Goal: Feedback & Contribution: Submit feedback/report problem

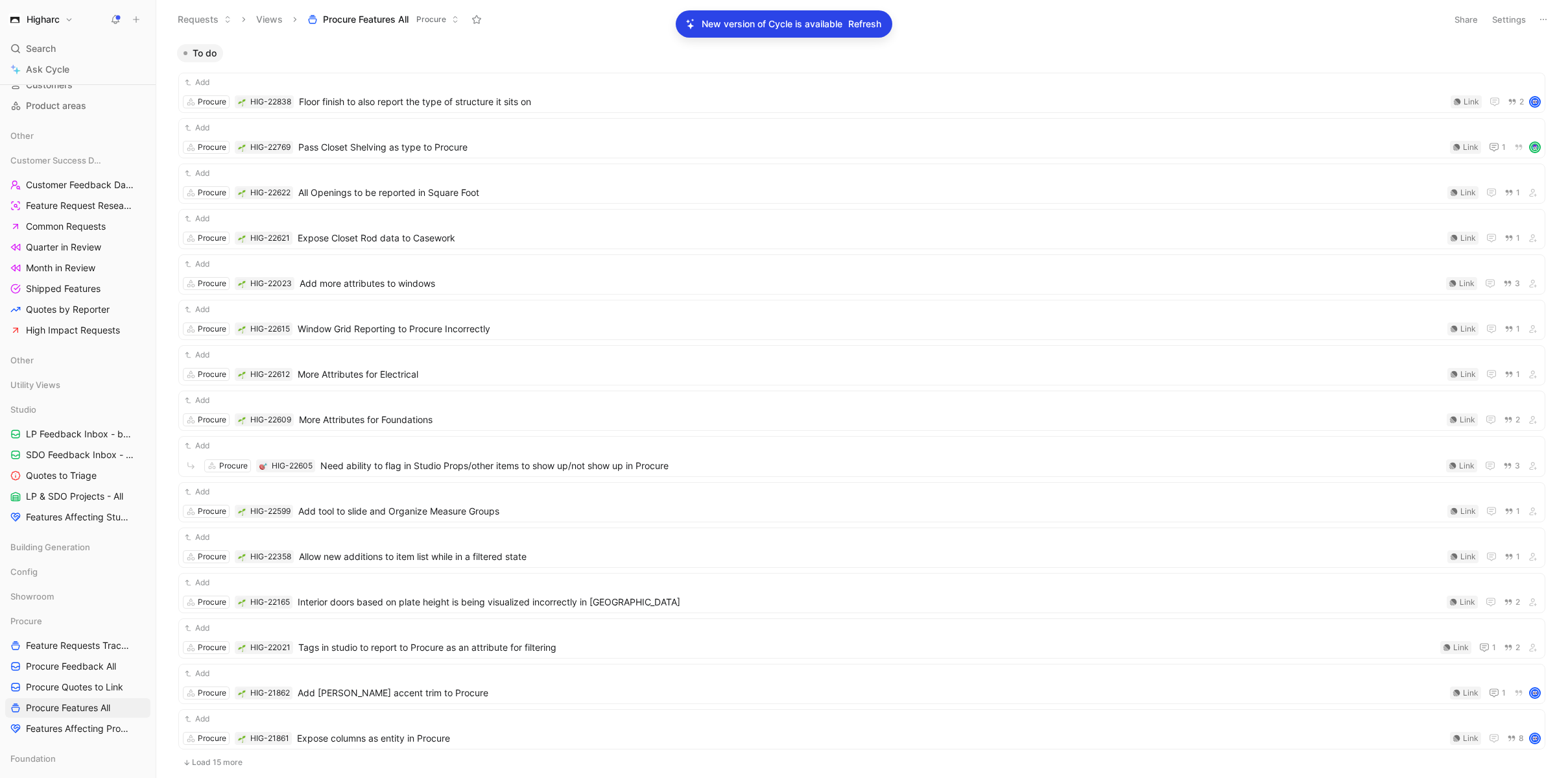
scroll to position [224, 0]
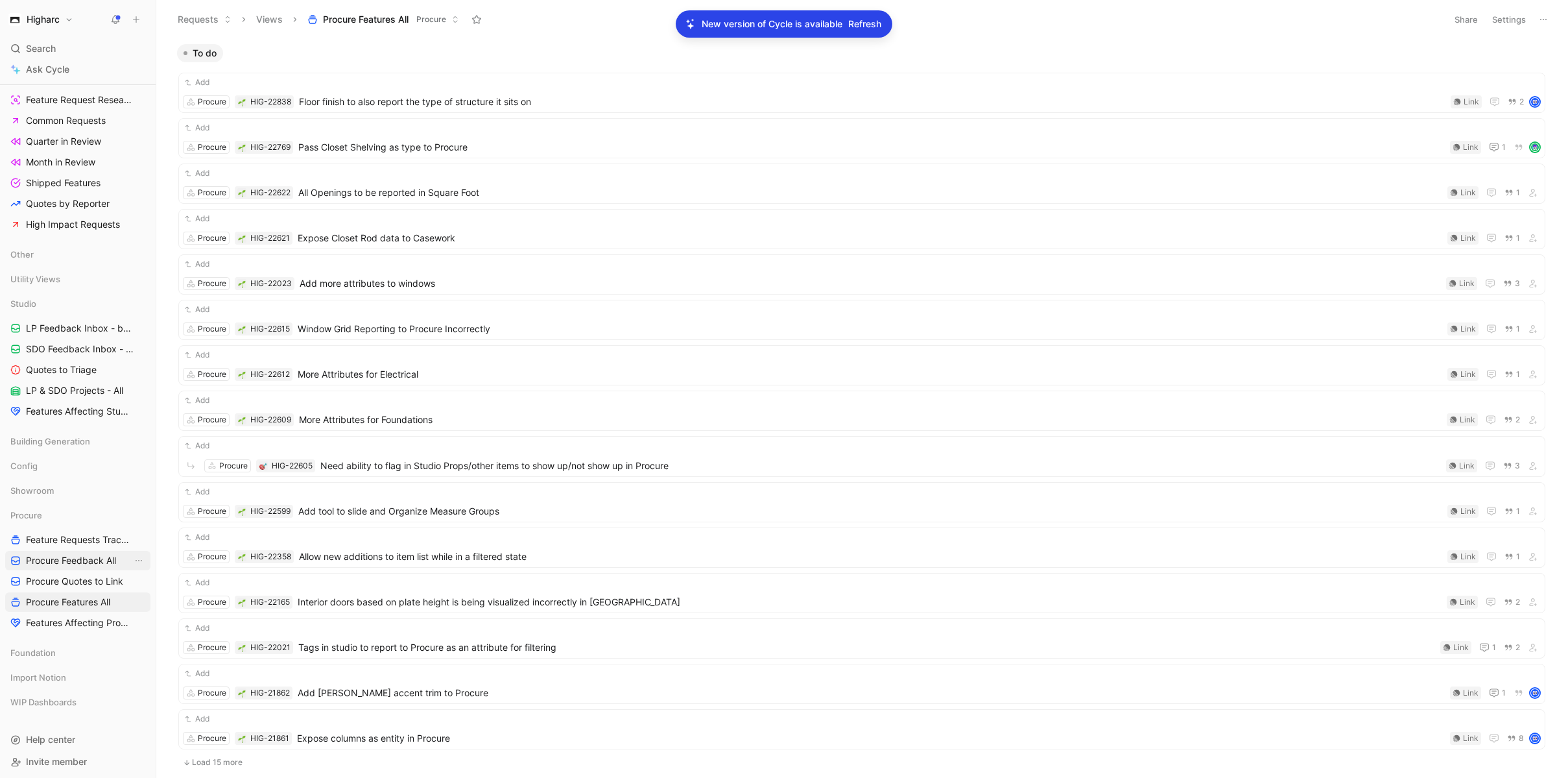
click at [59, 560] on span "Procure Feedback All" at bounding box center [71, 561] width 90 height 13
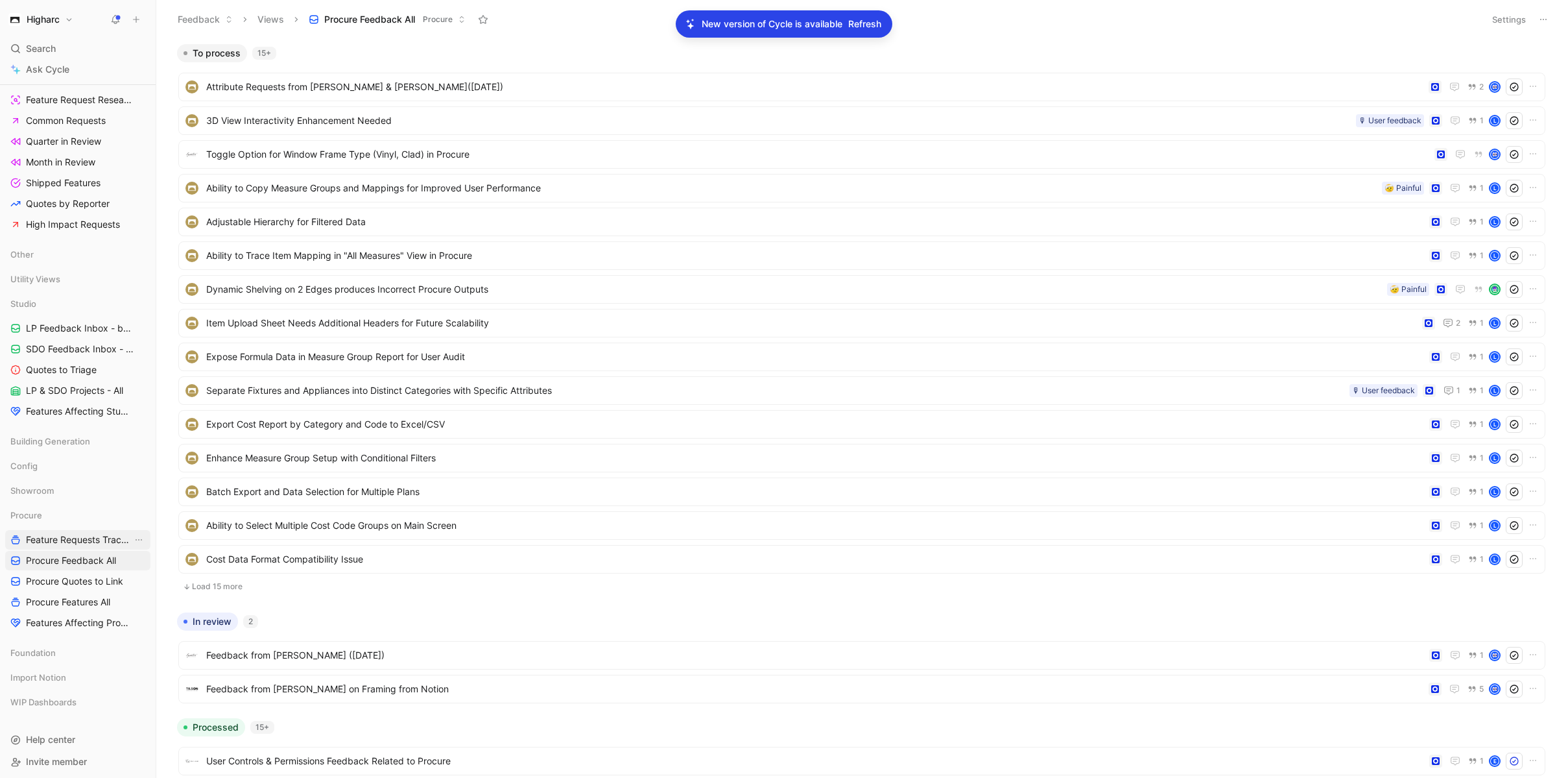
click at [61, 540] on span "Feature Requests Tracker" at bounding box center [79, 540] width 106 height 13
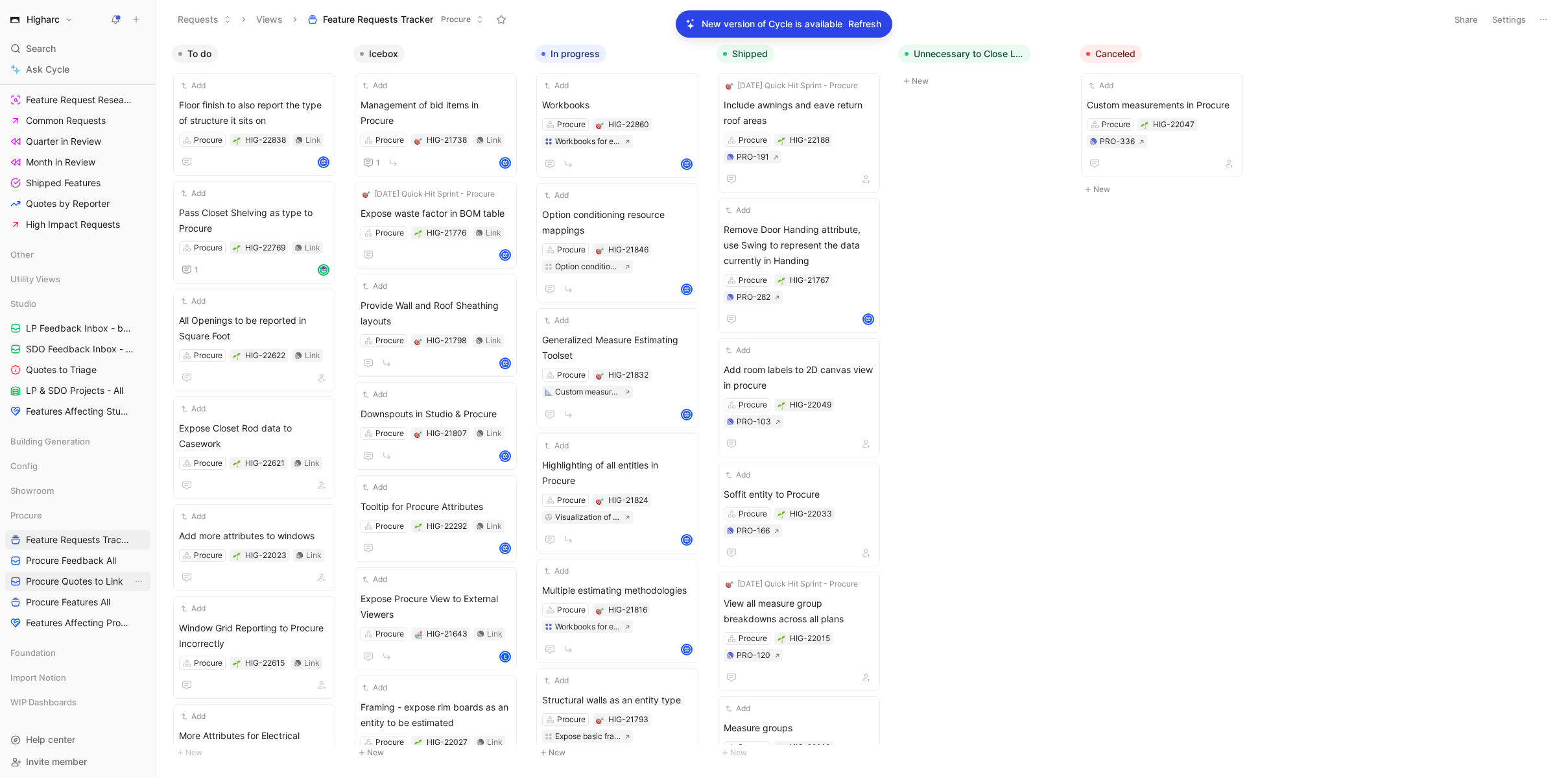
click at [59, 576] on span "Procure Quotes to Link" at bounding box center [74, 582] width 97 height 13
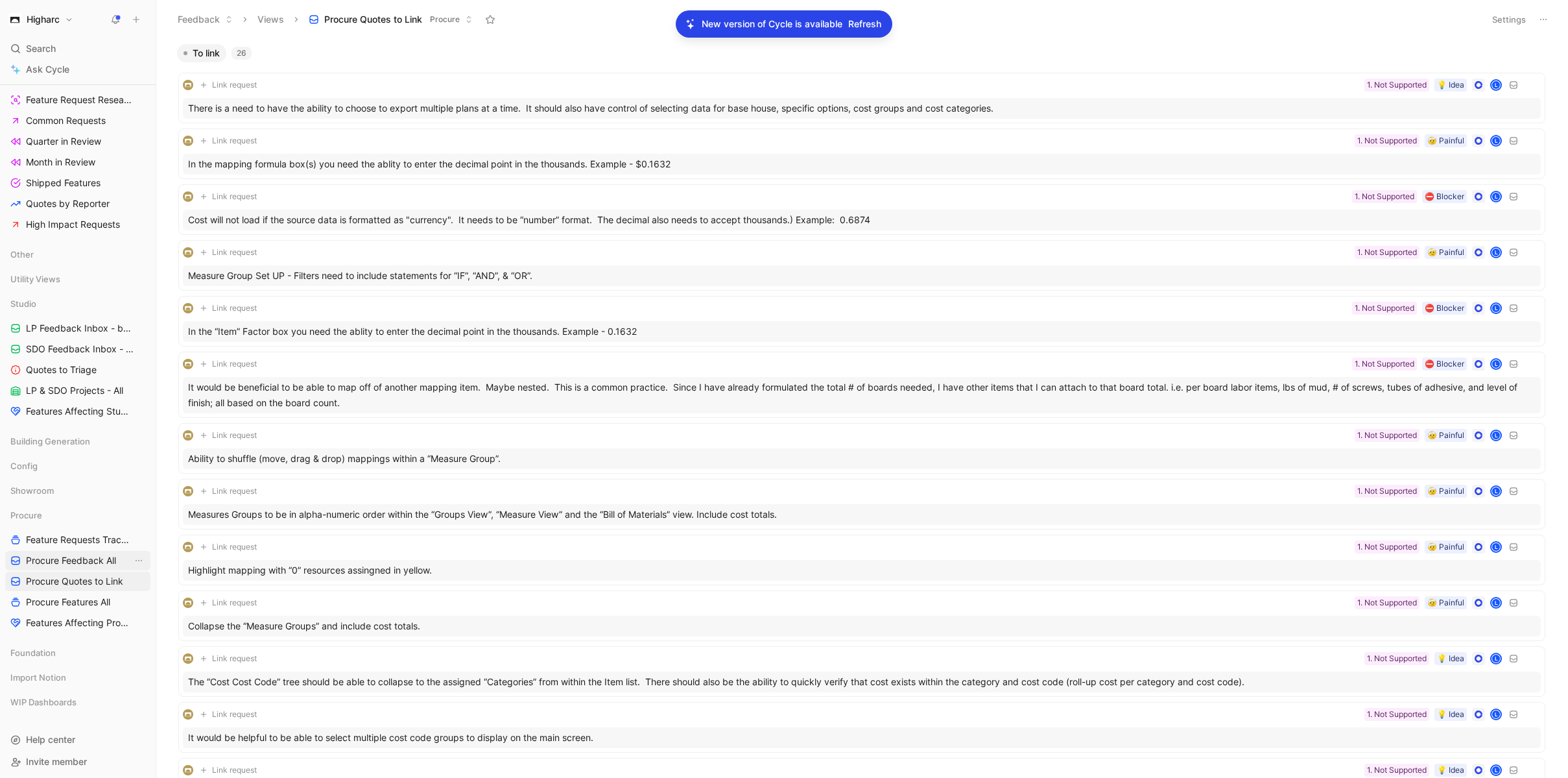
click at [89, 567] on link "Procure Feedback All" at bounding box center [77, 560] width 145 height 19
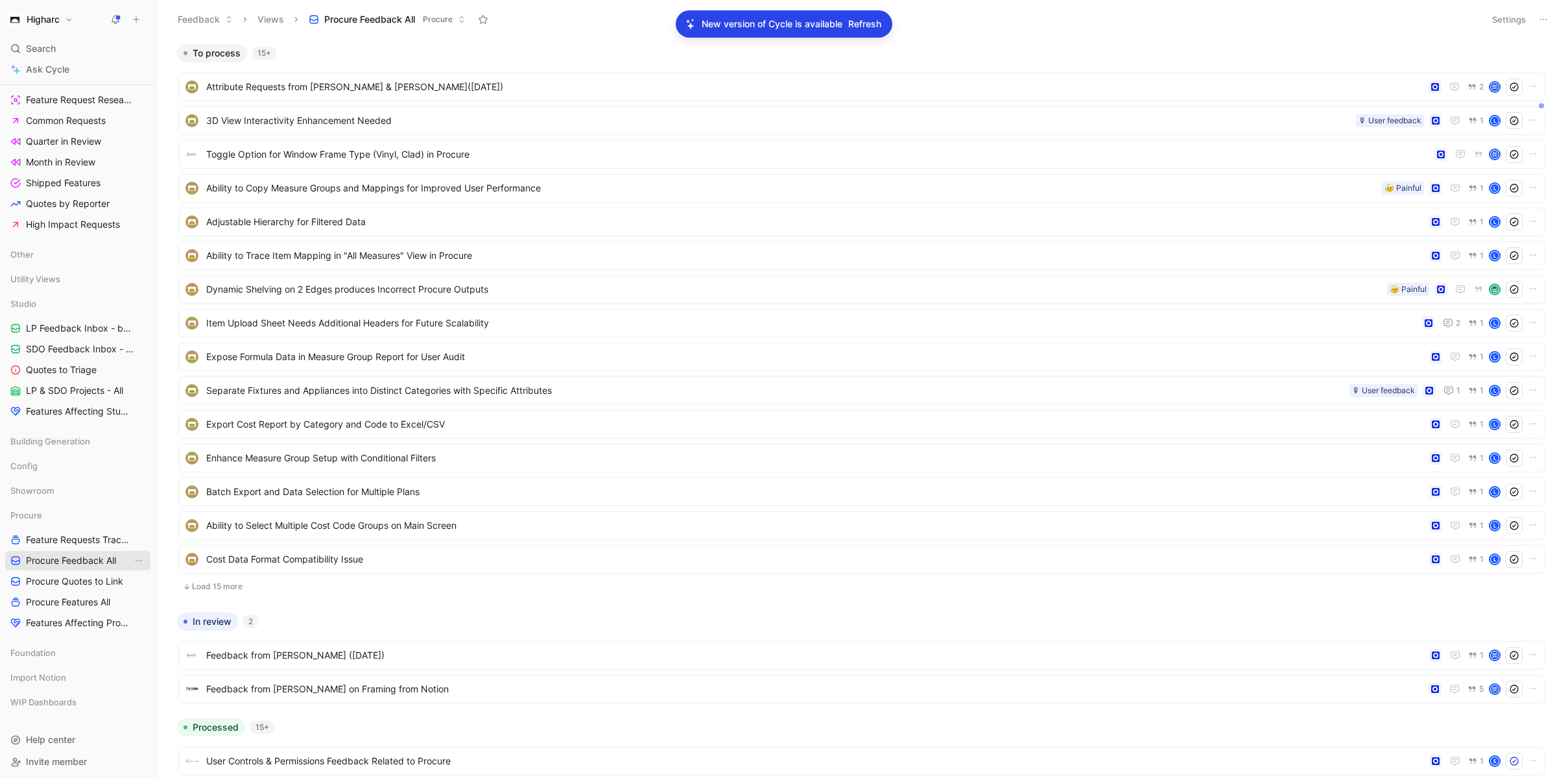
click at [81, 557] on span "Procure Feedback All" at bounding box center [71, 561] width 90 height 13
click at [371, 113] on span "3D View Interactivity Enhancement Needed" at bounding box center [778, 121] width 1145 height 16
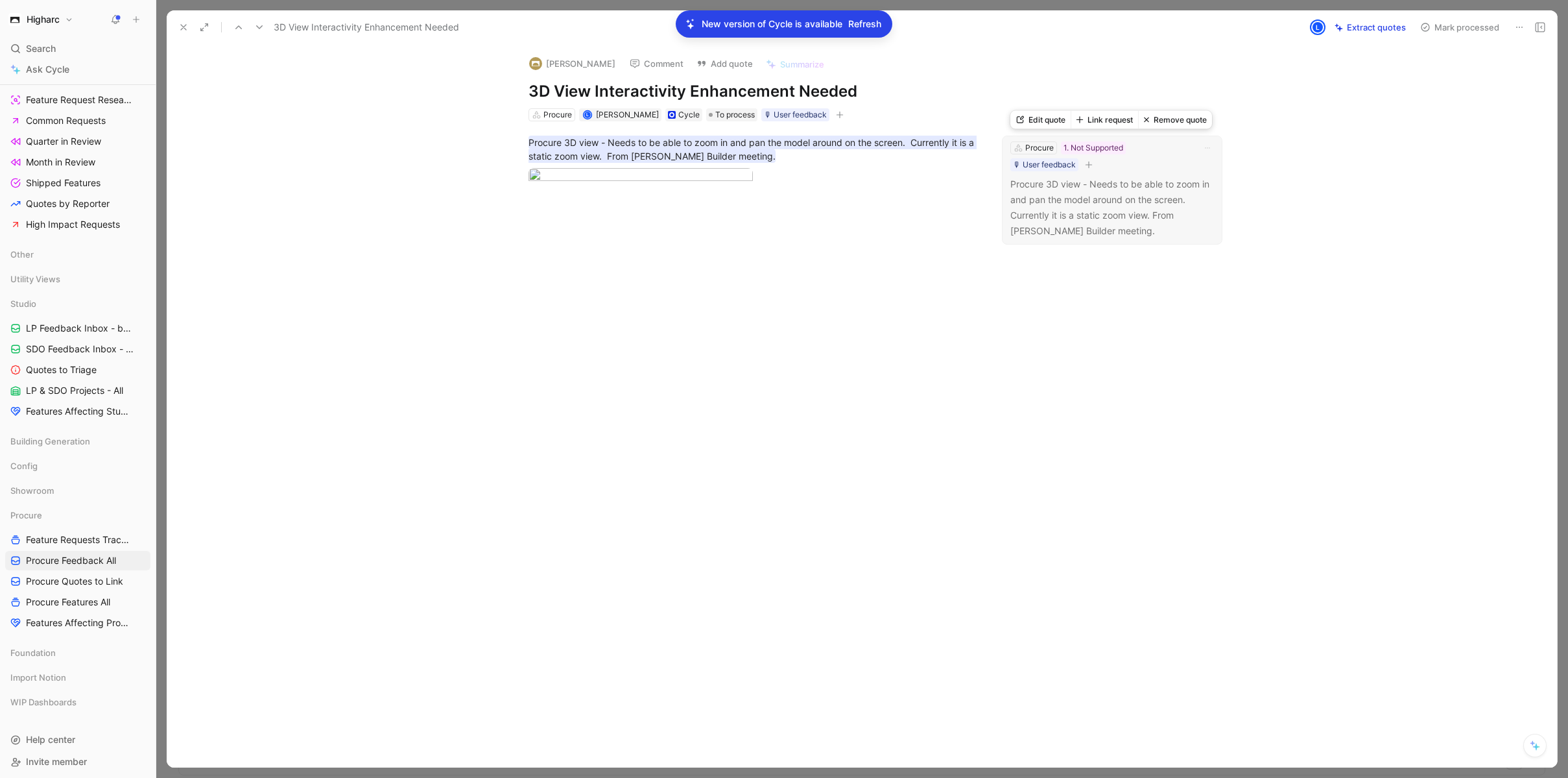
click at [1178, 209] on p "Procure 3D view - Needs to be able to zoom in and pan the model around on the s…" at bounding box center [1112, 207] width 203 height 62
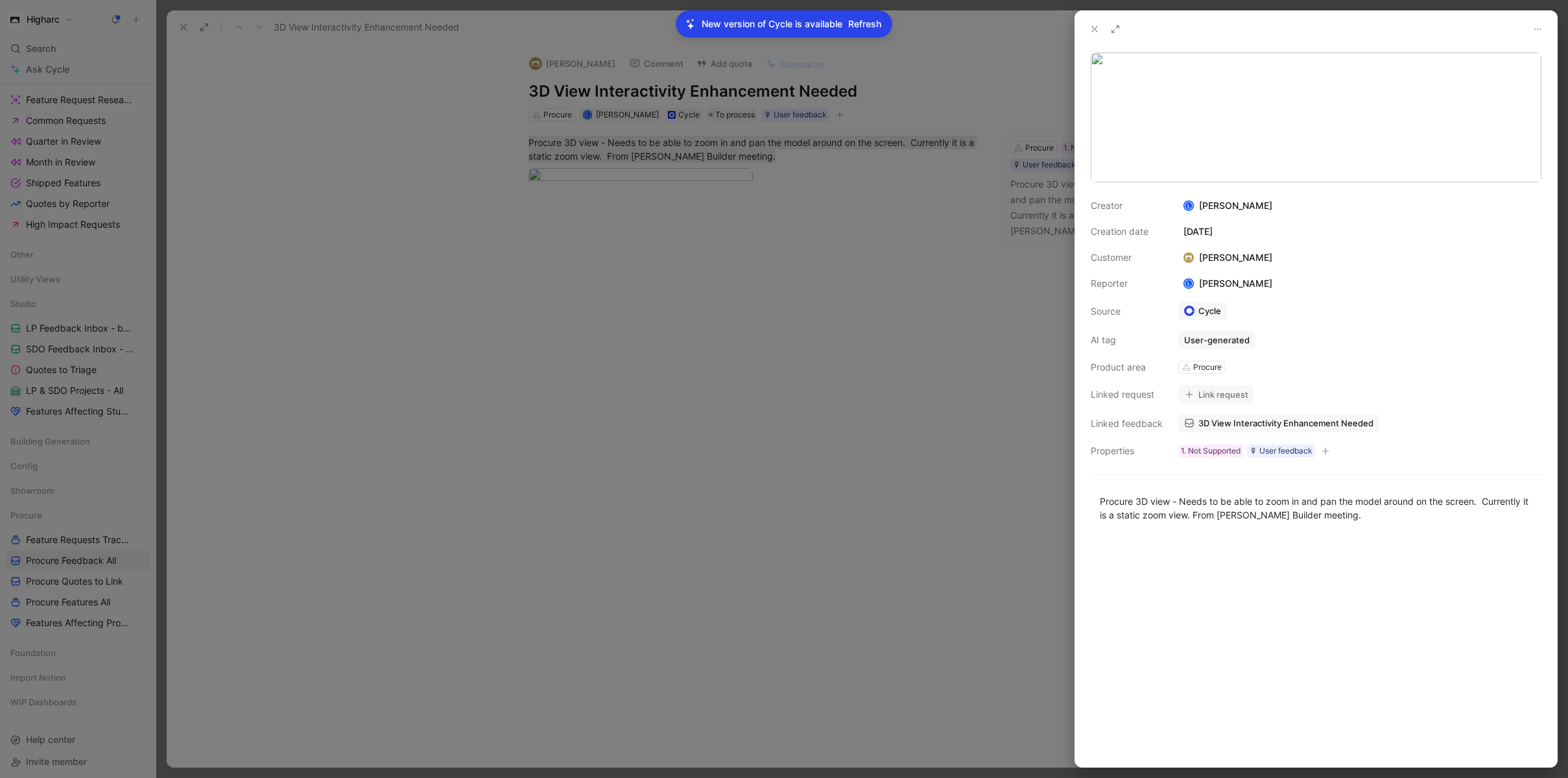
click at [1230, 394] on button "Link request" at bounding box center [1216, 394] width 76 height 18
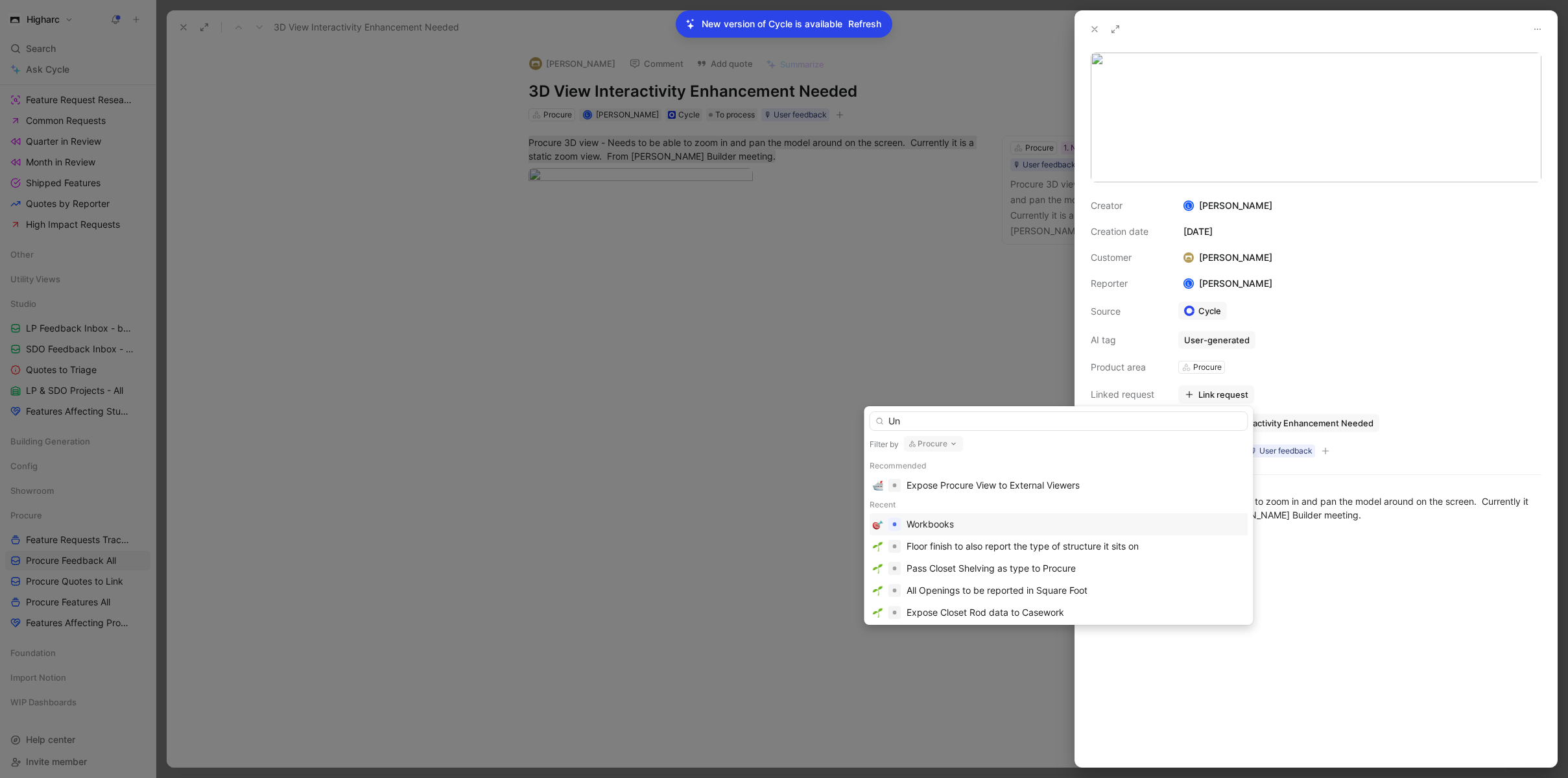
type input "U"
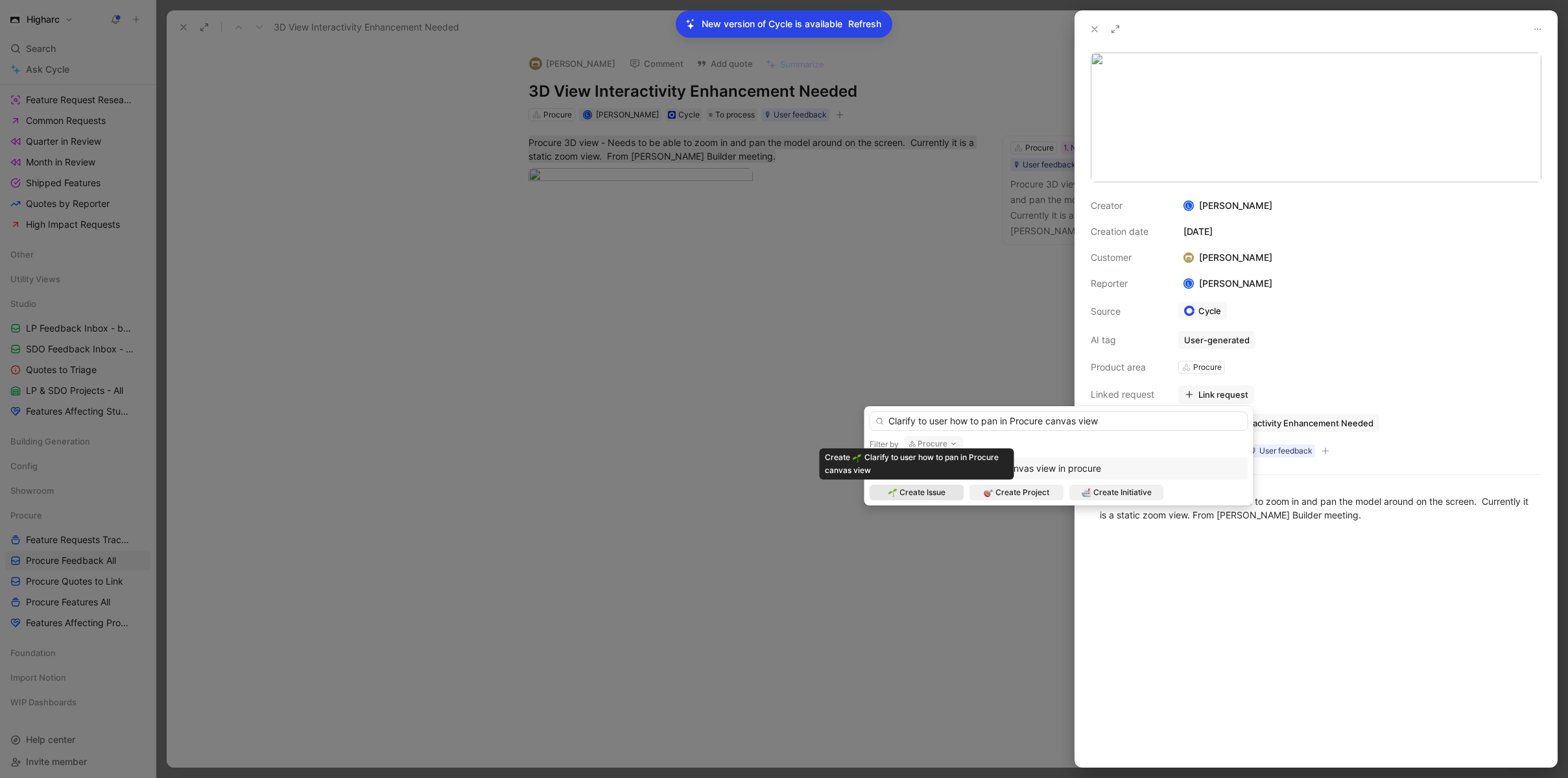
type input "Clarify to user how to pan in Procure canvas view"
click at [936, 491] on span "Create Issue" at bounding box center [923, 492] width 46 height 13
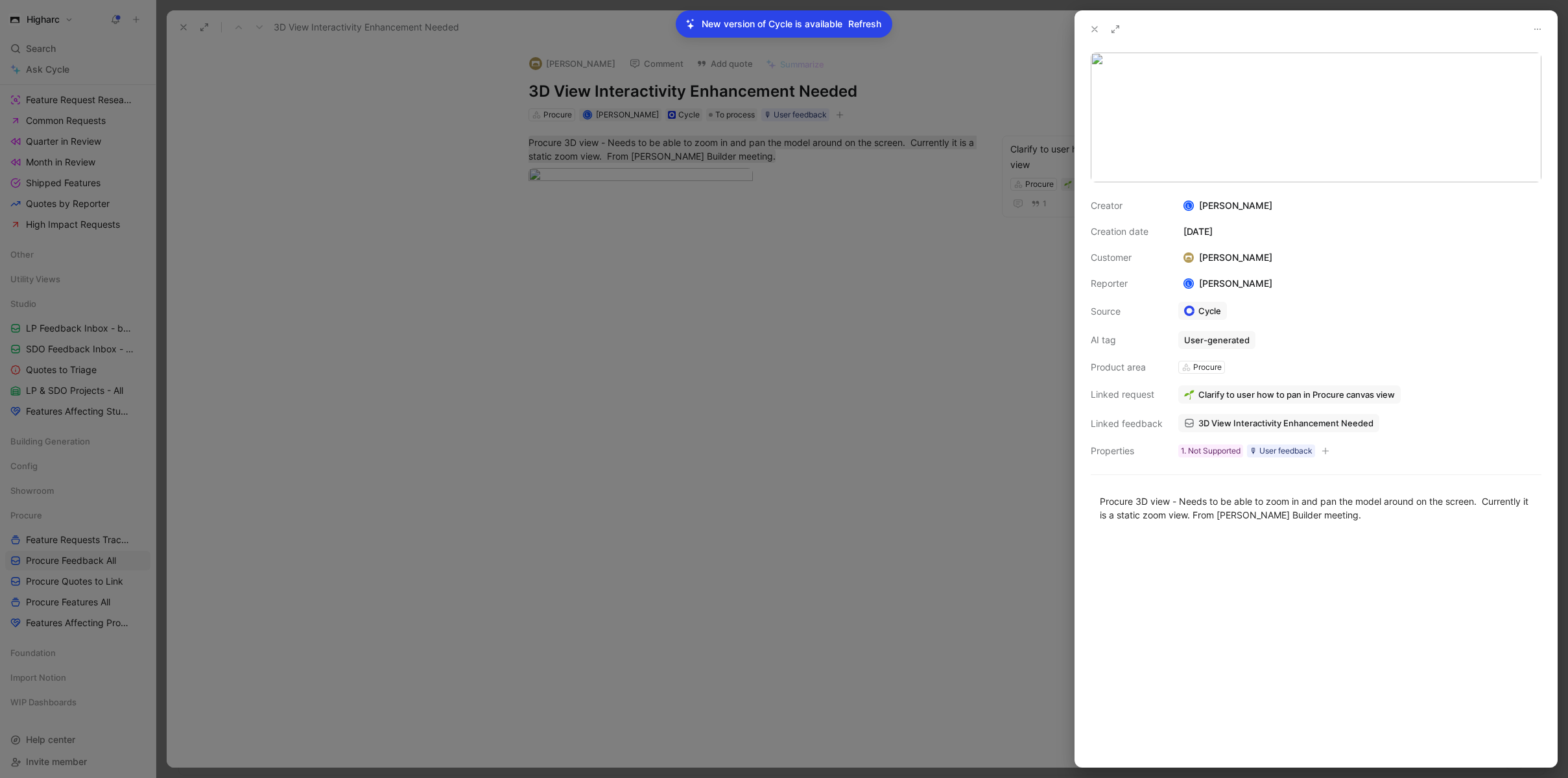
click at [1284, 254] on div "Creator [PERSON_NAME] Creation date [DATE] Customer [PERSON_NAME] Reporter L [P…" at bounding box center [1316, 328] width 451 height 261
click at [818, 275] on div at bounding box center [784, 389] width 1568 height 778
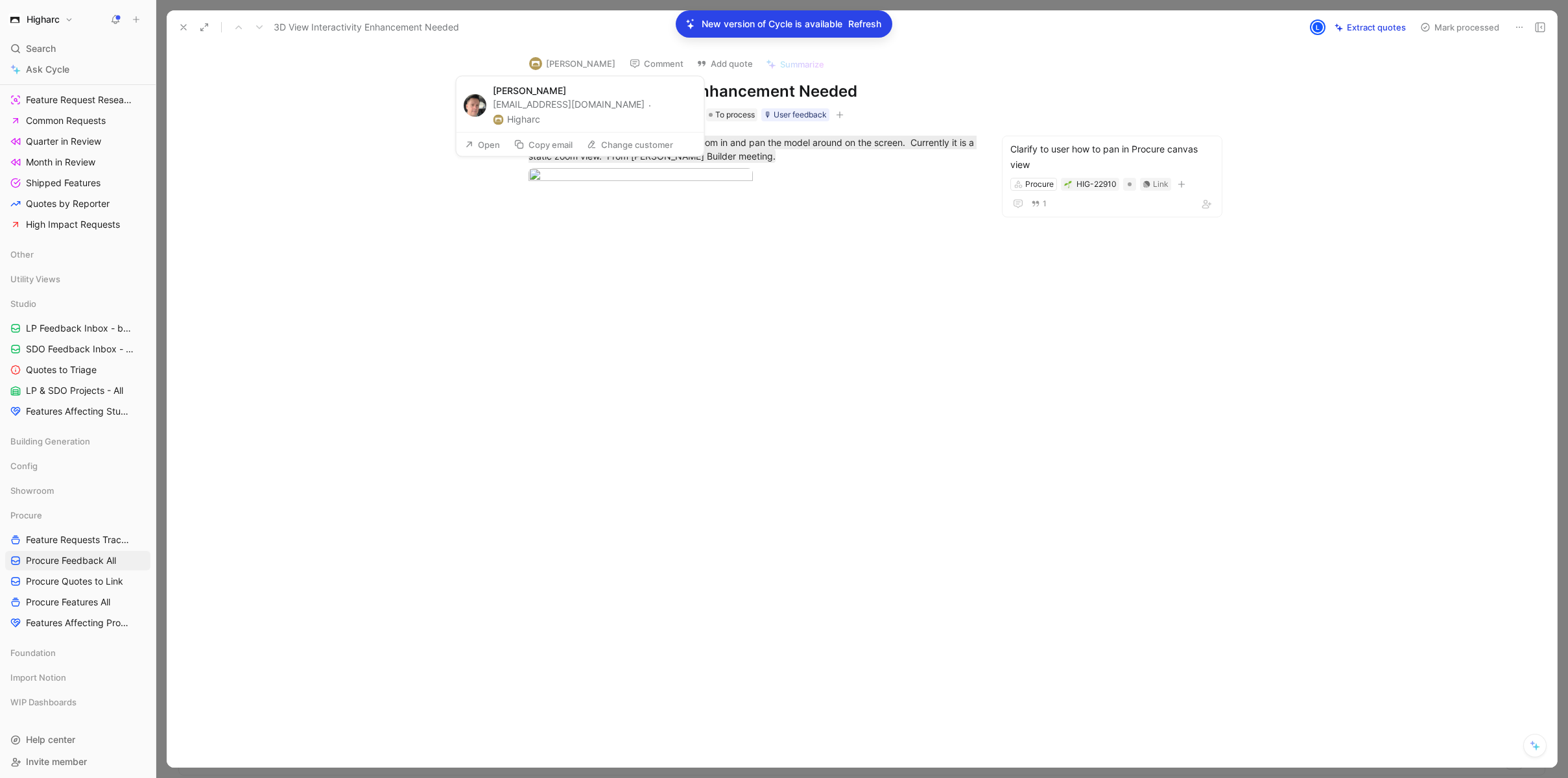
click at [556, 66] on button "[PERSON_NAME]" at bounding box center [572, 63] width 98 height 19
click at [571, 66] on button "[PERSON_NAME]" at bounding box center [572, 63] width 98 height 19
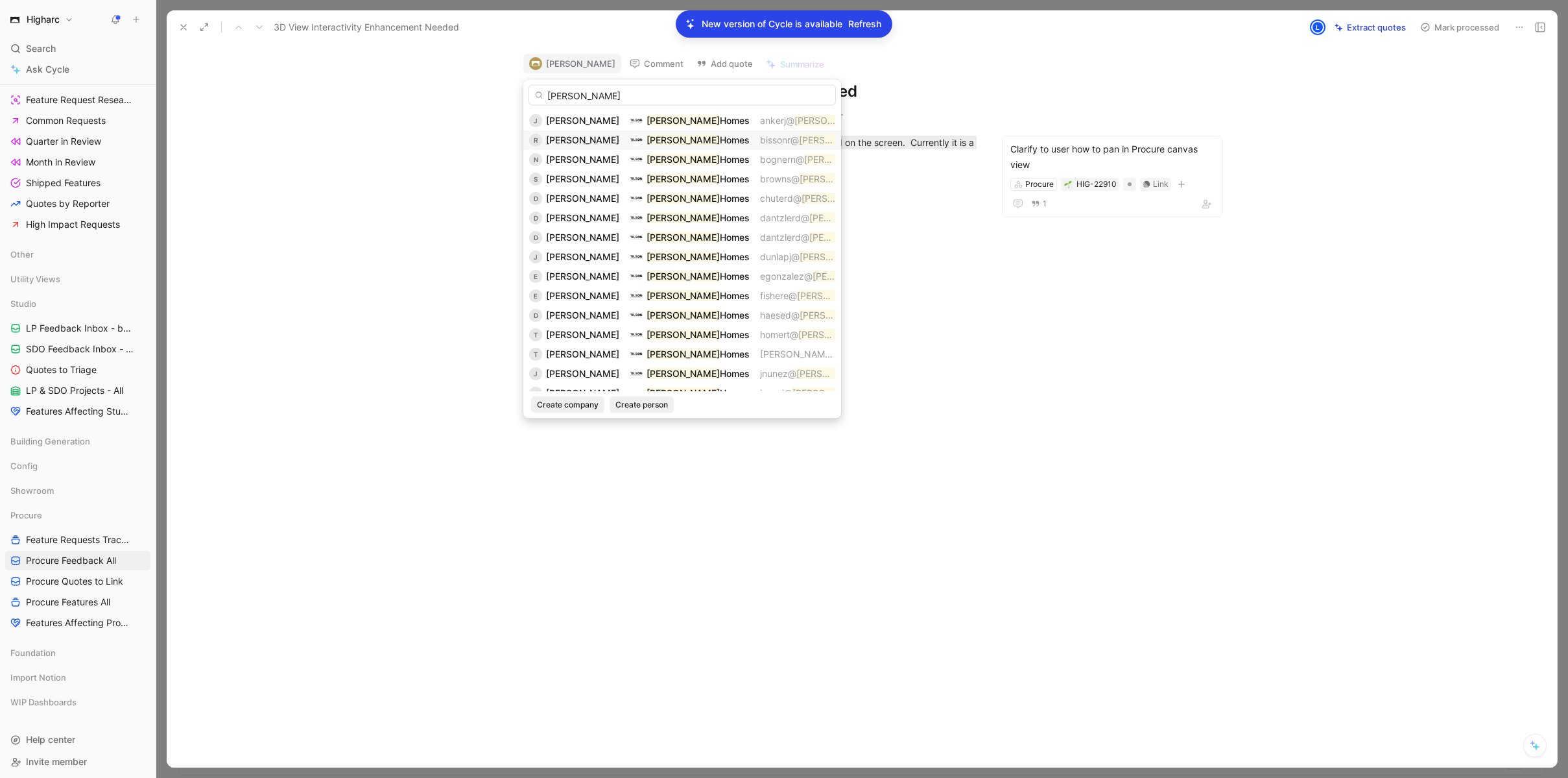
scroll to position [156, 0]
type input "[PERSON_NAME]"
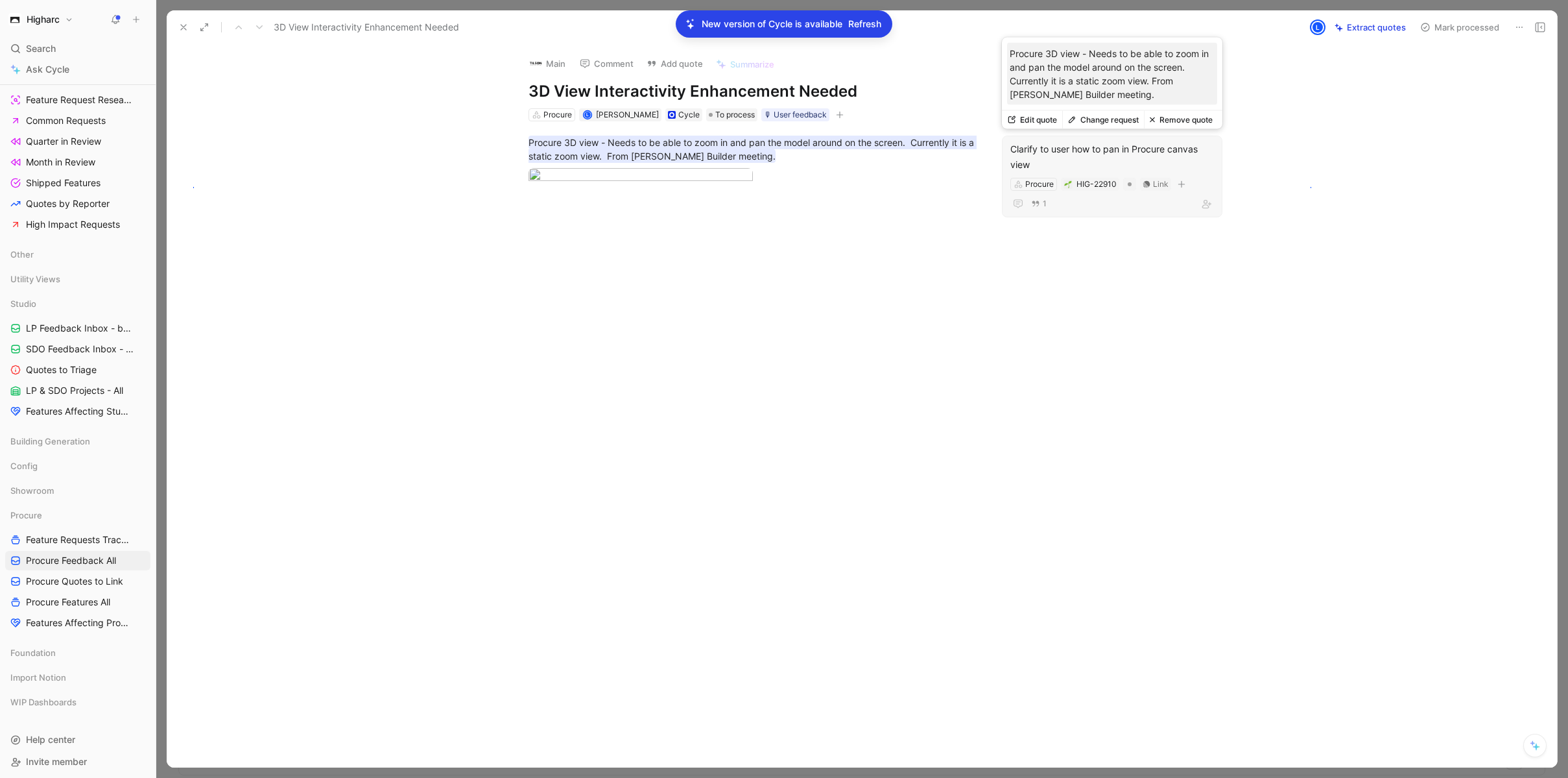
click at [1103, 162] on div "Clarify to user how to pan in Procure canvas view" at bounding box center [1112, 157] width 203 height 31
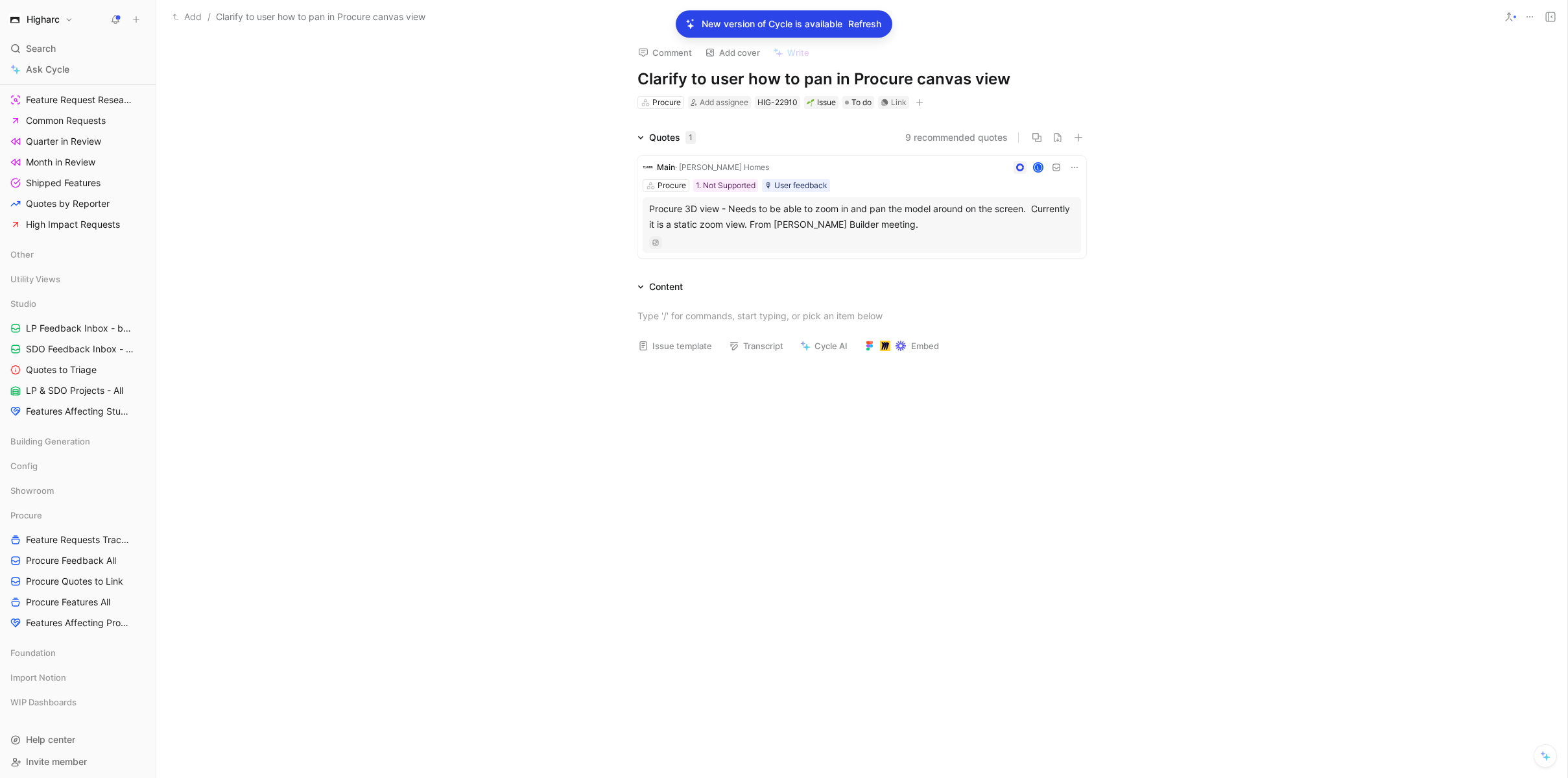
click at [488, 448] on div at bounding box center [862, 480] width 1411 height 234
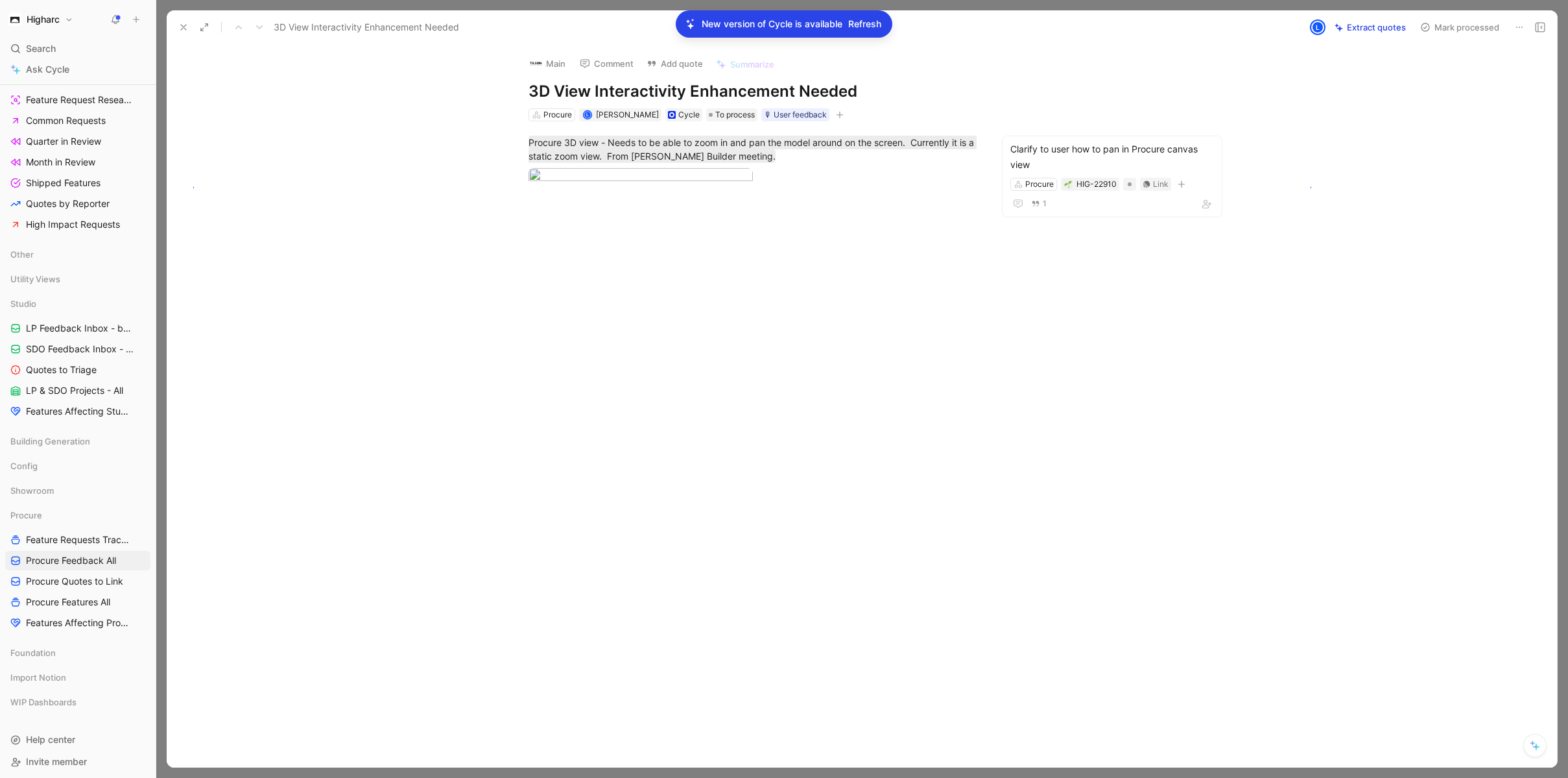
click at [182, 32] on icon at bounding box center [184, 27] width 11 height 11
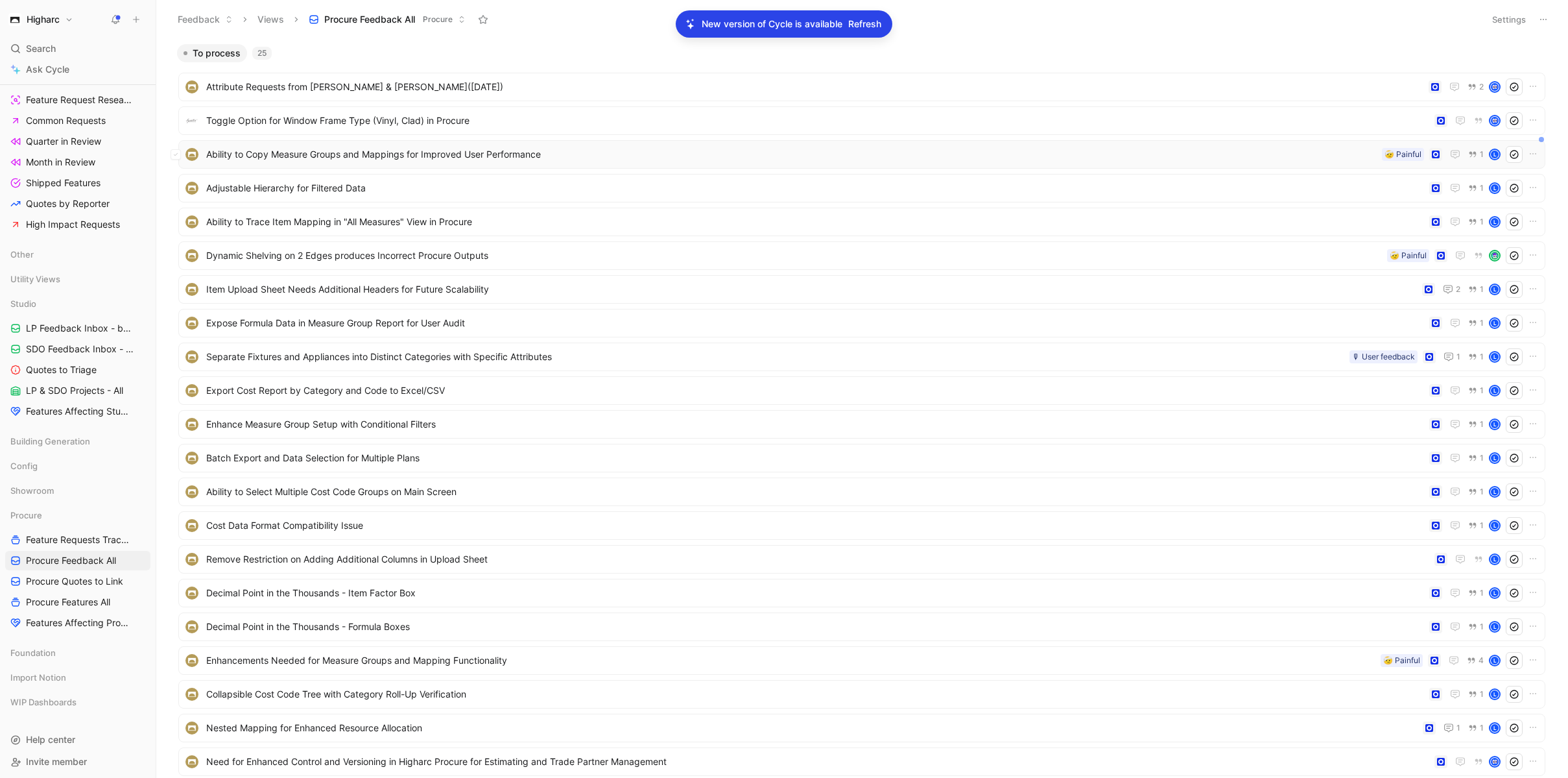
click at [642, 152] on span "Ability to Copy Measure Groups and Mappings for Improved User Performance" at bounding box center [791, 154] width 1170 height 16
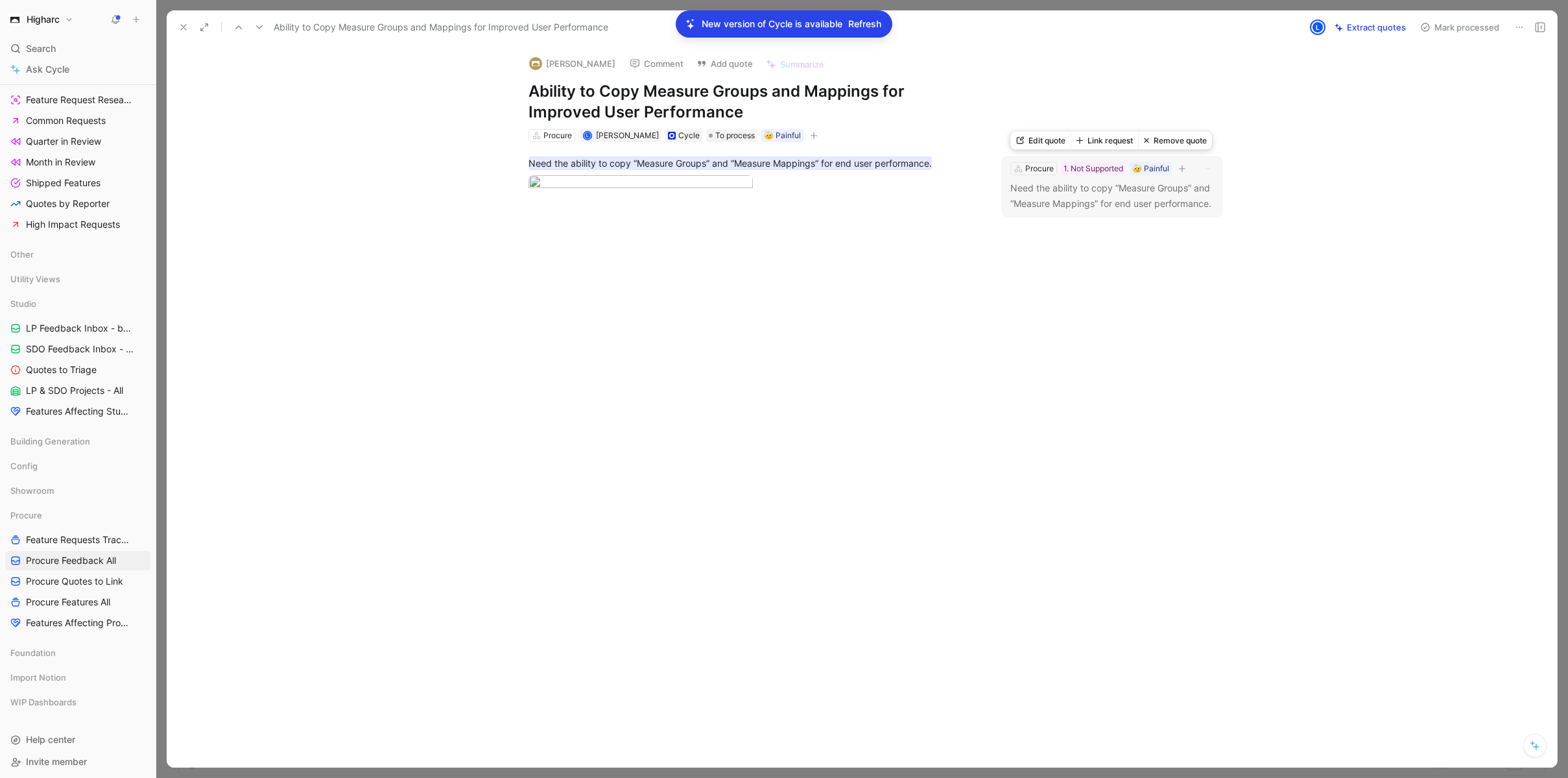
click at [1116, 196] on p "Need the ability to copy “Measure Groups” and “Measure Mappings” for end user p…" at bounding box center [1112, 196] width 203 height 31
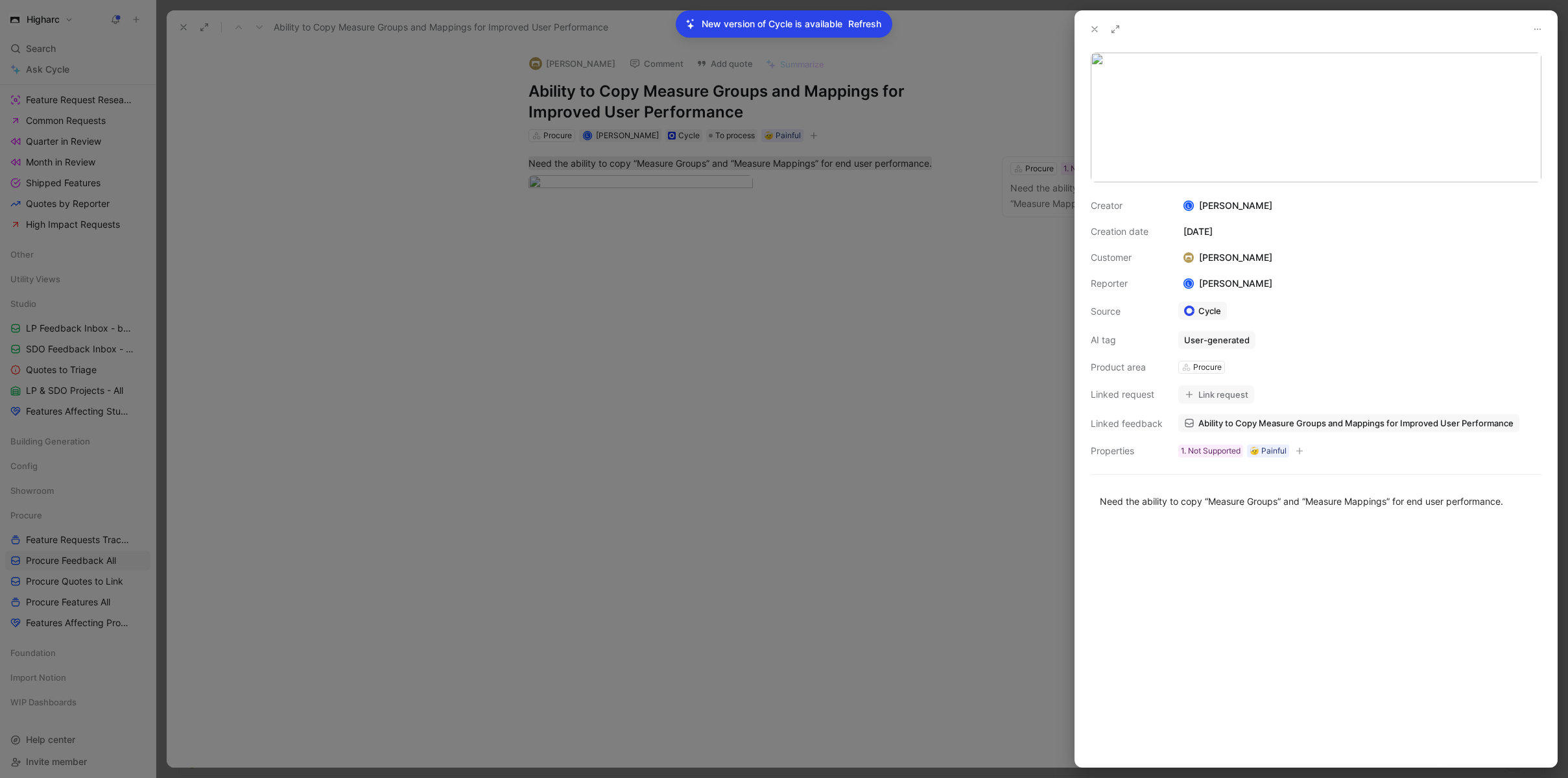
click at [1247, 397] on button "Link request" at bounding box center [1216, 394] width 76 height 18
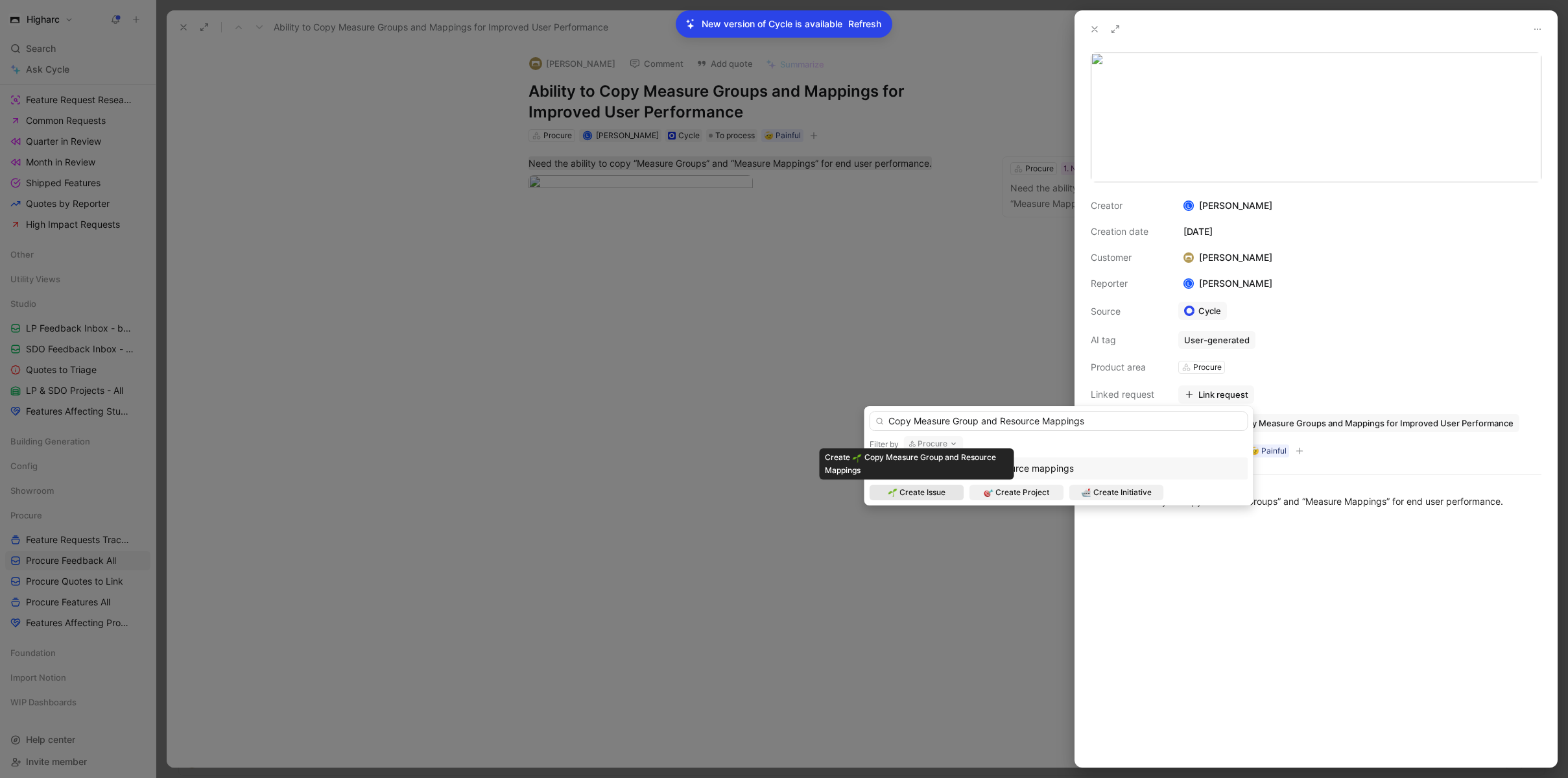
type input "Copy Measure Group and Resource Mappings"
click at [930, 490] on span "Create Issue" at bounding box center [923, 492] width 46 height 13
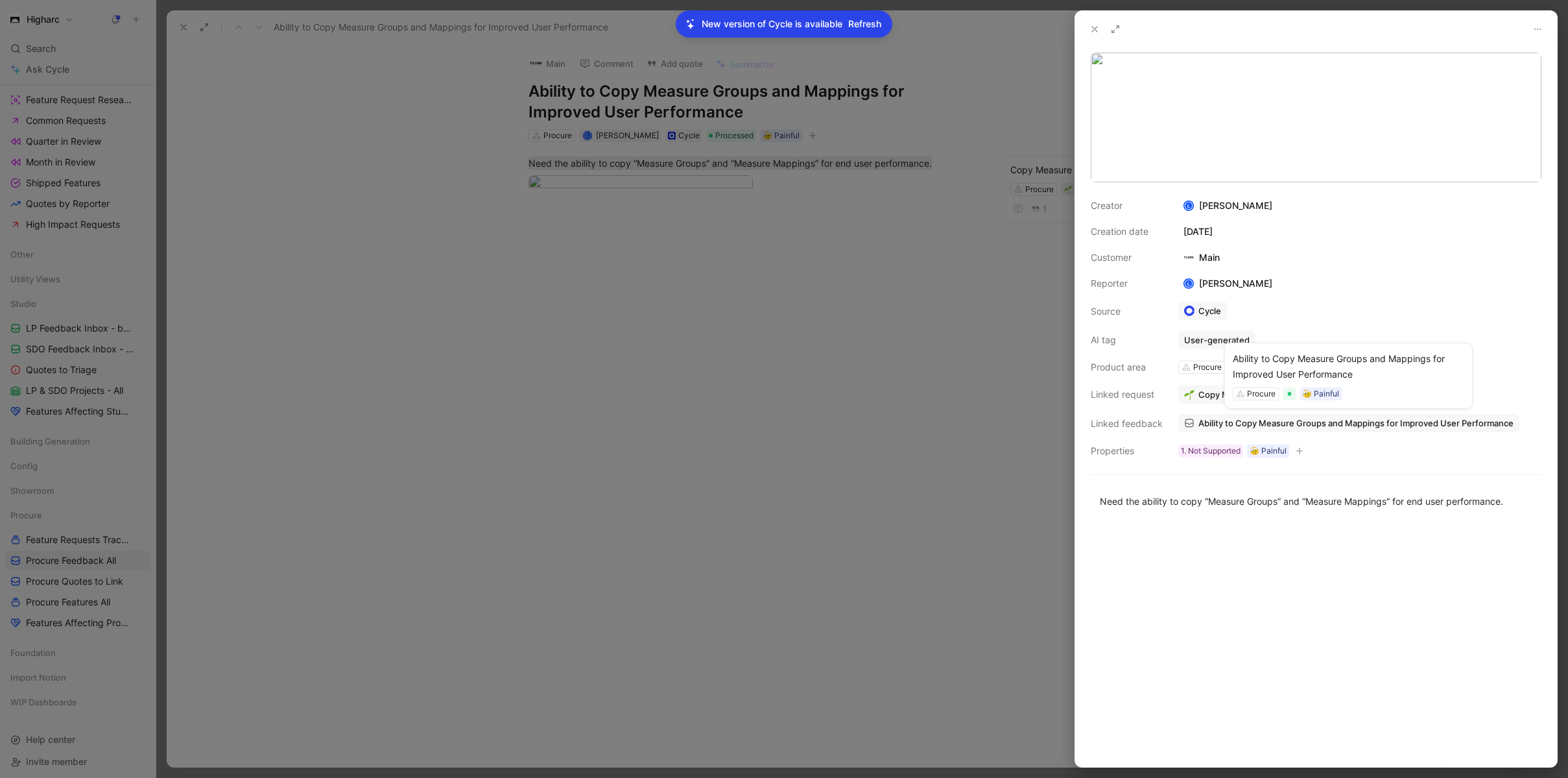
click at [1266, 401] on div "Ability to Copy Measure Groups and Mappings for Improved User Performance Procu…" at bounding box center [1349, 376] width 249 height 66
click at [1209, 395] on span "Copy Measure Group and Resource Mappings" at bounding box center [1290, 394] width 185 height 11
click at [936, 296] on div at bounding box center [784, 389] width 1568 height 778
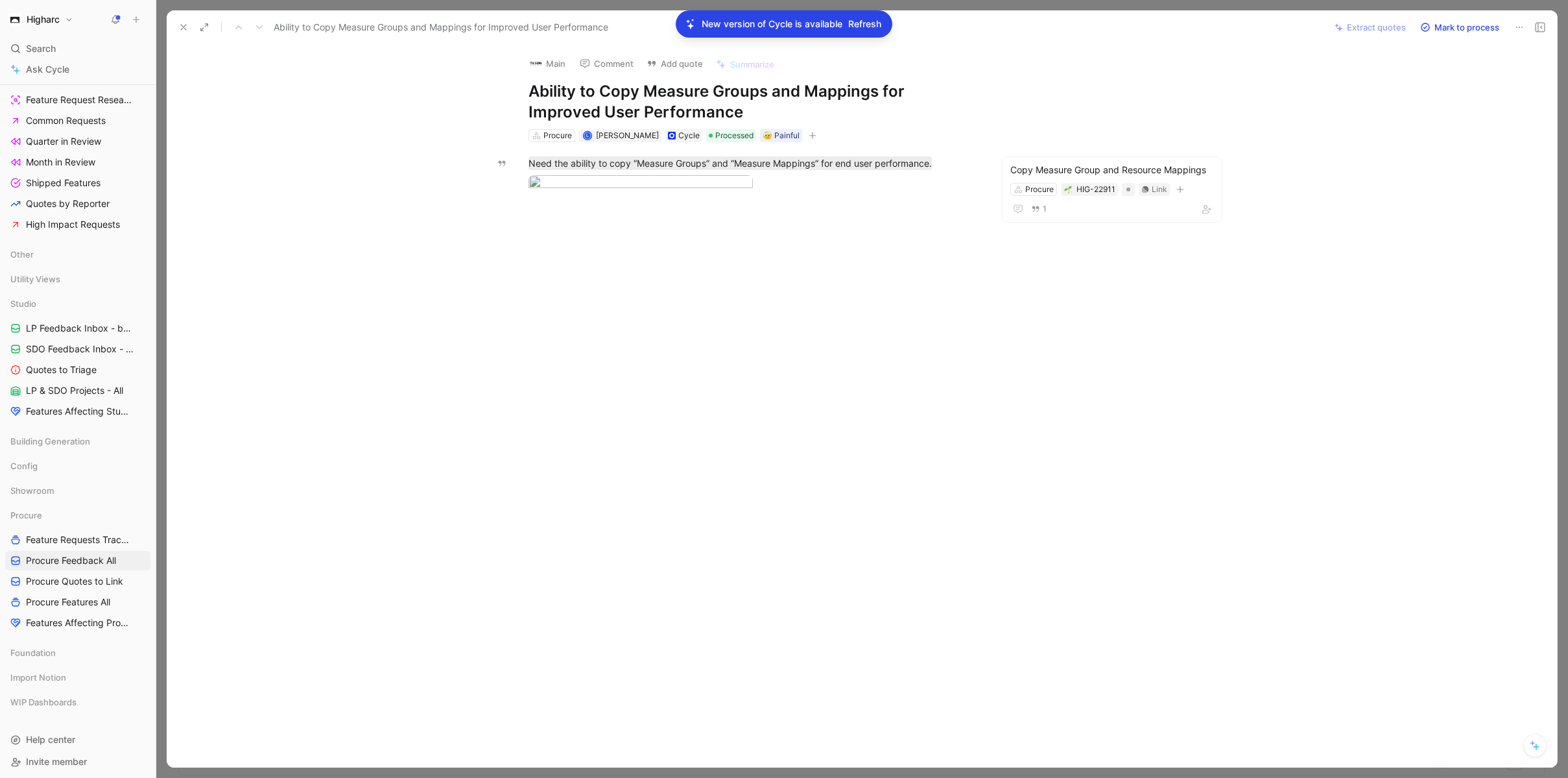
click at [187, 28] on icon at bounding box center [184, 27] width 11 height 11
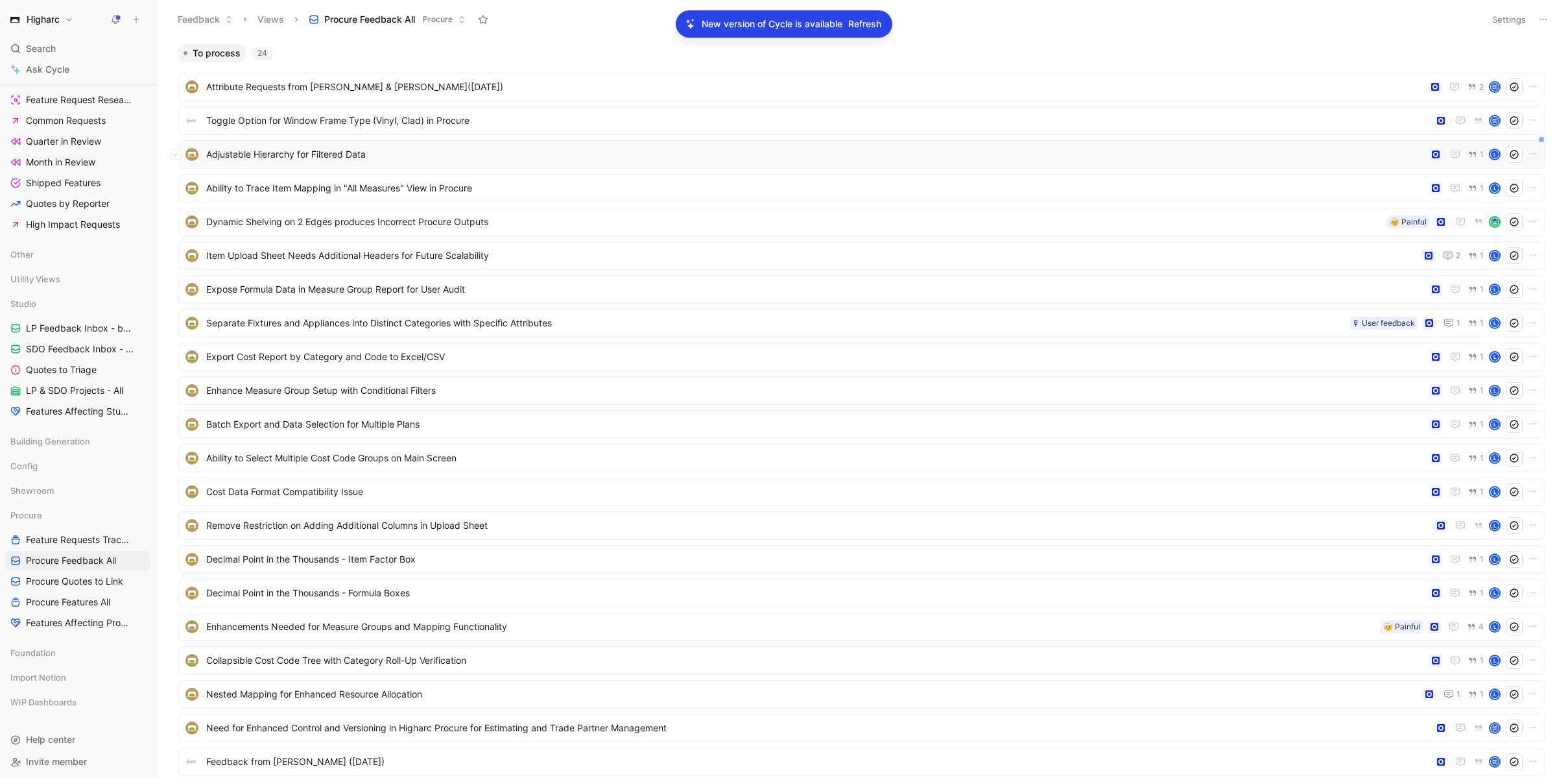
click at [428, 152] on span "Adjustable Hierarchy for Filtered Data" at bounding box center [815, 154] width 1218 height 16
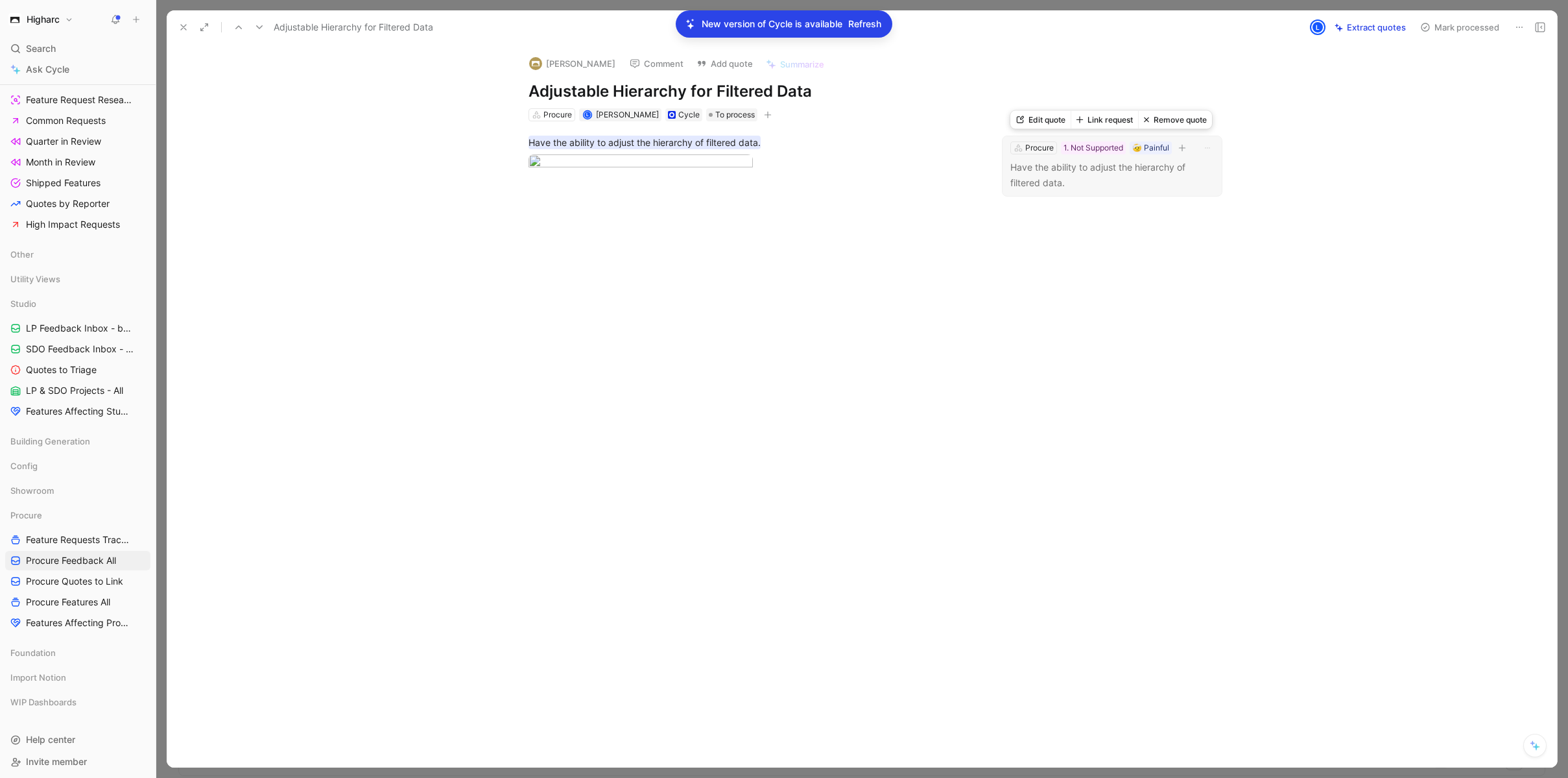
click at [1123, 120] on button "Link request" at bounding box center [1104, 119] width 67 height 18
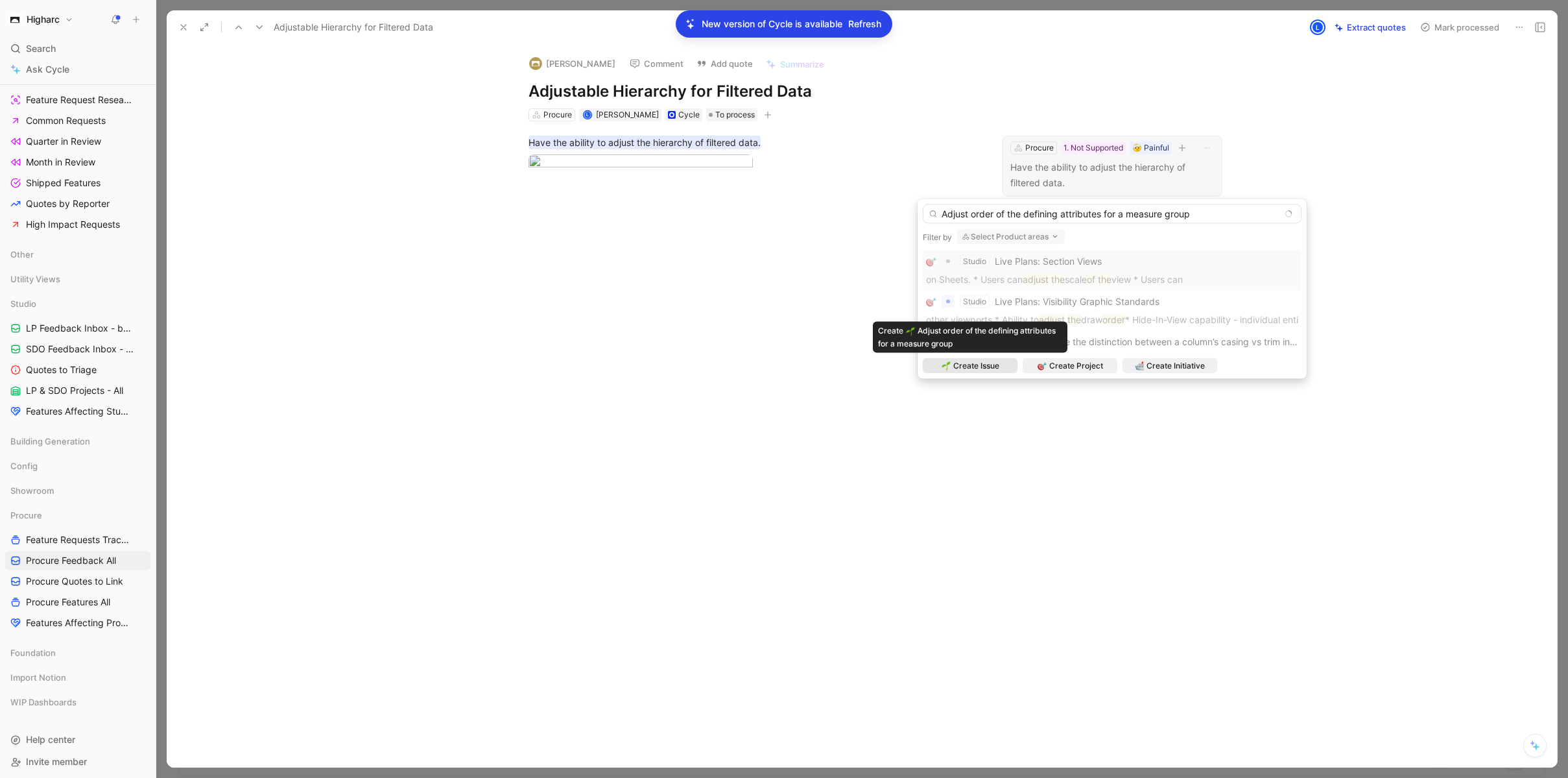
type input "Adjust order of the defining attributes for a measure group"
click at [991, 365] on span "Create Issue" at bounding box center [976, 366] width 46 height 13
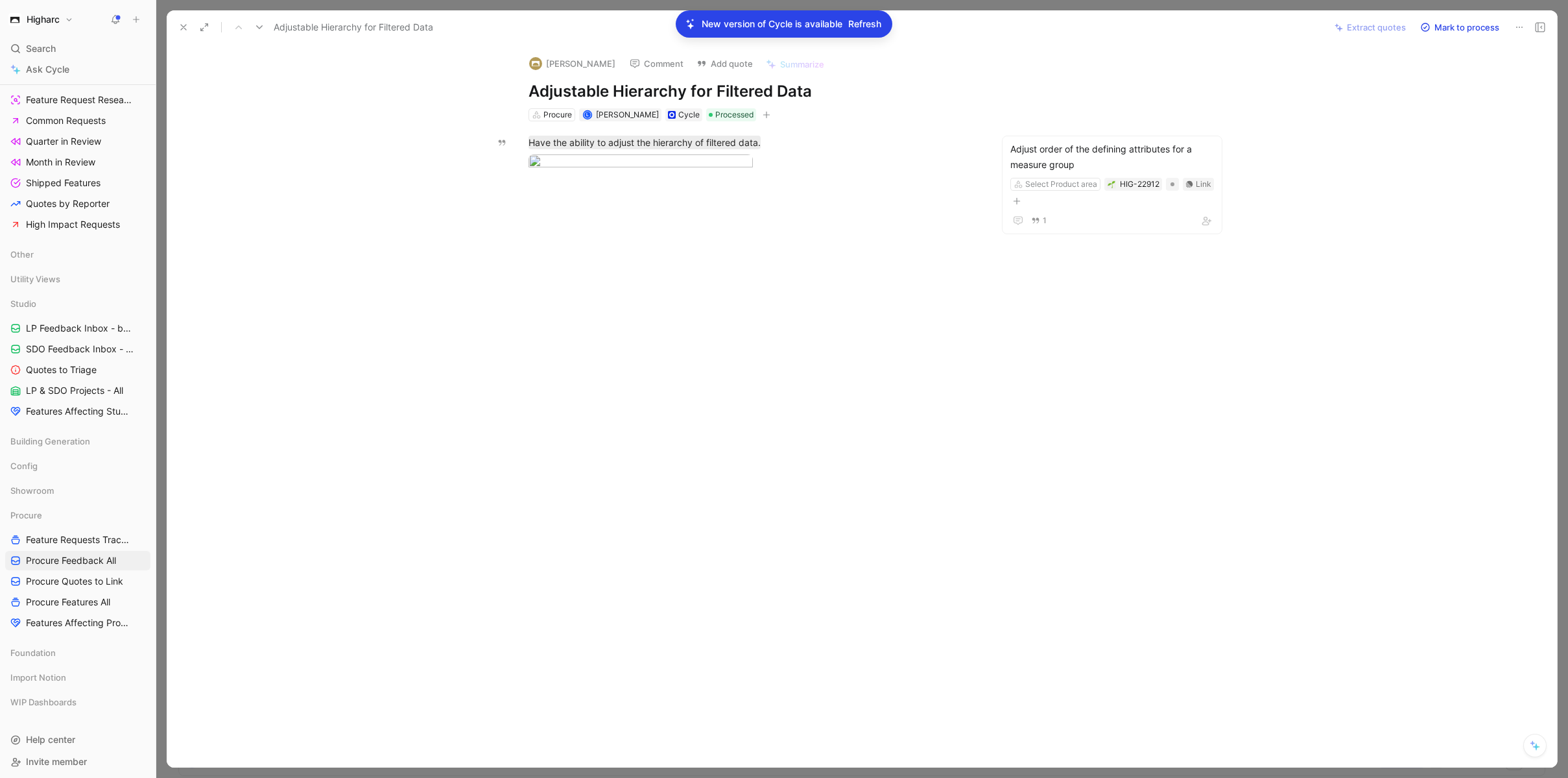
click at [186, 30] on icon at bounding box center [184, 27] width 11 height 11
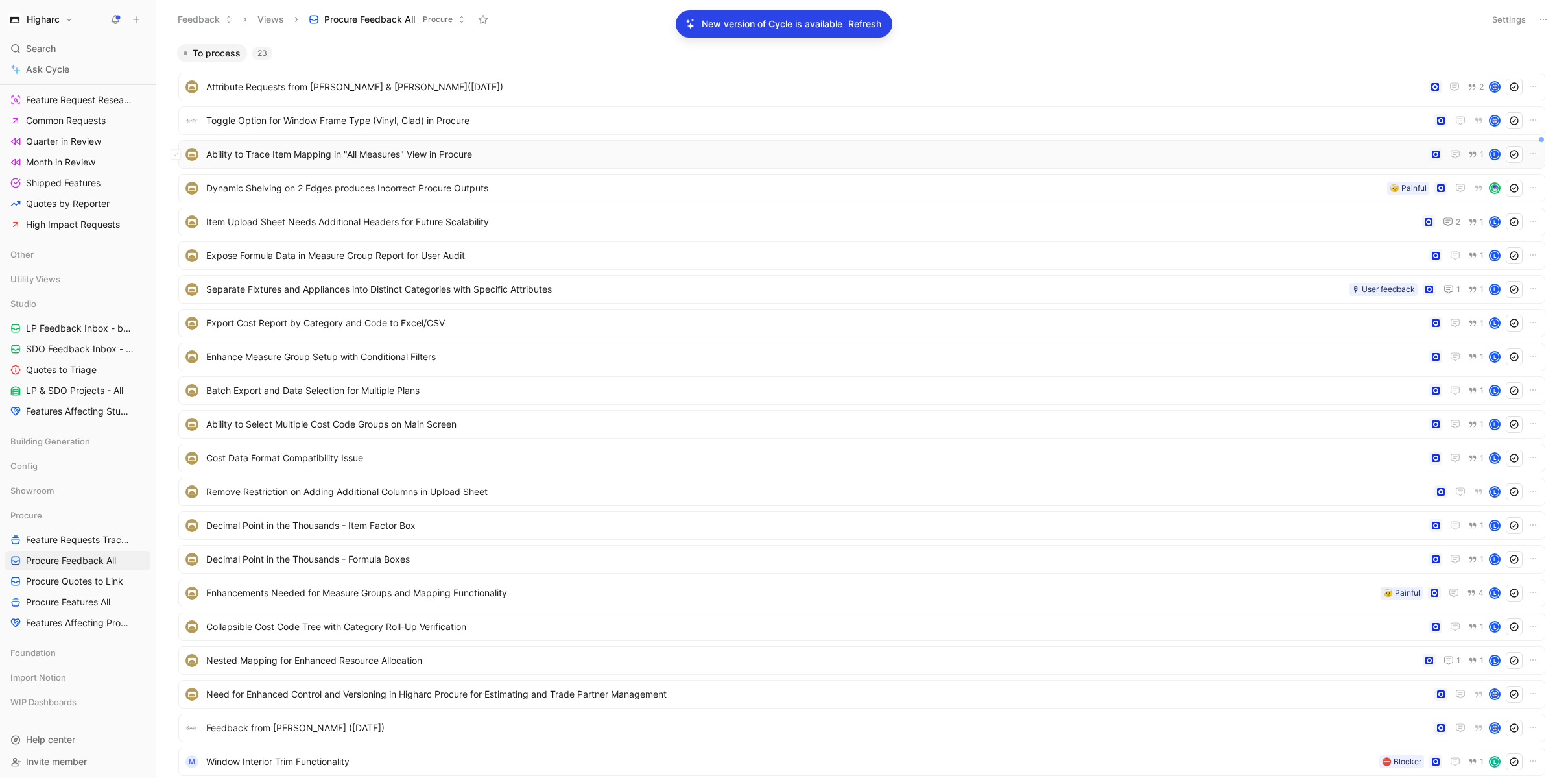
click at [466, 157] on span "Ability to Trace Item Mapping in "All Measures" View in Procure" at bounding box center [815, 154] width 1218 height 16
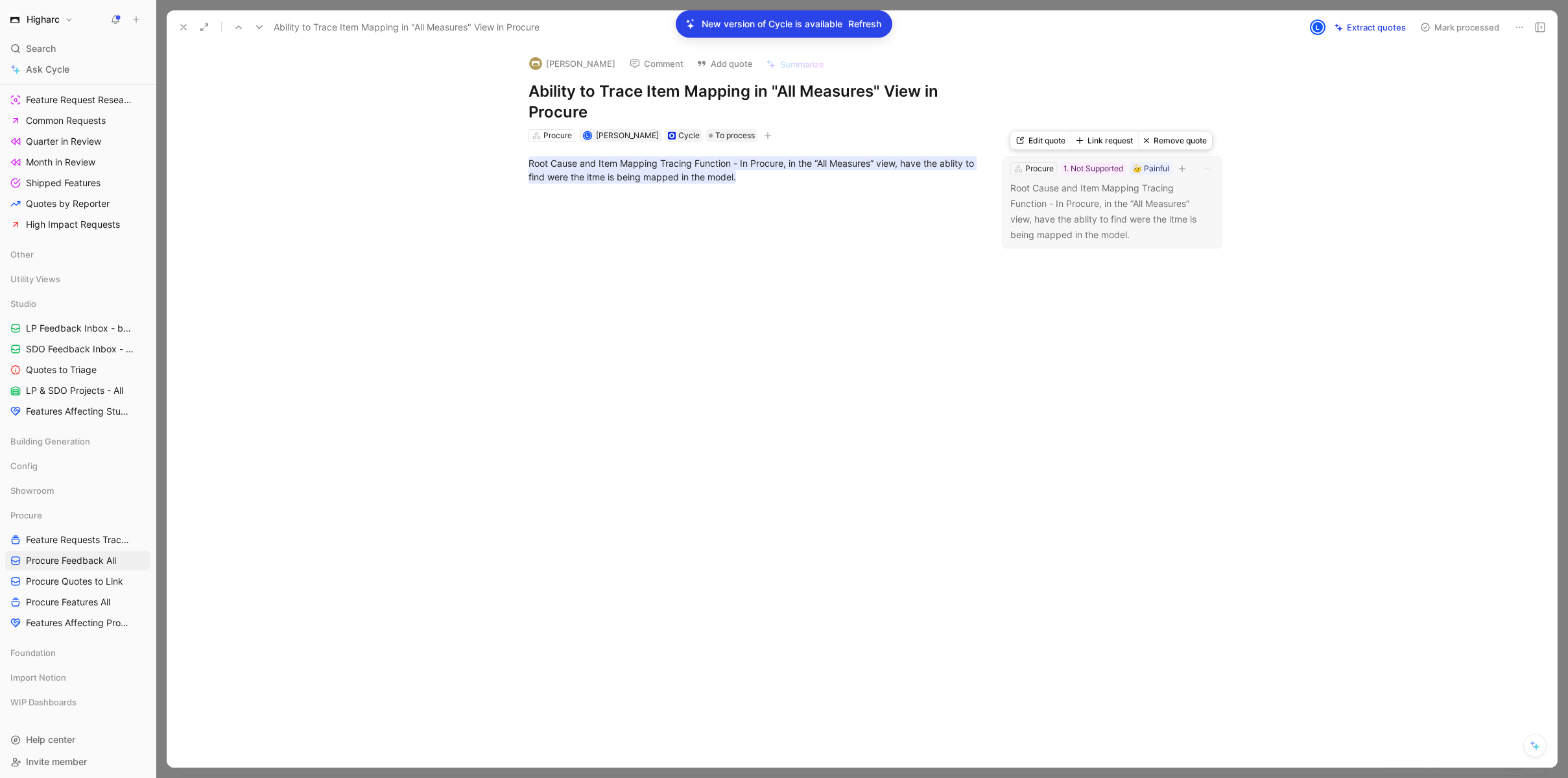
click at [1097, 139] on button "Link request" at bounding box center [1104, 140] width 67 height 18
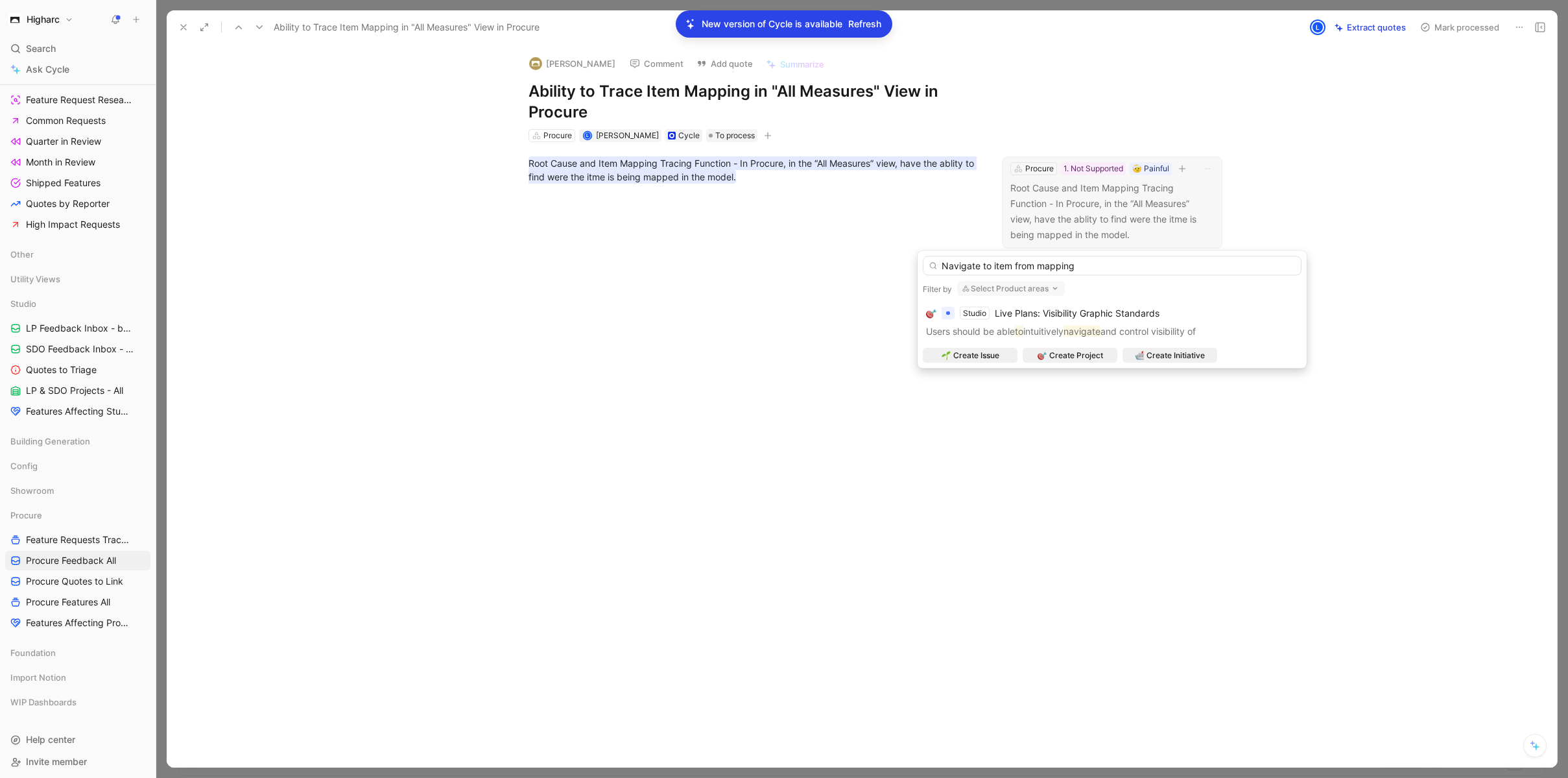
click at [1040, 269] on input "Navigate to item from mapping" at bounding box center [1112, 266] width 378 height 19
type input "Navigate to item from resource mapping"
click at [990, 354] on span "Create Issue" at bounding box center [976, 356] width 46 height 13
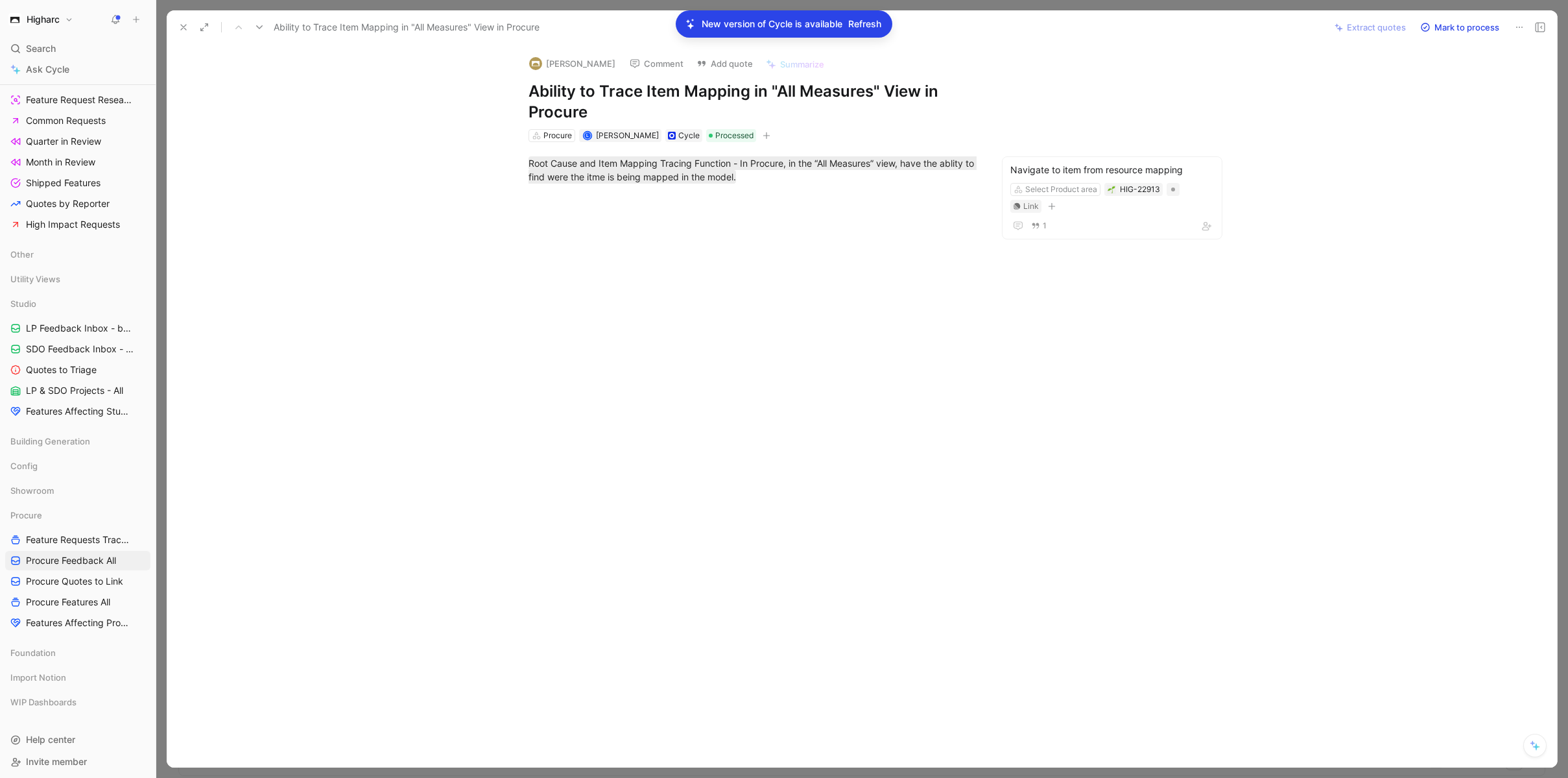
click at [186, 28] on icon at bounding box center [184, 27] width 11 height 11
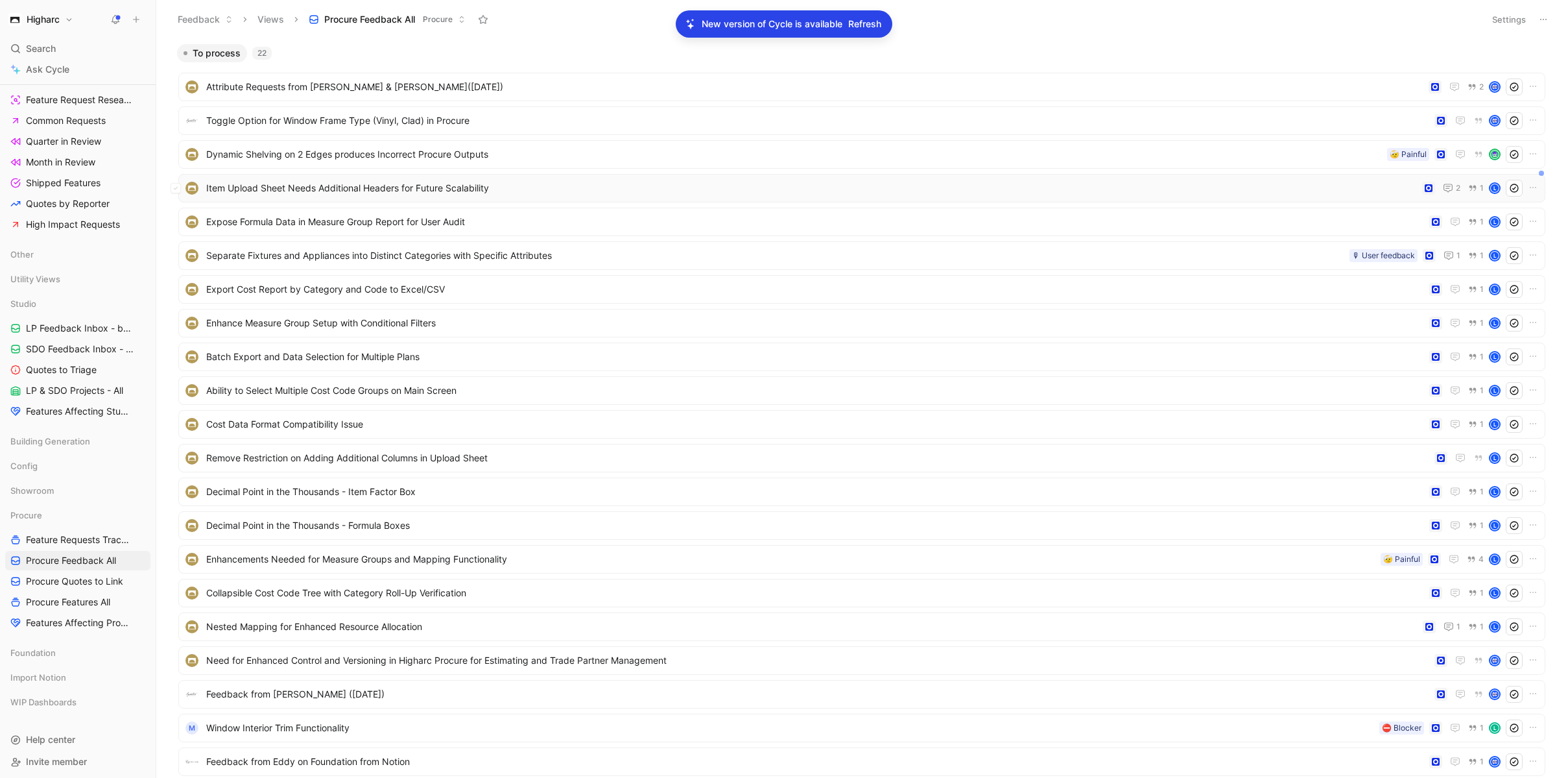
click at [469, 186] on span "Item Upload Sheet Needs Additional Headers for Future Scalability" at bounding box center [812, 188] width 1211 height 16
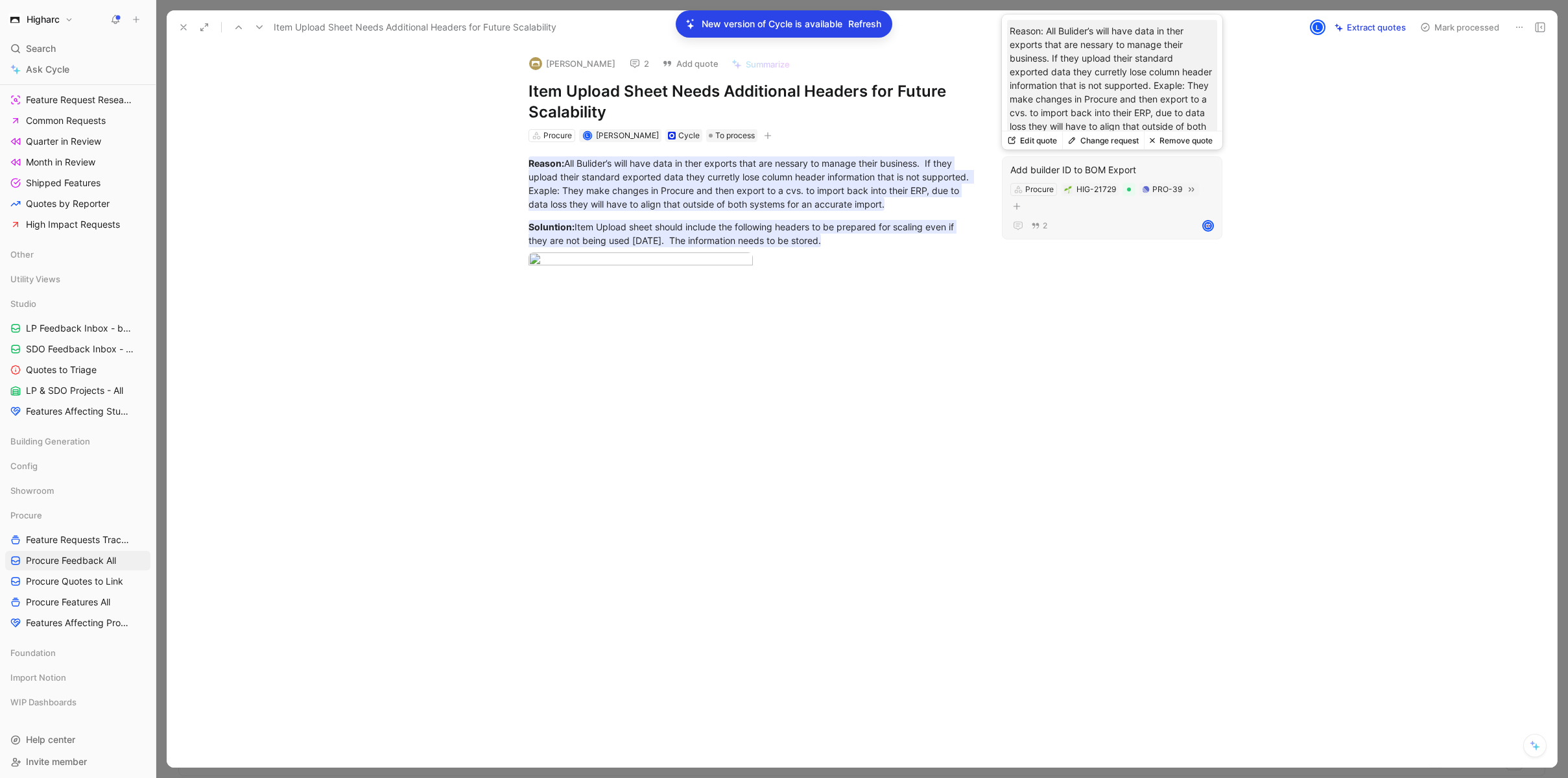
click at [1076, 219] on div "2" at bounding box center [1112, 226] width 203 height 16
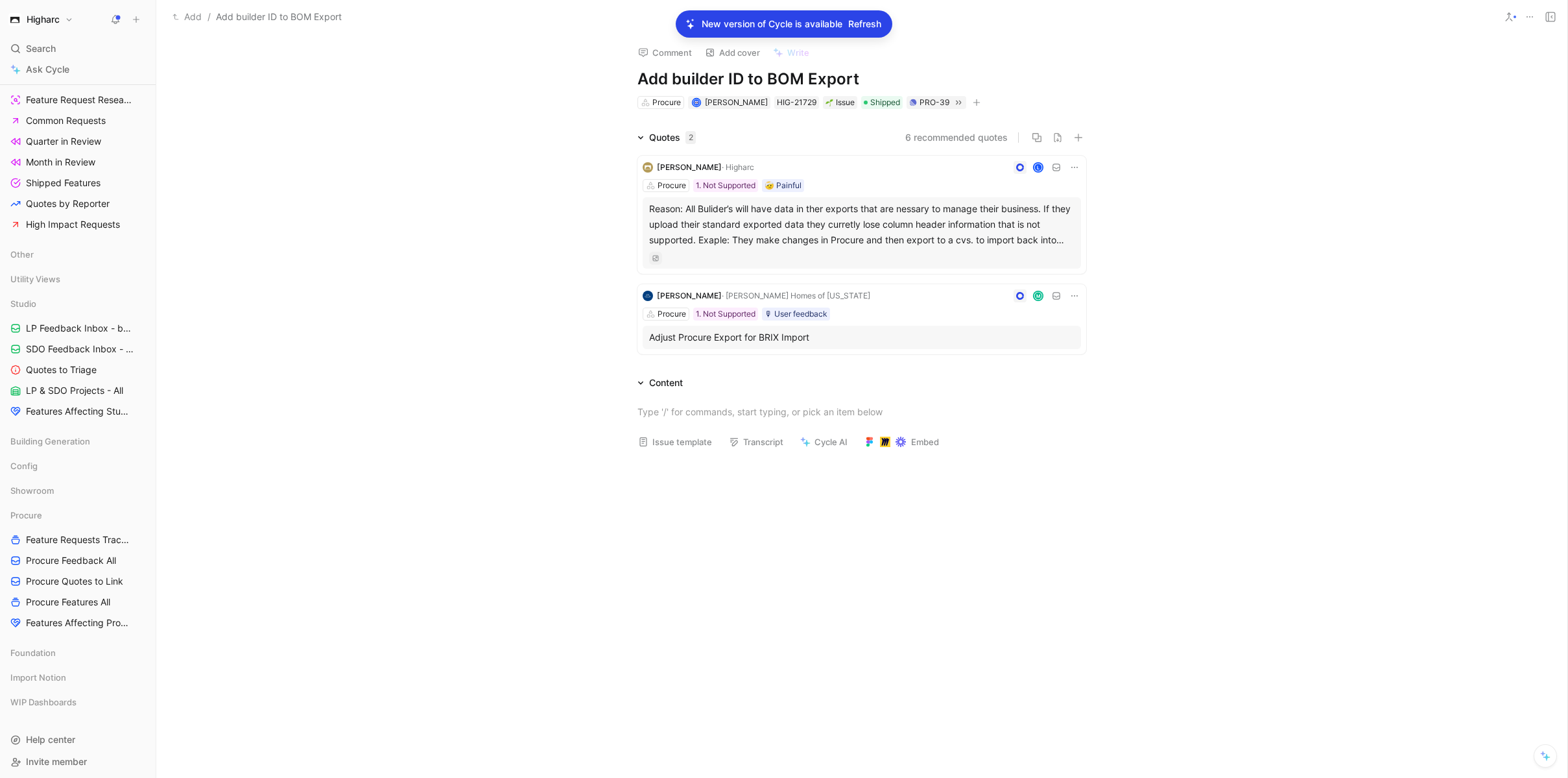
click at [903, 184] on div "Procure 1. Not Supported 🤕 Painful" at bounding box center [862, 186] width 438 height 13
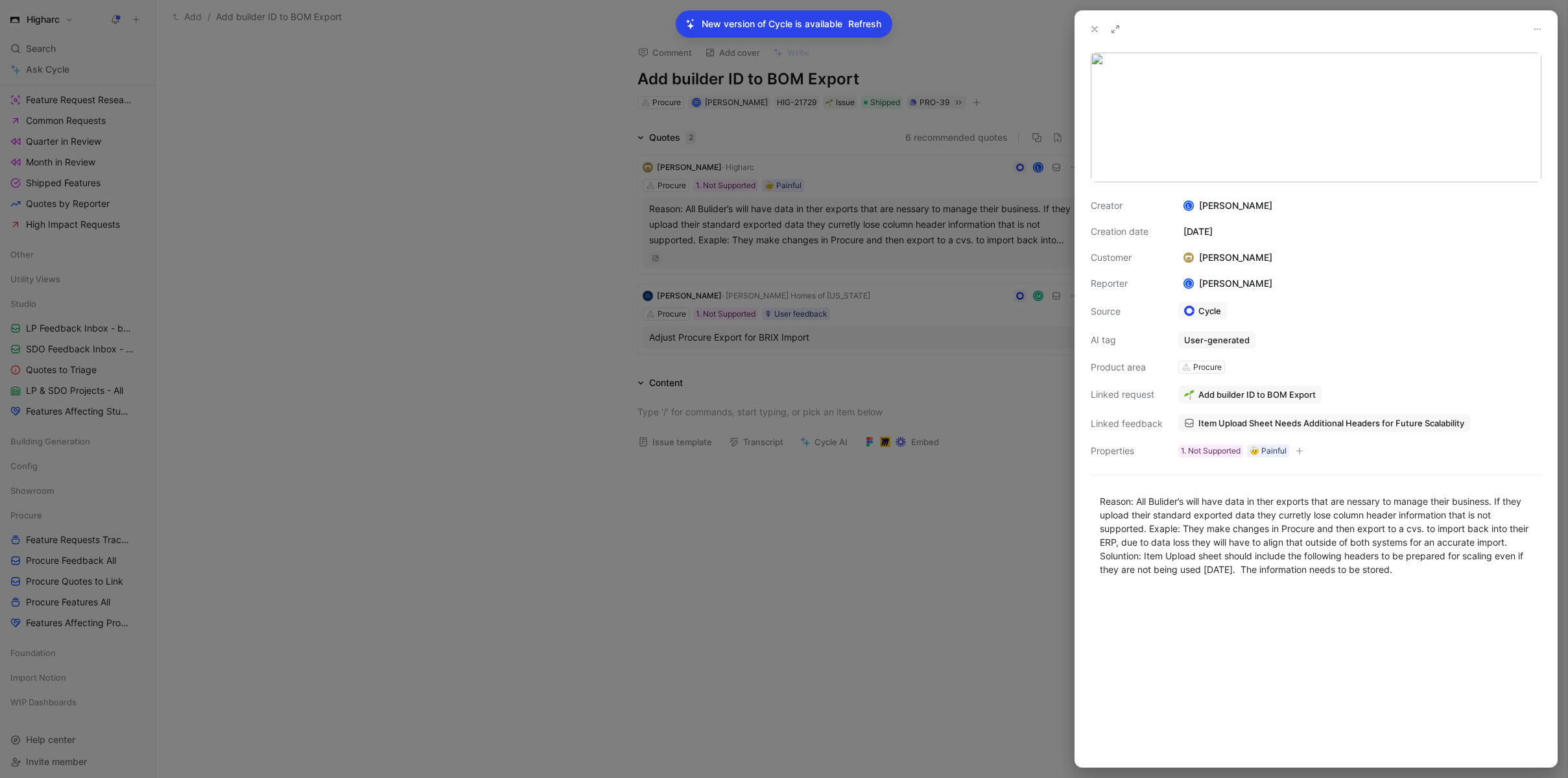
click at [1328, 392] on div "Add builder ID to BOM Export" at bounding box center [1360, 394] width 363 height 18
click at [1303, 368] on use at bounding box center [1301, 368] width 9 height 9
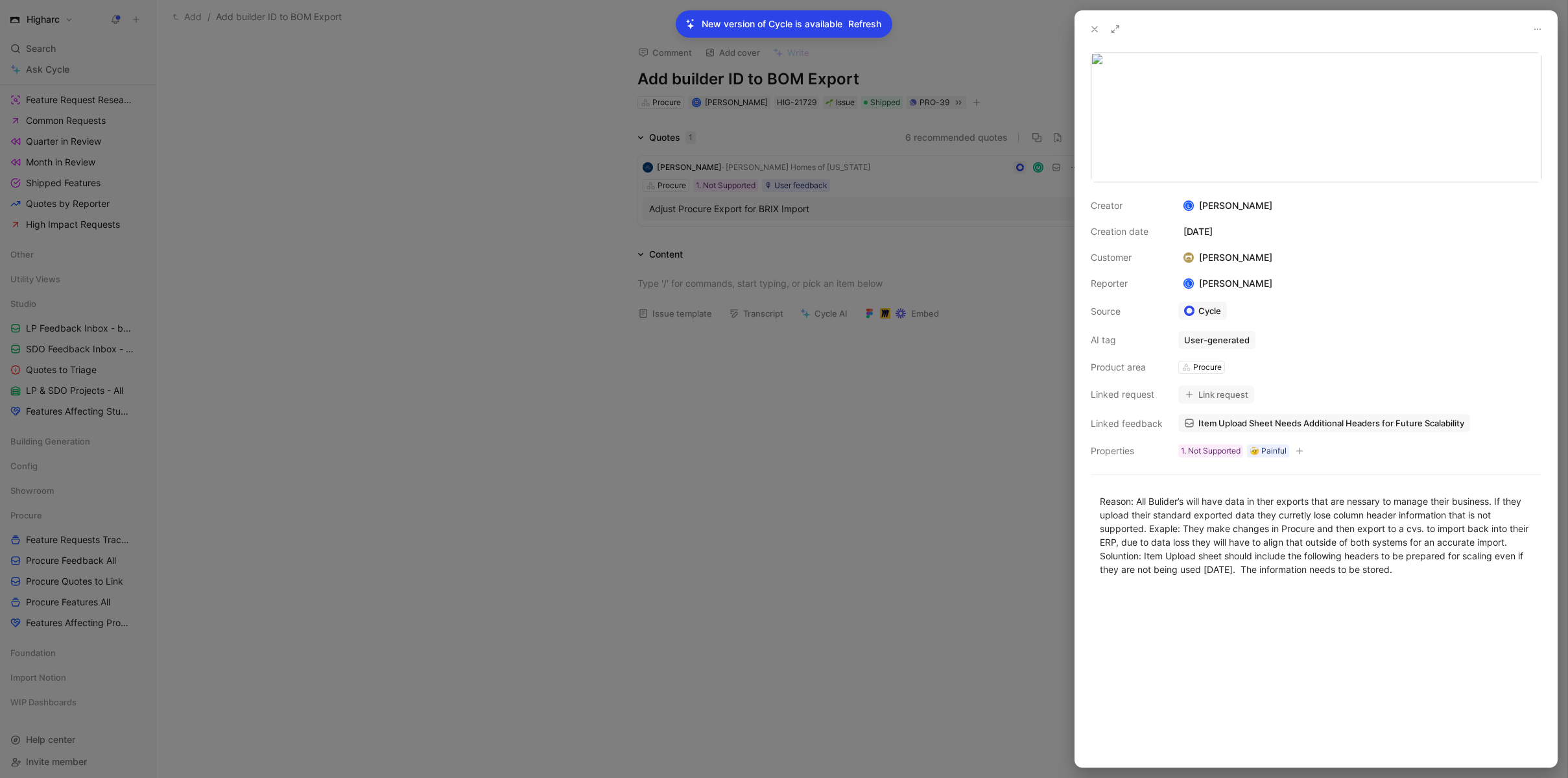
click at [281, 81] on div at bounding box center [784, 389] width 1568 height 778
click at [765, 439] on div at bounding box center [784, 389] width 1568 height 778
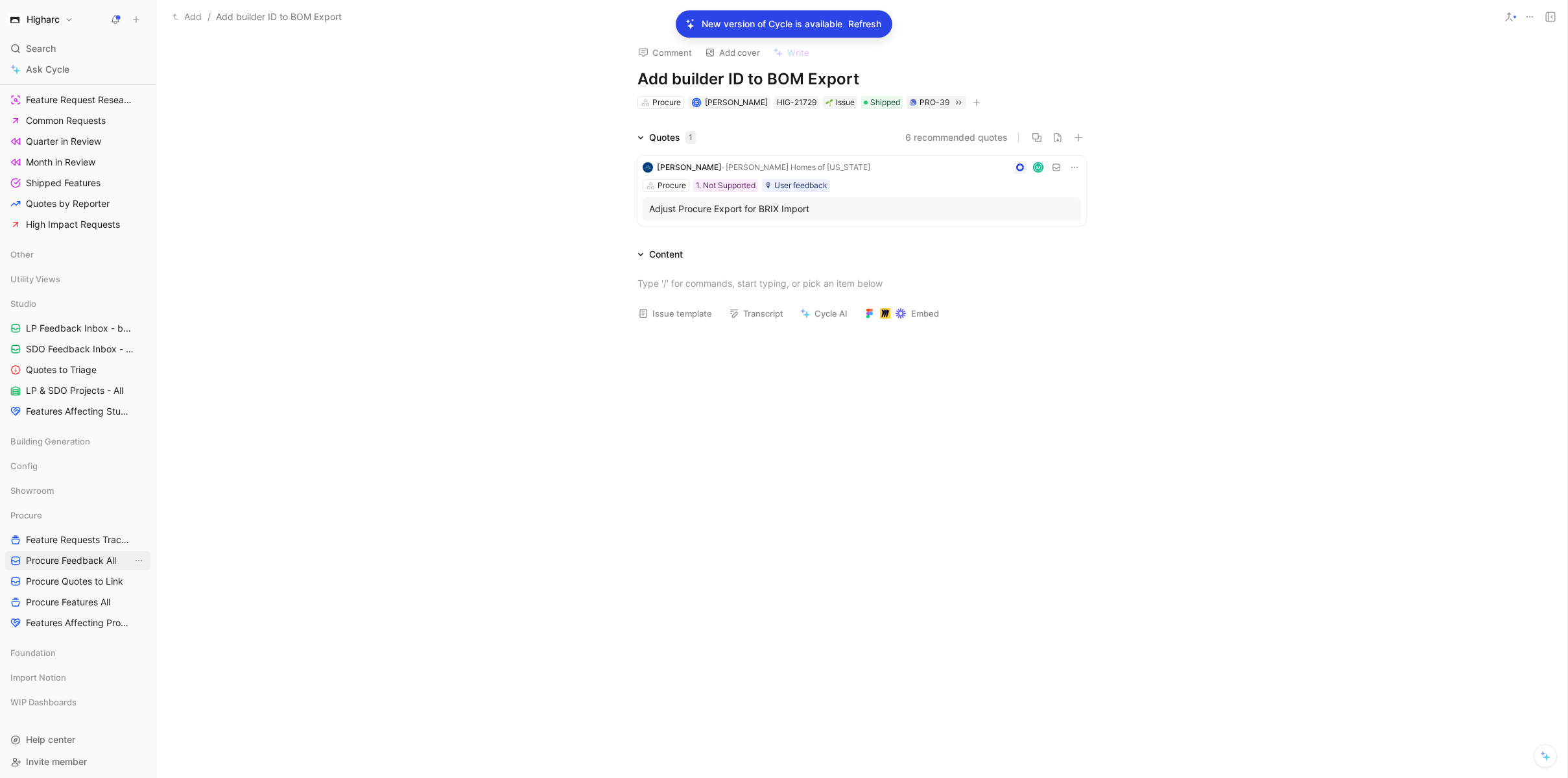
click at [62, 562] on span "Procure Feedback All" at bounding box center [71, 561] width 90 height 13
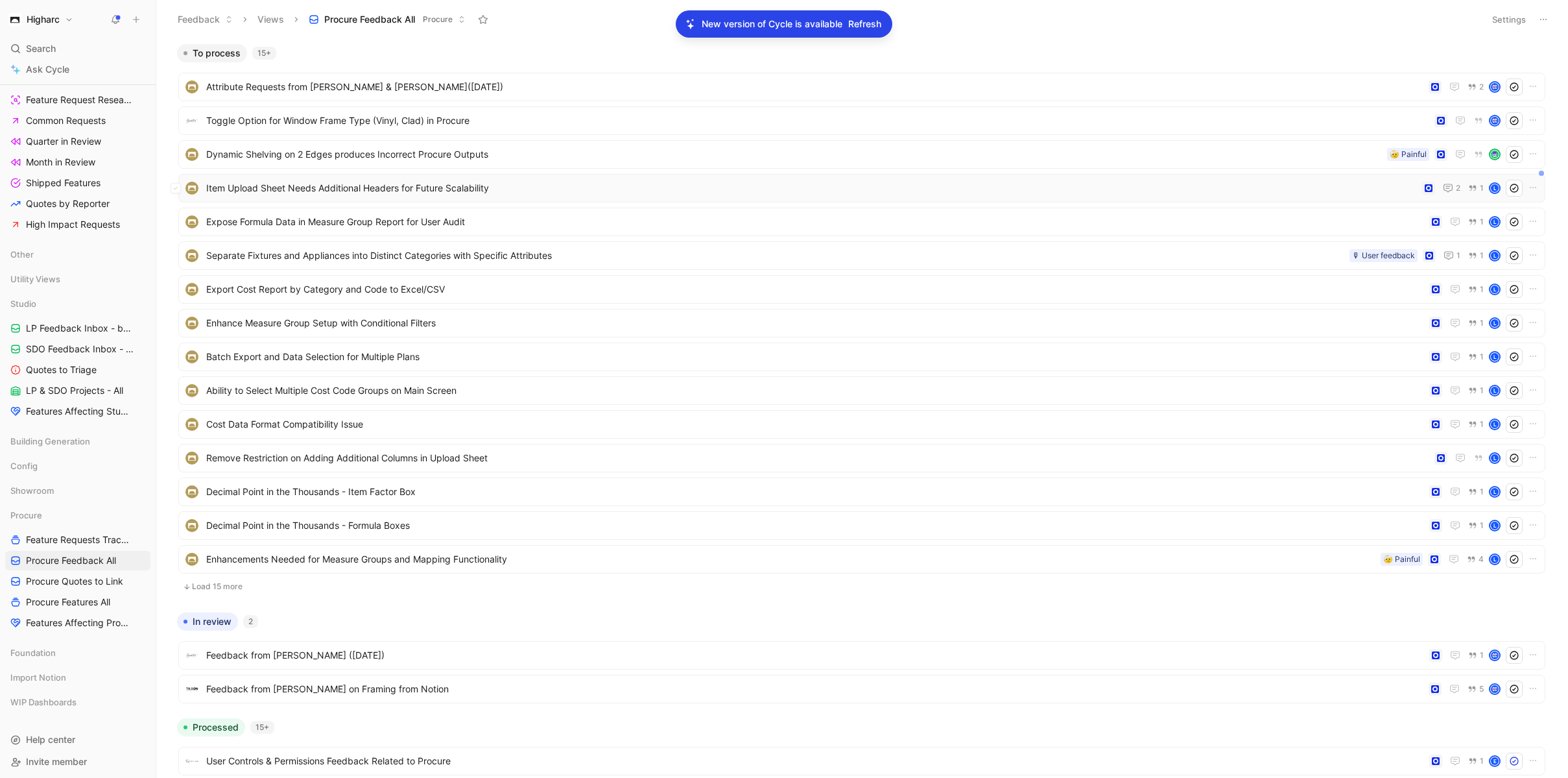
click at [452, 184] on span "Item Upload Sheet Needs Additional Headers for Future Scalability" at bounding box center [812, 188] width 1211 height 16
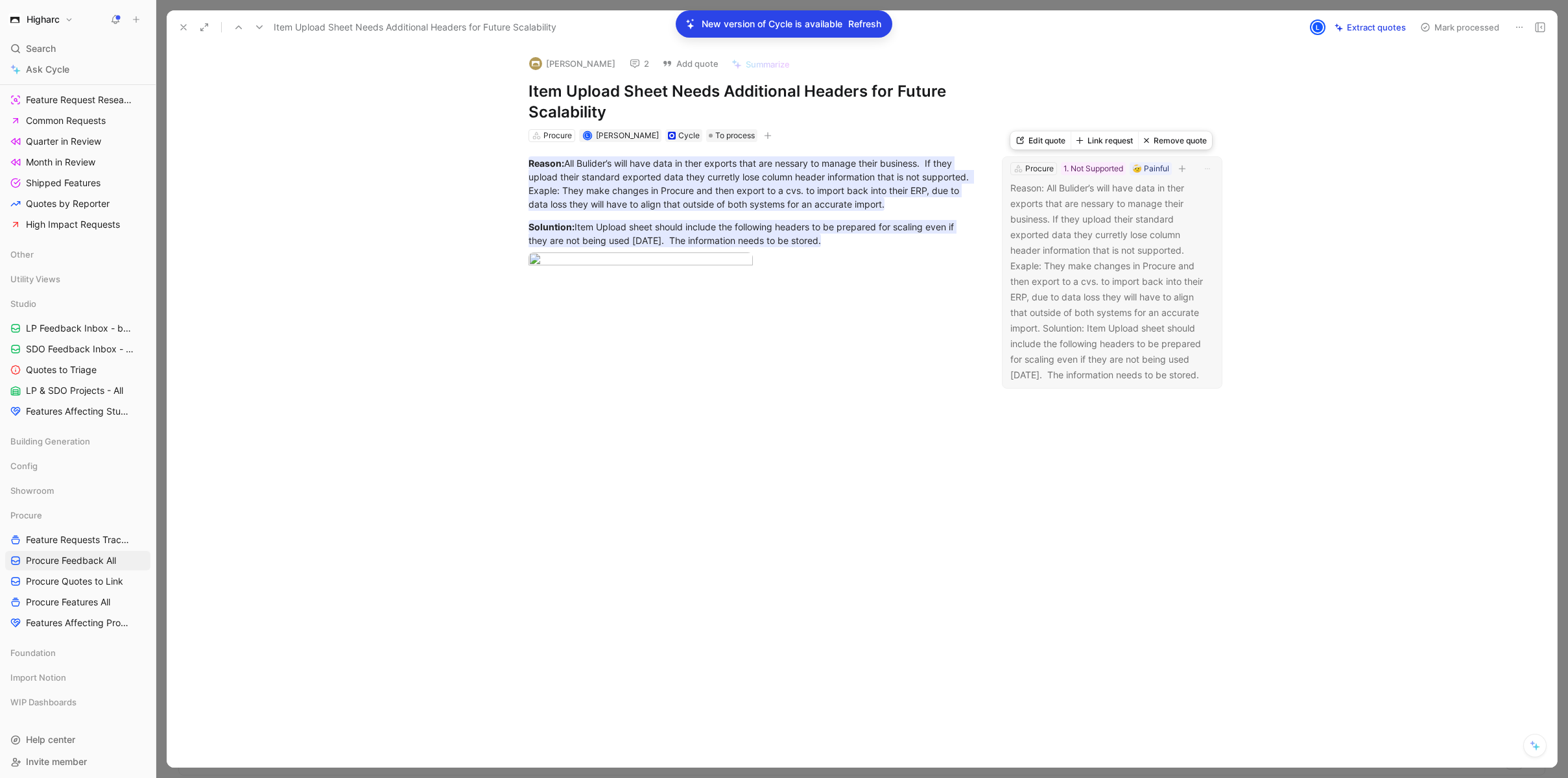
click at [1108, 139] on button "Link request" at bounding box center [1104, 140] width 67 height 18
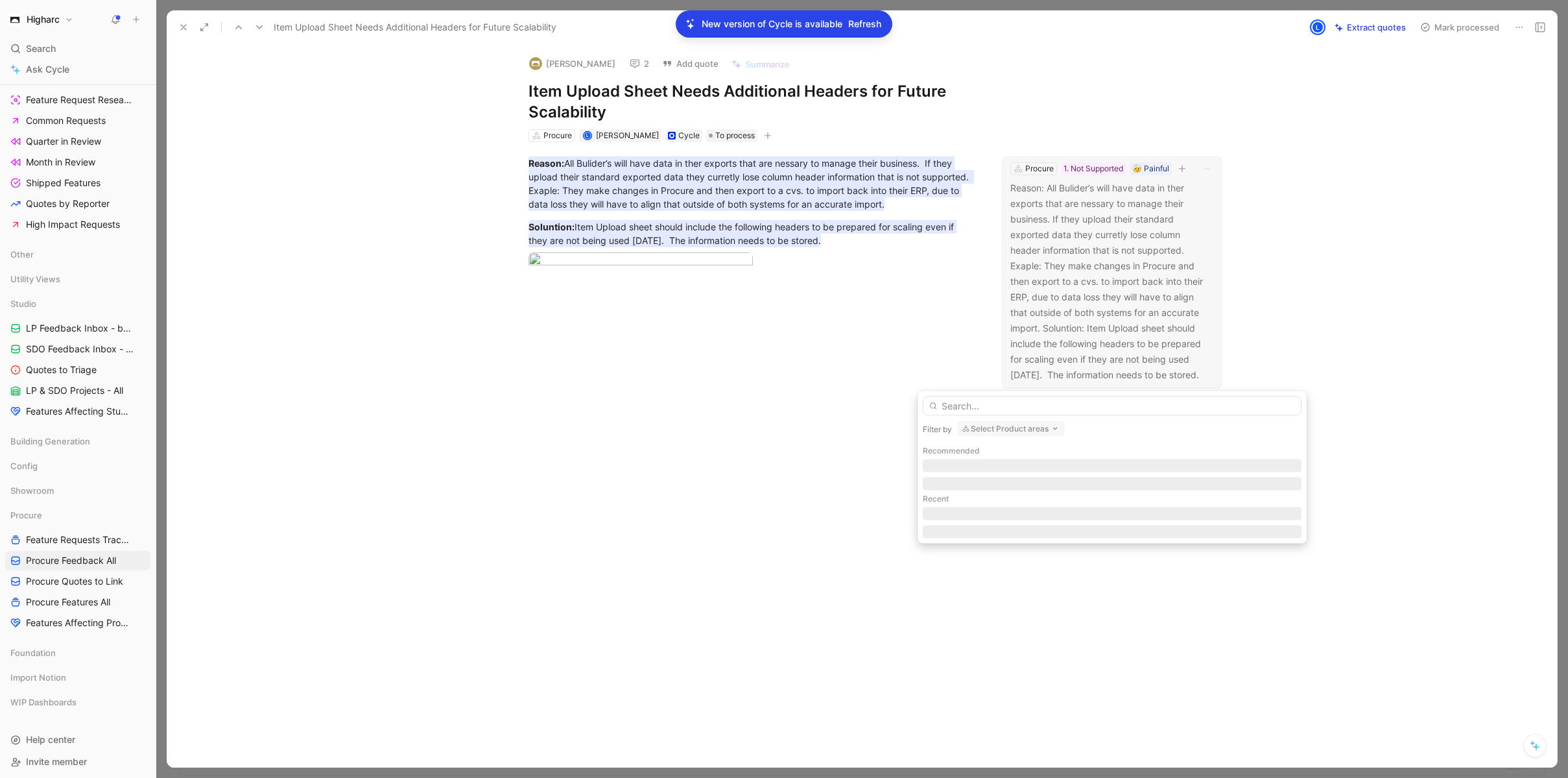
click at [1022, 408] on input "text" at bounding box center [1112, 406] width 378 height 19
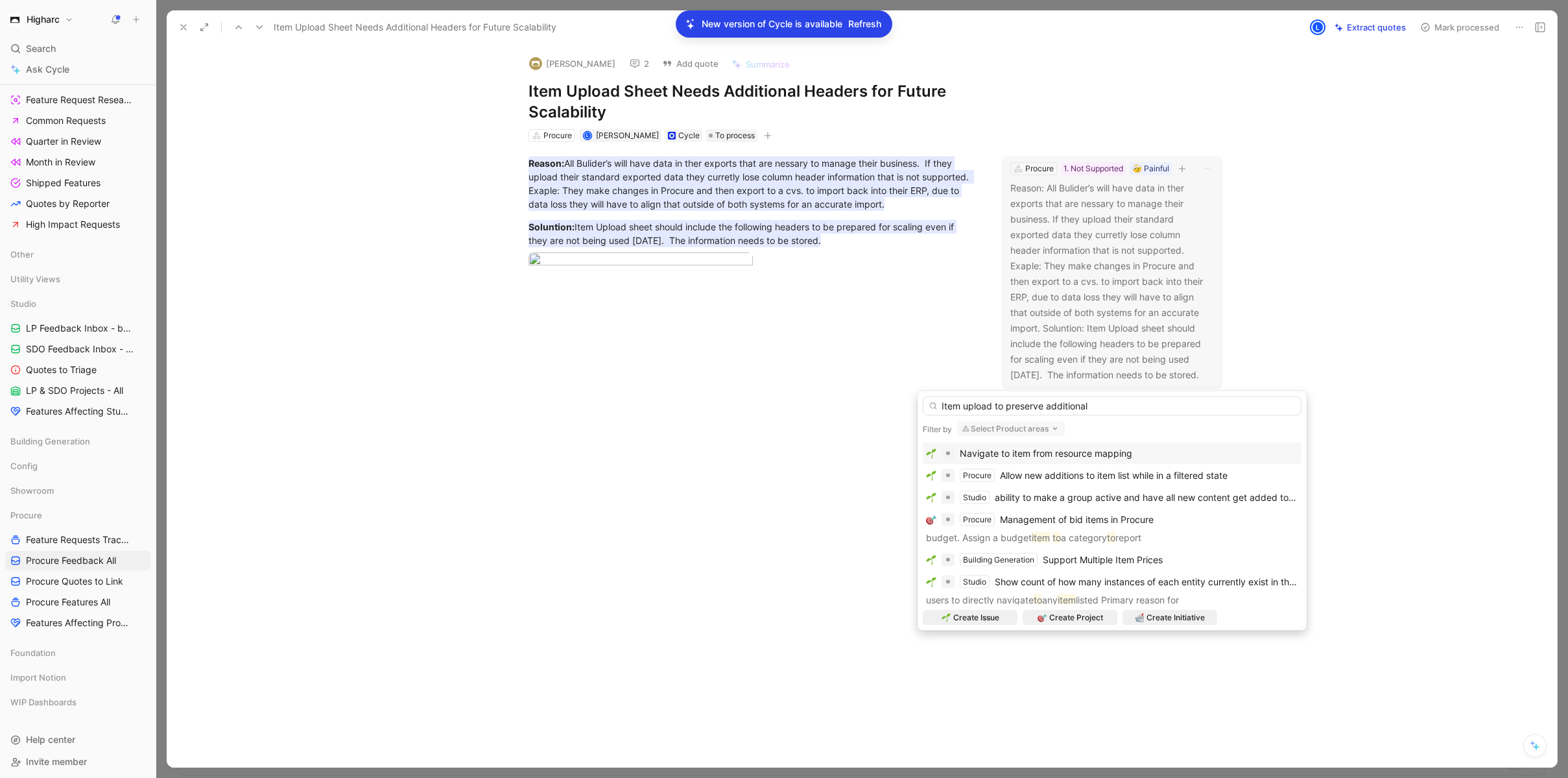
click at [1098, 404] on input "Item upload to preserve additional" at bounding box center [1112, 406] width 378 height 19
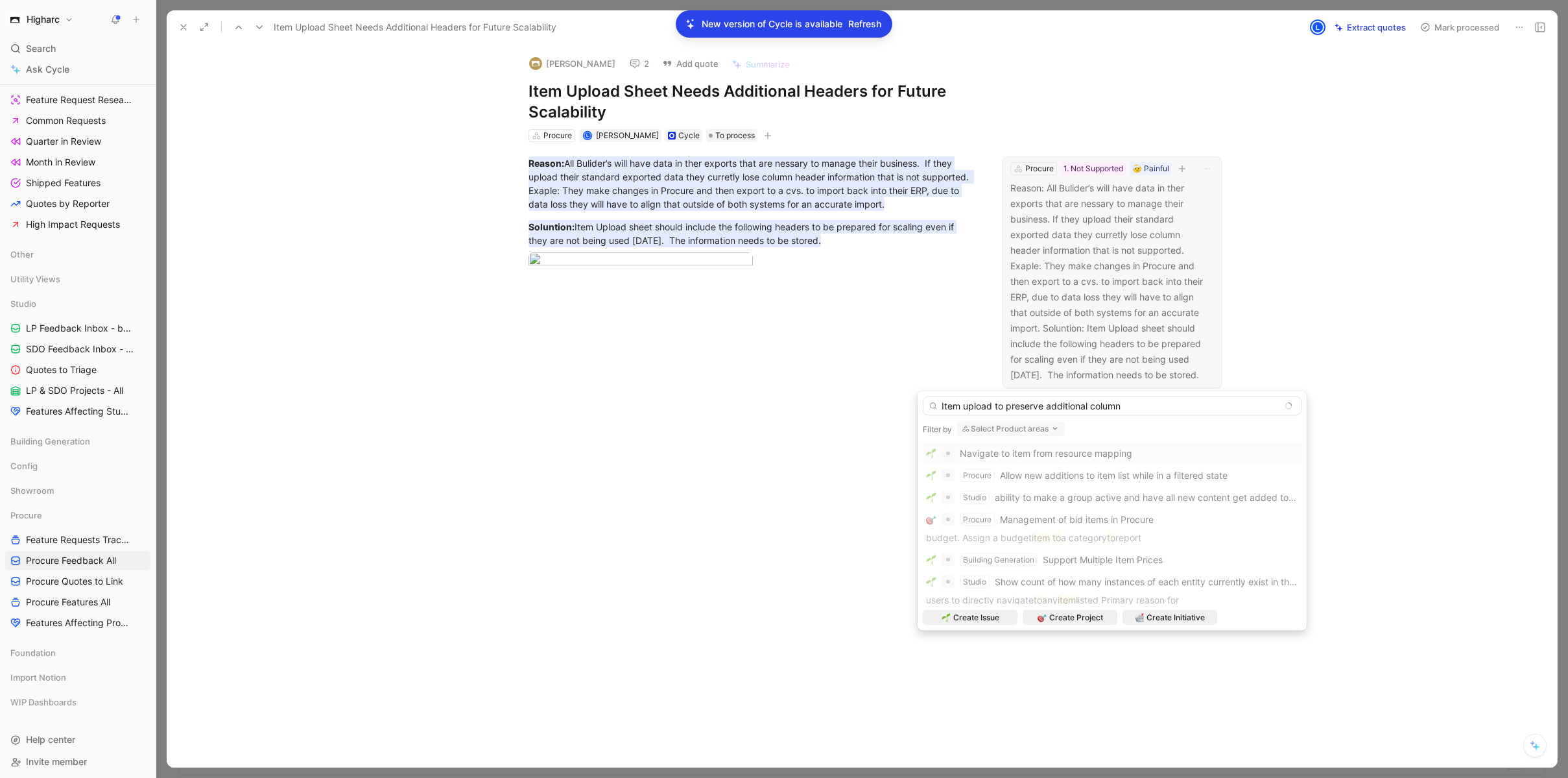
drag, startPoint x: 1132, startPoint y: 402, endPoint x: 948, endPoint y: 396, distance: 184.1
click at [948, 397] on input "Item upload to preserve additional column" at bounding box center [1112, 406] width 378 height 19
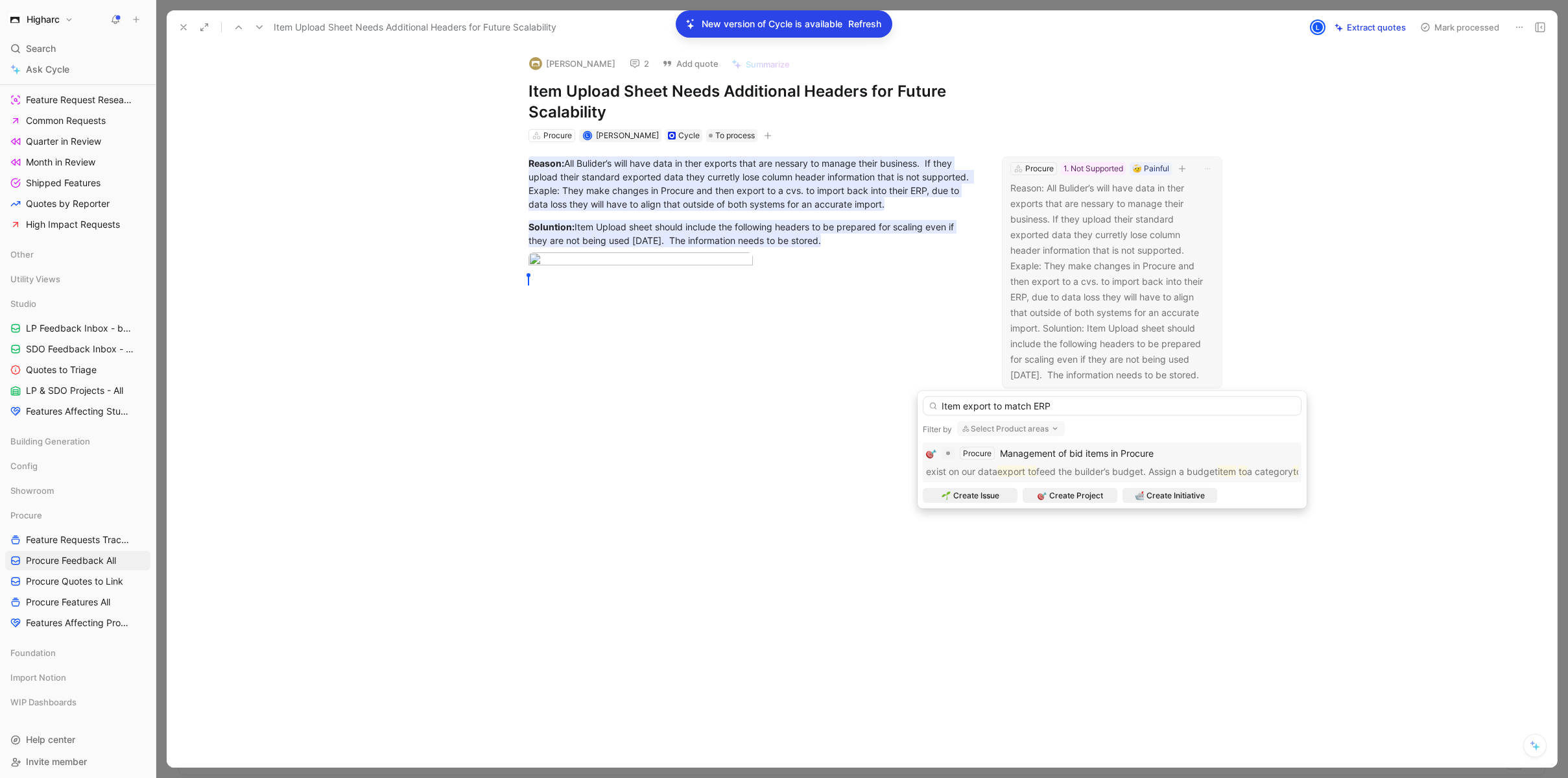
click at [963, 406] on input "Item export to match ERP" at bounding box center [1112, 406] width 378 height 19
drag, startPoint x: 1035, startPoint y: 408, endPoint x: 1115, endPoint y: 407, distance: 80.0
click at [1115, 407] on input "Item export to match ERP" at bounding box center [1112, 406] width 378 height 19
click at [1086, 407] on input "Item export to match ERP" at bounding box center [1112, 406] width 378 height 19
drag, startPoint x: 1063, startPoint y: 407, endPoint x: 962, endPoint y: 409, distance: 101.0
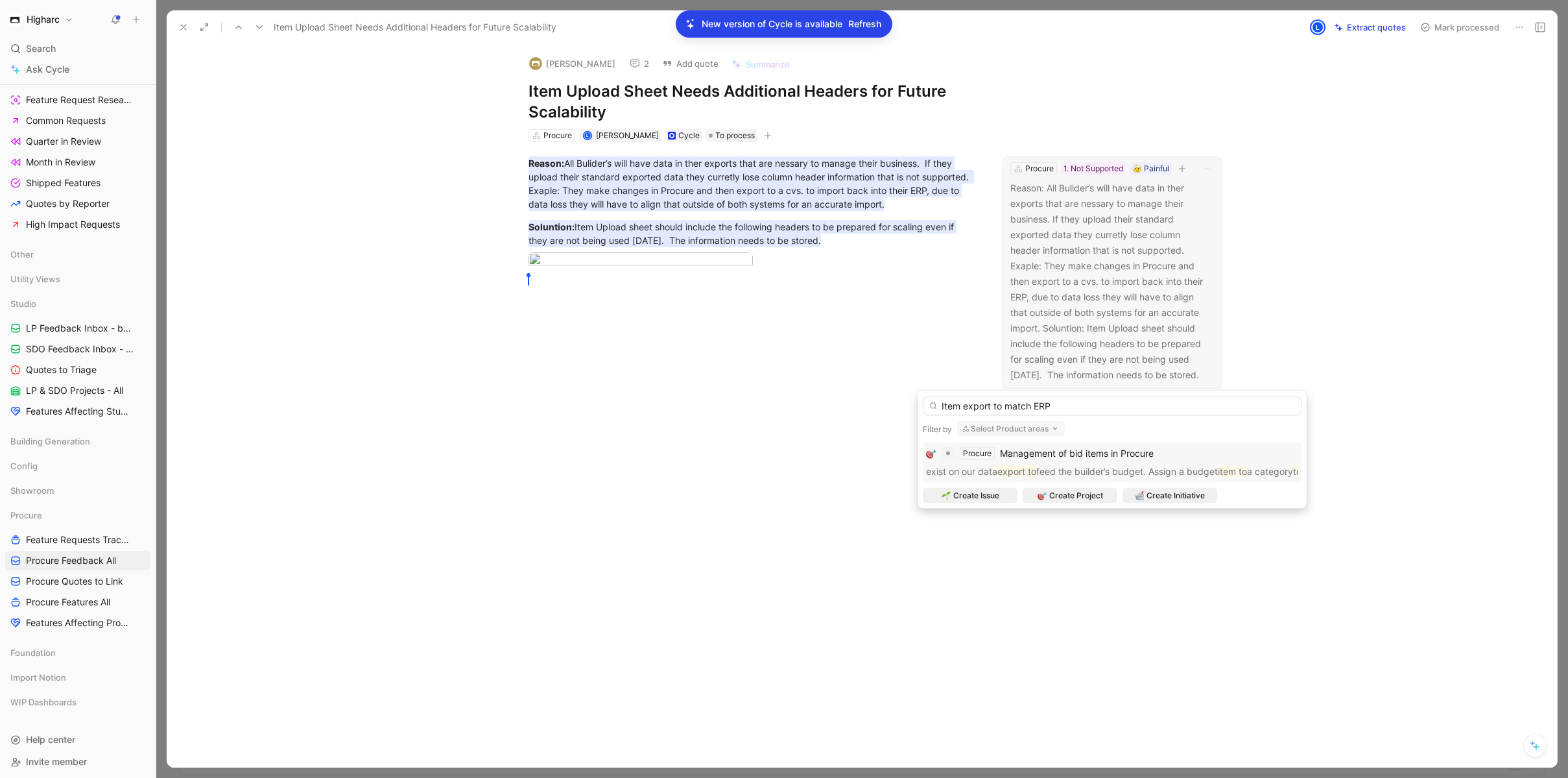
click at [962, 409] on input "Item export to match ERP" at bounding box center [1112, 406] width 378 height 19
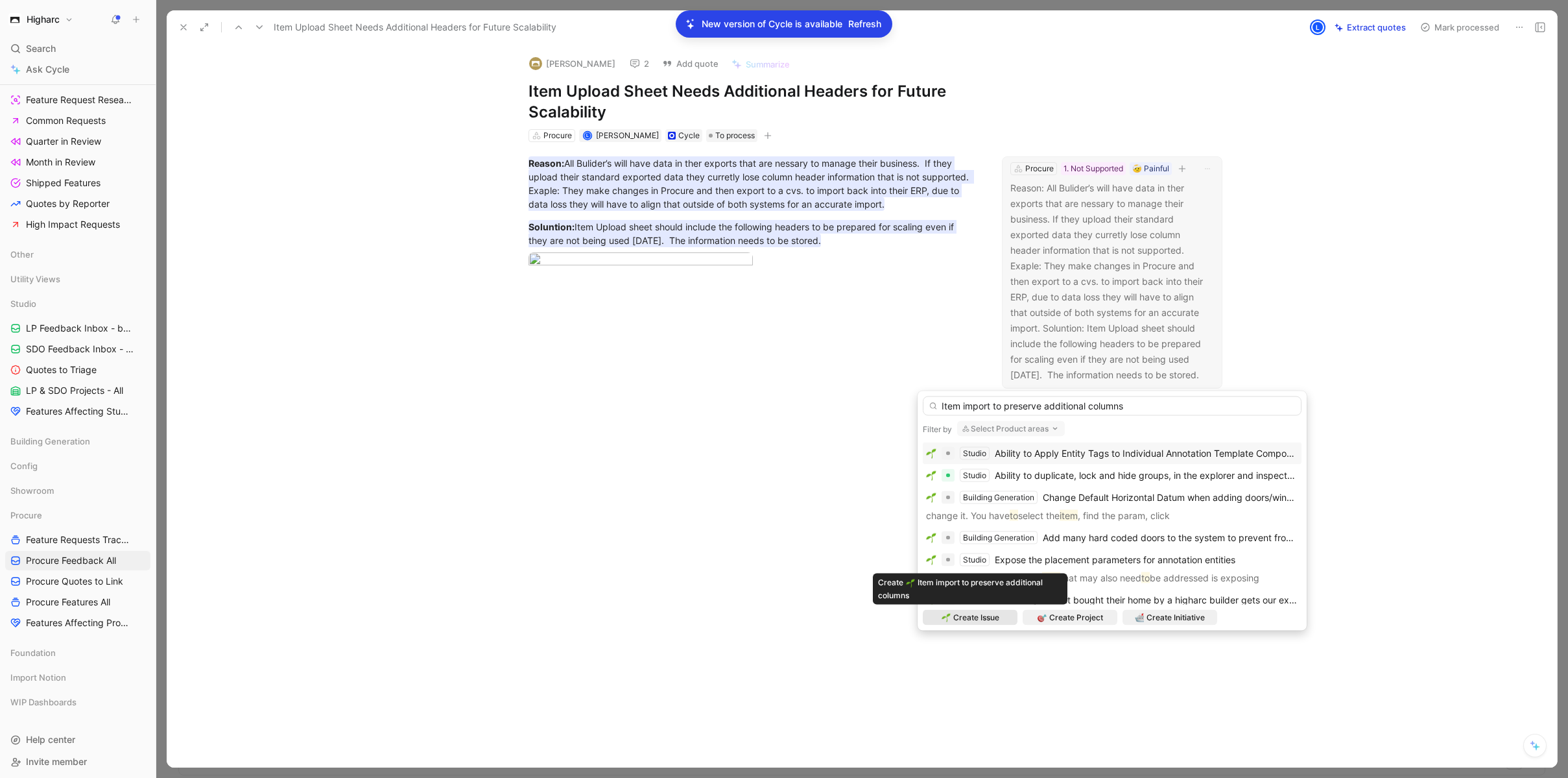
type input "Item import to preserve additional columns"
click at [995, 616] on span "Create Issue" at bounding box center [976, 618] width 46 height 13
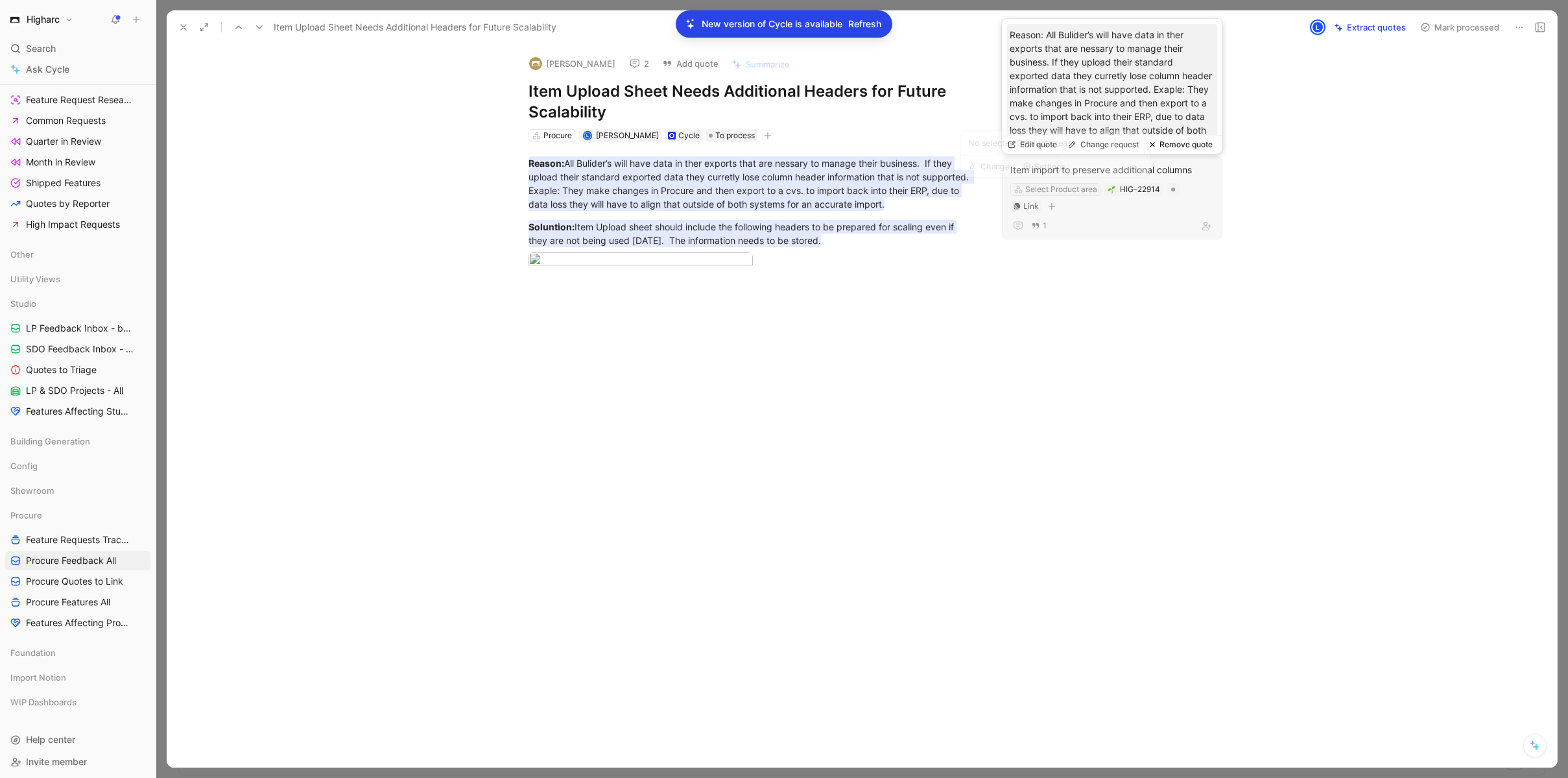
click at [1065, 187] on div "Select Product area" at bounding box center [1061, 189] width 72 height 13
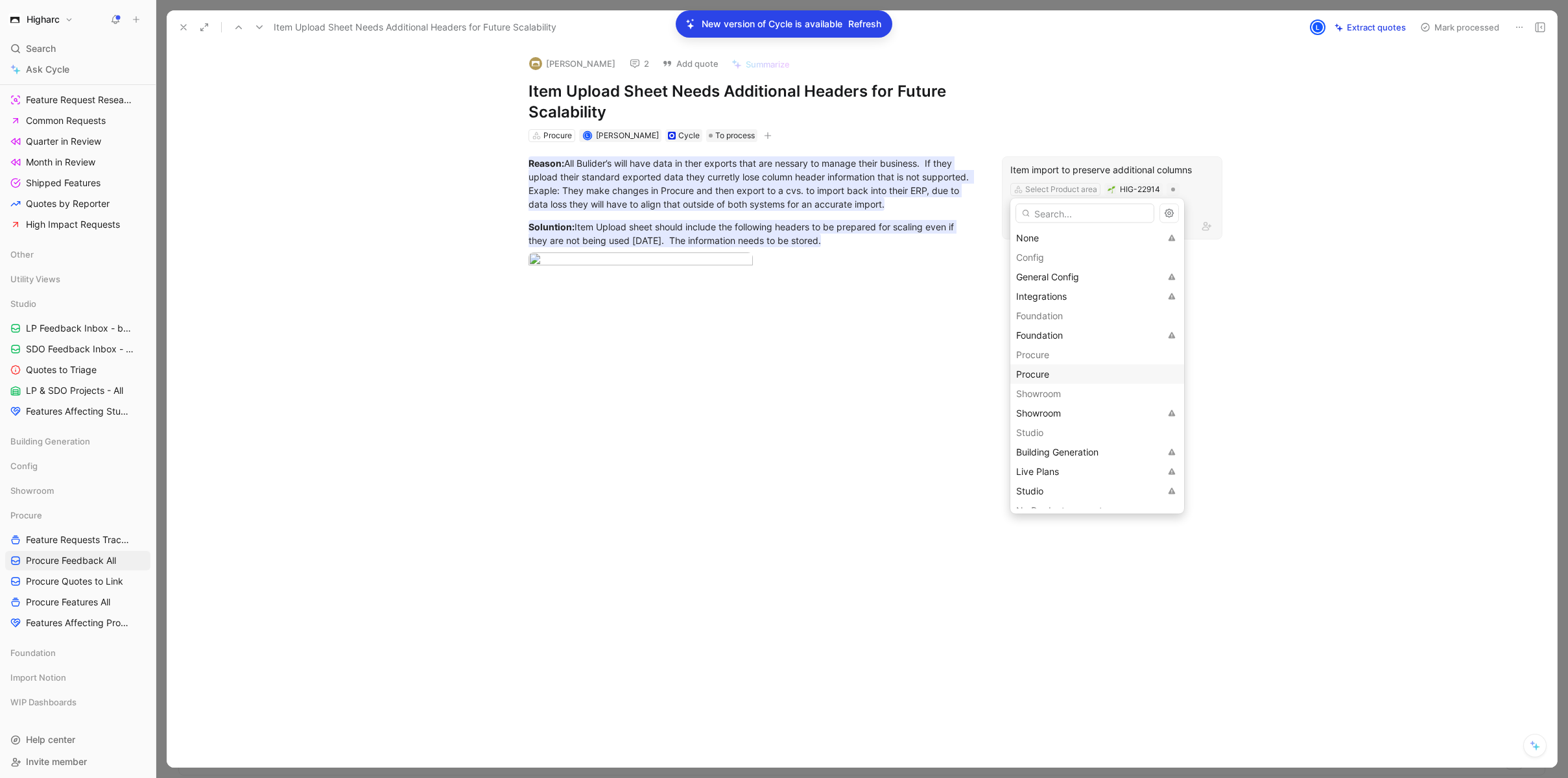
click at [1046, 371] on span "Procure" at bounding box center [1032, 374] width 33 height 11
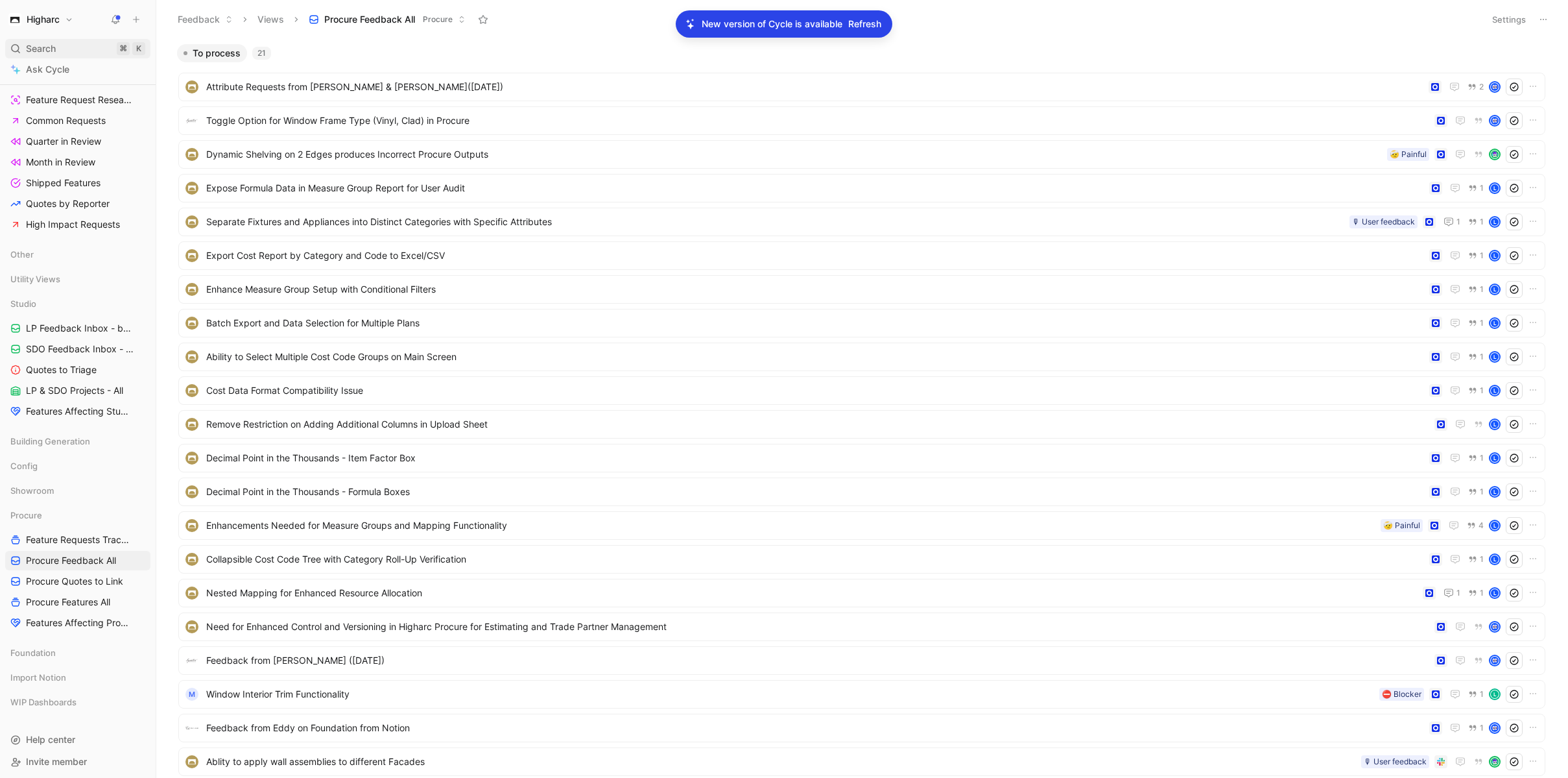
click at [67, 48] on div "Search ⌘ K" at bounding box center [77, 48] width 145 height 19
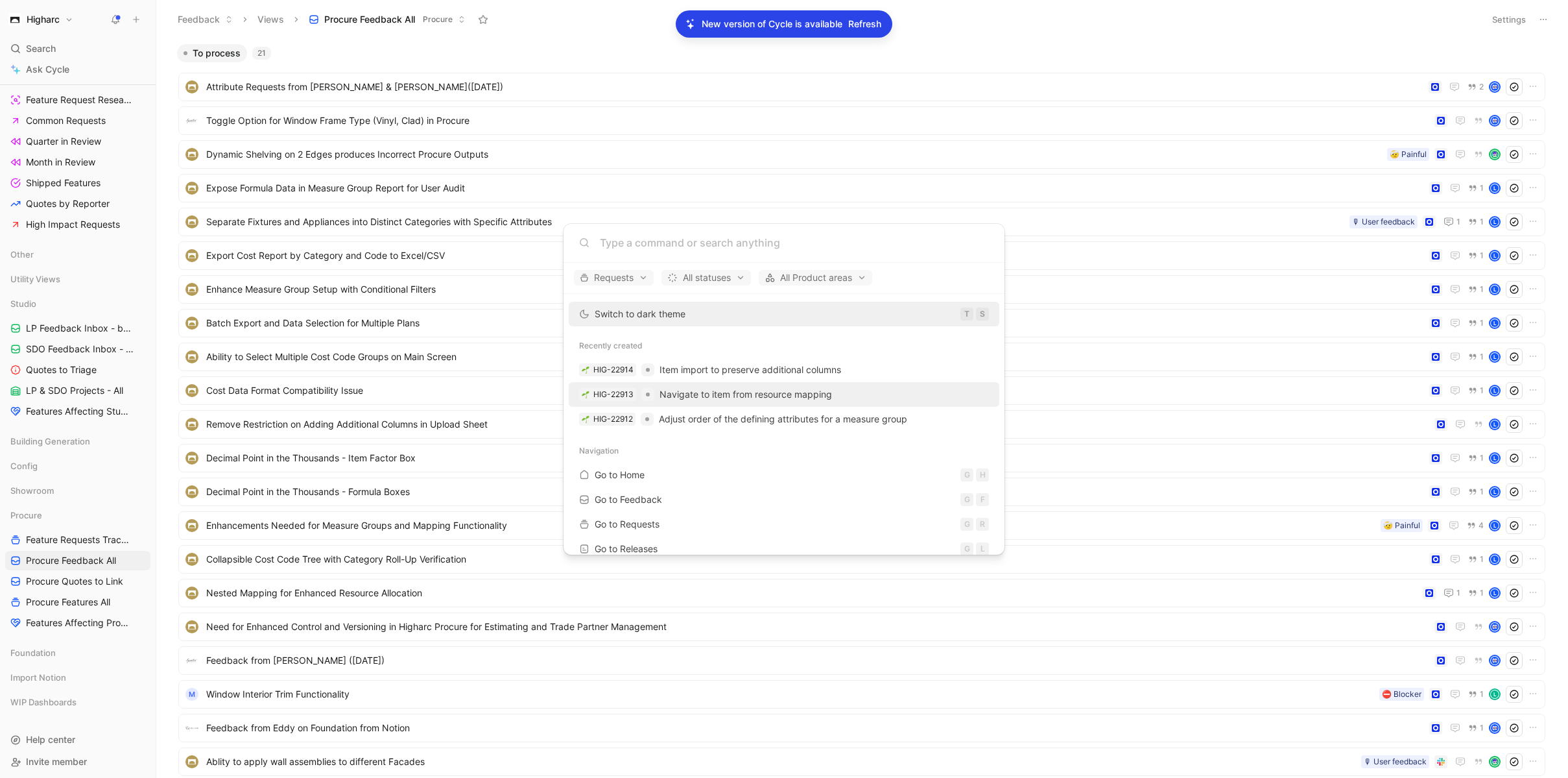
click at [742, 399] on span "Navigate to item from resource mapping" at bounding box center [746, 394] width 173 height 16
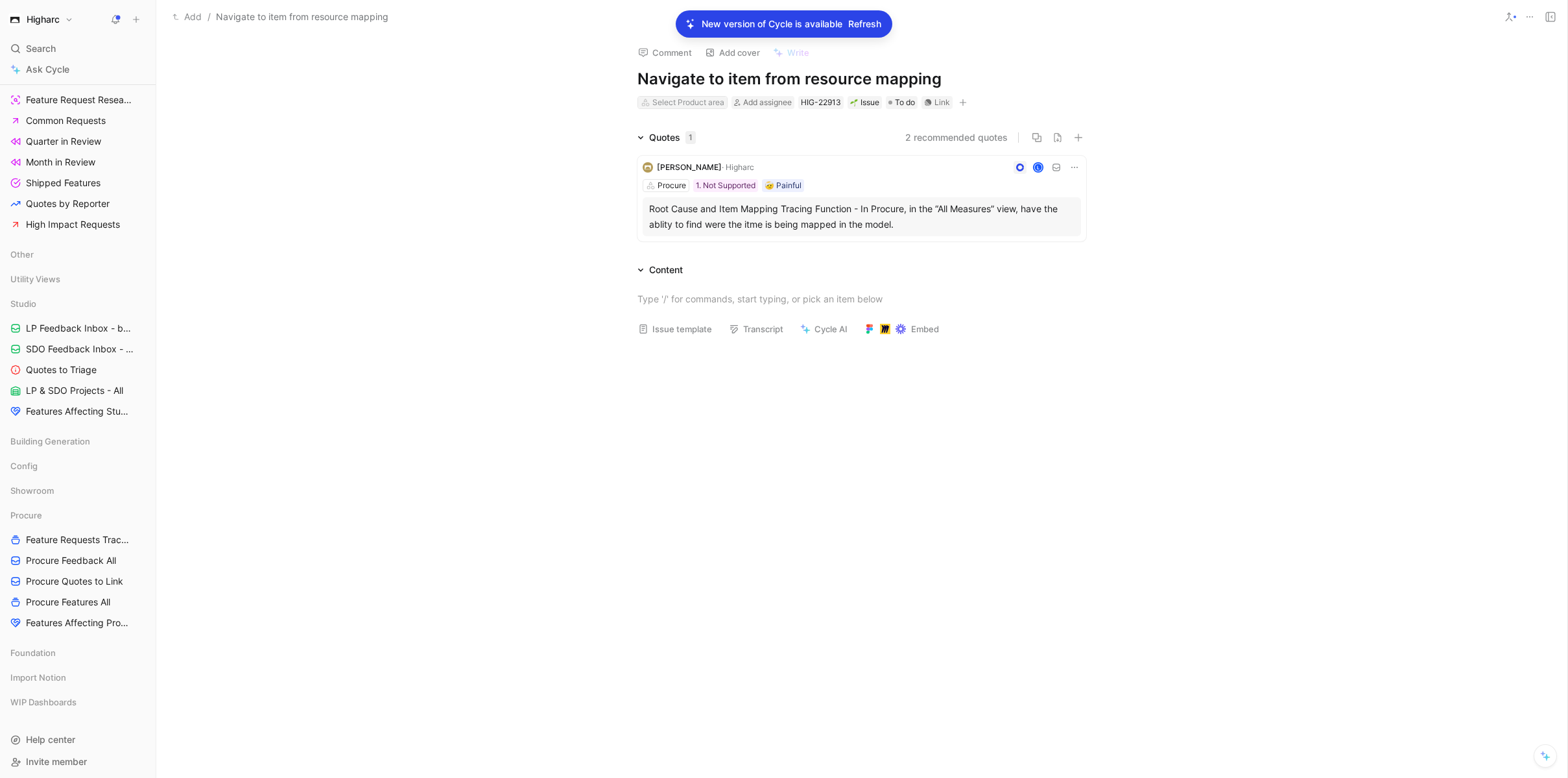
click at [719, 104] on div "Select Product area" at bounding box center [688, 102] width 72 height 13
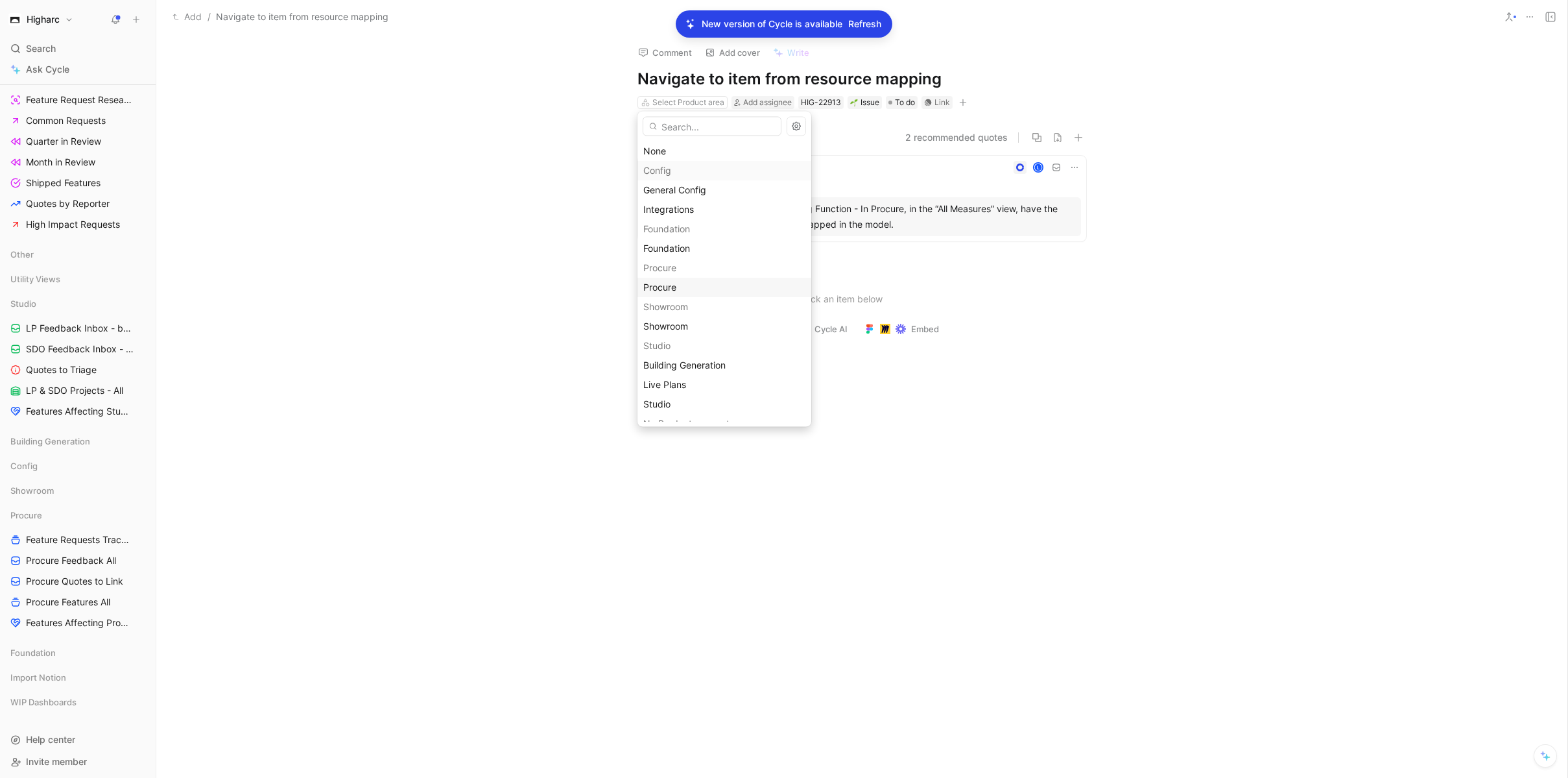
click at [671, 285] on span "Procure" at bounding box center [660, 286] width 33 height 11
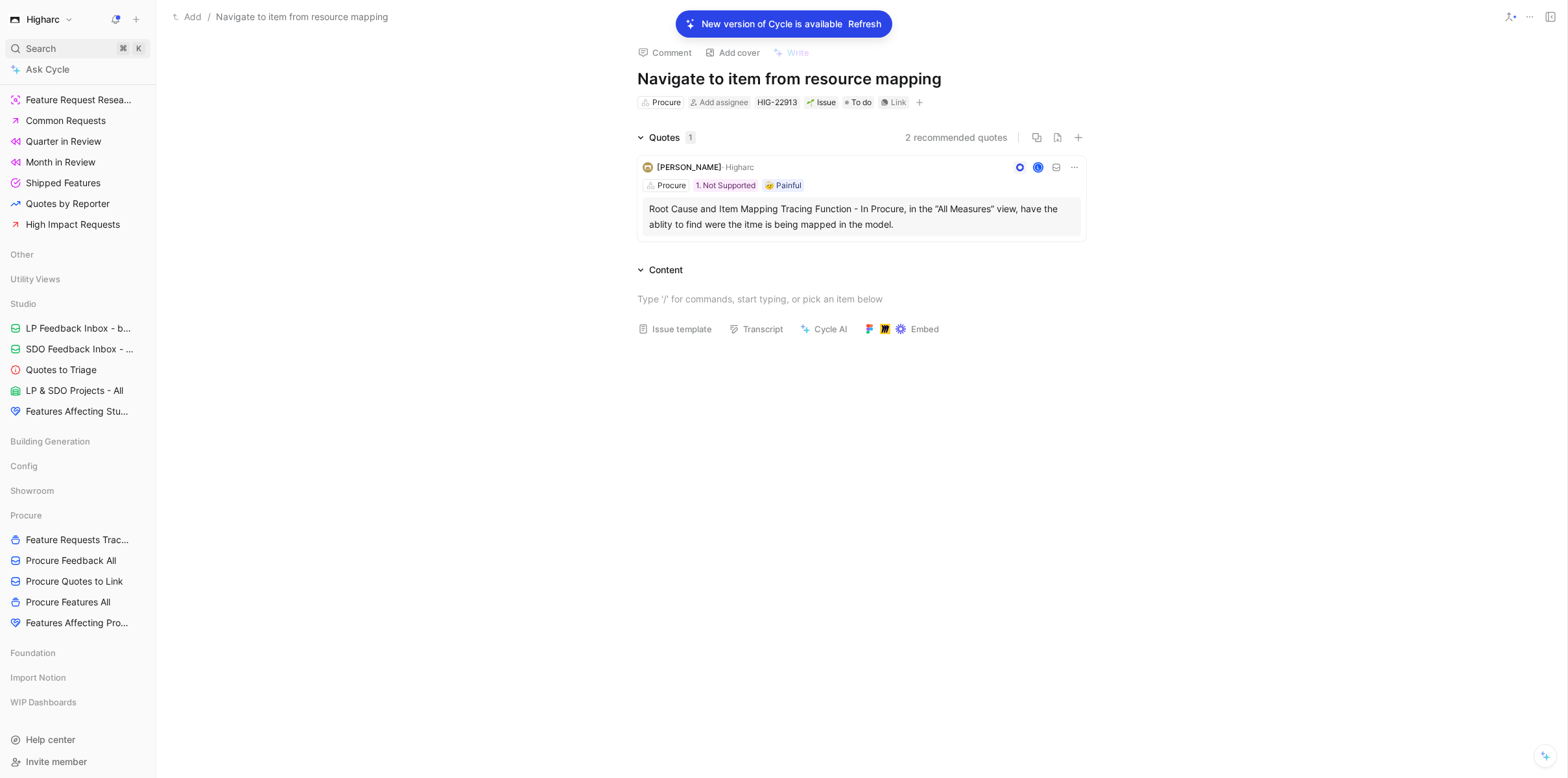
click at [84, 46] on div "Search ⌘ K" at bounding box center [77, 48] width 145 height 19
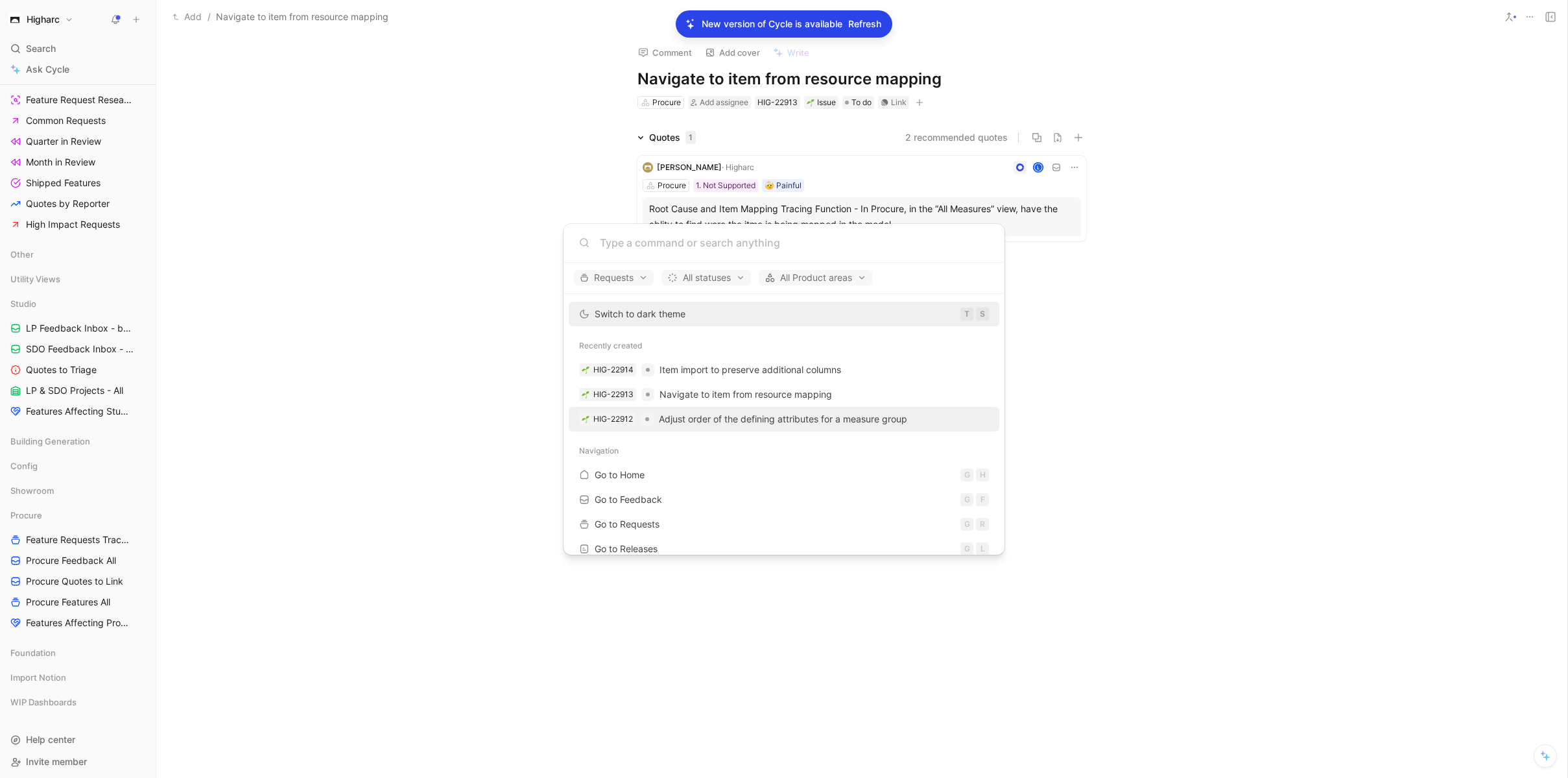
click at [725, 422] on span "Adjust order of the defining attributes for a measure group" at bounding box center [783, 419] width 248 height 11
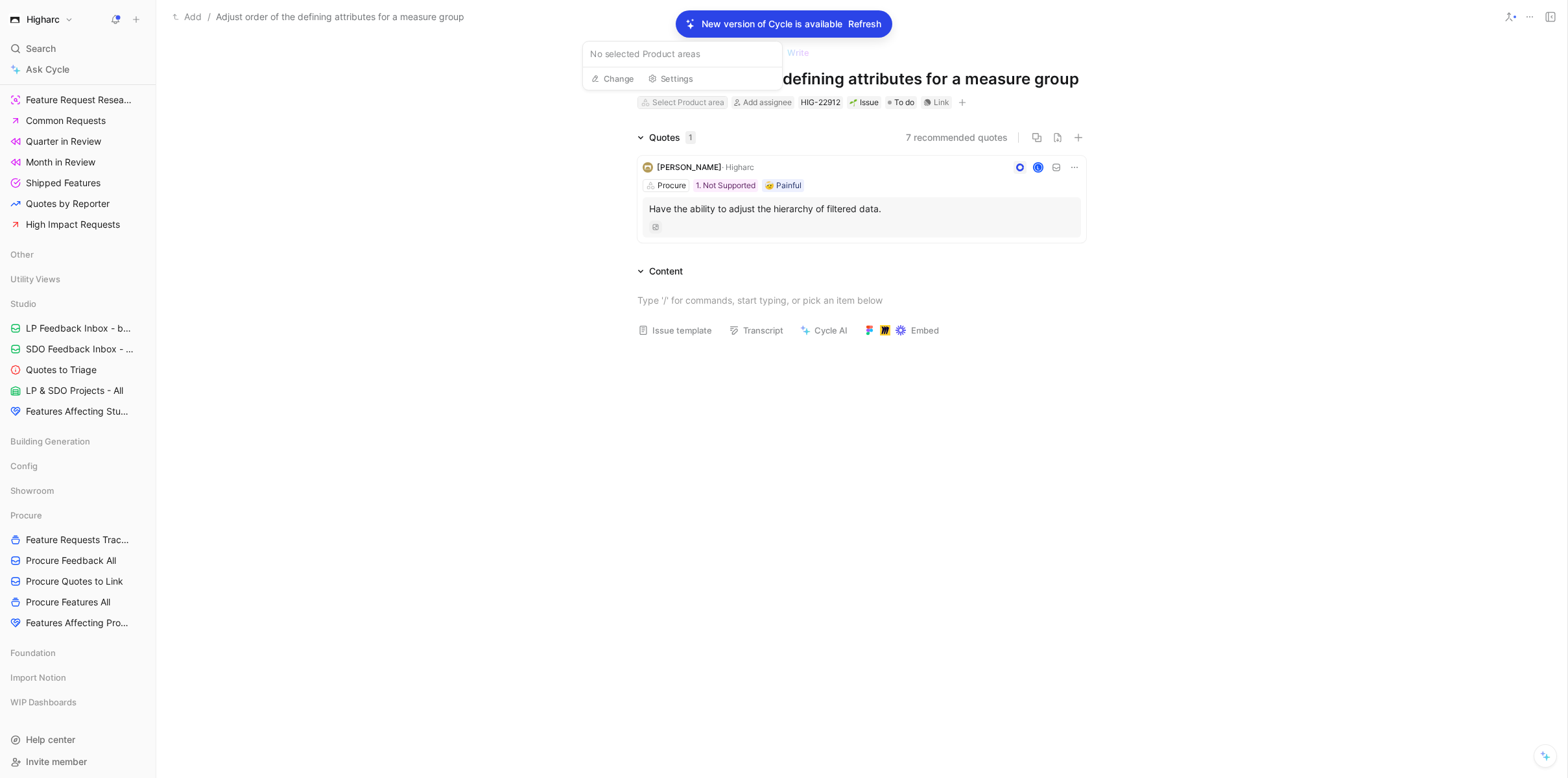
click at [688, 101] on div "Select Product area" at bounding box center [688, 102] width 72 height 13
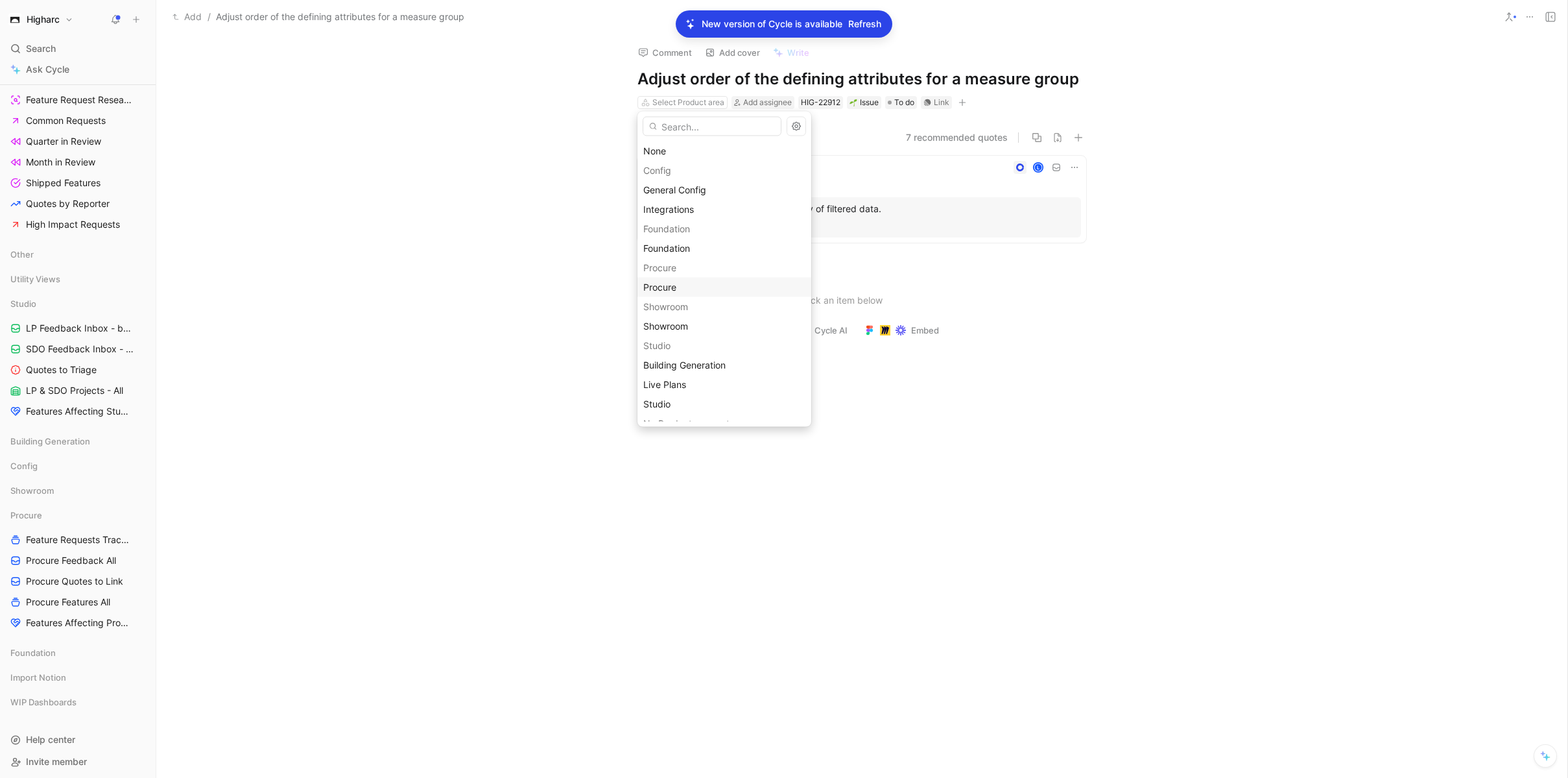
click at [670, 286] on span "Procure" at bounding box center [660, 286] width 33 height 11
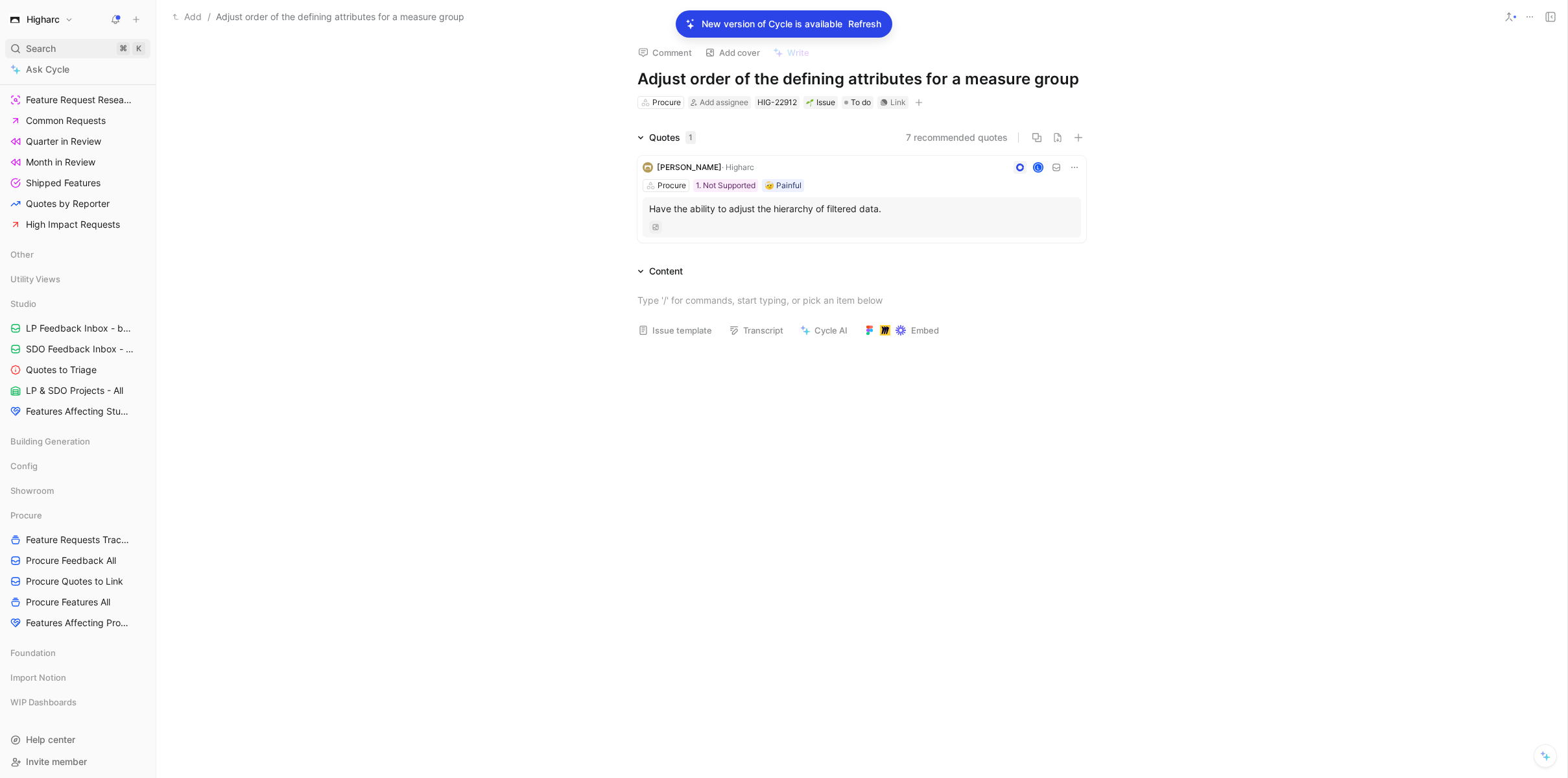
click at [71, 50] on div "Search ⌘ K" at bounding box center [77, 48] width 145 height 19
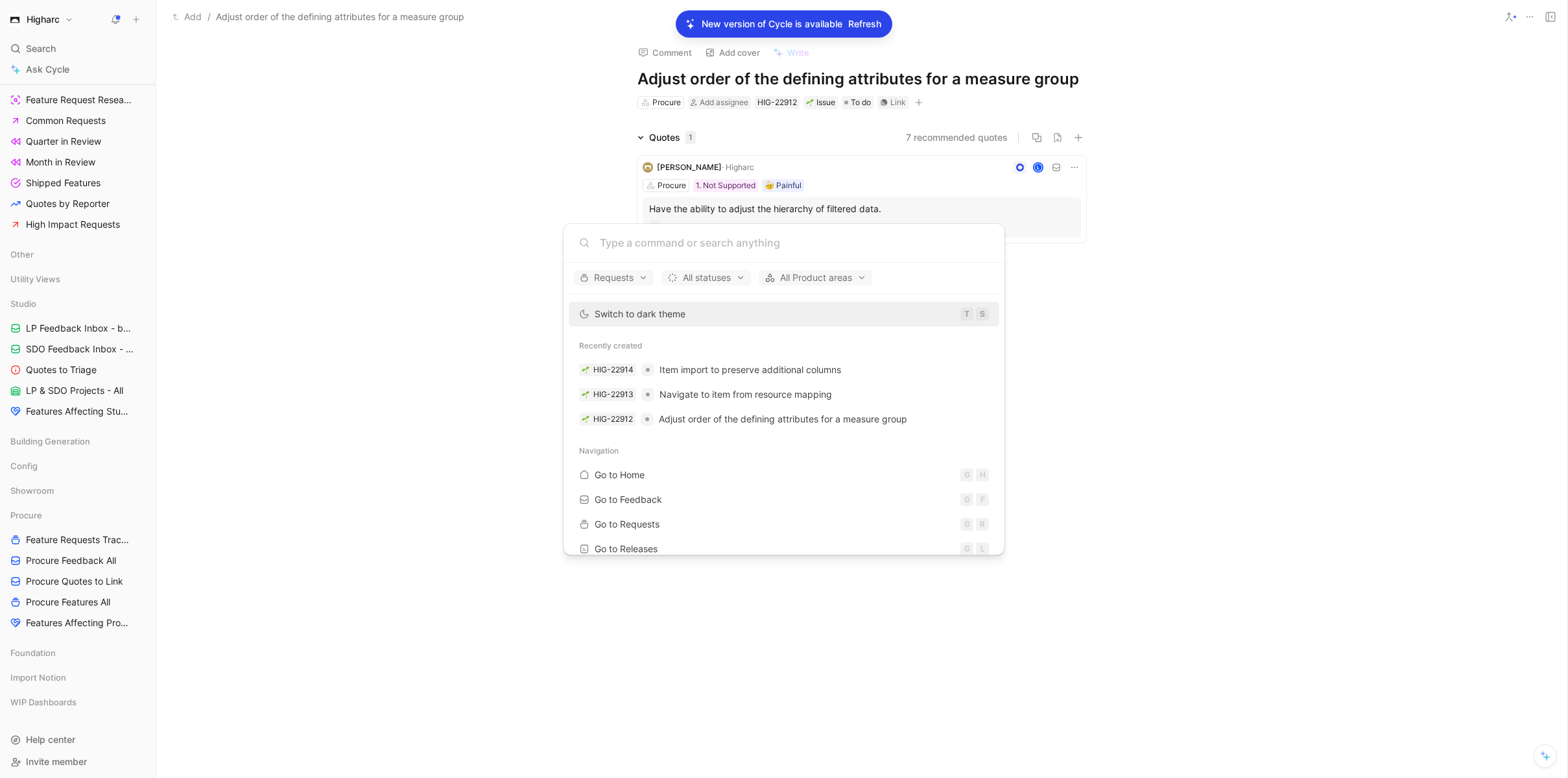
click at [85, 562] on body "Higharc Search ⌘ K Ask Cycle Workspace Home G then H Feedback G then F Requests…" at bounding box center [784, 389] width 1568 height 778
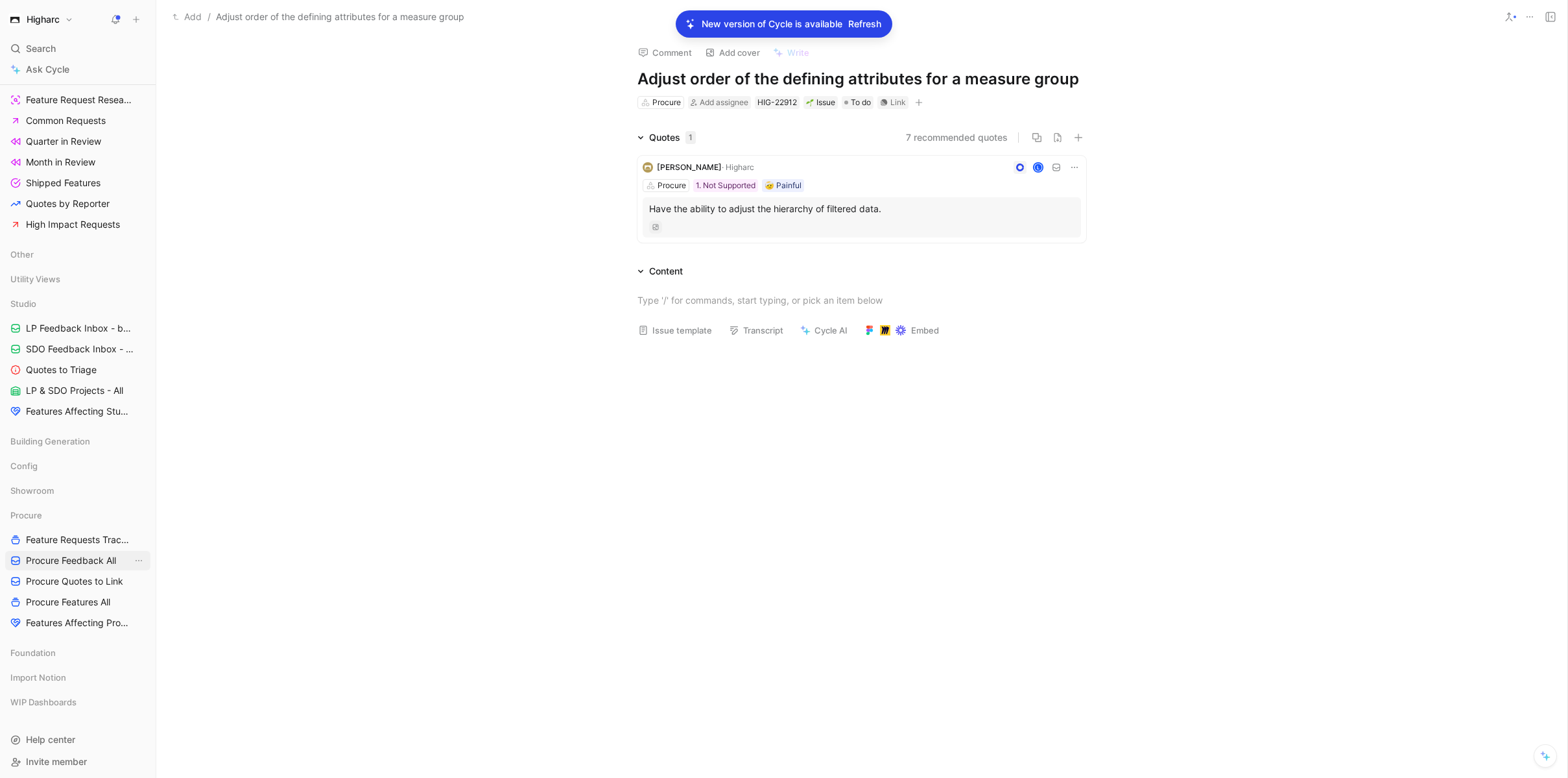
click at [83, 562] on span "Procure Feedback All" at bounding box center [71, 561] width 90 height 13
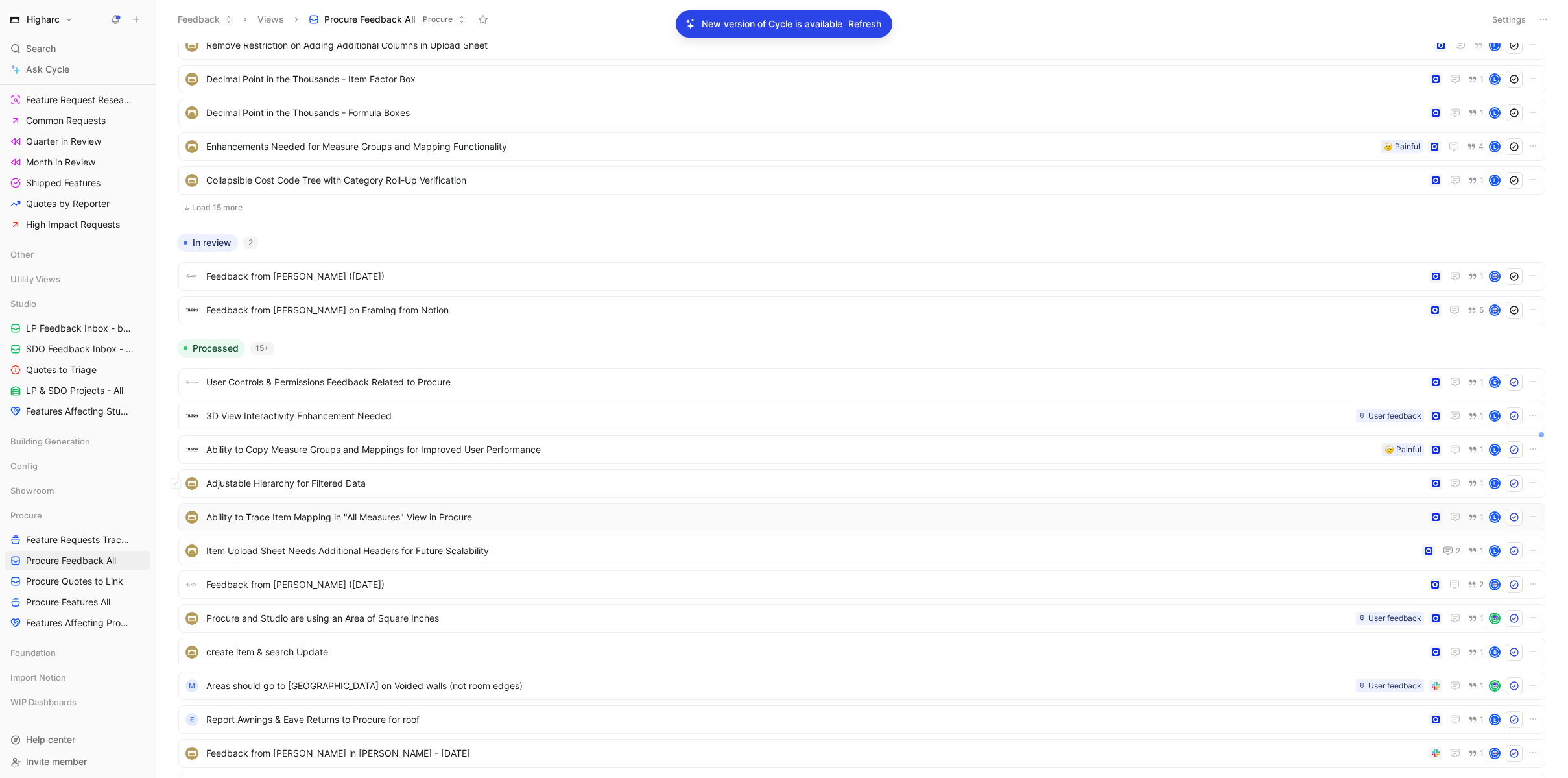
scroll to position [348, 0]
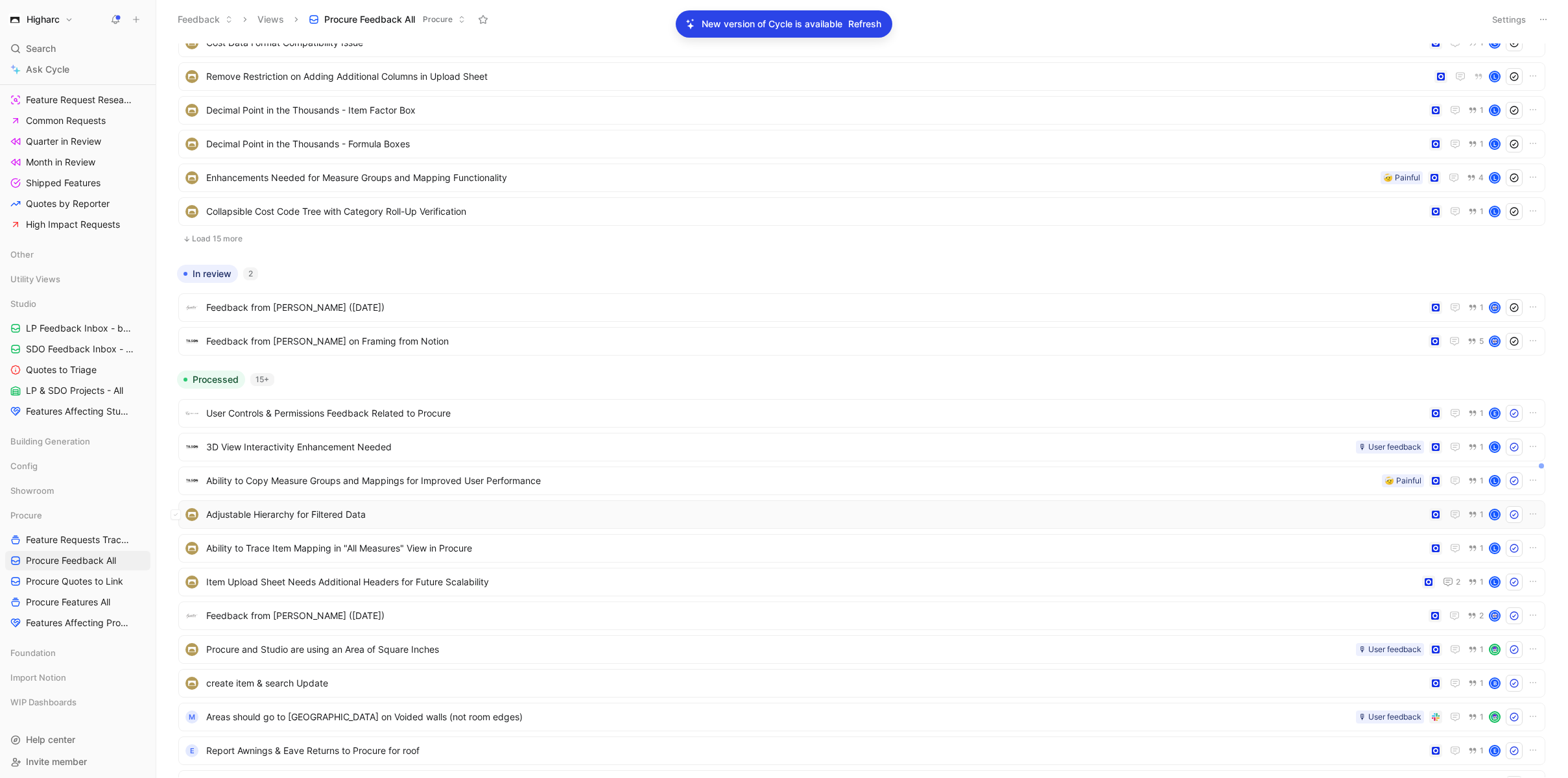
click at [578, 512] on span "Adjustable Hierarchy for Filtered Data" at bounding box center [815, 514] width 1218 height 16
click at [542, 584] on span "Item Upload Sheet Needs Additional Headers for Future Scalability" at bounding box center [812, 582] width 1211 height 16
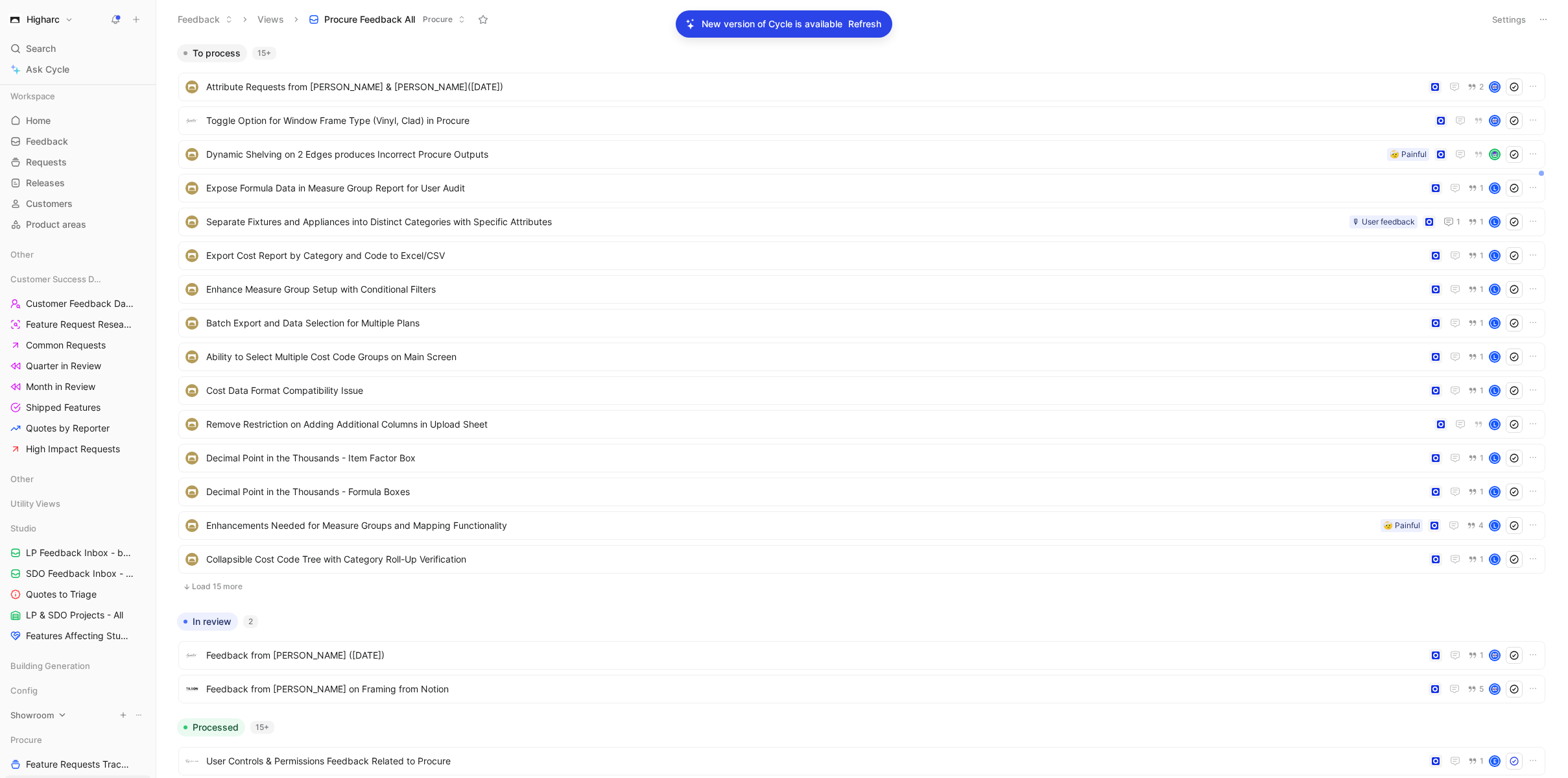
scroll to position [229, 0]
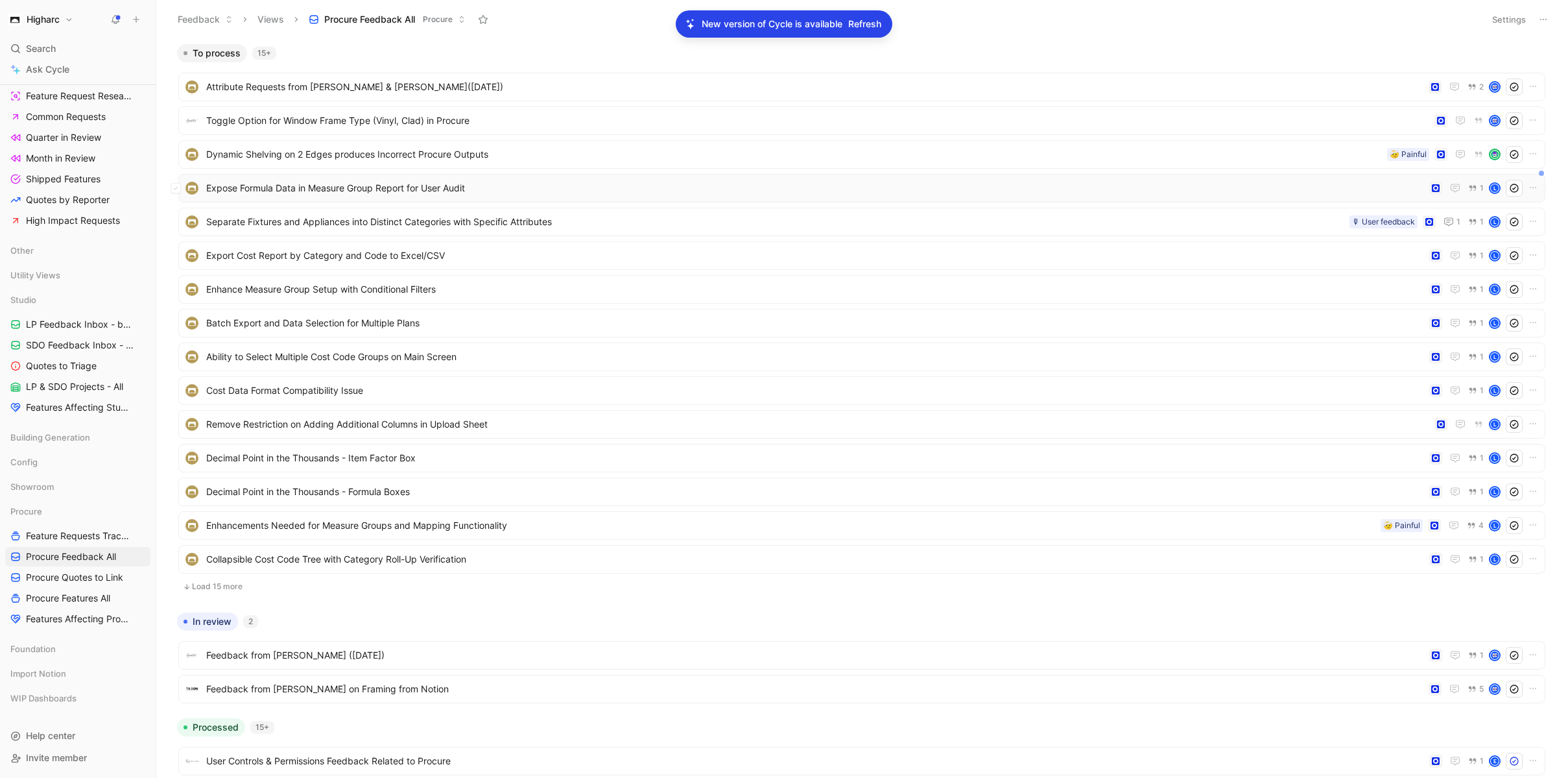
click at [414, 196] on div "Expose Formula Data in Measure Group Report for User Audit 1 L" at bounding box center [862, 189] width 1358 height 17
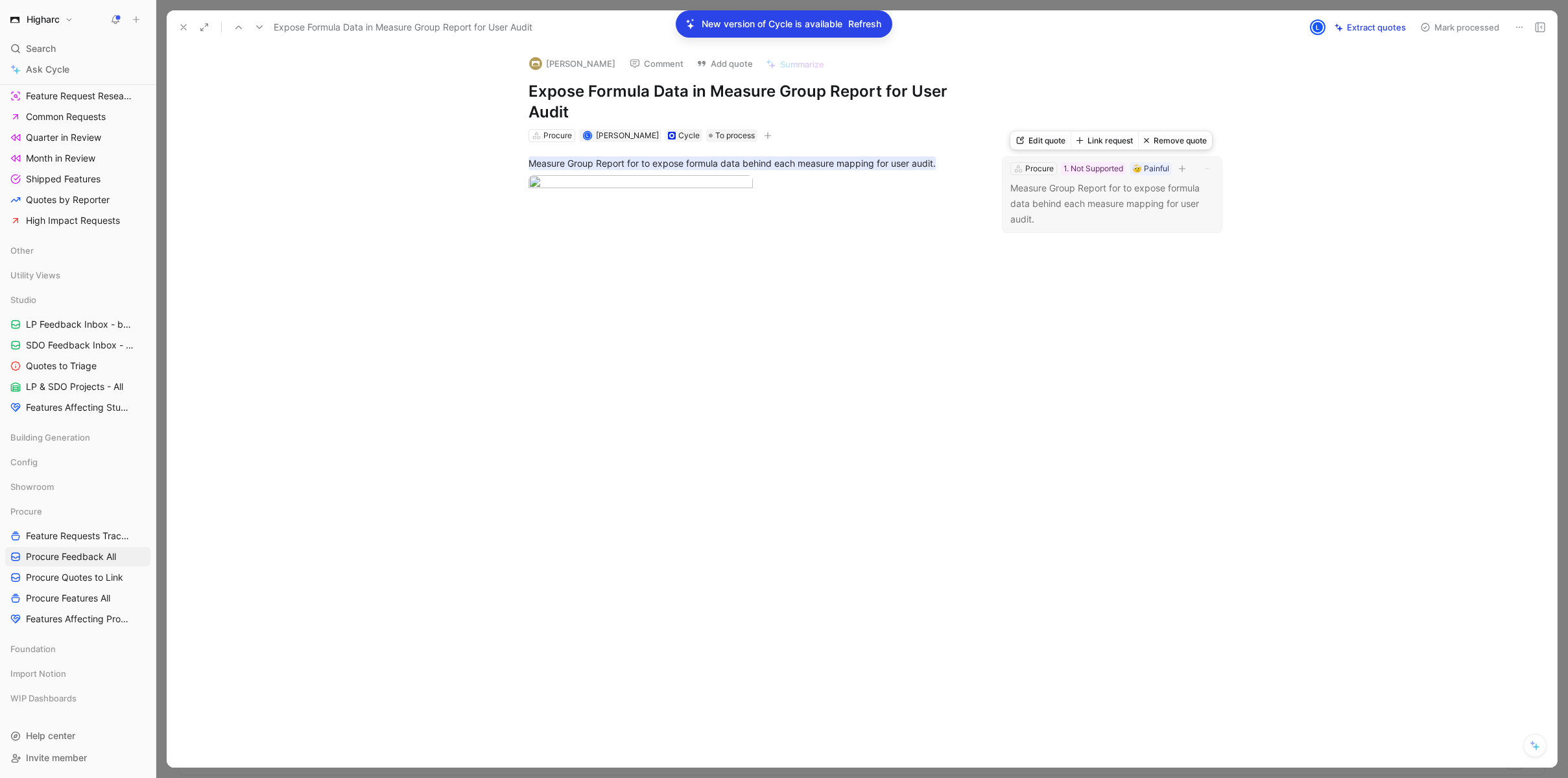
click at [1078, 209] on p "Measure Group Report for to expose formula data behind each measure mapping for…" at bounding box center [1112, 203] width 203 height 46
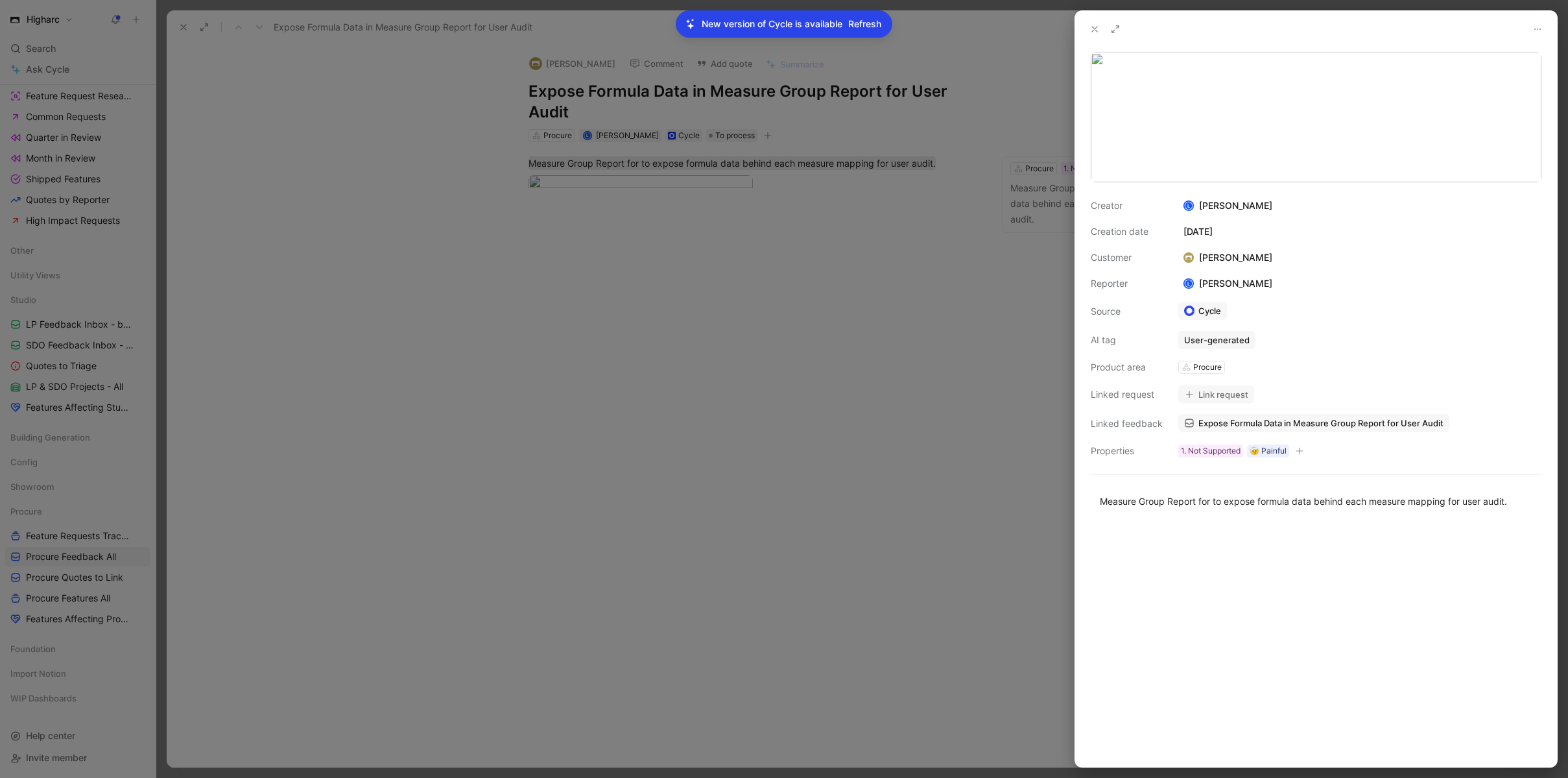
click at [1226, 399] on button "Link request" at bounding box center [1216, 394] width 76 height 18
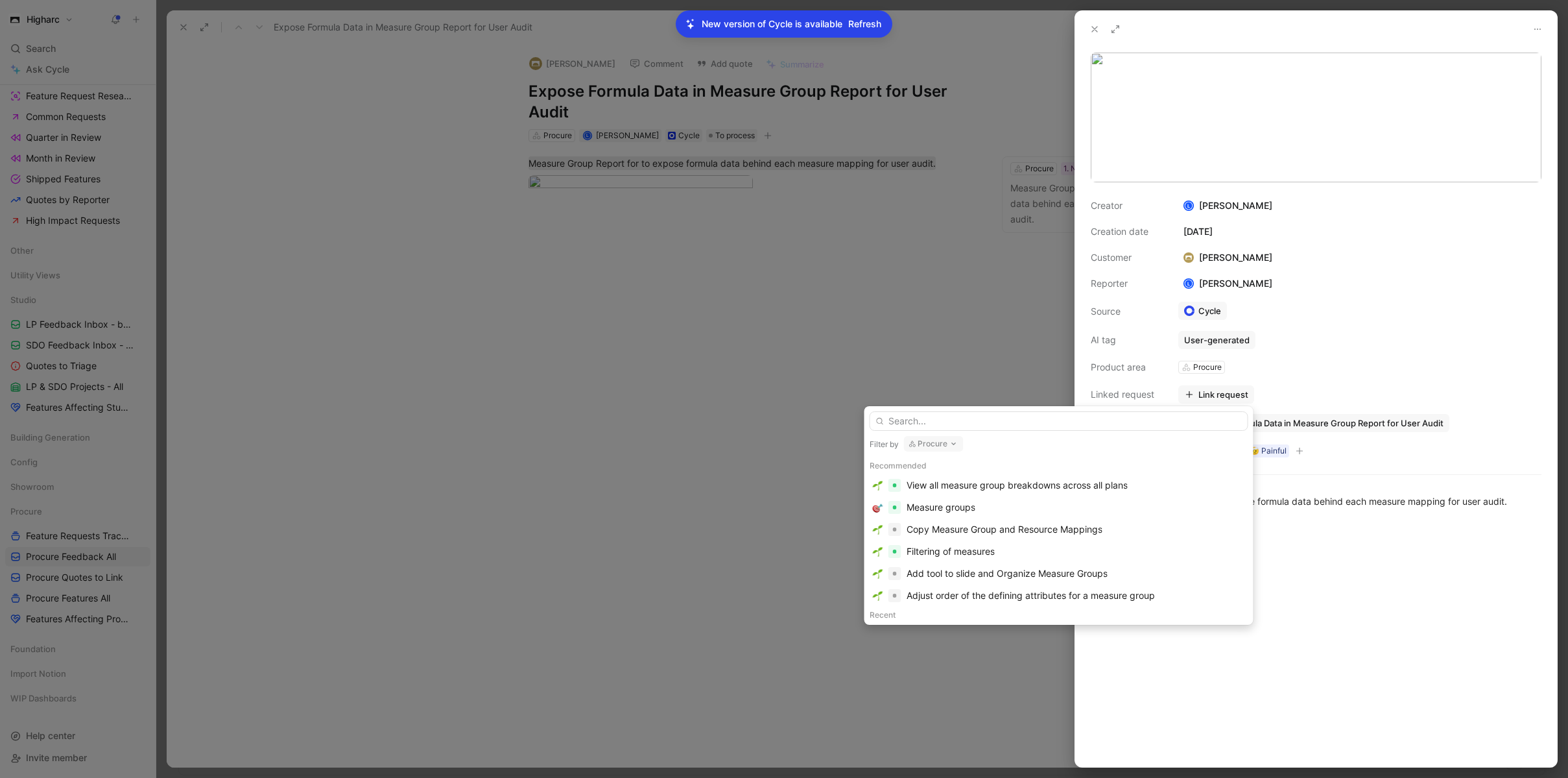
click at [1190, 424] on input "text" at bounding box center [1059, 421] width 378 height 19
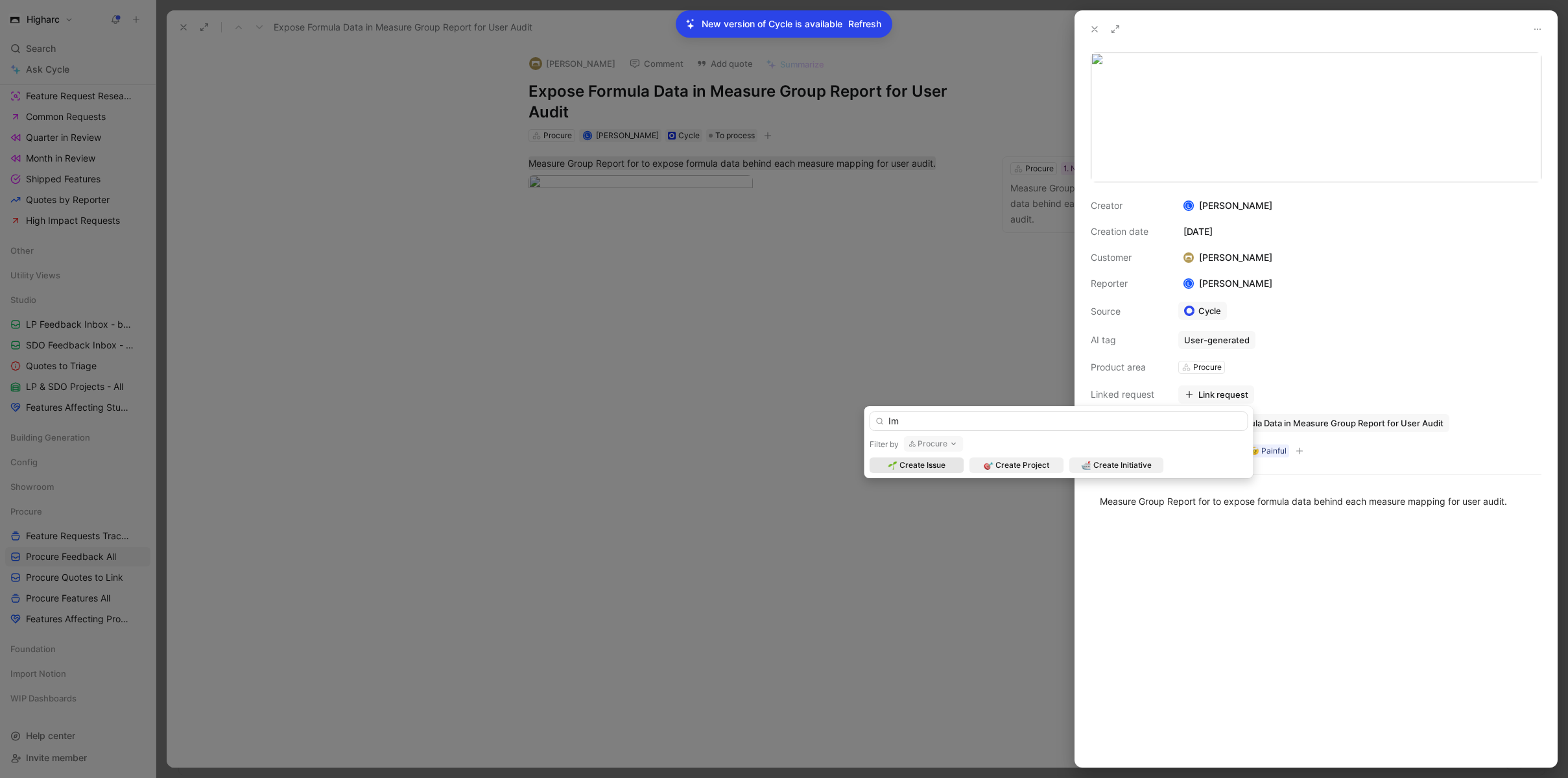
type input "I"
type input "f"
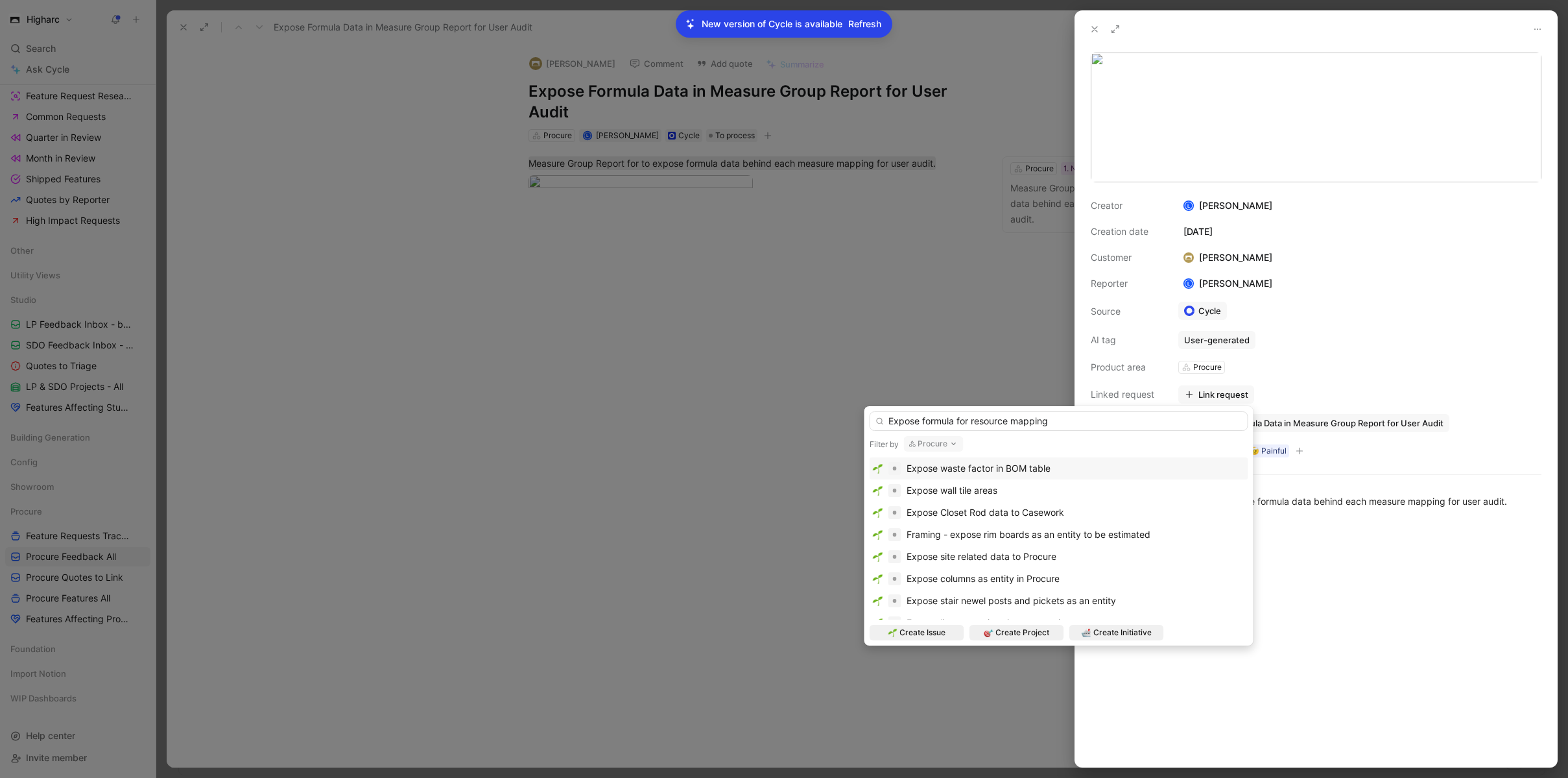
click at [920, 419] on input "Expose formula for resource mapping" at bounding box center [1059, 421] width 378 height 19
type input "Expose math formula for resource mapping"
click at [949, 445] on icon "button" at bounding box center [954, 444] width 11 height 11
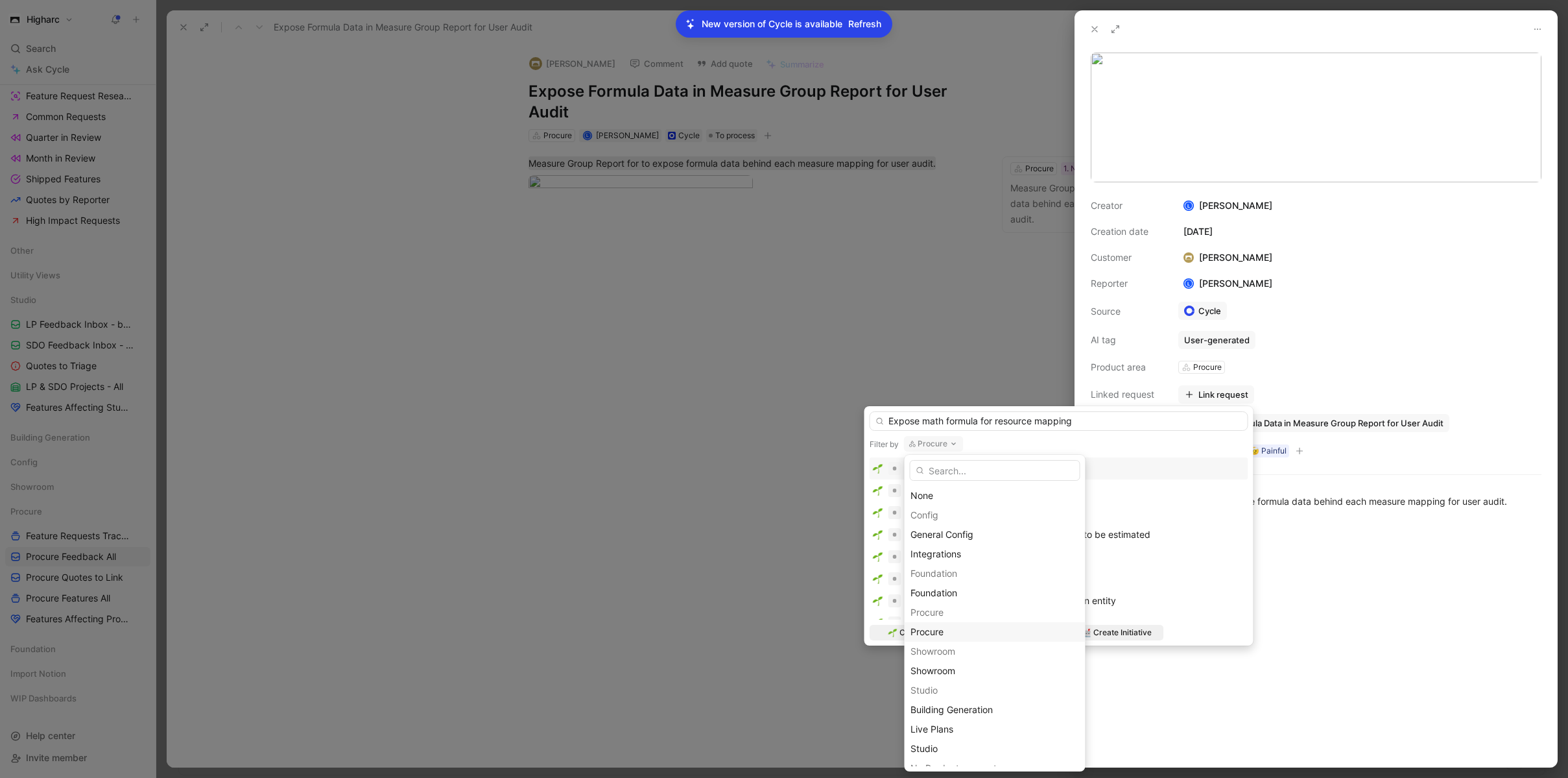
click at [948, 625] on div "Procure" at bounding box center [995, 632] width 169 height 16
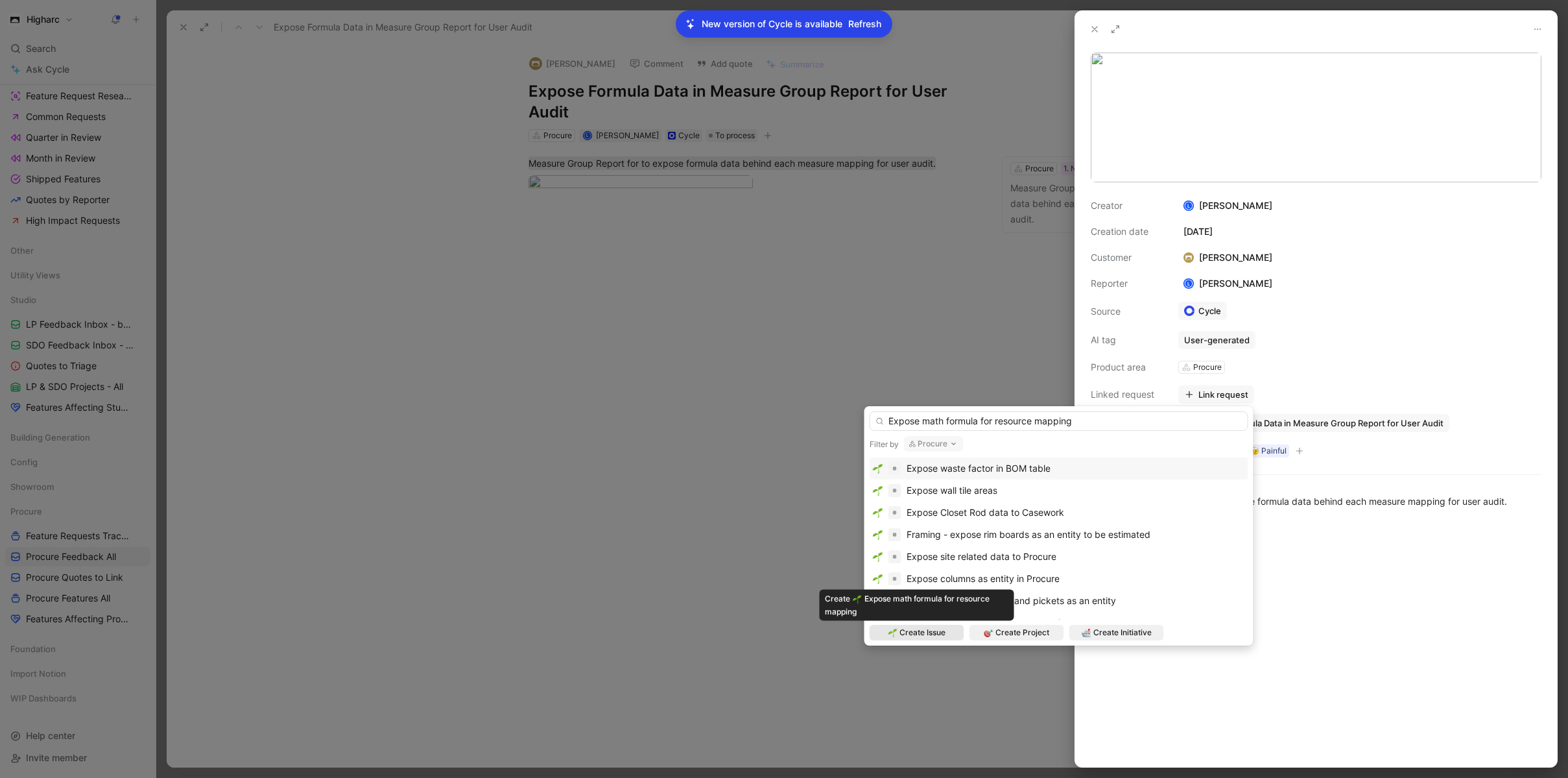
click at [939, 635] on span "Create Issue" at bounding box center [923, 632] width 46 height 13
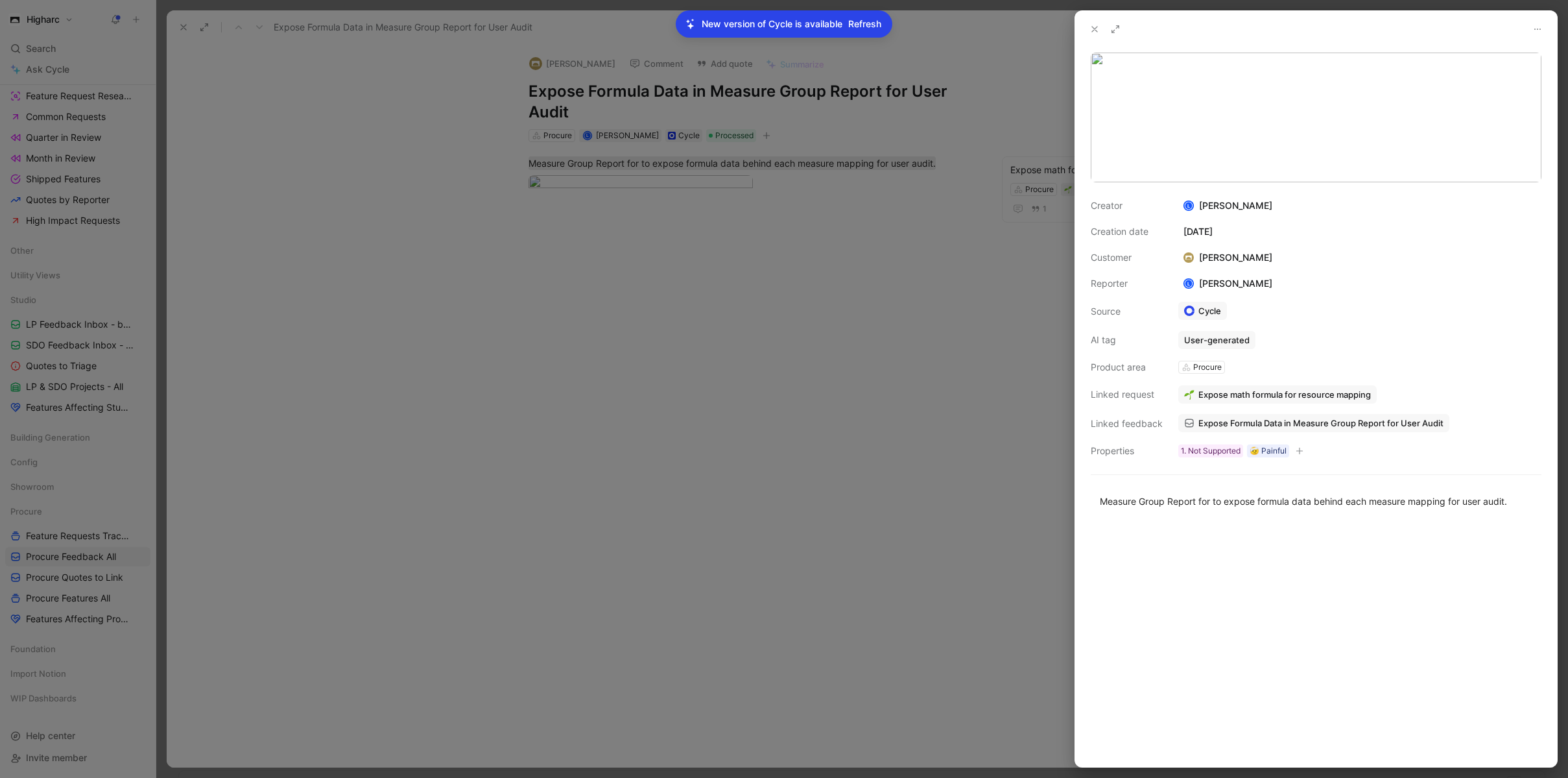
click at [923, 537] on div at bounding box center [784, 389] width 1568 height 778
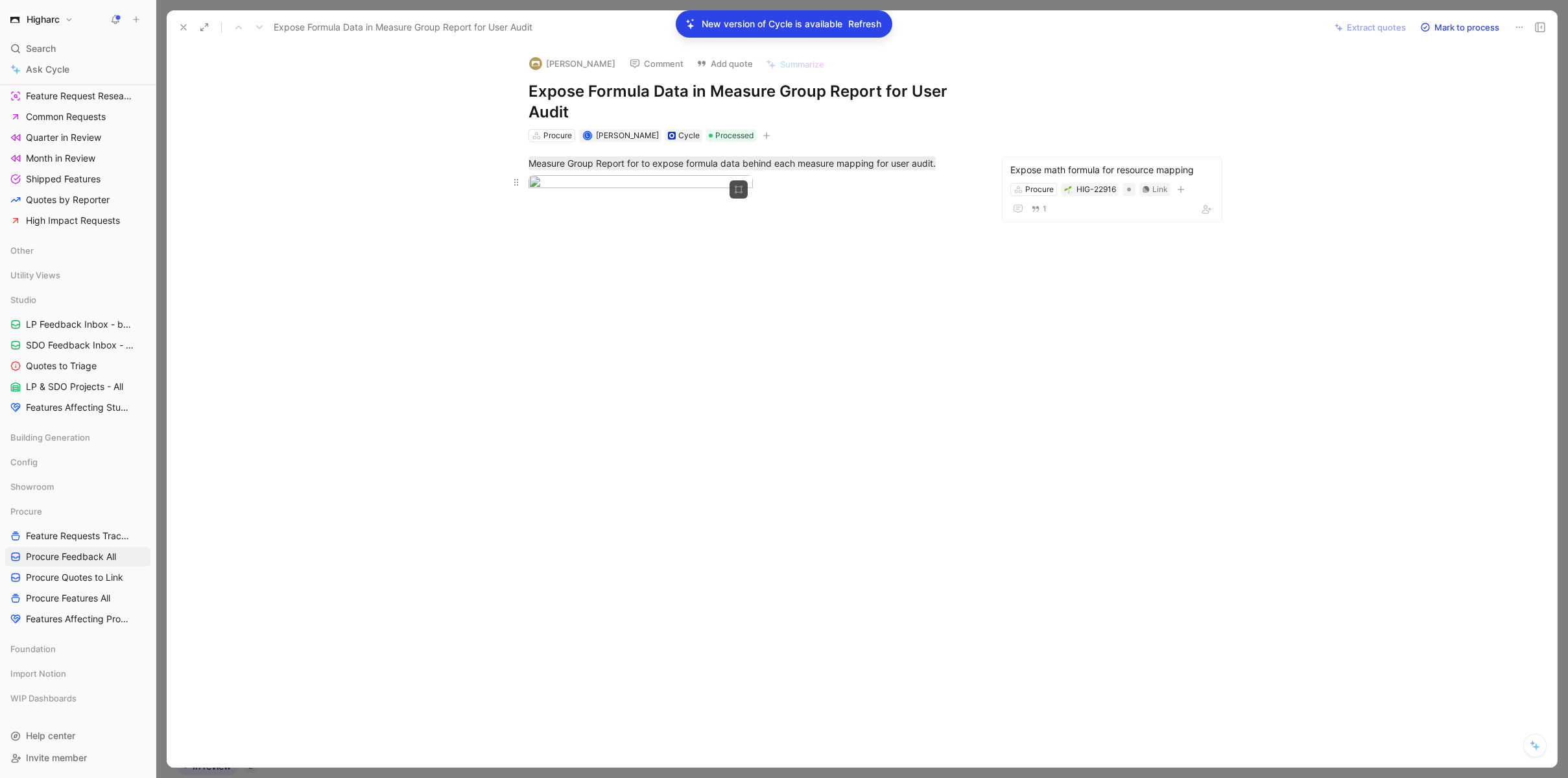
click at [583, 261] on body "Higharc Search ⌘ K Ask Cycle Workspace Home G then H Feedback G then F Requests…" at bounding box center [784, 389] width 1568 height 778
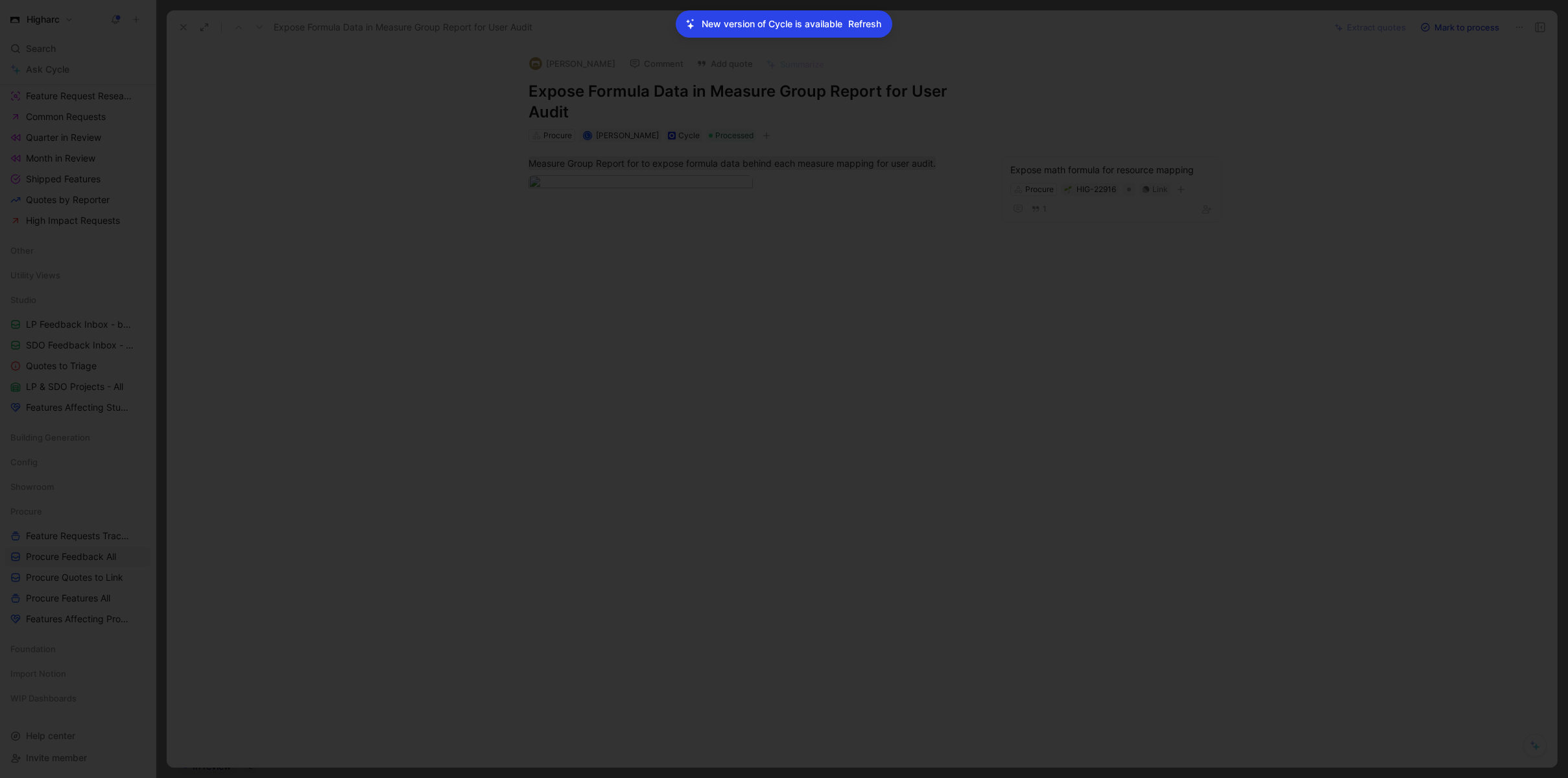
click at [396, 777] on div at bounding box center [784, 778] width 1568 height 0
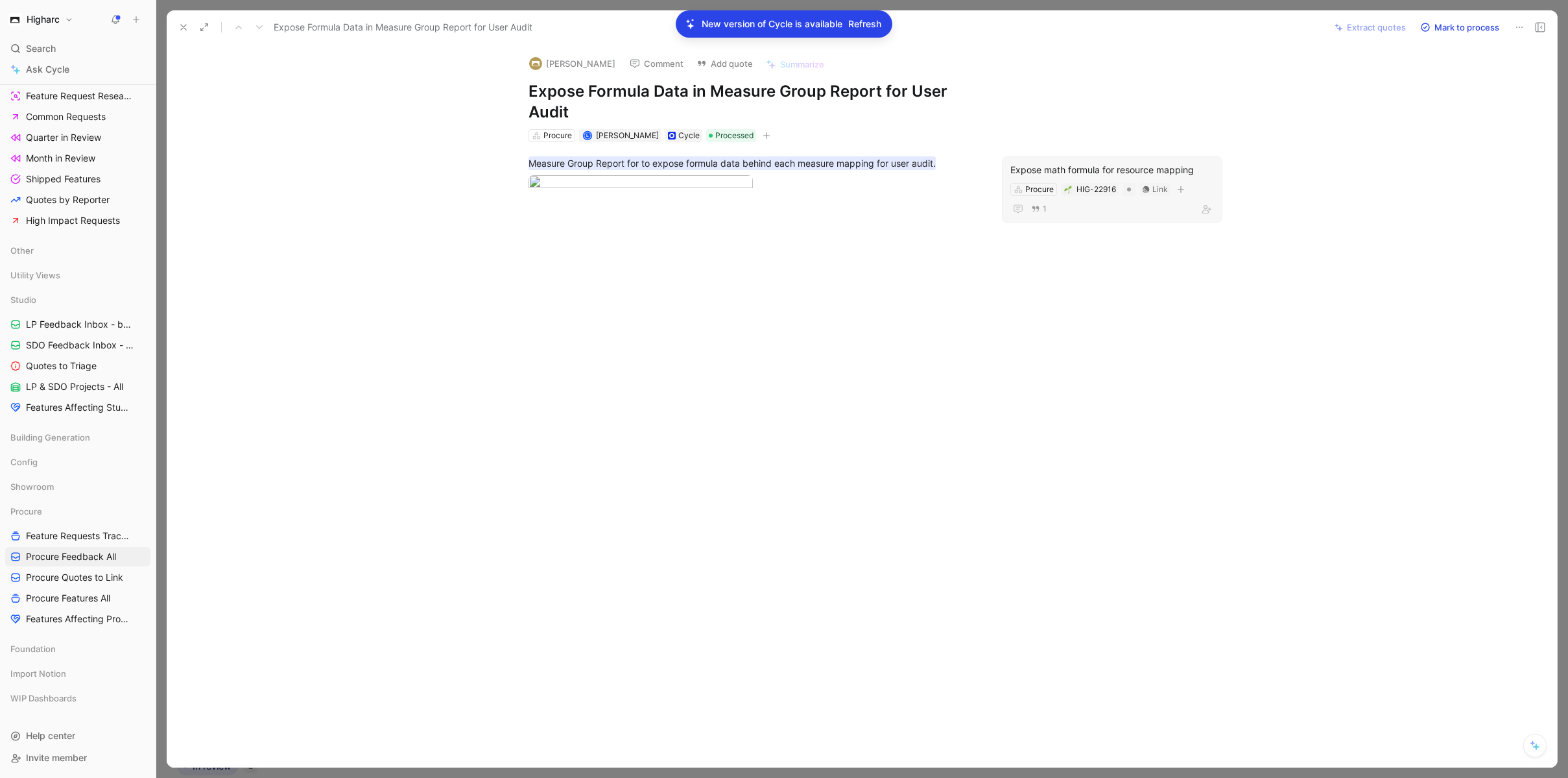
click at [1102, 175] on div "Expose math formula for resource mapping" at bounding box center [1112, 170] width 203 height 16
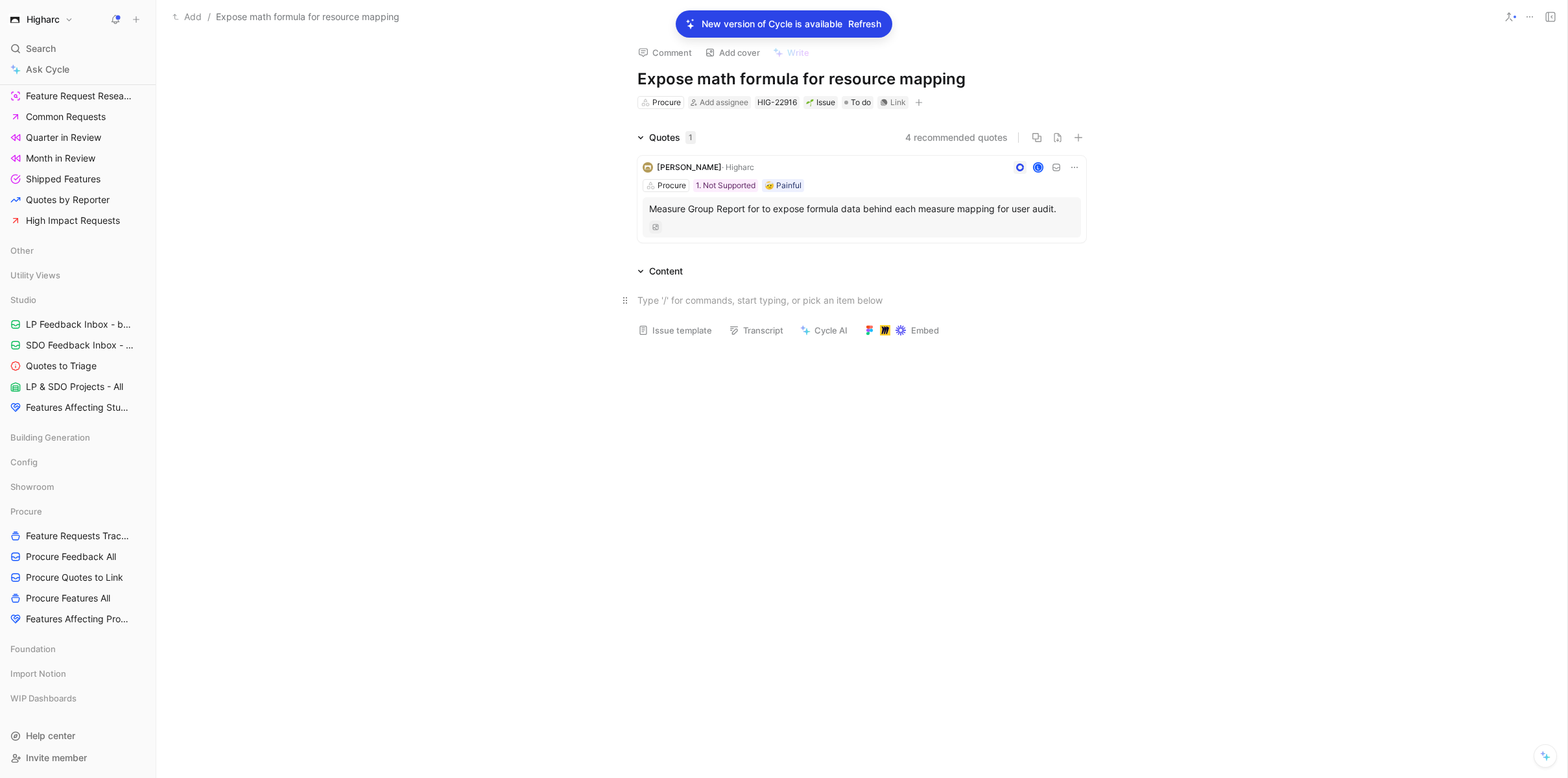
click at [699, 304] on div at bounding box center [862, 300] width 448 height 14
click at [761, 300] on div at bounding box center [862, 425] width 1380 height 292
click at [873, 217] on div "Measure Group Report for to expose formula data behind each measure mapping for…" at bounding box center [862, 217] width 438 height 40
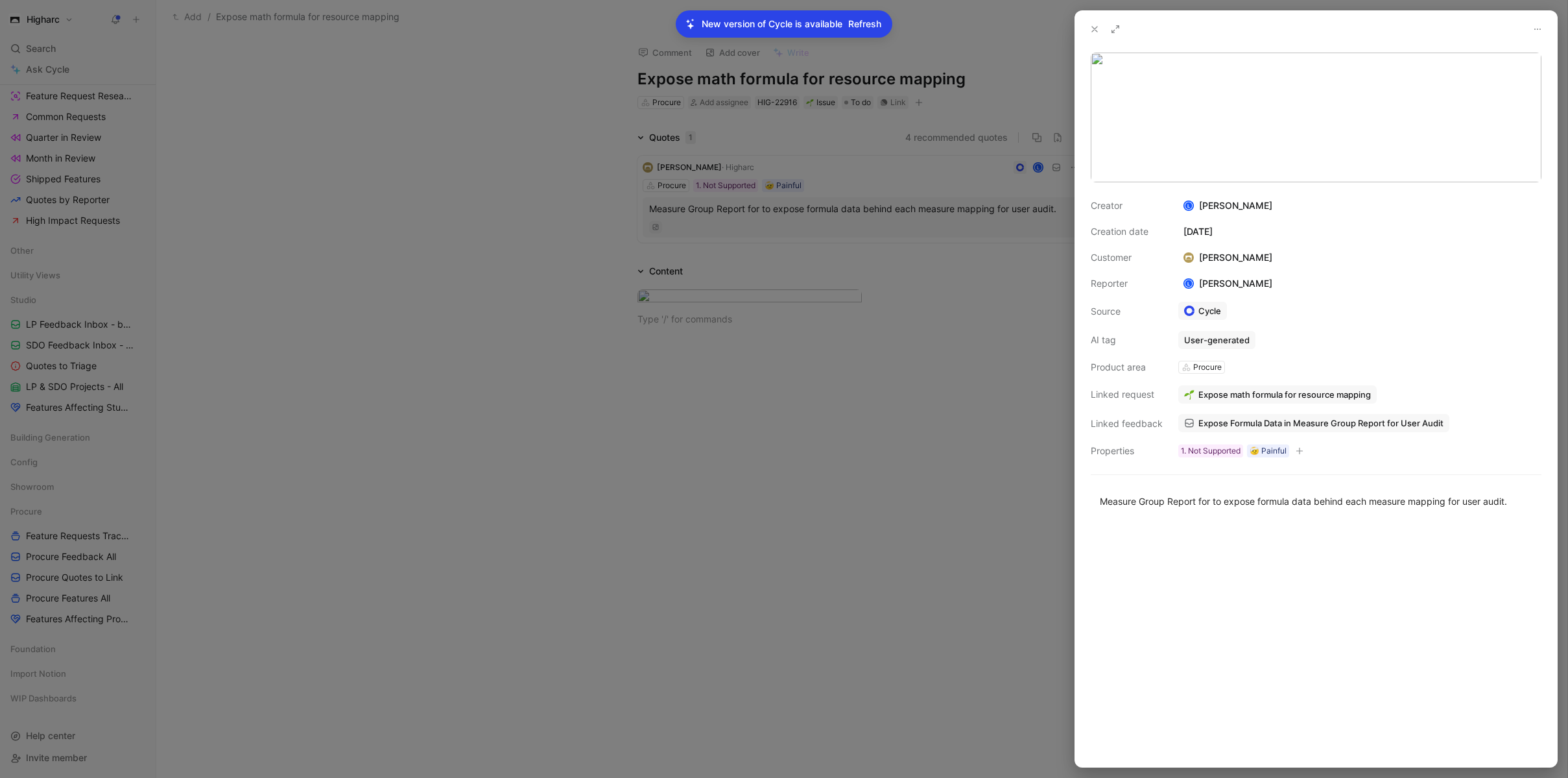
click at [1092, 26] on icon at bounding box center [1095, 29] width 11 height 11
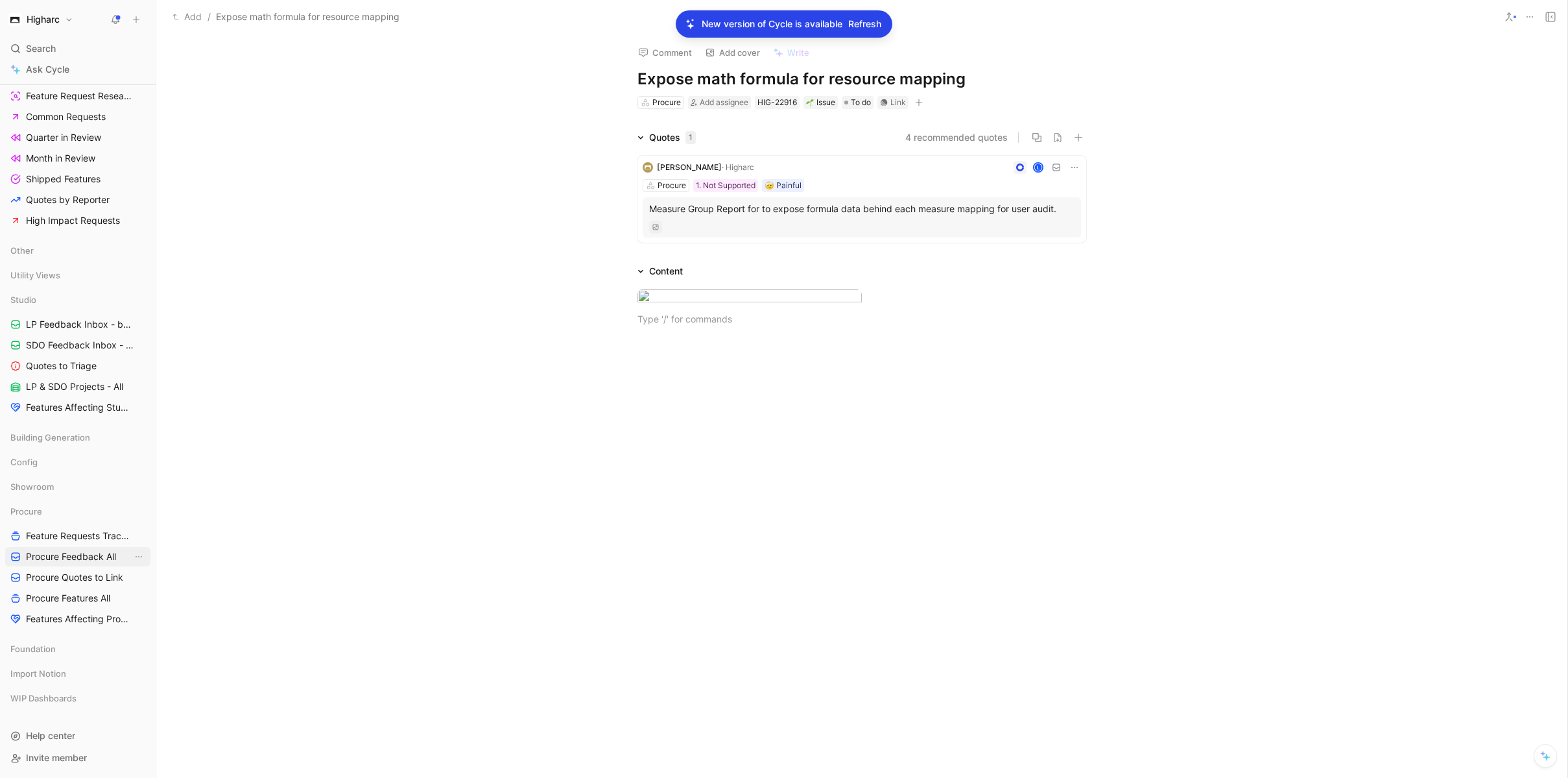
click at [67, 559] on span "Procure Feedback All" at bounding box center [71, 557] width 90 height 13
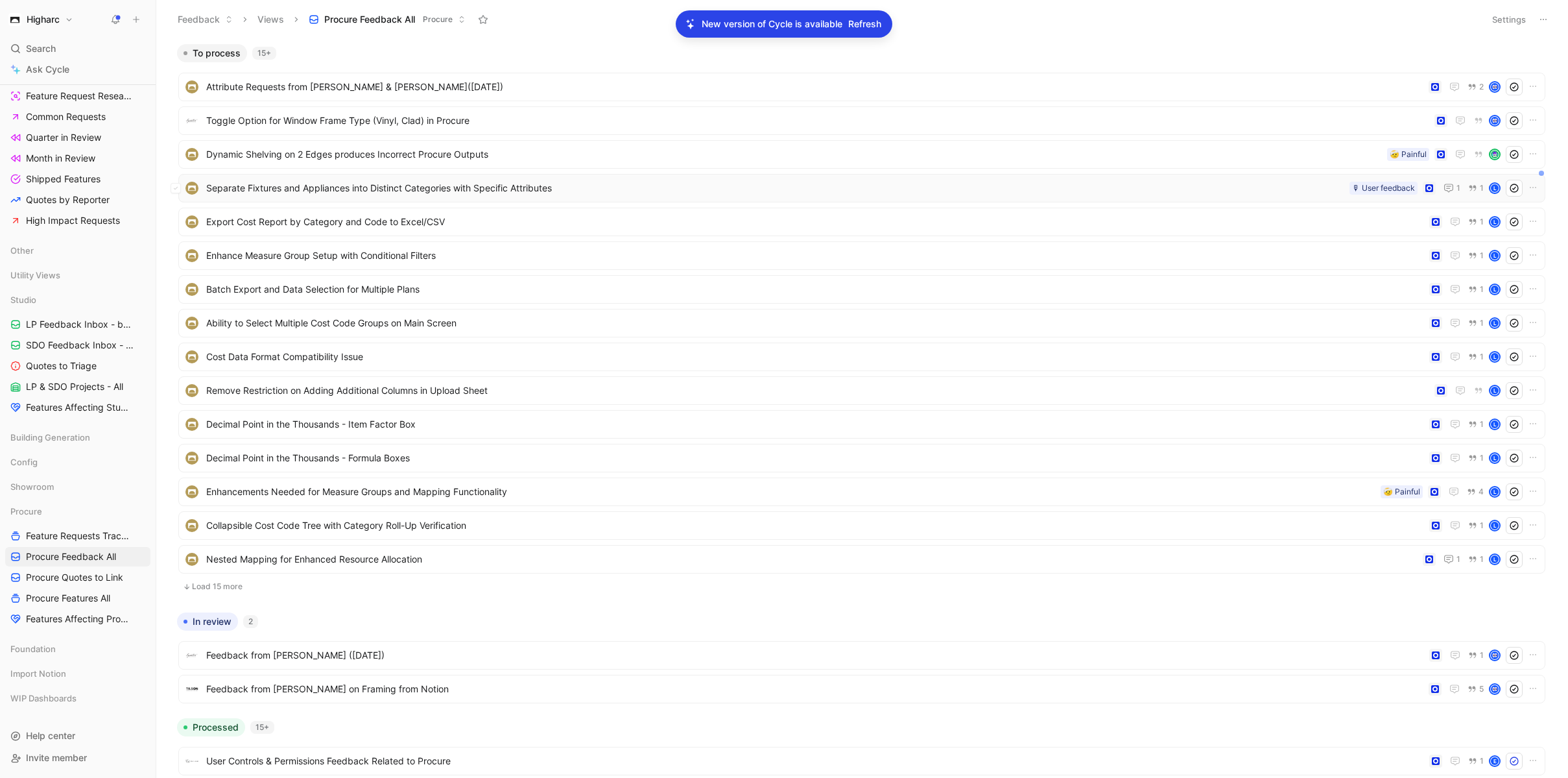
click at [431, 185] on span "Separate Fixtures and Appliances into Distinct Categories with Specific Attribu…" at bounding box center [775, 188] width 1138 height 16
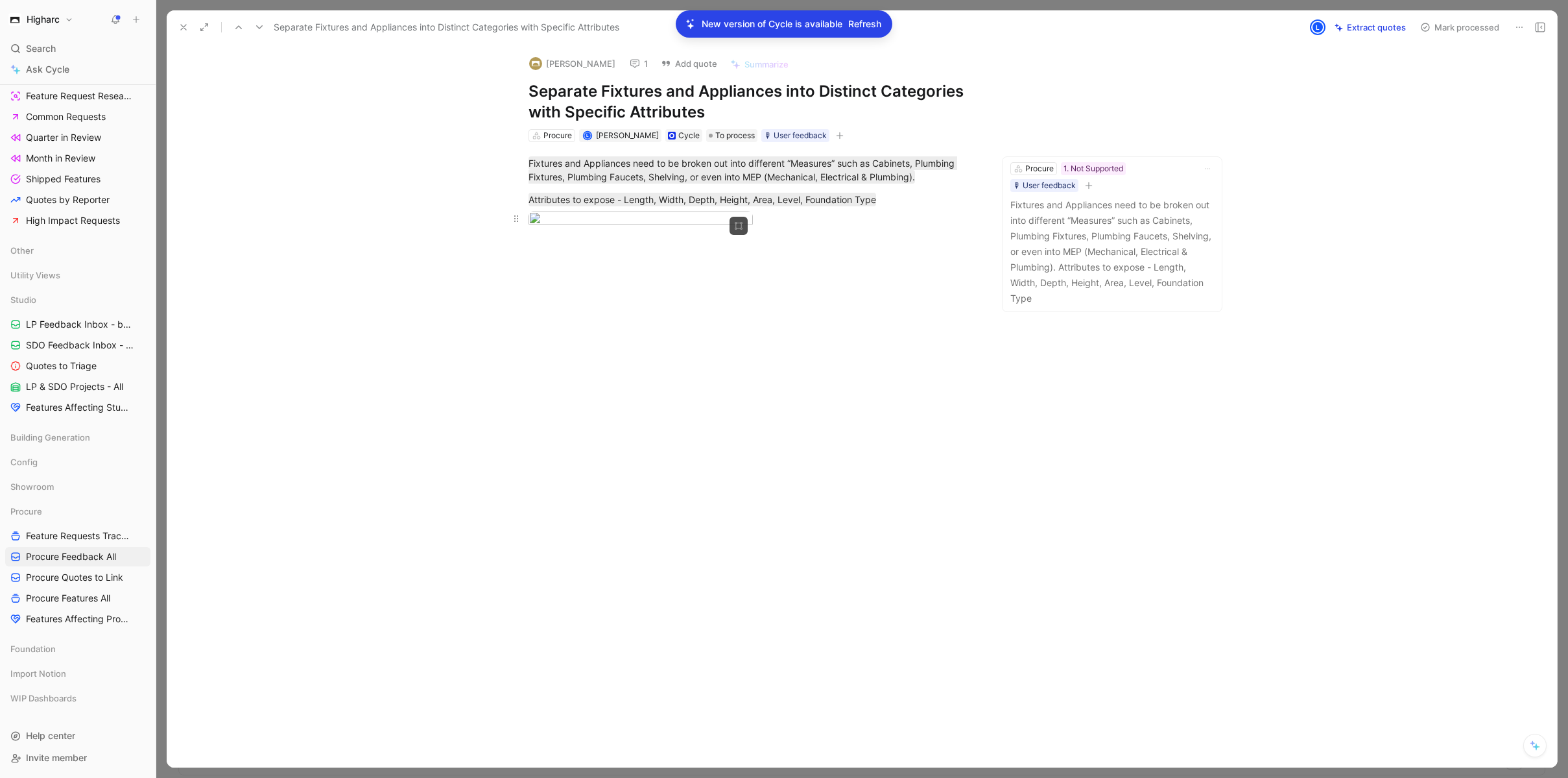
click at [675, 312] on body "Higharc Search ⌘ K Ask Cycle Workspace Home G then H Feedback G then F Requests…" at bounding box center [784, 389] width 1568 height 778
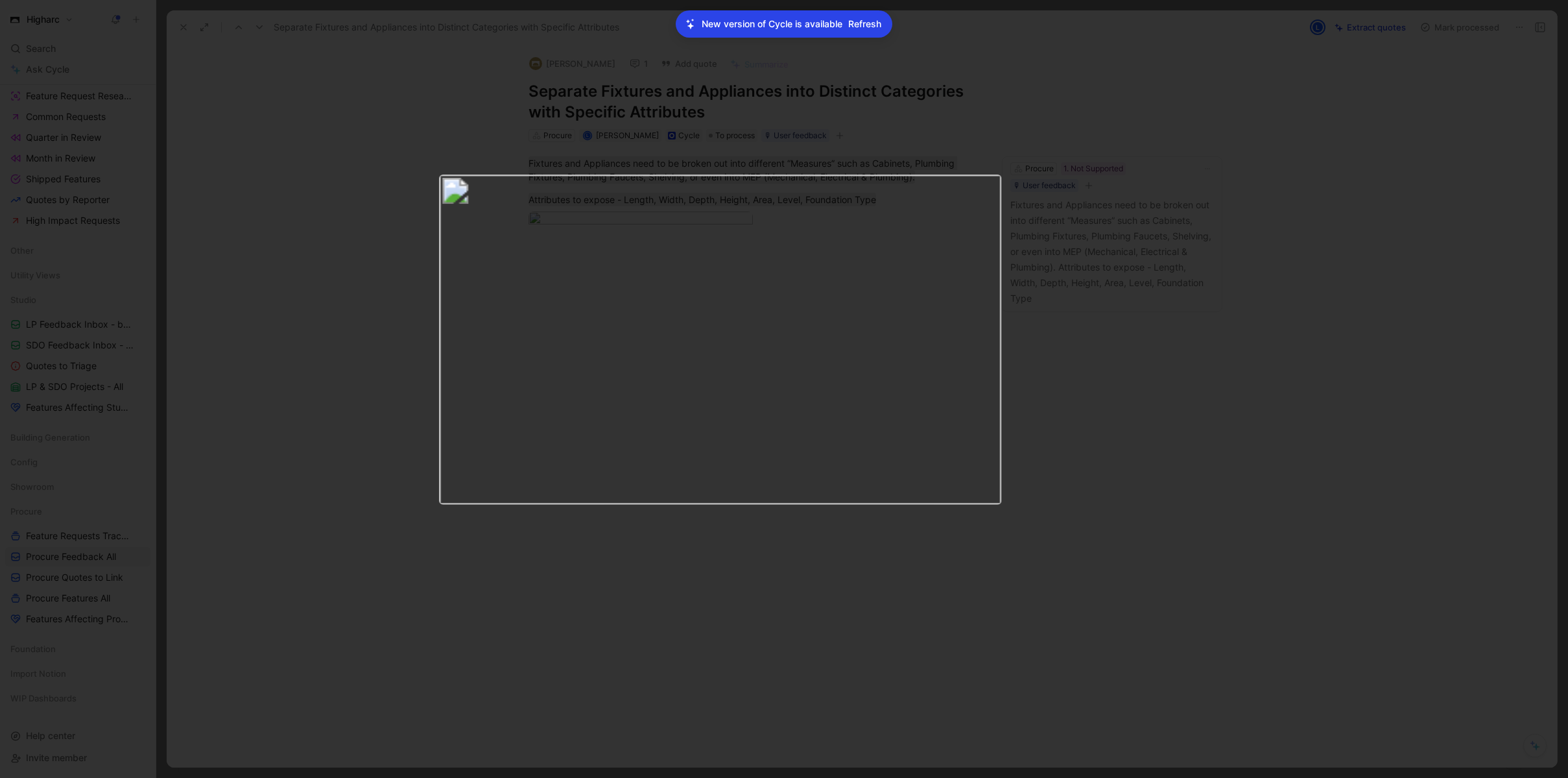
click at [1262, 777] on div at bounding box center [784, 778] width 1568 height 0
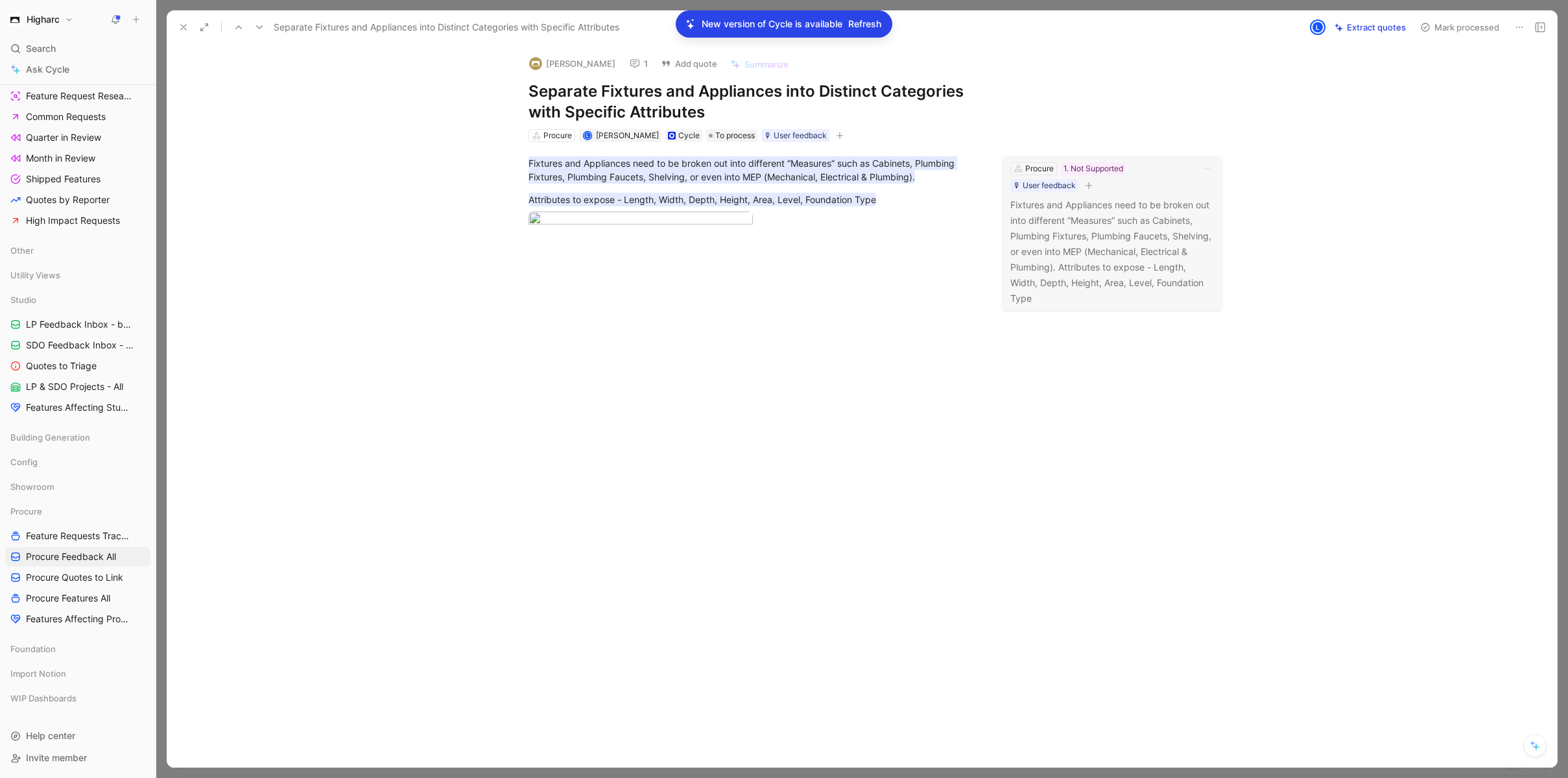
click at [1065, 244] on p "Fixtures and Appliances need to be broken out into different “Measures” such as…" at bounding box center [1112, 251] width 203 height 109
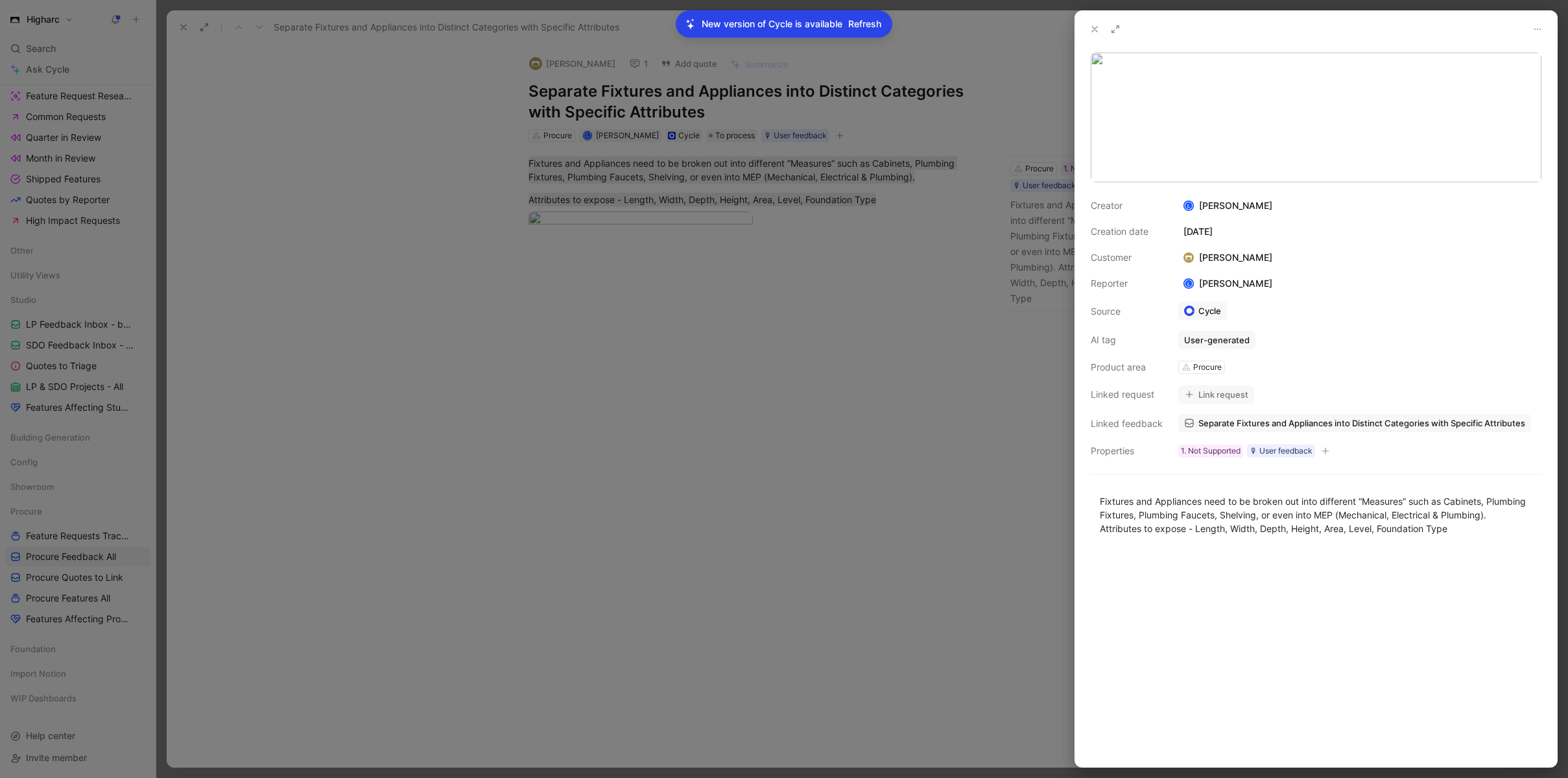
click at [1235, 392] on button "Link request" at bounding box center [1216, 394] width 76 height 18
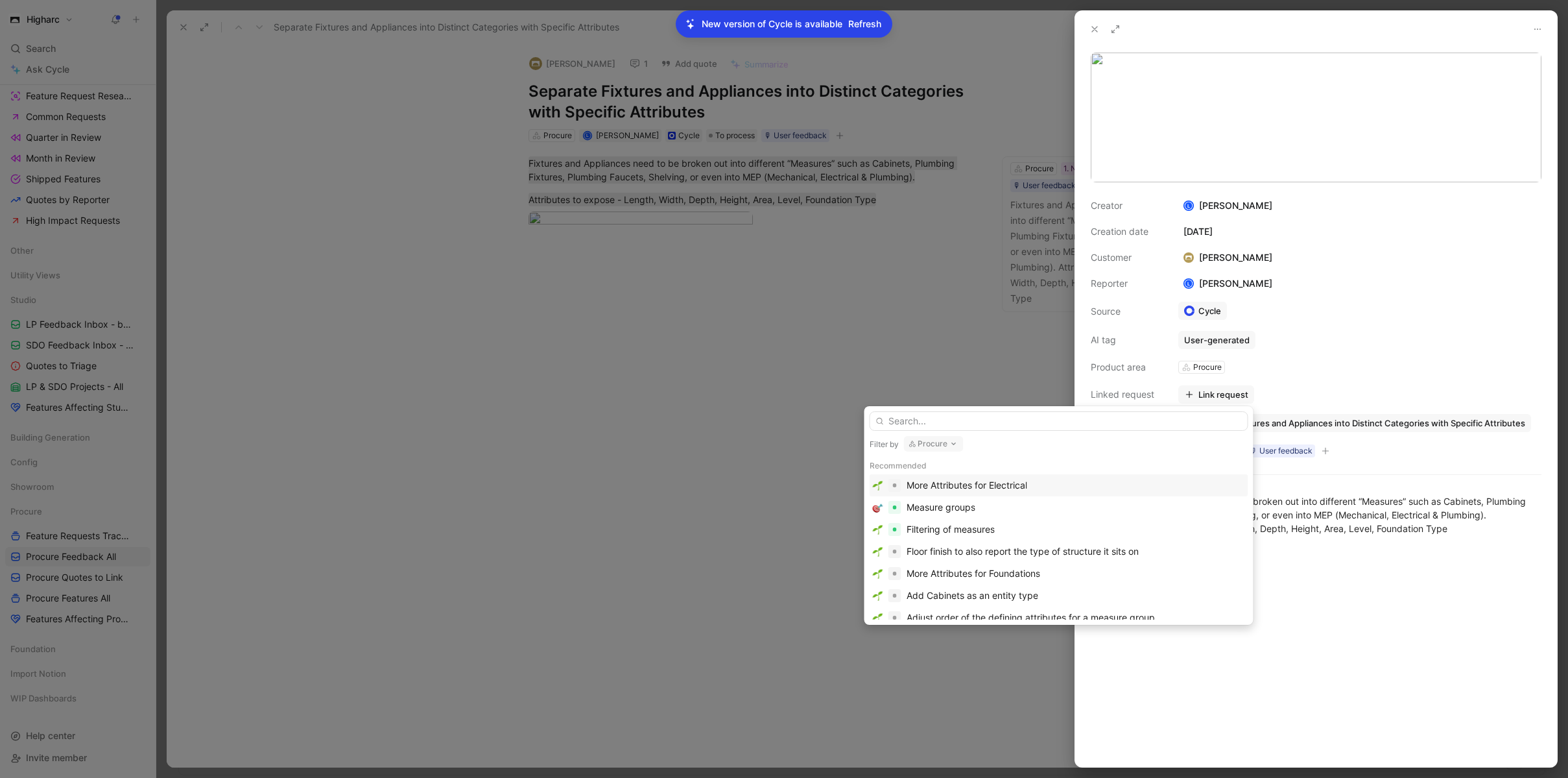
click at [1037, 424] on input "text" at bounding box center [1059, 421] width 378 height 19
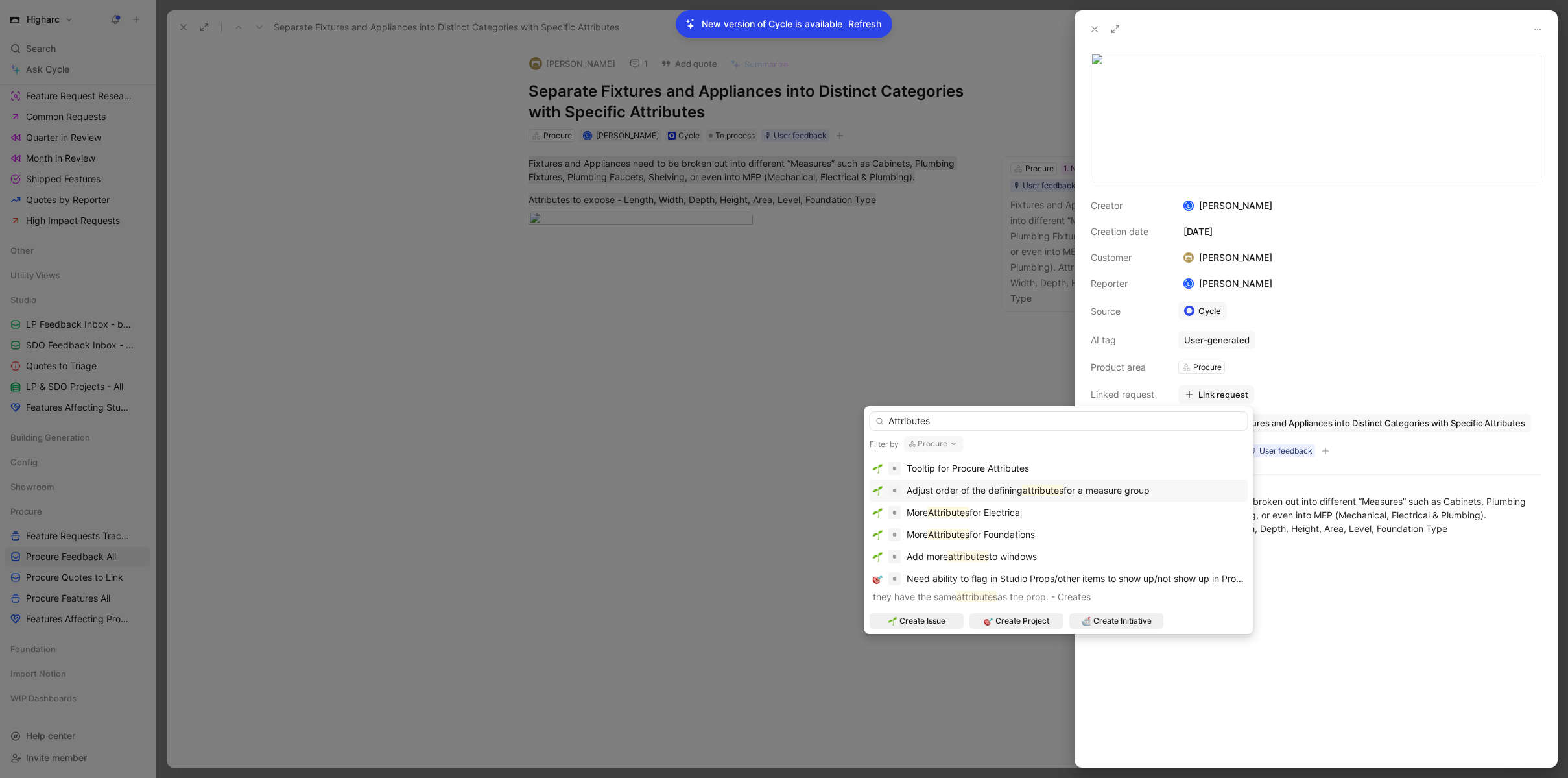
click at [937, 424] on input "Attributes" at bounding box center [1059, 421] width 378 height 19
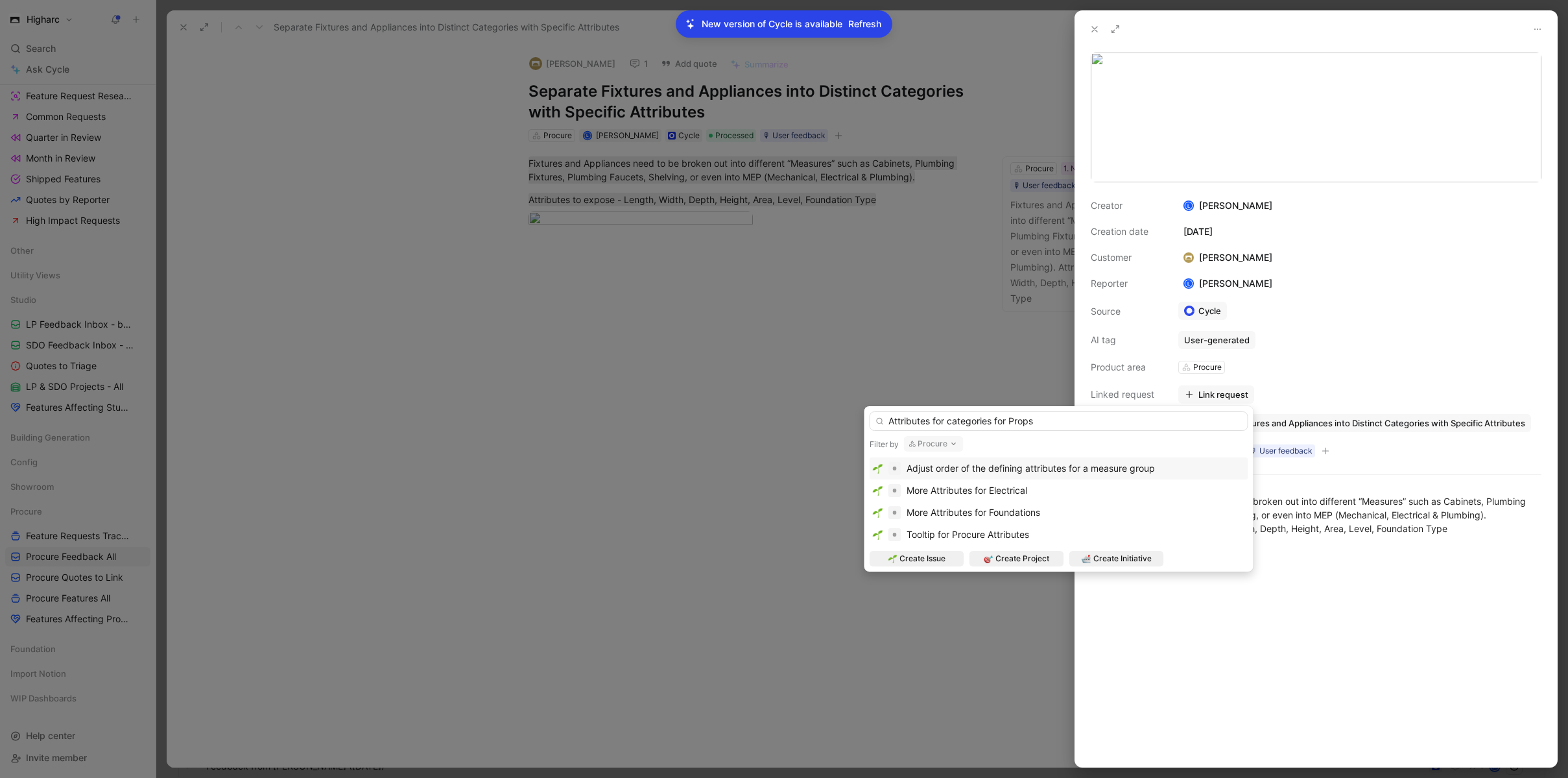
type input "Attributes for categories for Props"
click at [937, 444] on button "Procure" at bounding box center [934, 444] width 60 height 16
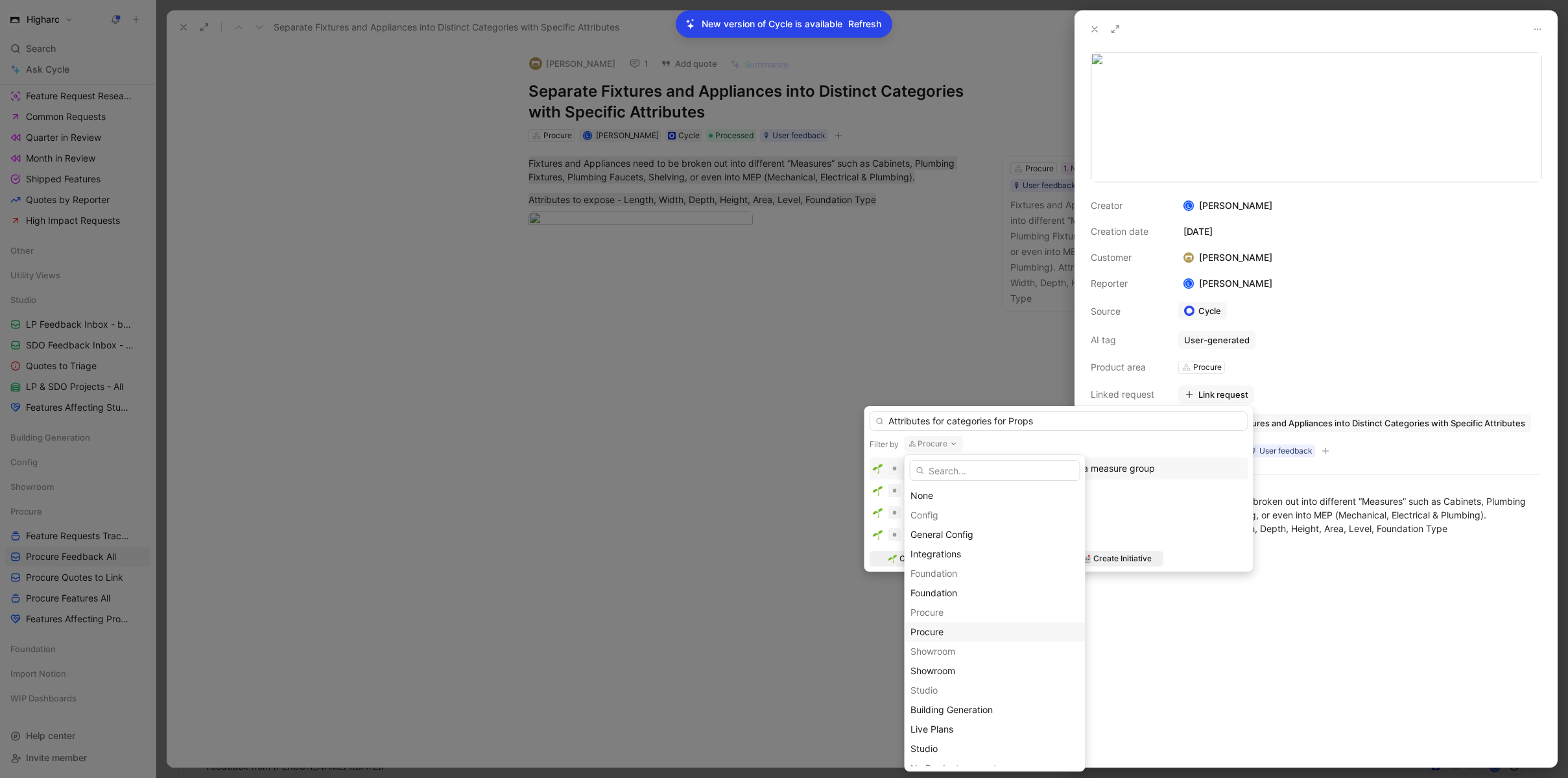
click at [923, 637] on div "Procure" at bounding box center [995, 632] width 169 height 16
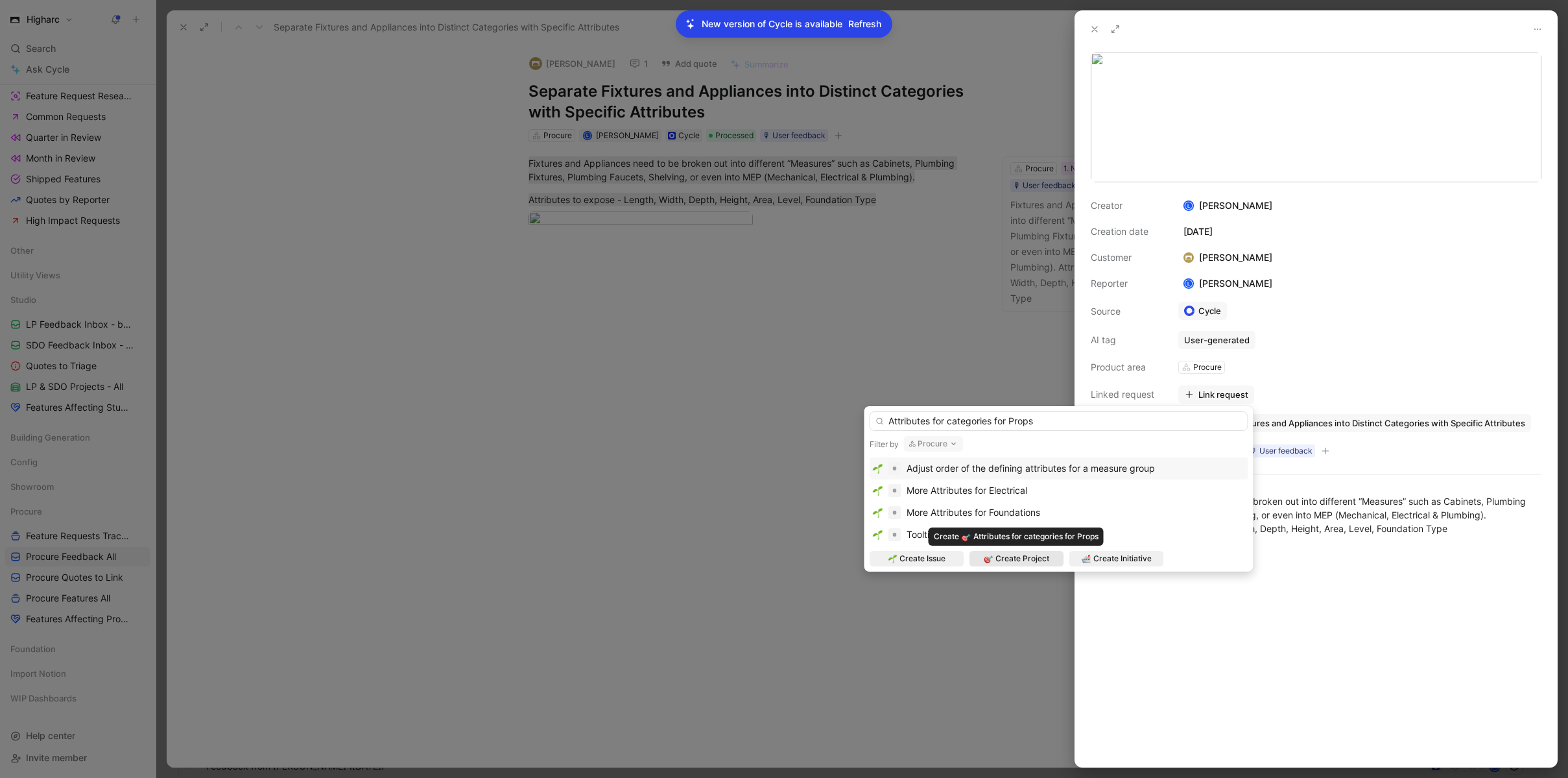
click at [985, 559] on img at bounding box center [988, 559] width 9 height 9
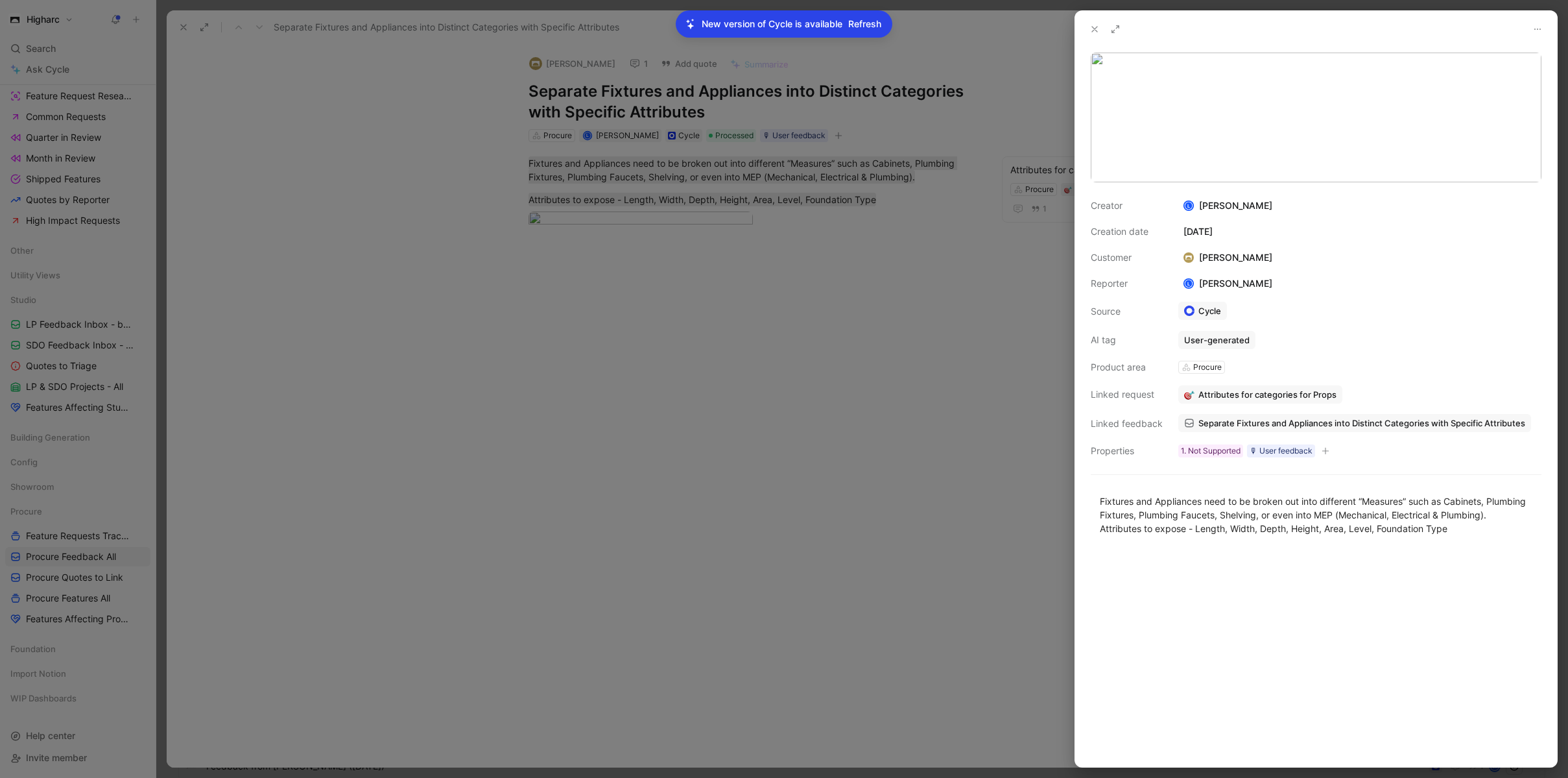
click at [745, 612] on div at bounding box center [784, 389] width 1568 height 778
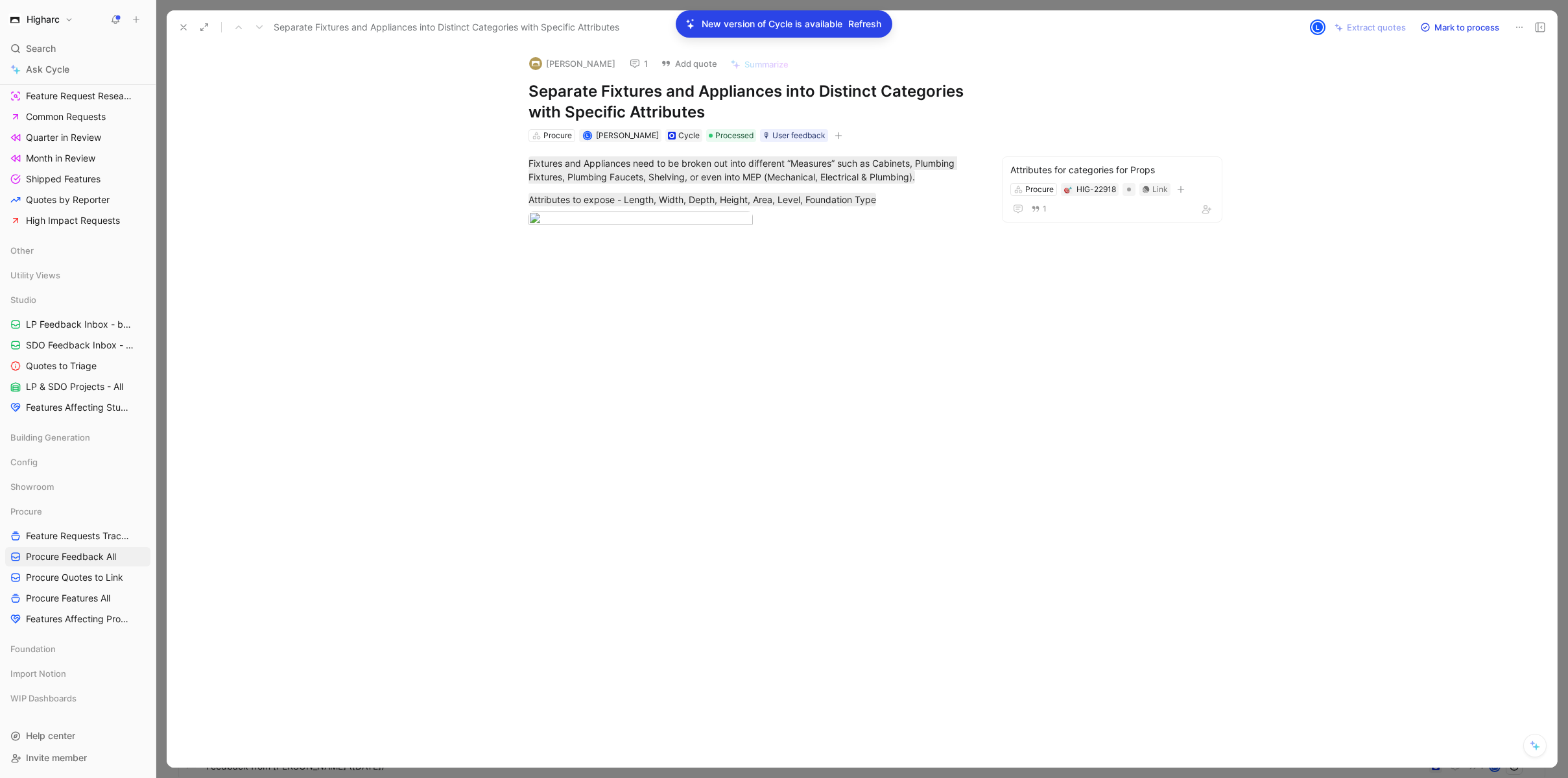
click at [186, 24] on icon at bounding box center [184, 27] width 11 height 11
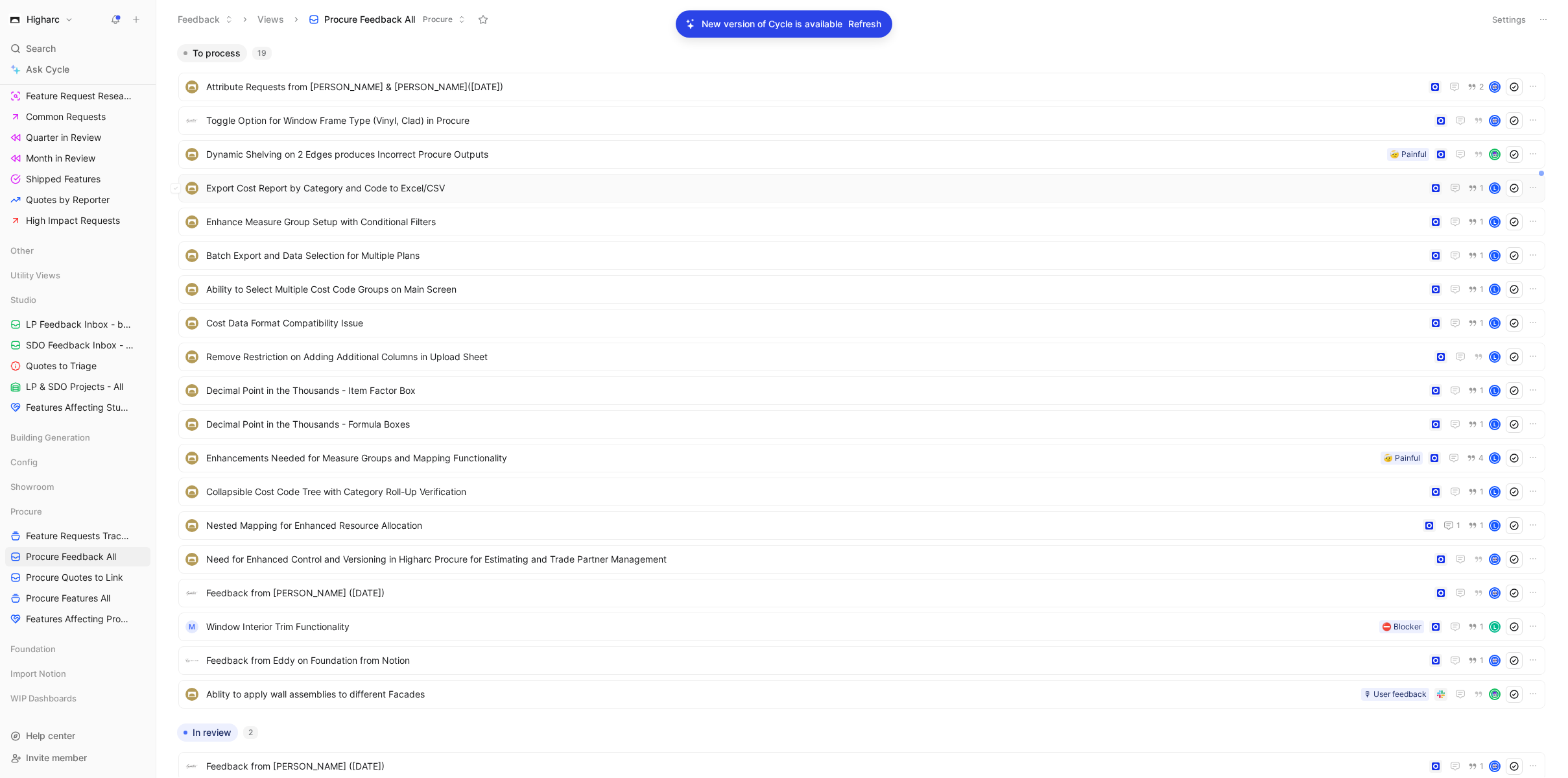
click at [296, 194] on span "Export Cost Report by Category and Code to Excel/CSV" at bounding box center [815, 188] width 1218 height 16
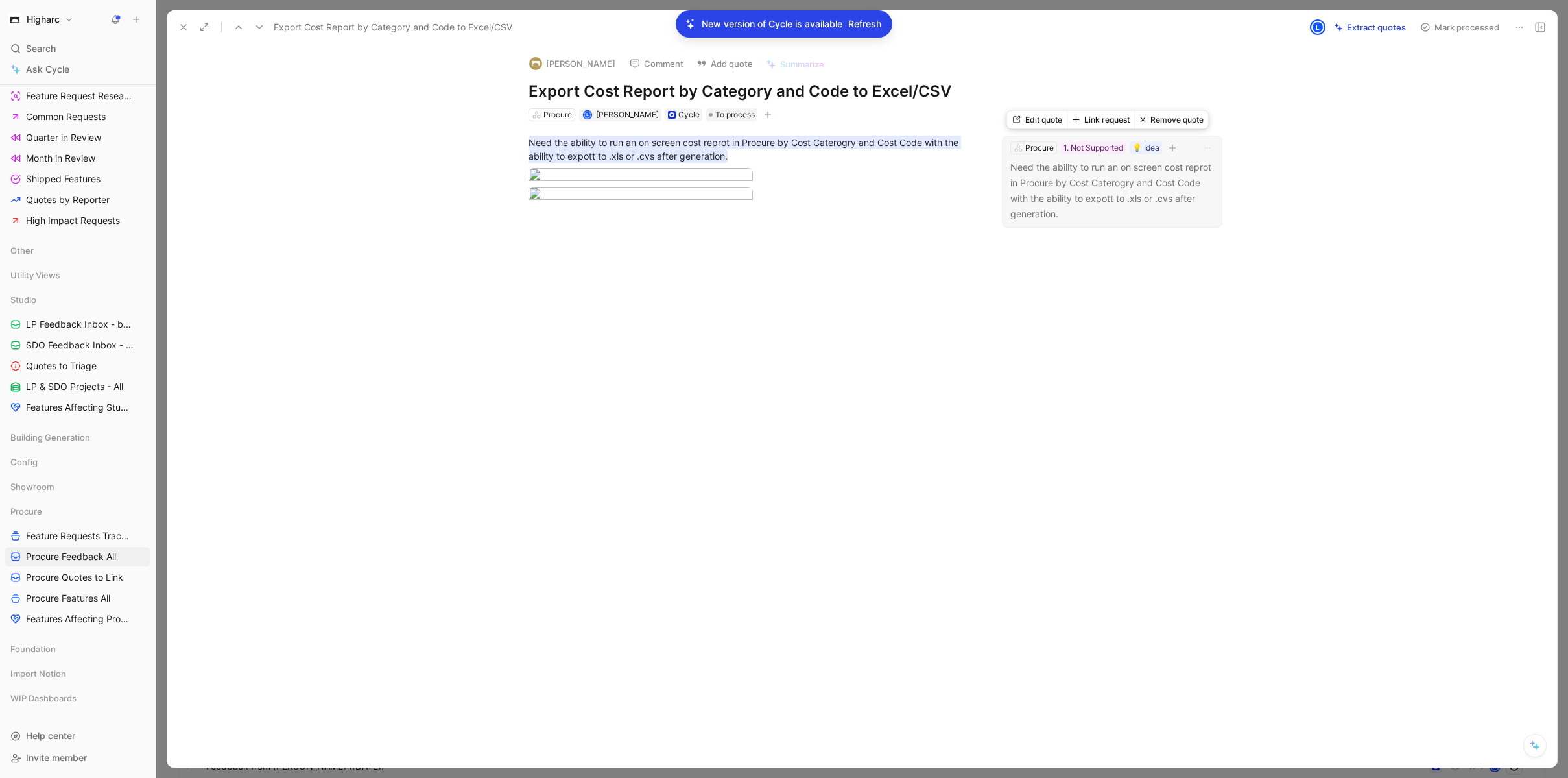
click at [1134, 189] on p "Need the ability to run an on screen cost reprot in Procure by Cost Caterogry a…" at bounding box center [1112, 190] width 203 height 62
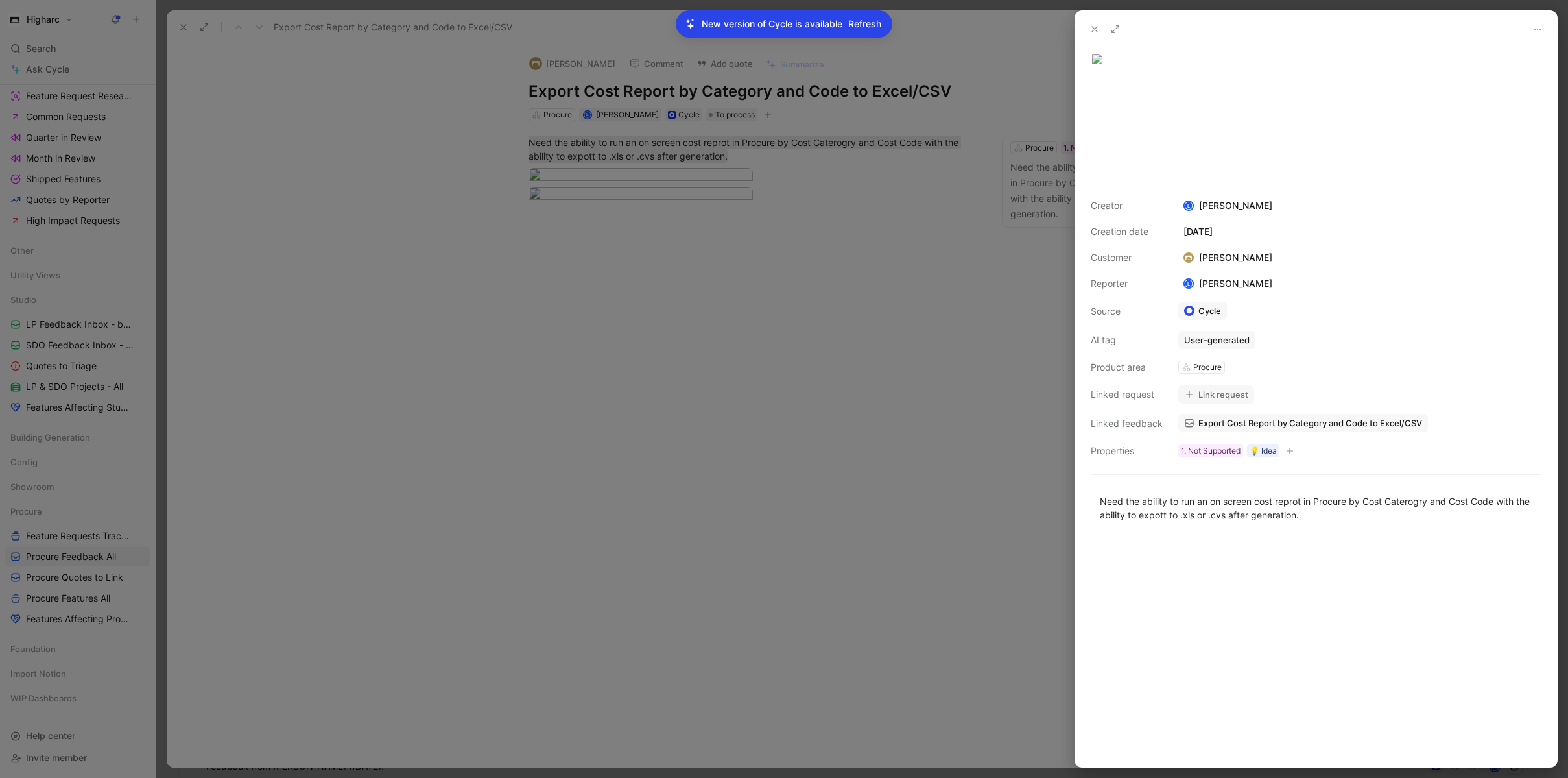
click at [1243, 393] on button "Link request" at bounding box center [1216, 394] width 76 height 18
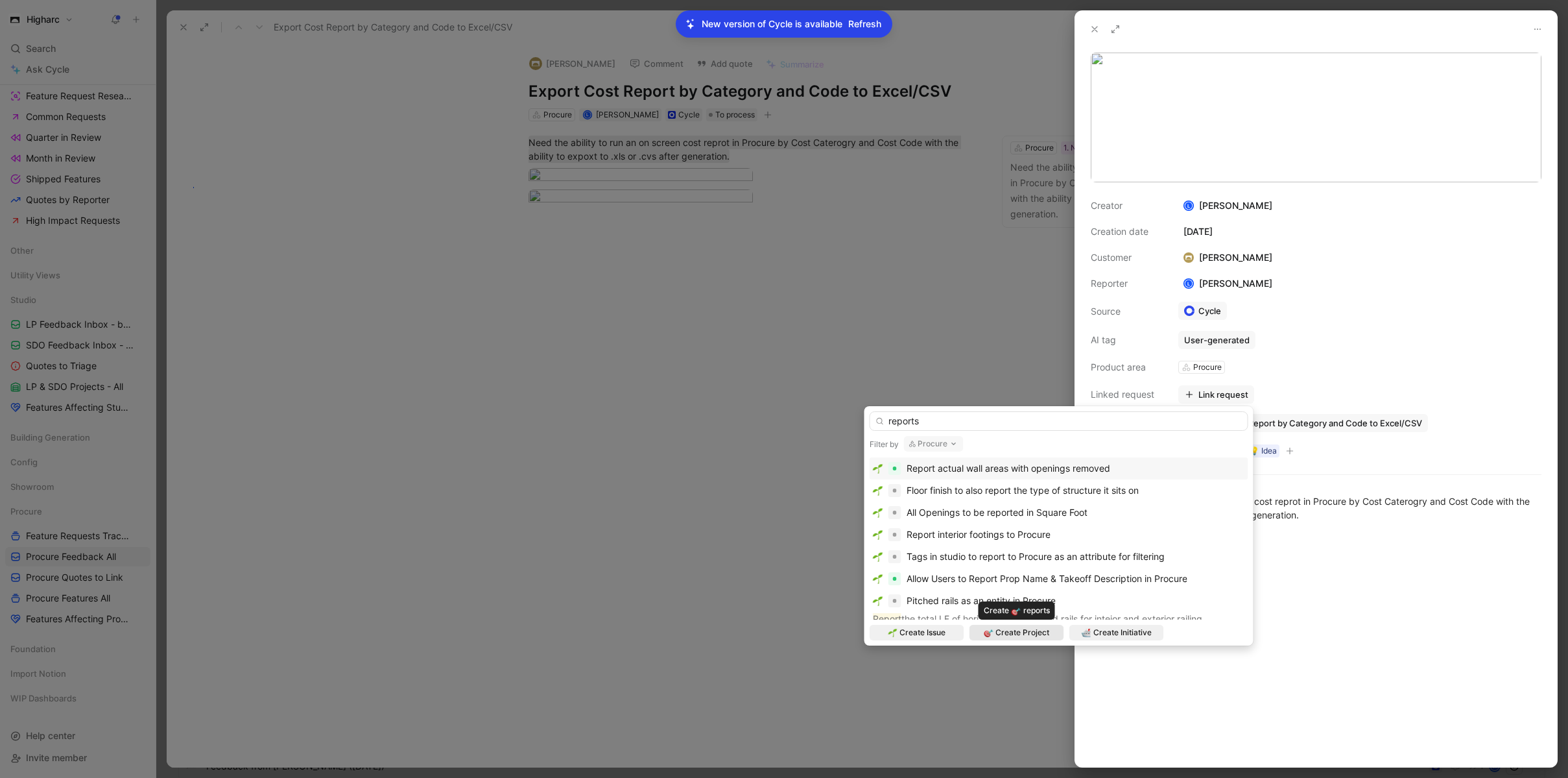
type input "reports"
click at [1037, 632] on span "Create Project" at bounding box center [1022, 632] width 54 height 13
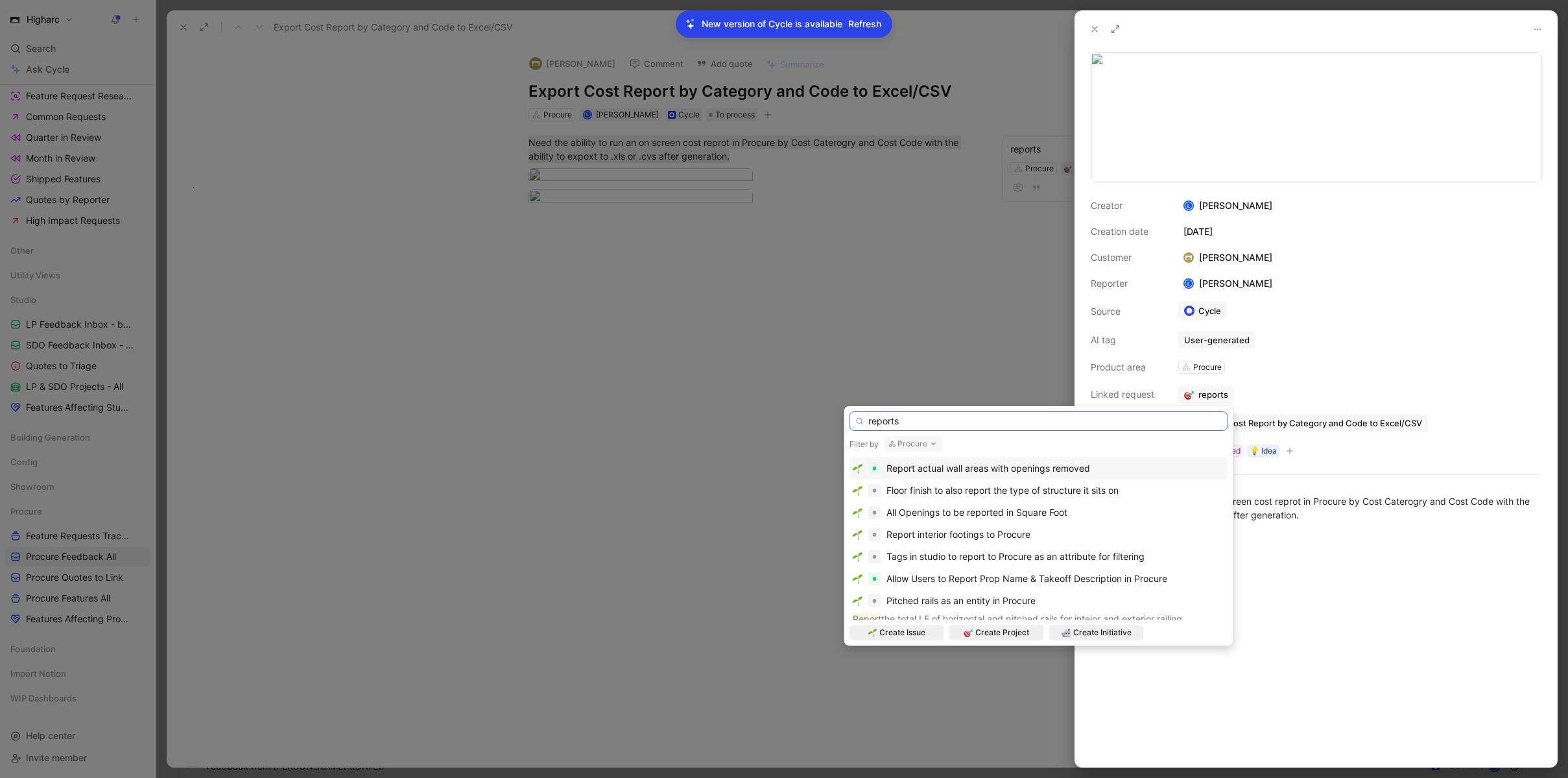
click at [910, 419] on input "reports" at bounding box center [1039, 421] width 378 height 19
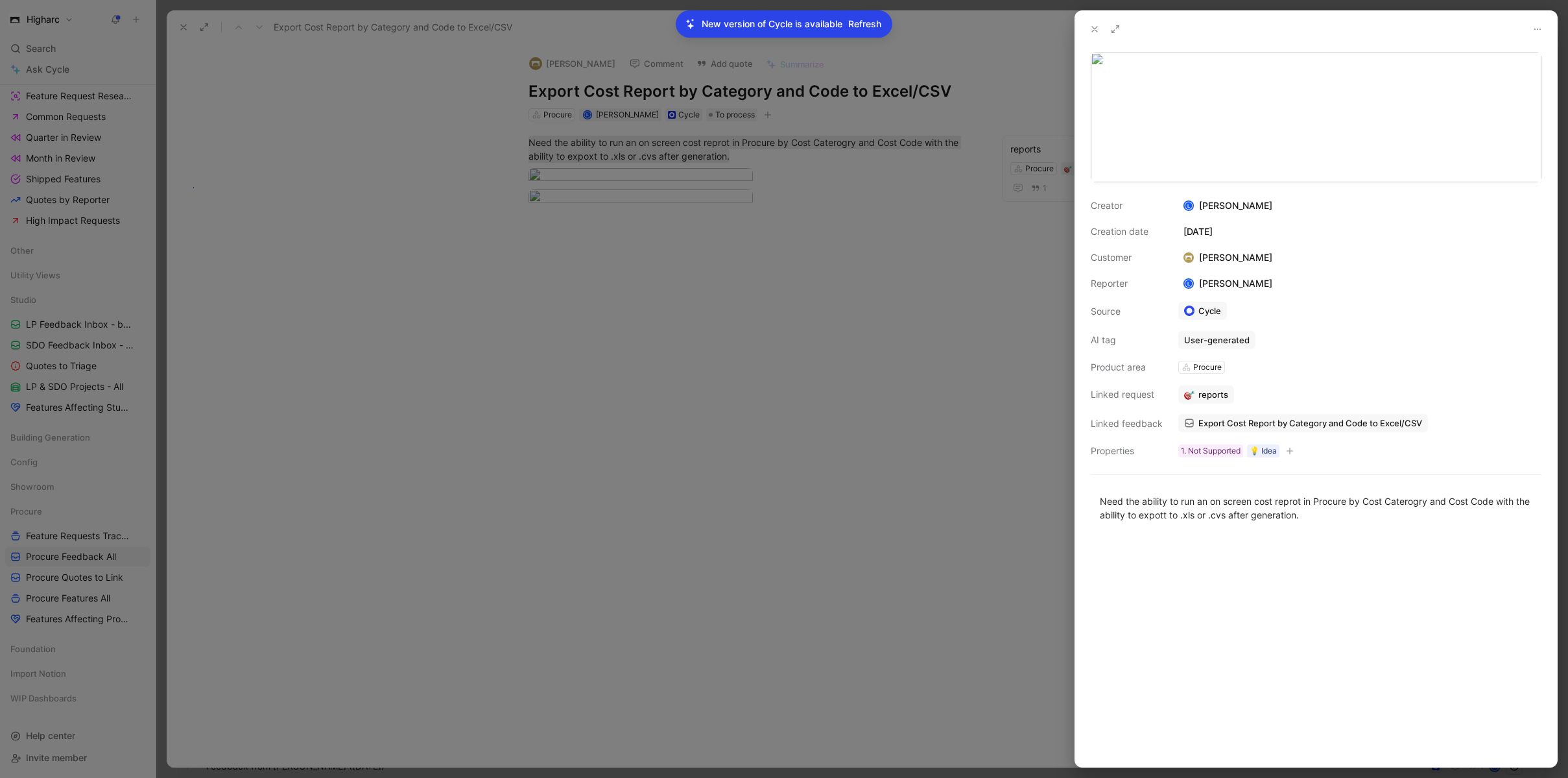
click at [1198, 397] on span "reports" at bounding box center [1213, 394] width 30 height 11
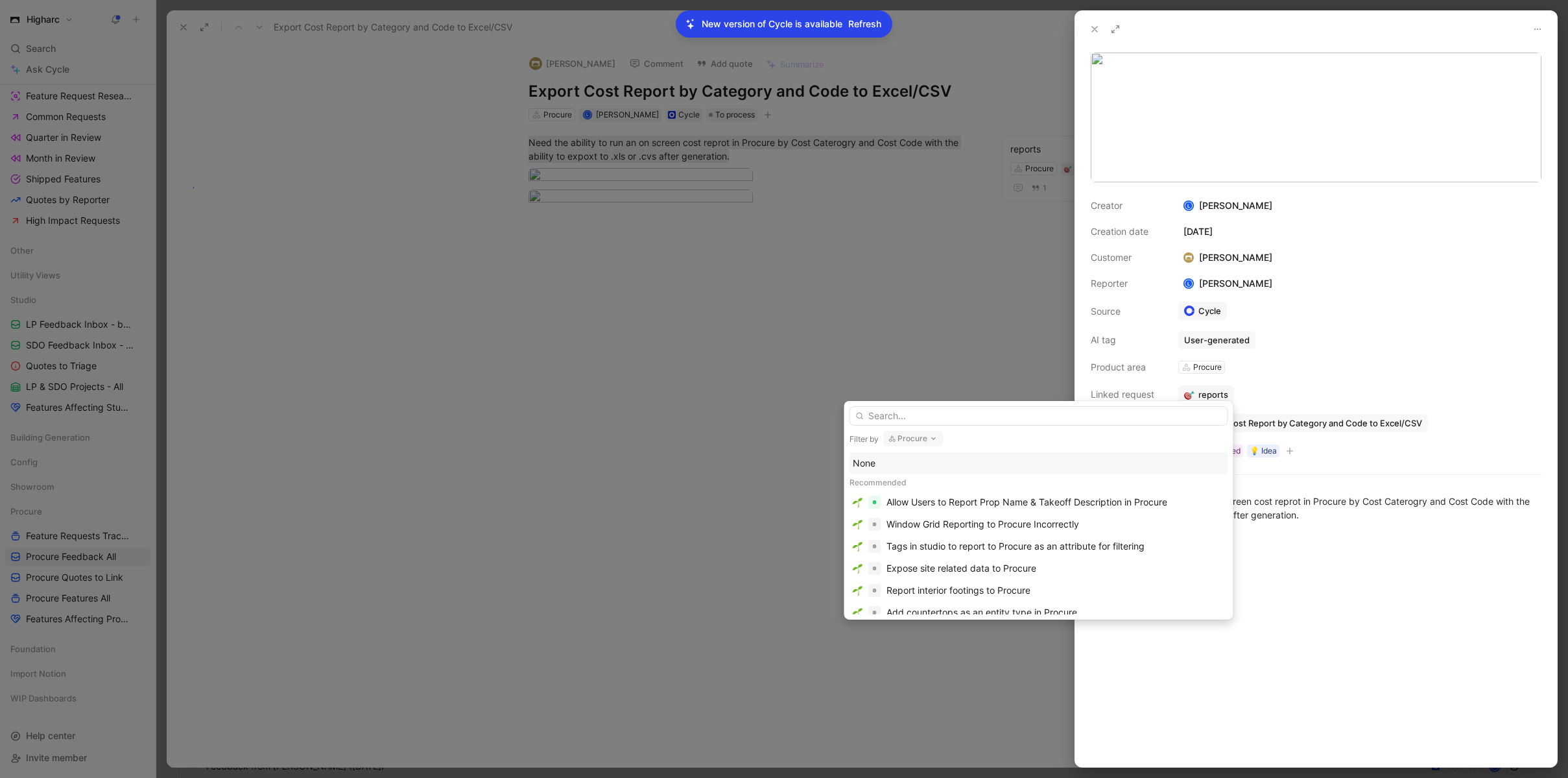
click at [1198, 394] on span "reports" at bounding box center [1213, 394] width 30 height 11
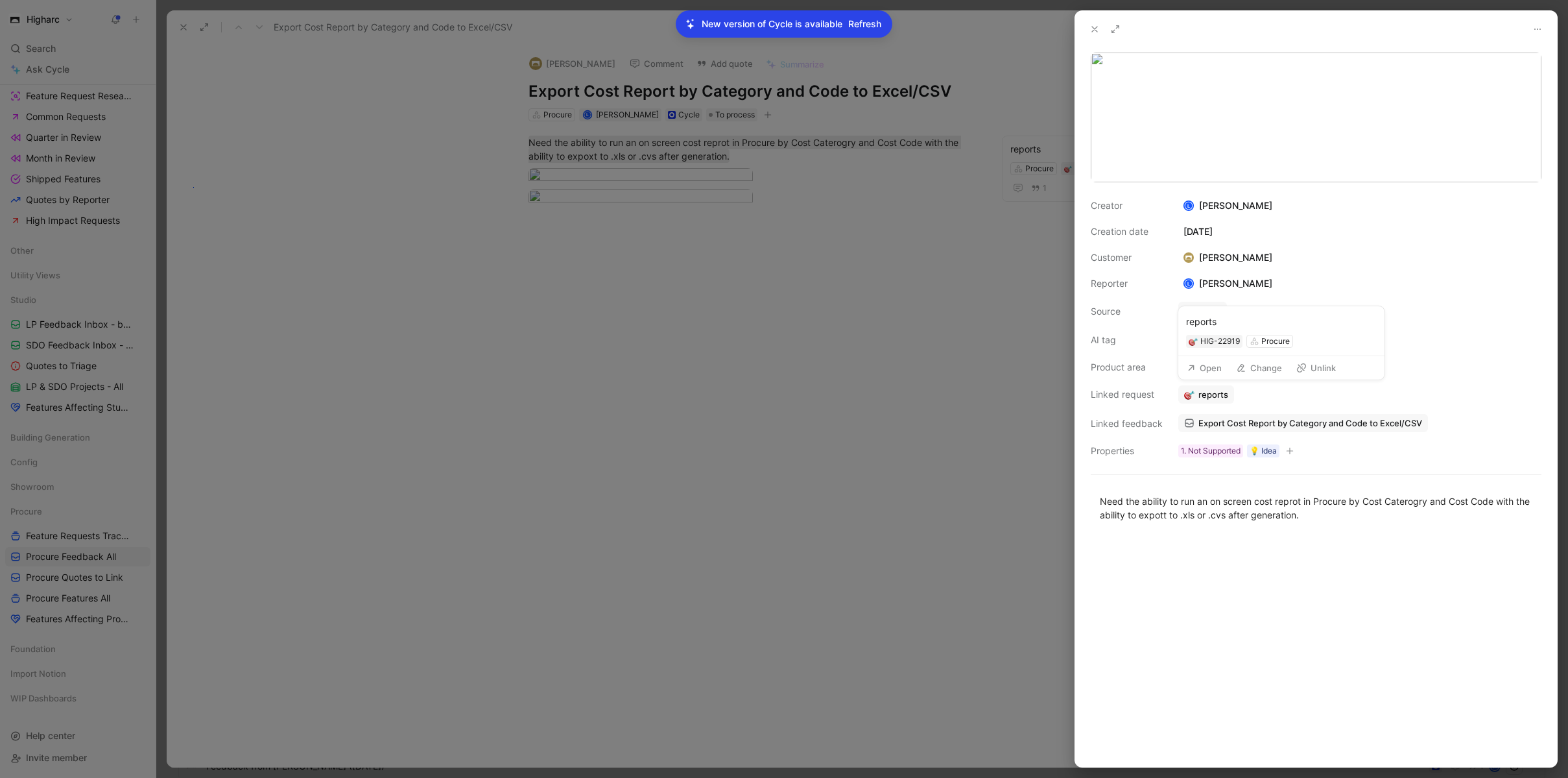
click at [1202, 373] on button "Open" at bounding box center [1204, 367] width 46 height 18
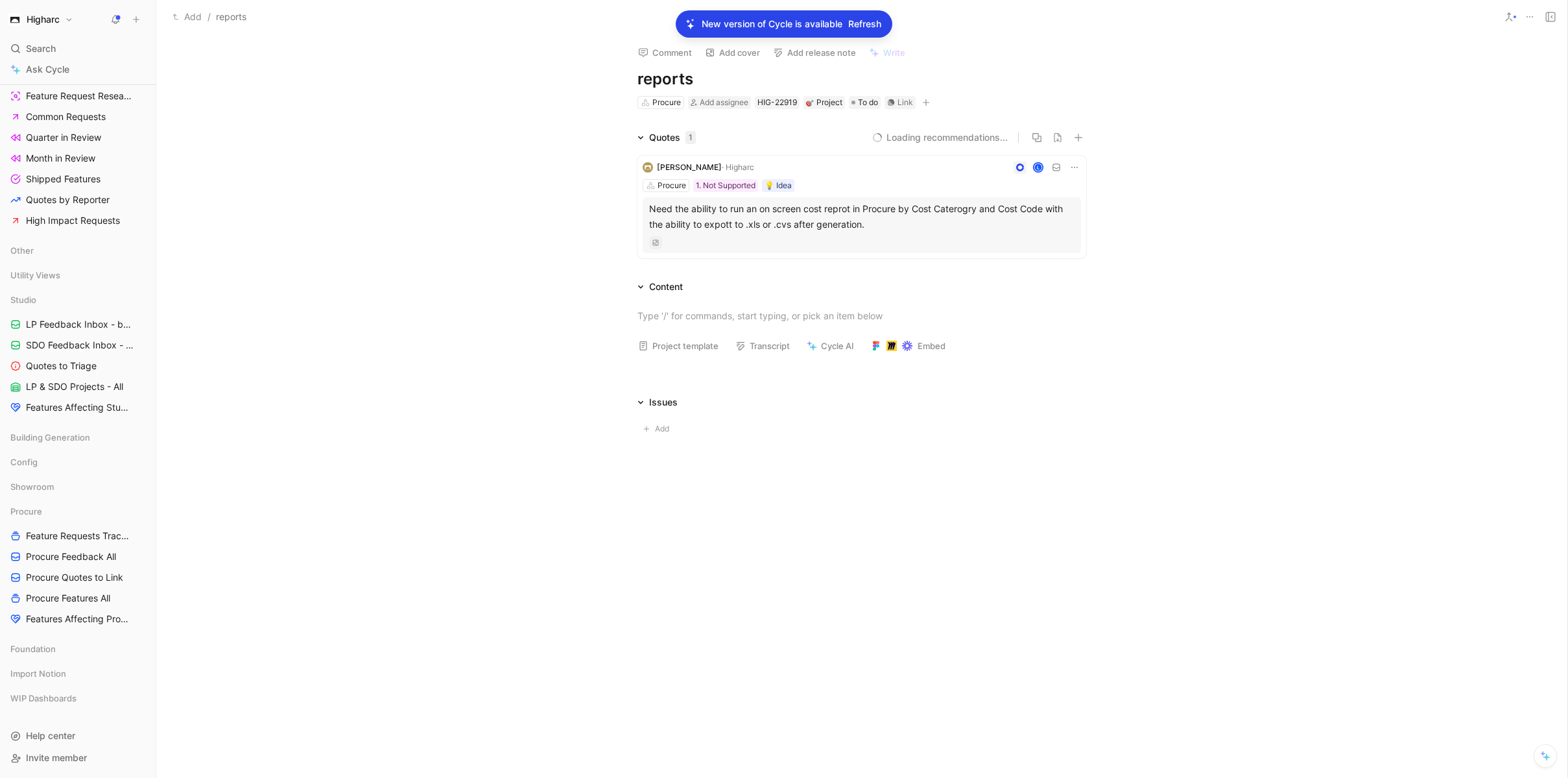
drag, startPoint x: 702, startPoint y: 74, endPoint x: 608, endPoint y: 72, distance: 94.0
click at [608, 72] on div "Comment Add cover Add release note Write reports Procure Add assignee HIG-22919…" at bounding box center [862, 406] width 1411 height 744
click at [753, 77] on h1 "Reports in Procure" at bounding box center [862, 79] width 448 height 21
click at [955, 309] on div at bounding box center [862, 315] width 448 height 14
click at [898, 315] on div at bounding box center [862, 315] width 448 height 14
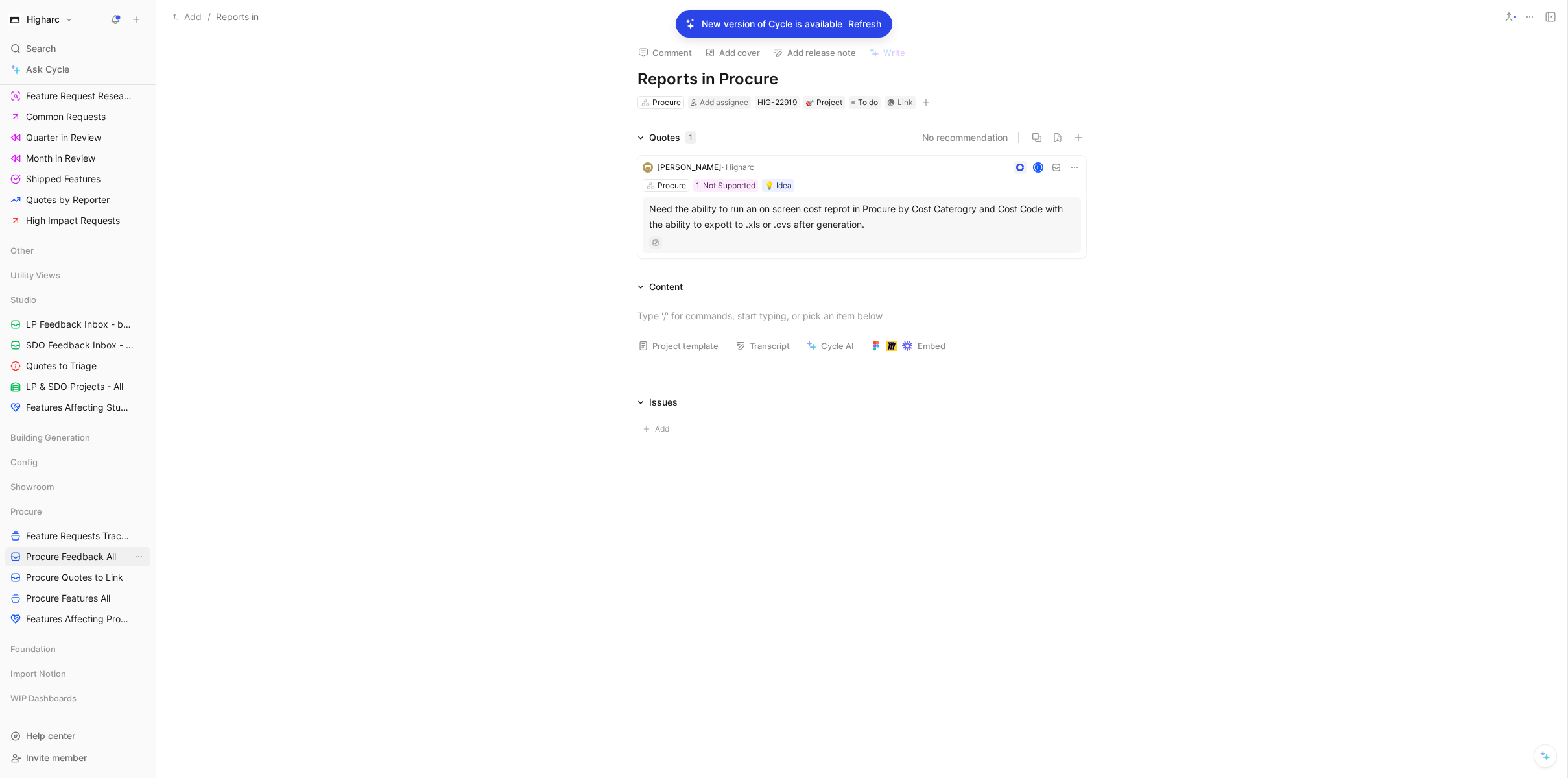
click at [92, 558] on span "Procure Feedback All" at bounding box center [71, 557] width 90 height 13
click at [721, 81] on h1 "Reports in" at bounding box center [862, 79] width 448 height 21
click at [786, 307] on p at bounding box center [861, 316] width 498 height 21
click at [764, 417] on div at bounding box center [862, 417] width 1411 height 16
click at [1317, 167] on div "Quotes 1 2 recommended quotes [PERSON_NAME] · Higharc L Procure 1. Not Supporte…" at bounding box center [862, 196] width 1411 height 134
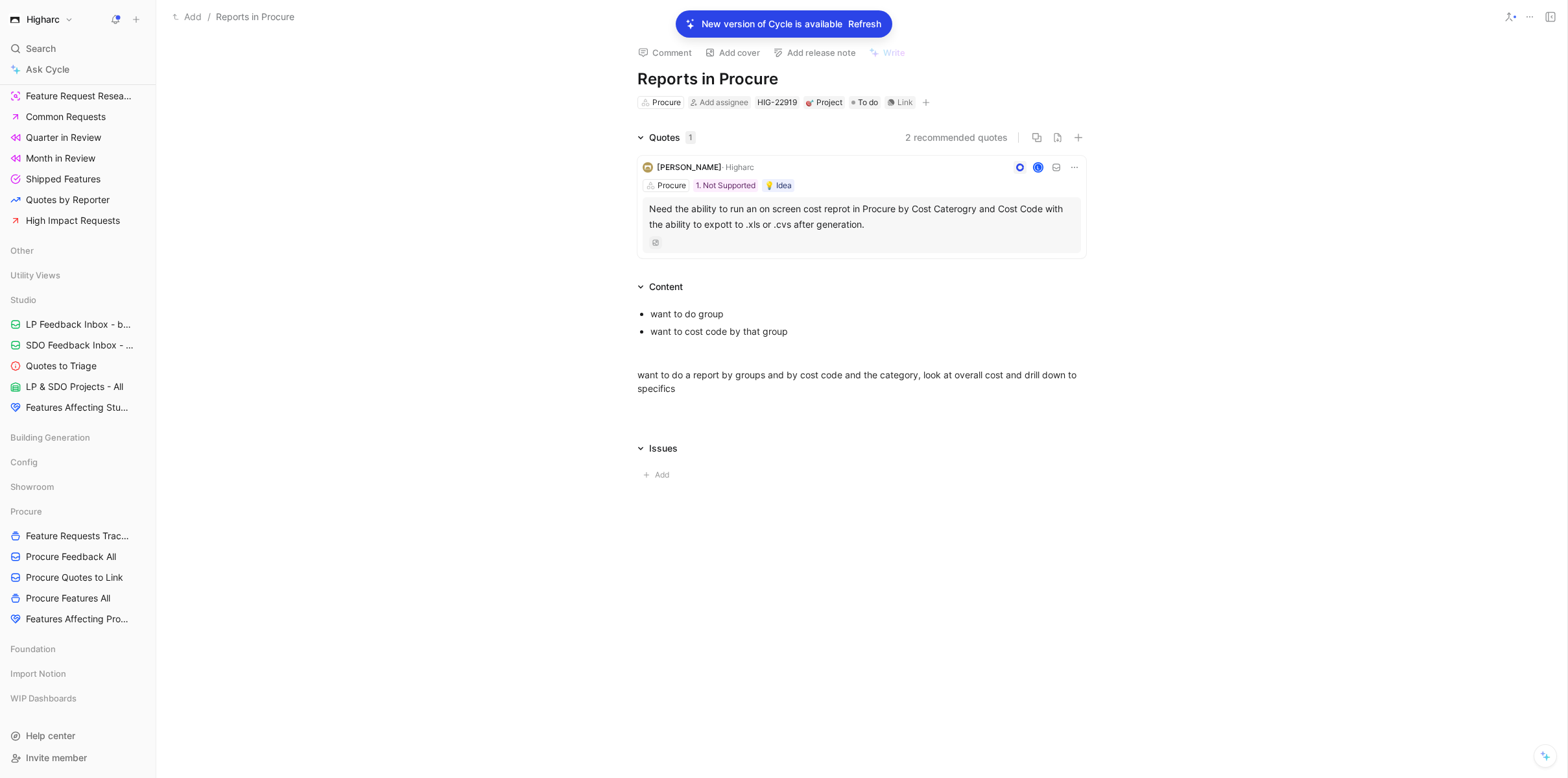
click at [268, 127] on div "Comment Add cover Add release note Write Reports in Procure Procure Add assigne…" at bounding box center [862, 406] width 1411 height 744
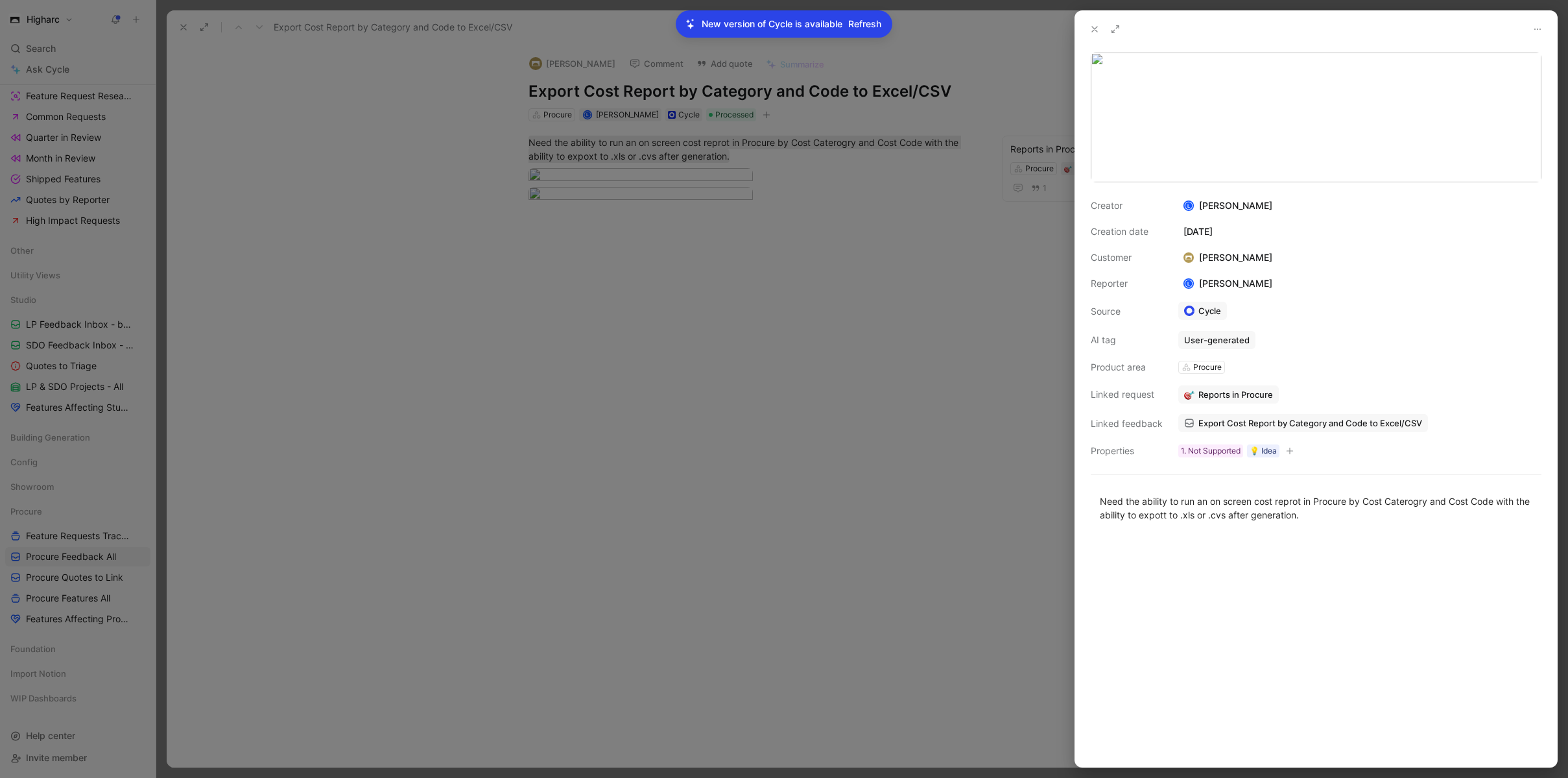
click at [476, 50] on div at bounding box center [784, 389] width 1568 height 778
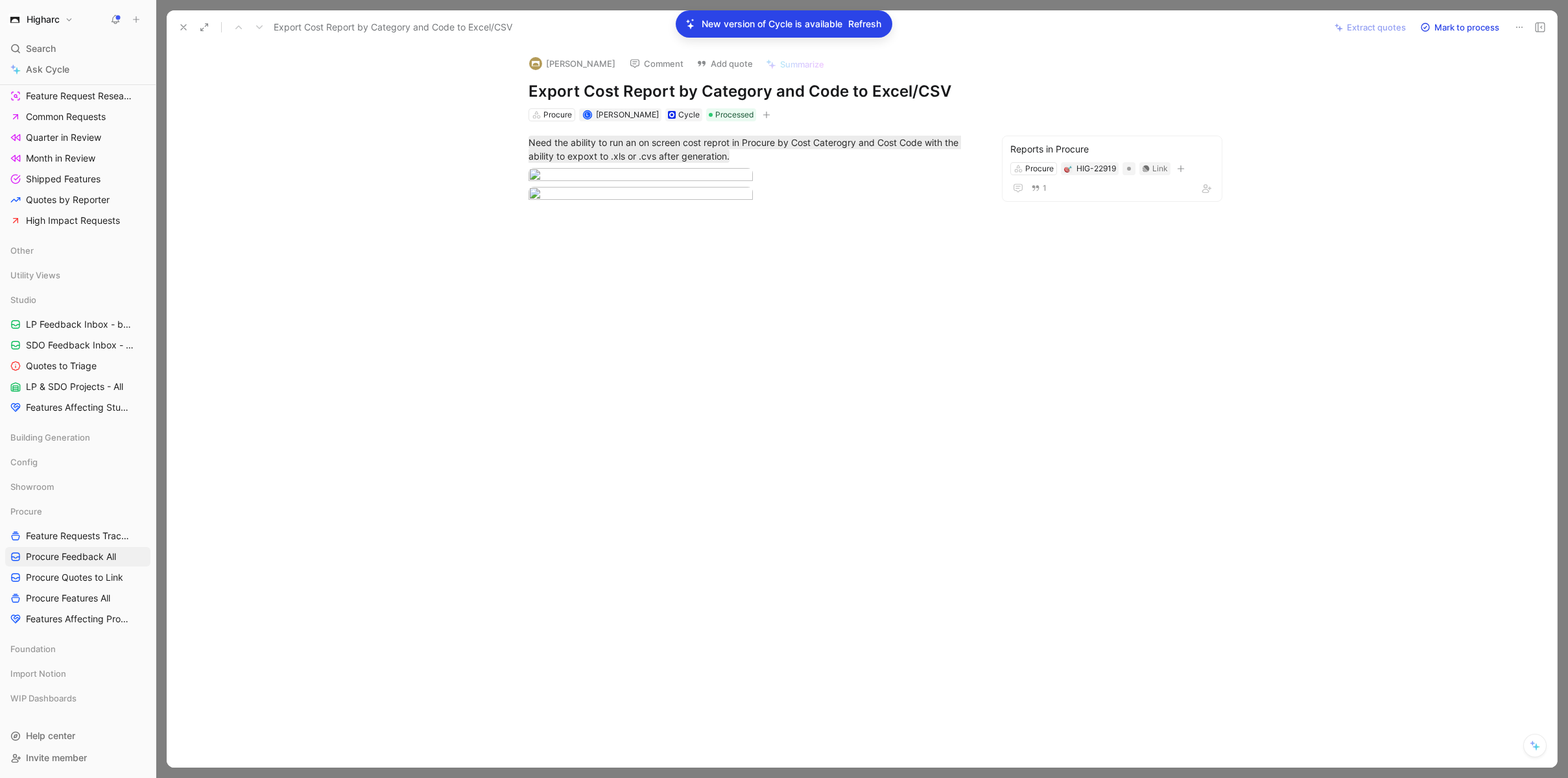
click at [190, 26] on button at bounding box center [183, 26] width 18 height 18
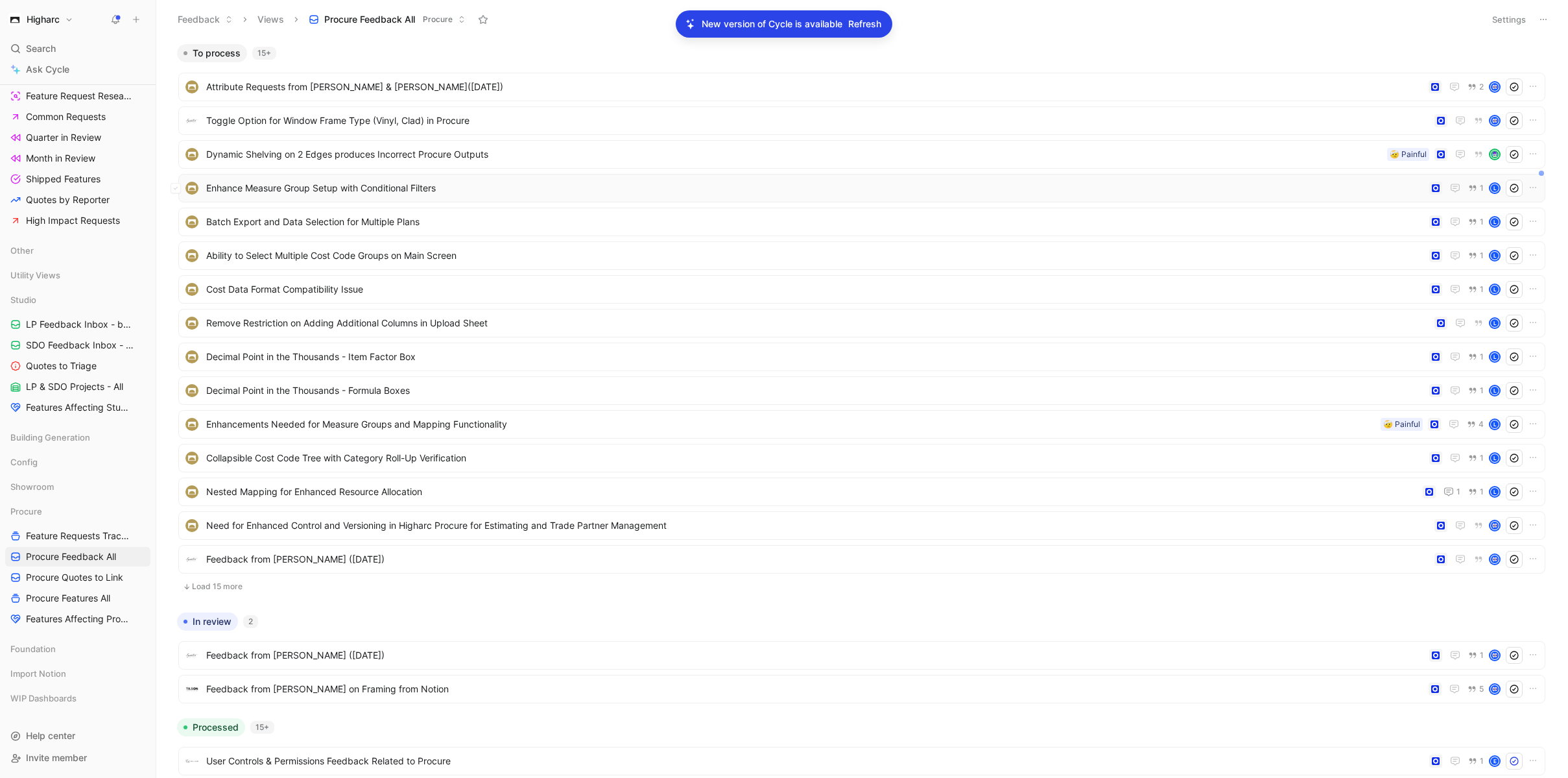
click at [450, 186] on span "Enhance Measure Group Setup with Conditional Filters" at bounding box center [815, 188] width 1218 height 16
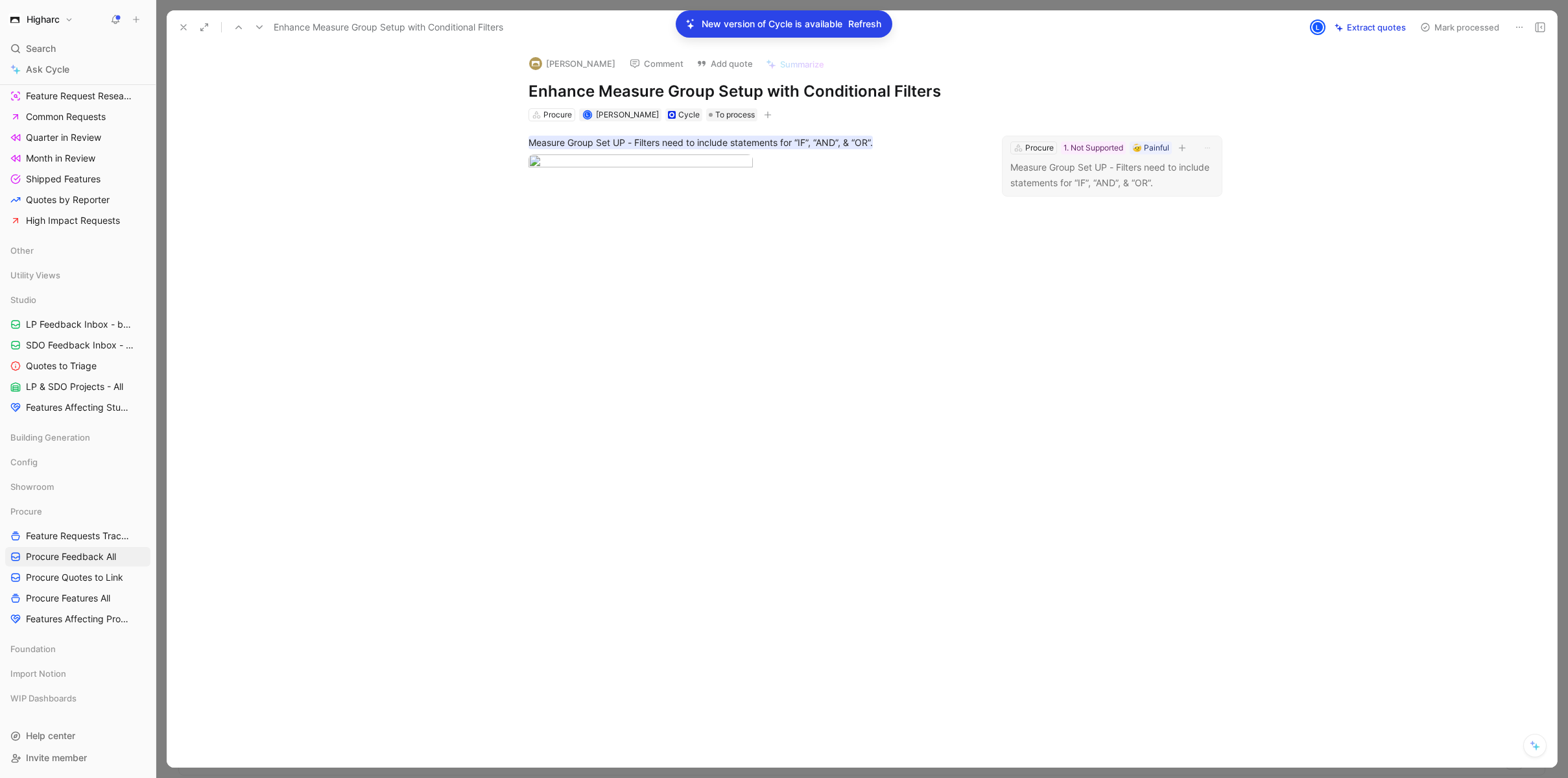
click at [1110, 172] on p "Measure Group Set UP - Filters need to include statements for “IF”, “AND”, & “O…" at bounding box center [1112, 175] width 203 height 31
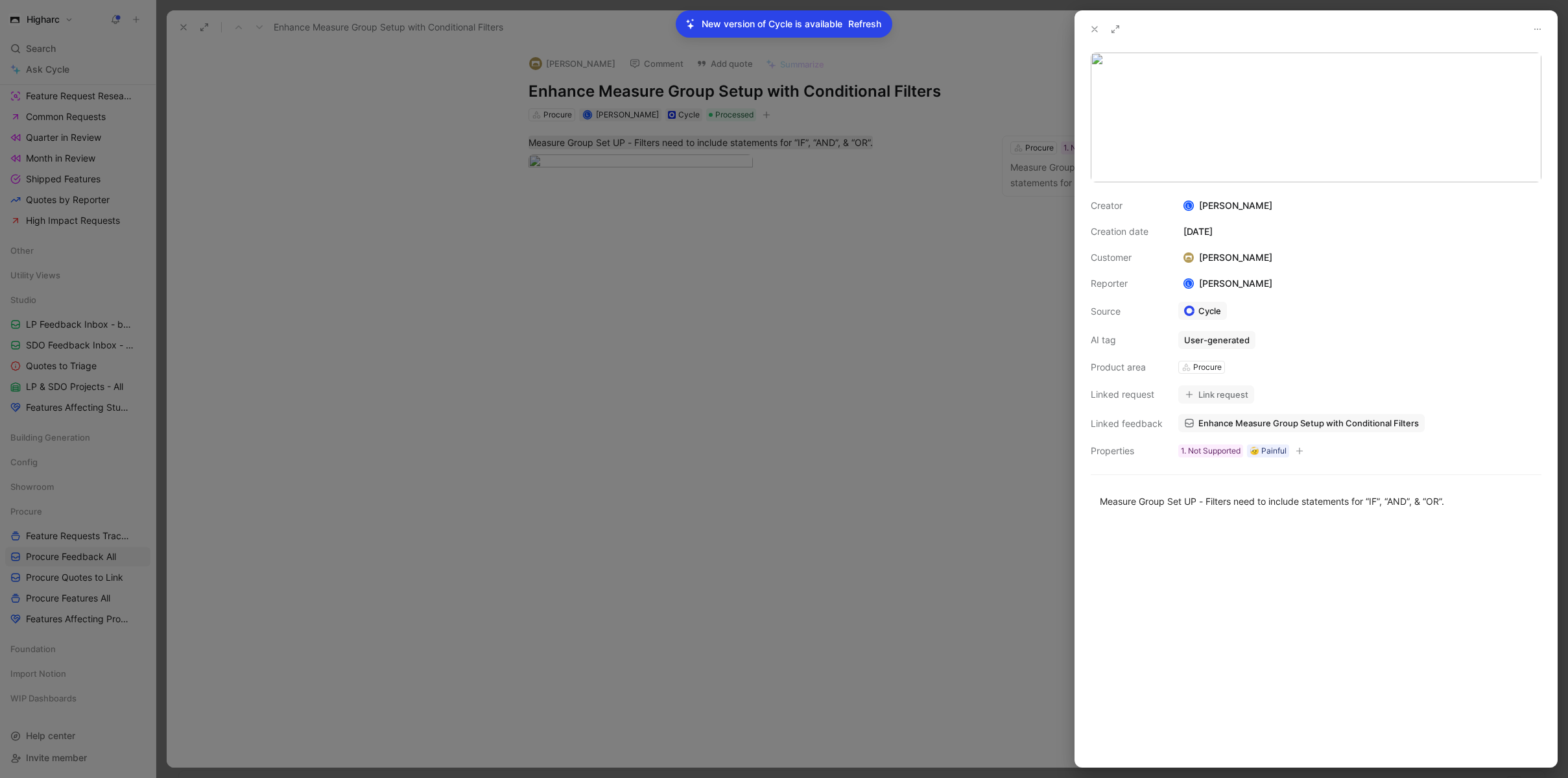
click at [1241, 393] on button "Link request" at bounding box center [1216, 394] width 76 height 18
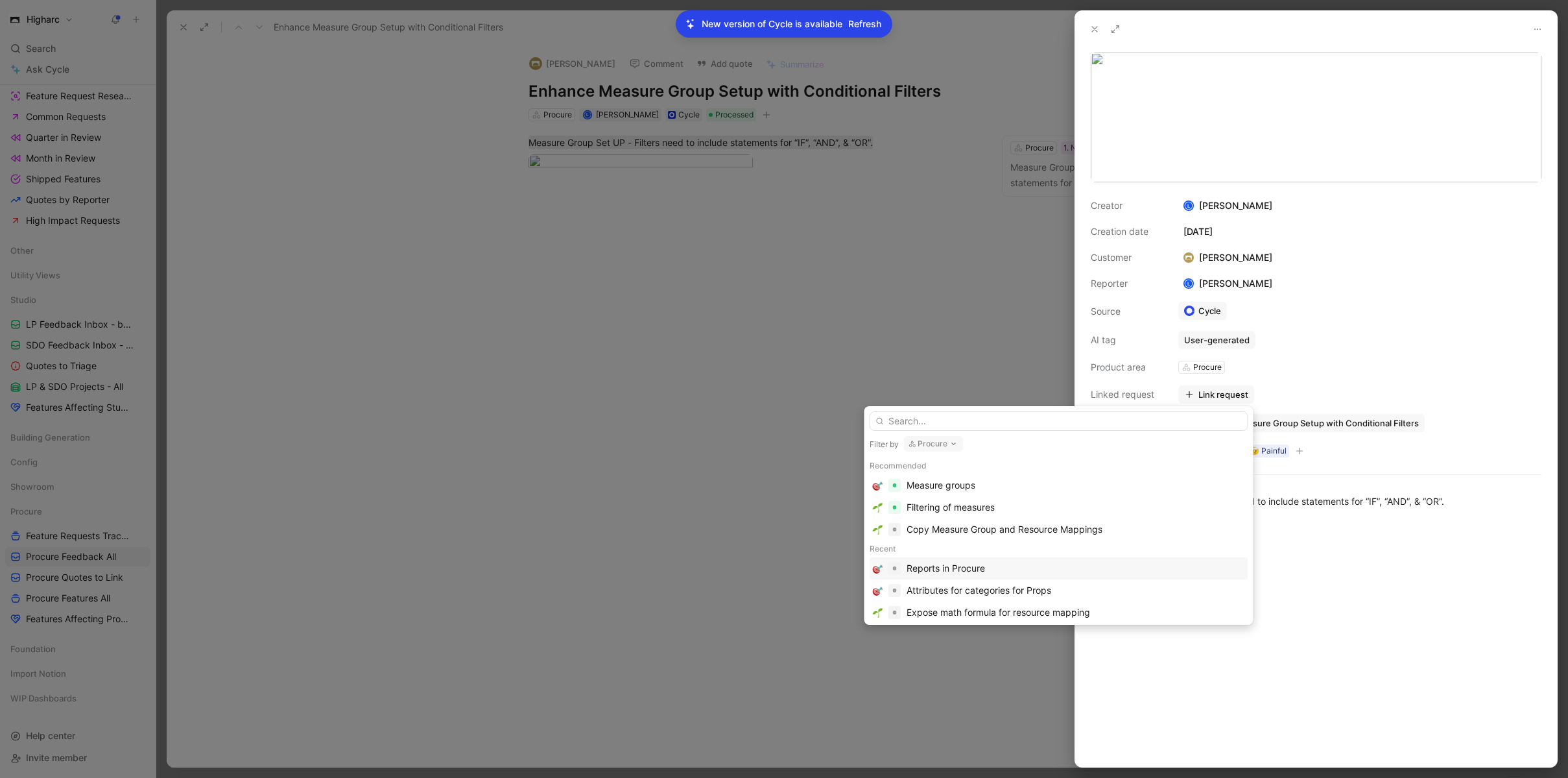
click at [1145, 415] on input "text" at bounding box center [1059, 421] width 378 height 19
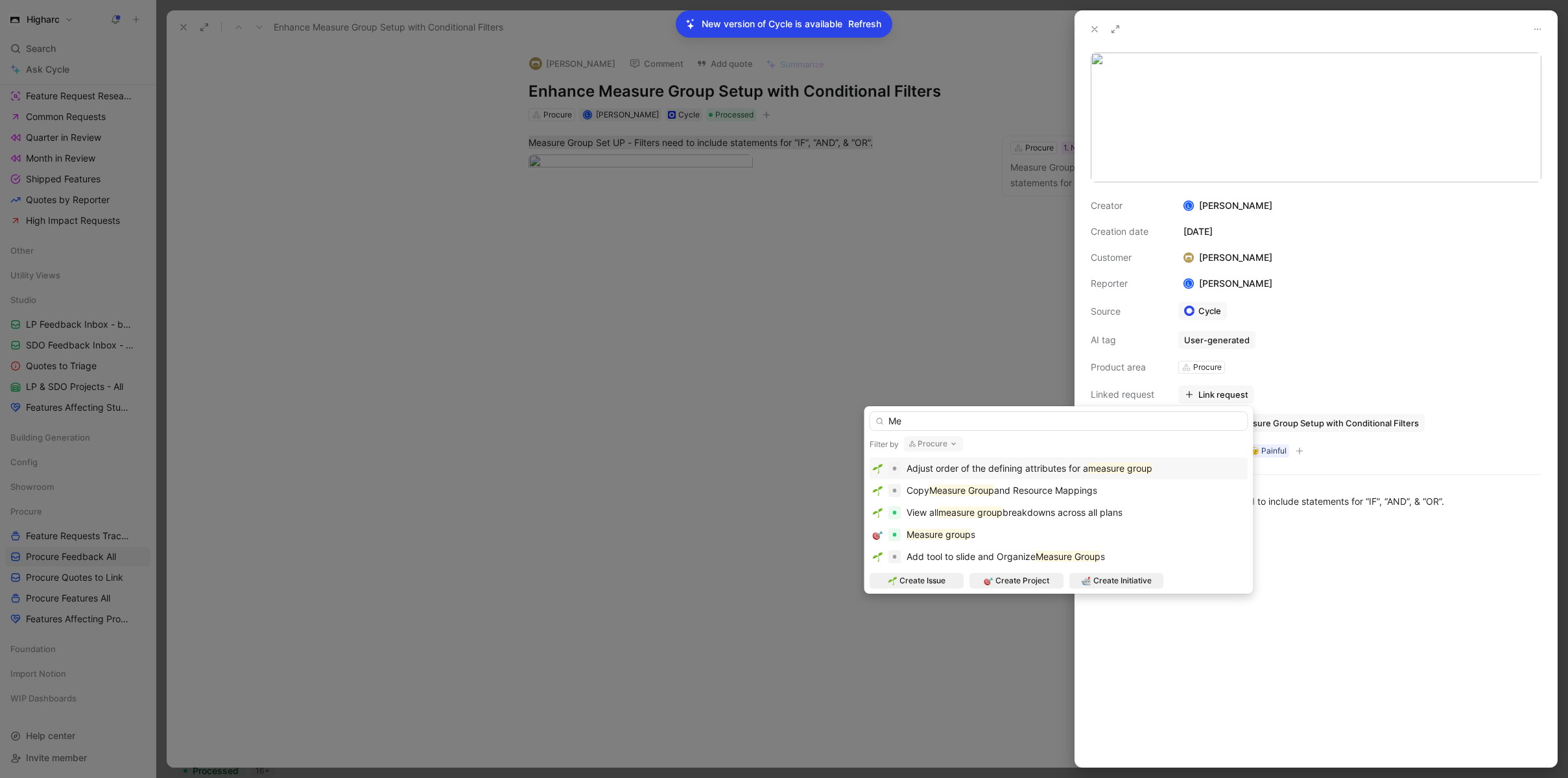
type input "M"
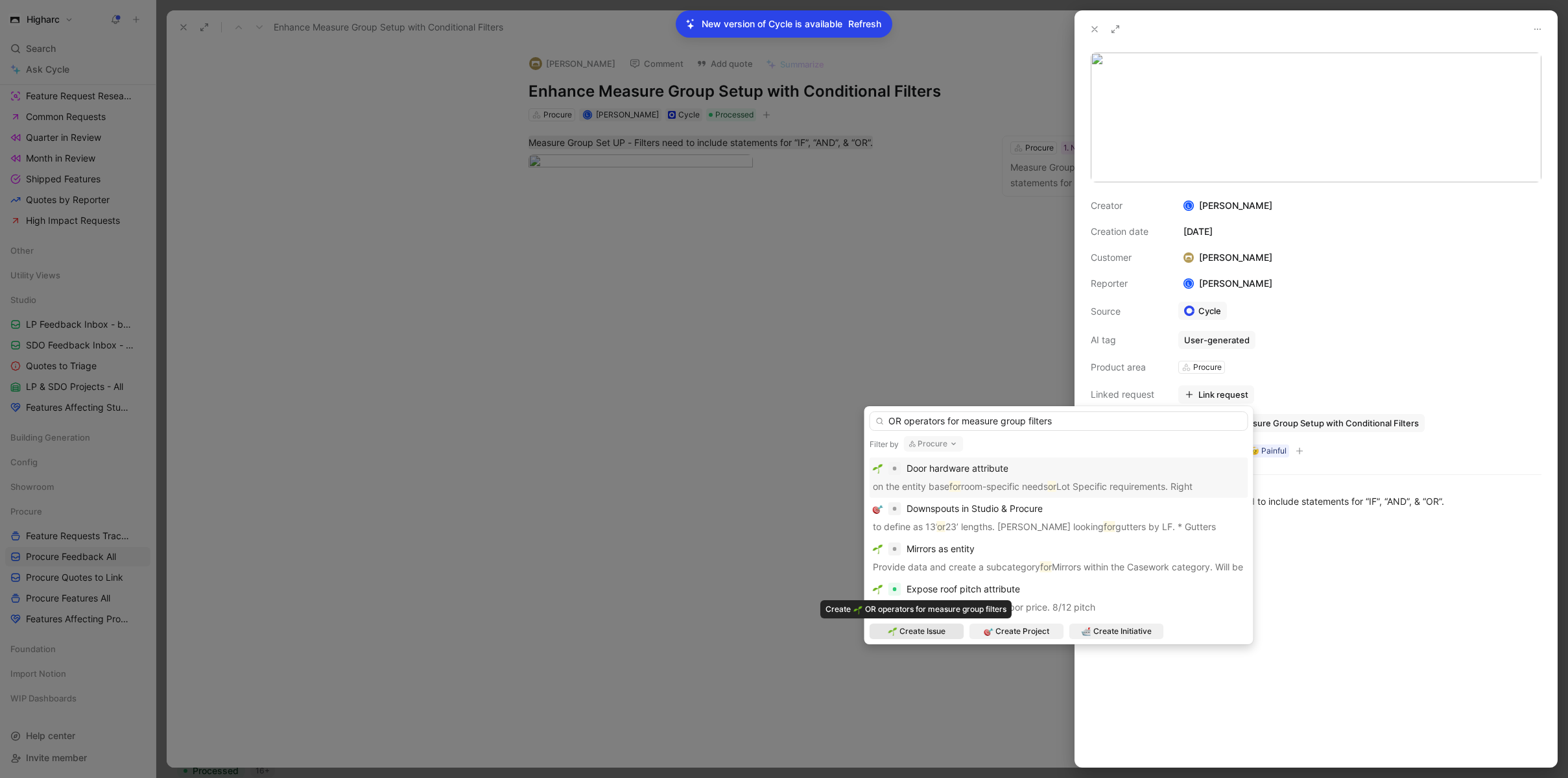
type input "OR operators for measure group filters"
click at [948, 635] on div "Create Issue" at bounding box center [917, 632] width 95 height 16
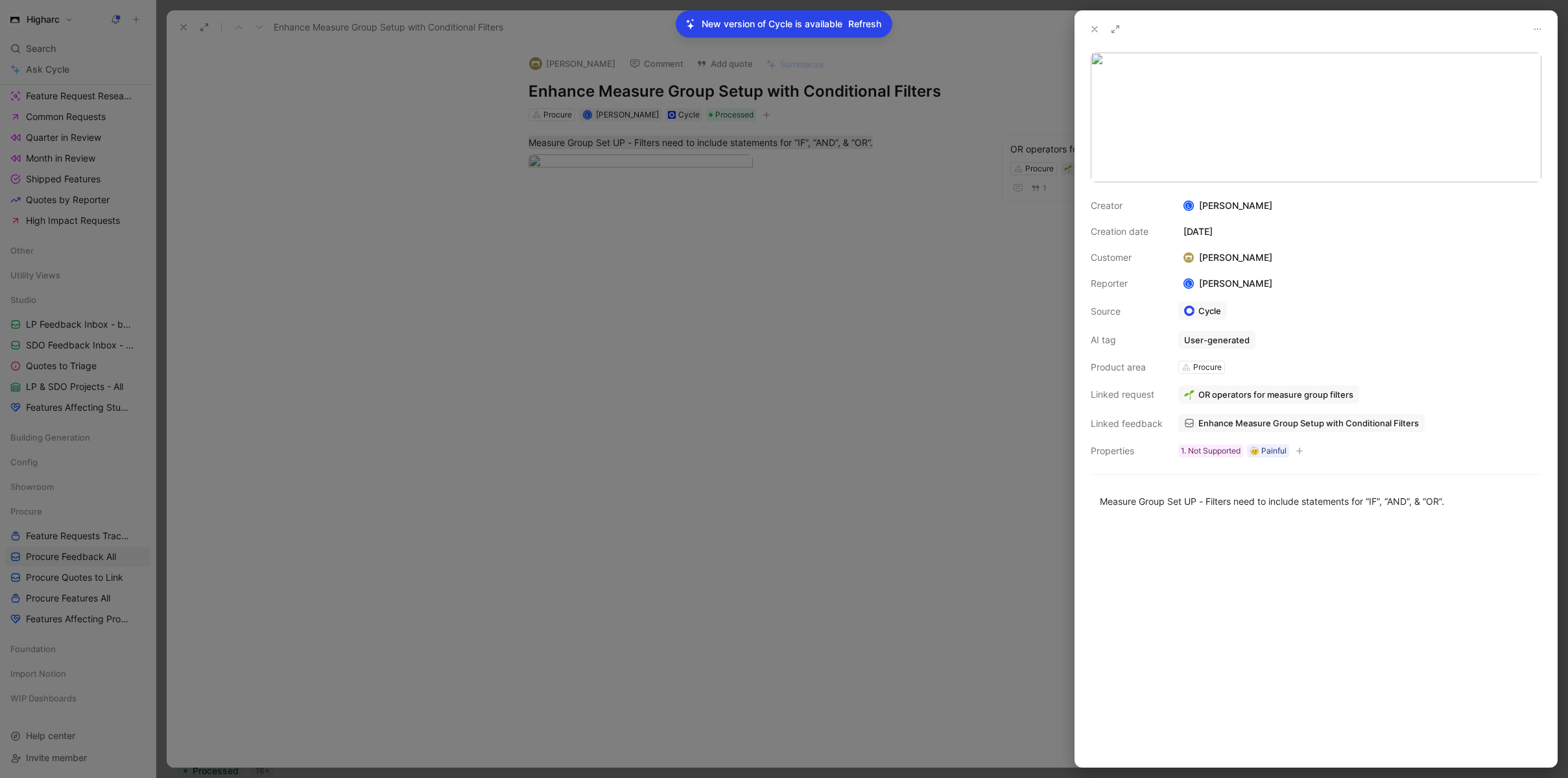
click at [1332, 392] on span "OR operators for measure group filters" at bounding box center [1275, 394] width 155 height 11
click at [1260, 343] on div "Procure" at bounding box center [1271, 341] width 46 height 11
click at [1213, 371] on button "Open" at bounding box center [1204, 367] width 46 height 18
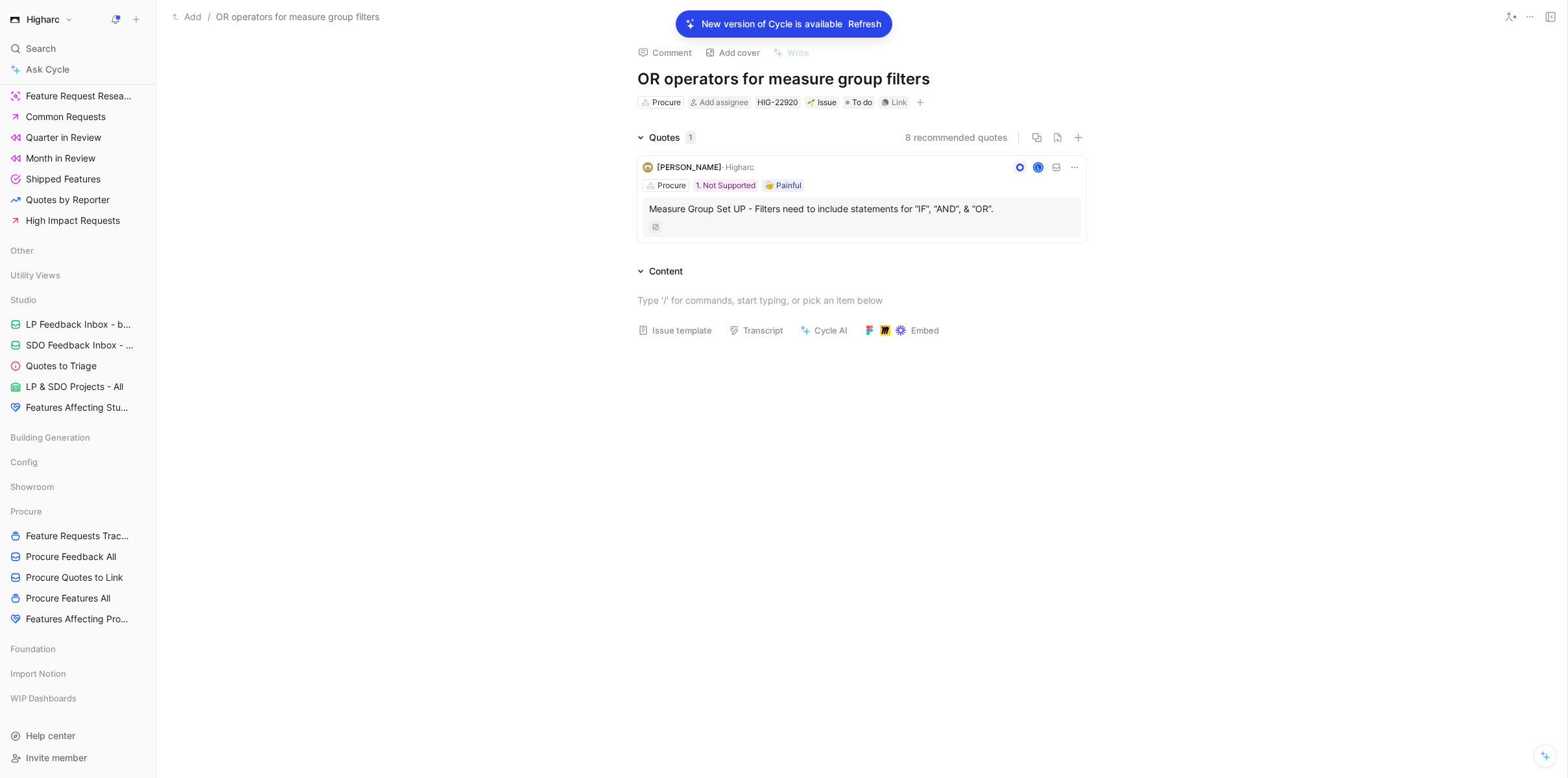
drag, startPoint x: 443, startPoint y: 225, endPoint x: 410, endPoint y: 254, distance: 43.9
click at [443, 225] on div "Quotes 1 8 recommended quotes [PERSON_NAME] · Higharc L Procure 1. Not Supporte…" at bounding box center [862, 189] width 1411 height 118
click at [66, 527] on link "Feature Requests Tracker" at bounding box center [77, 536] width 145 height 19
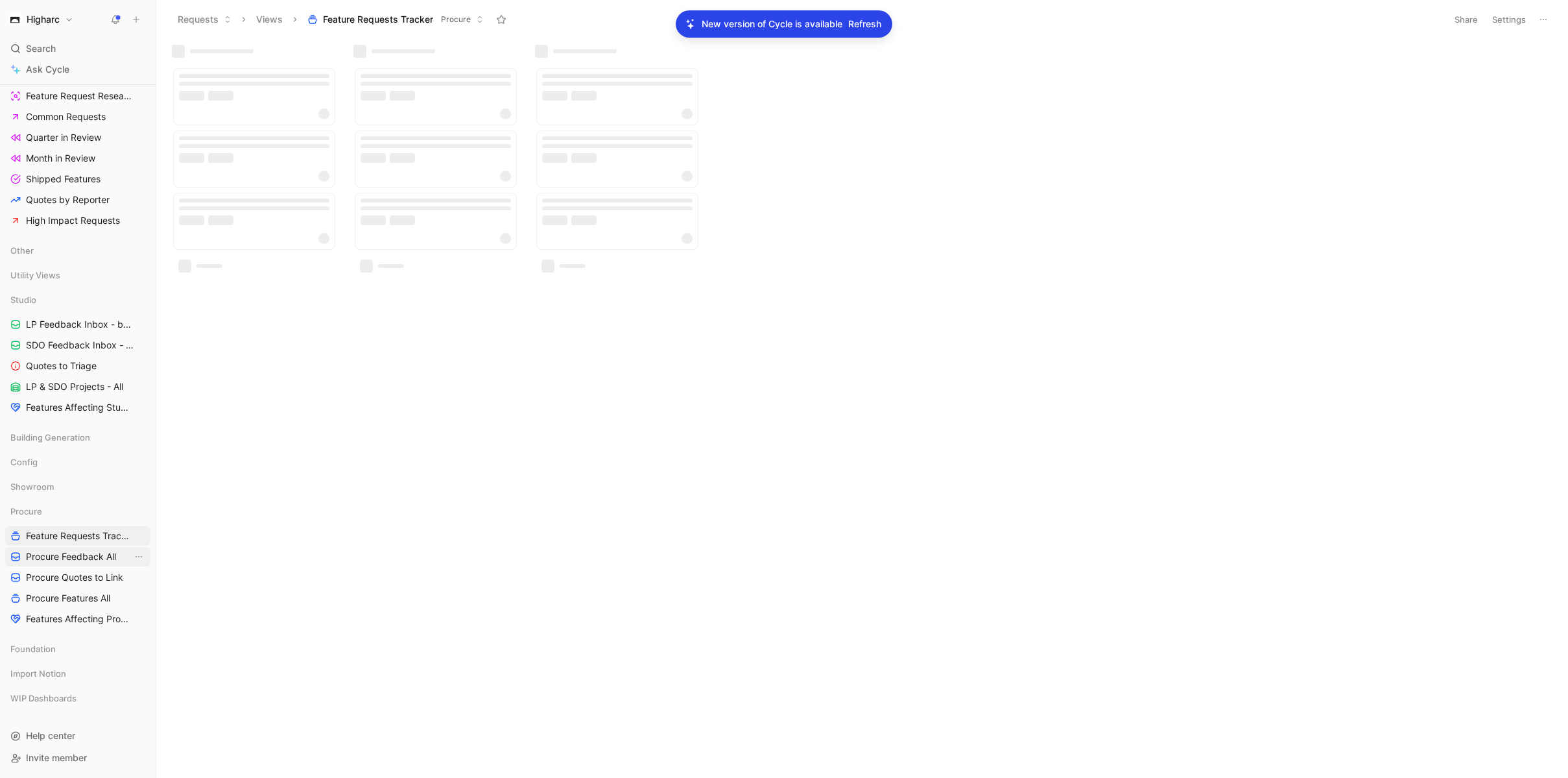
click at [64, 552] on span "Procure Feedback All" at bounding box center [71, 557] width 90 height 13
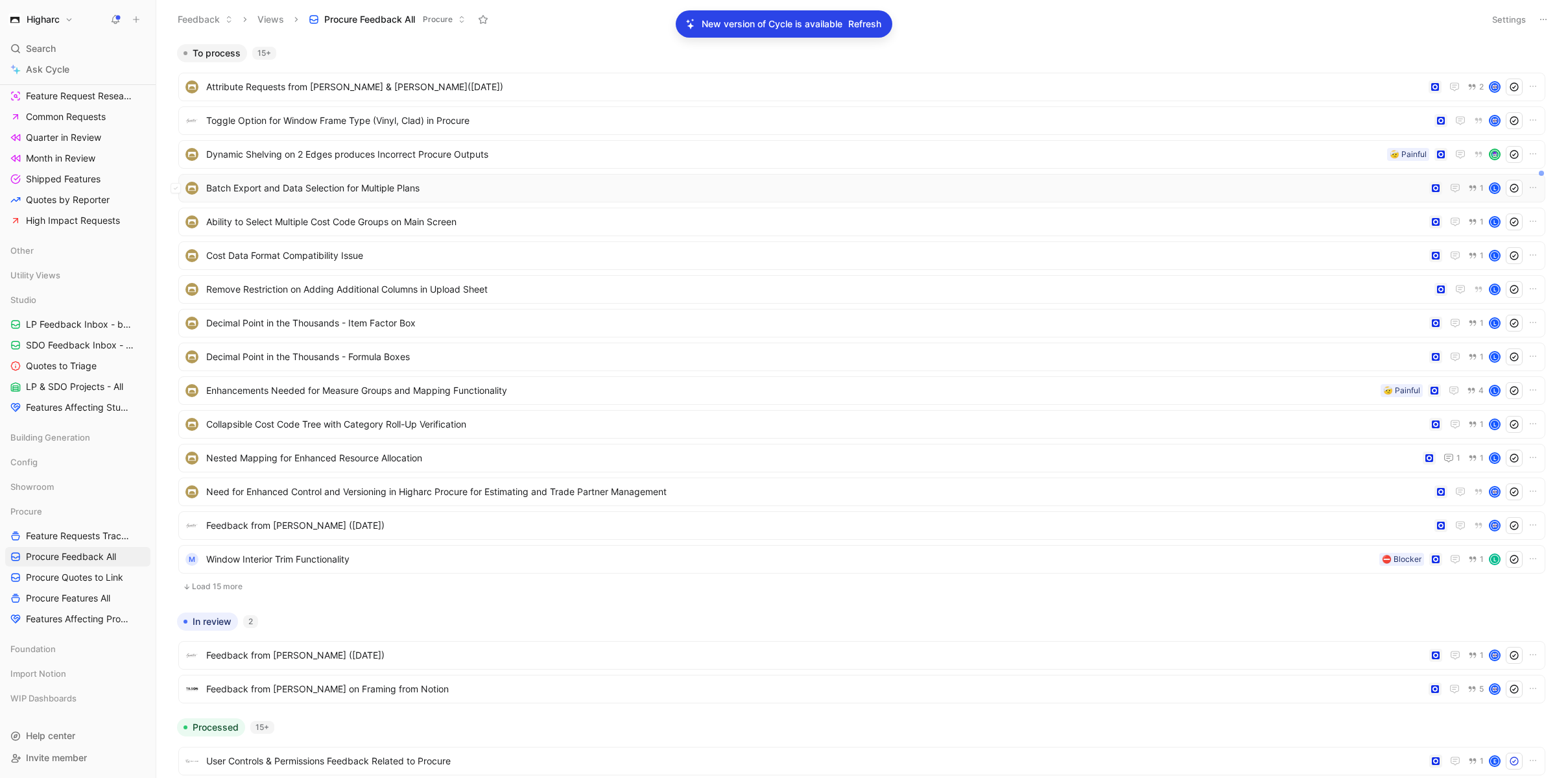
click at [423, 194] on span "Batch Export and Data Selection for Multiple Plans" at bounding box center [815, 188] width 1218 height 16
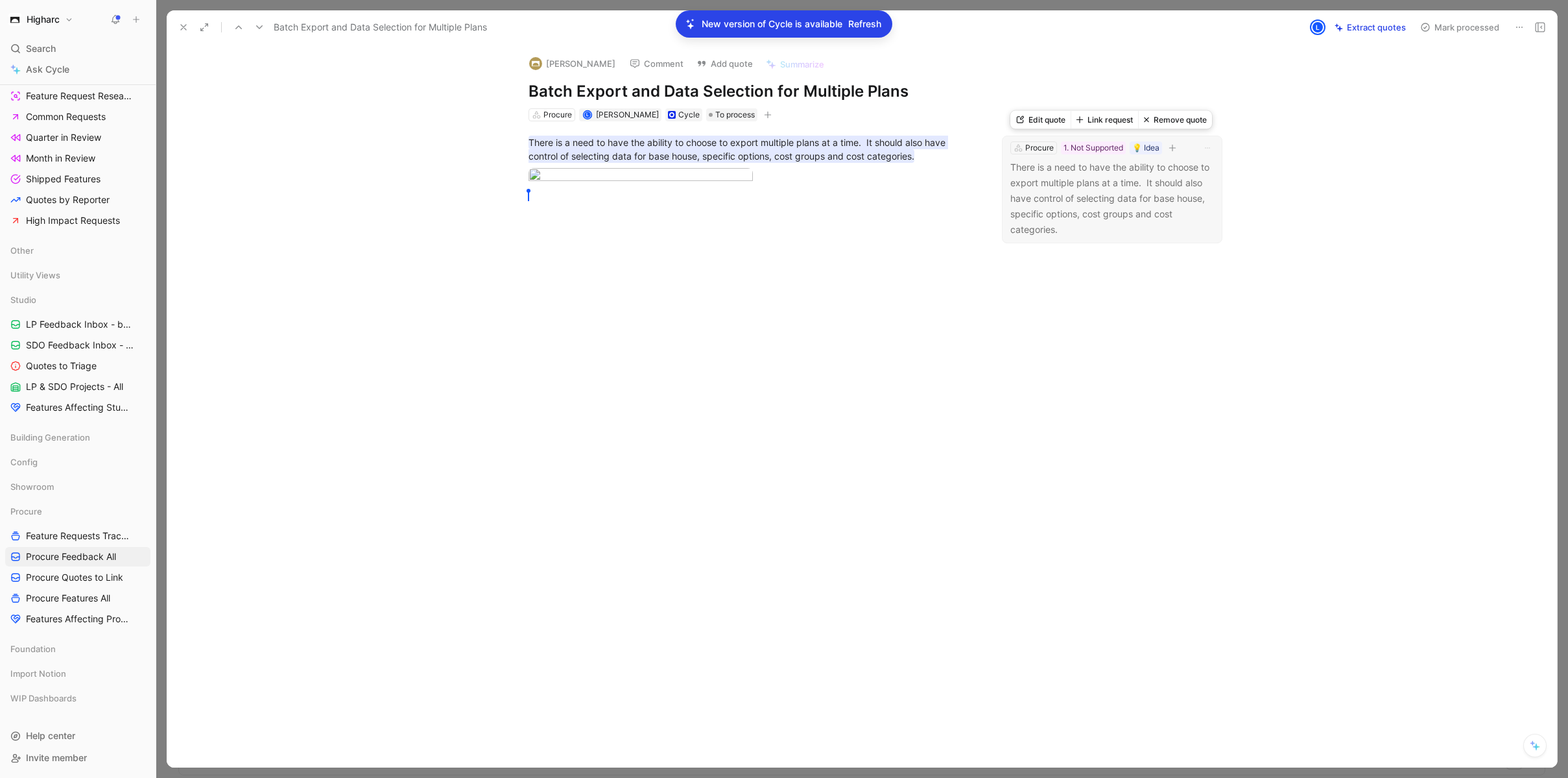
click at [1152, 204] on p "There is a need to have the ability to choose to export multiple plans at a tim…" at bounding box center [1112, 198] width 203 height 78
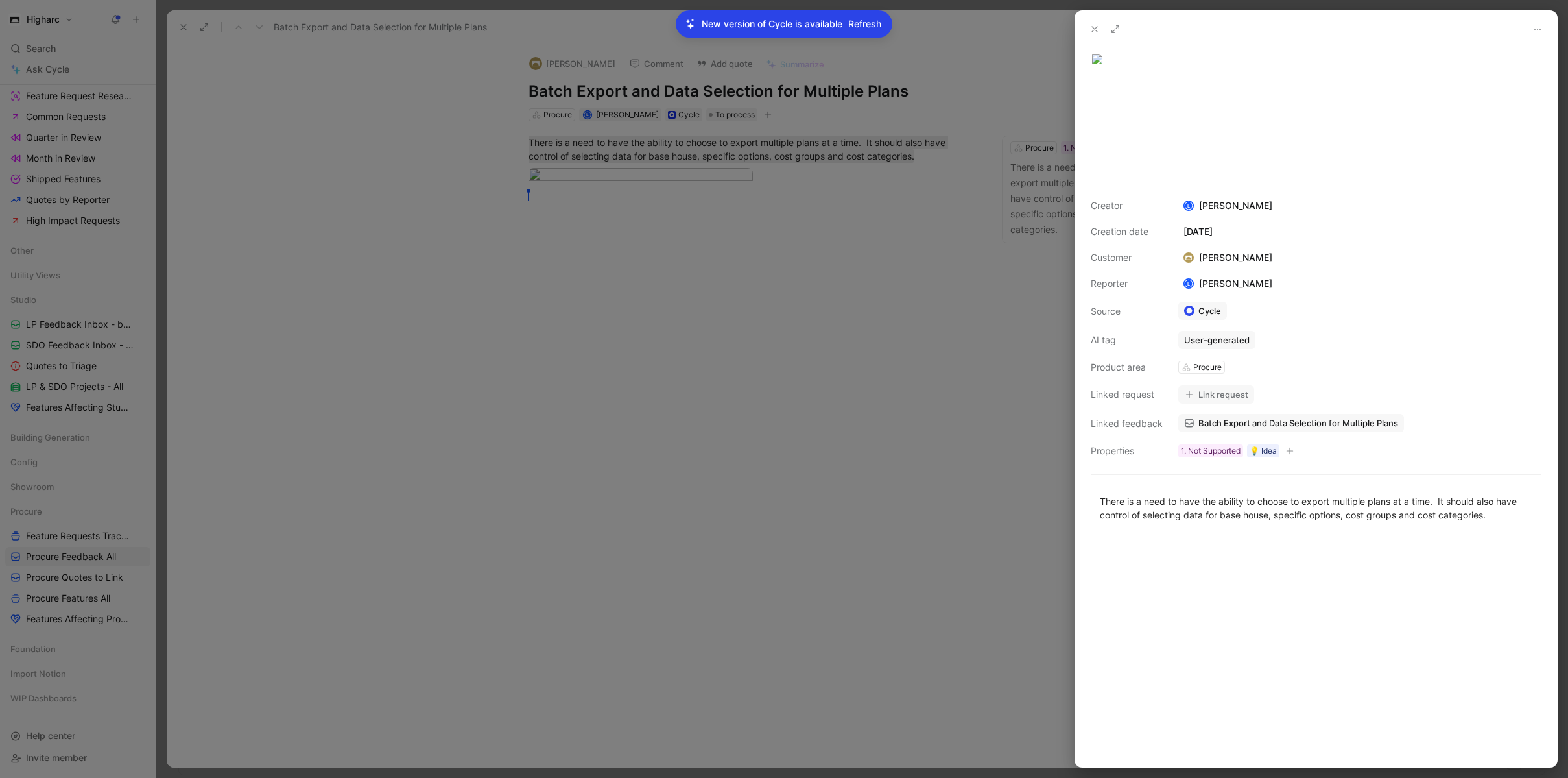
click at [1223, 394] on button "Link request" at bounding box center [1216, 394] width 76 height 18
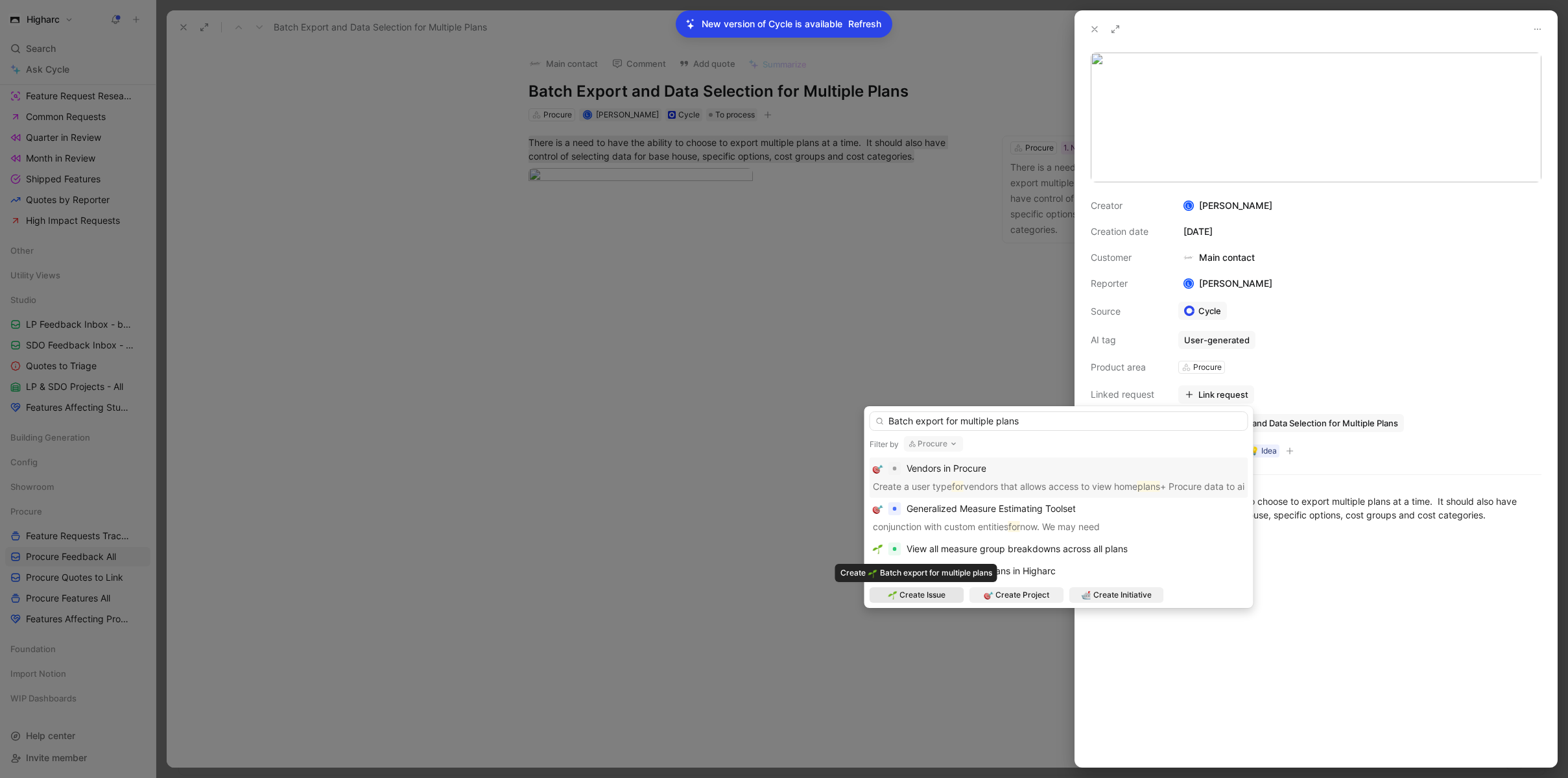
type input "Batch export for multiple plans"
click at [941, 597] on span "Create Issue" at bounding box center [923, 595] width 46 height 13
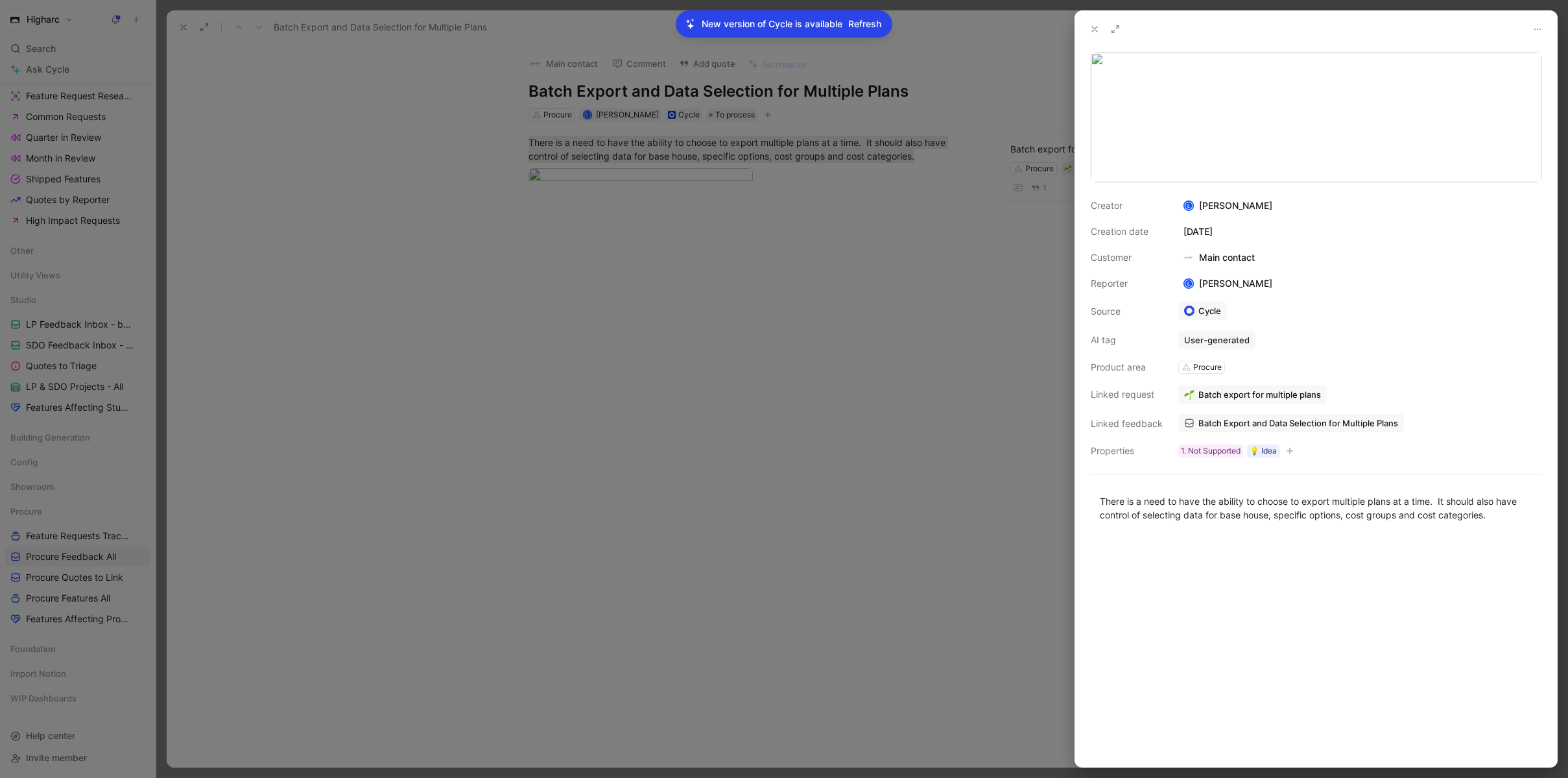
click at [1275, 390] on span "Batch export for multiple plans" at bounding box center [1260, 394] width 123 height 11
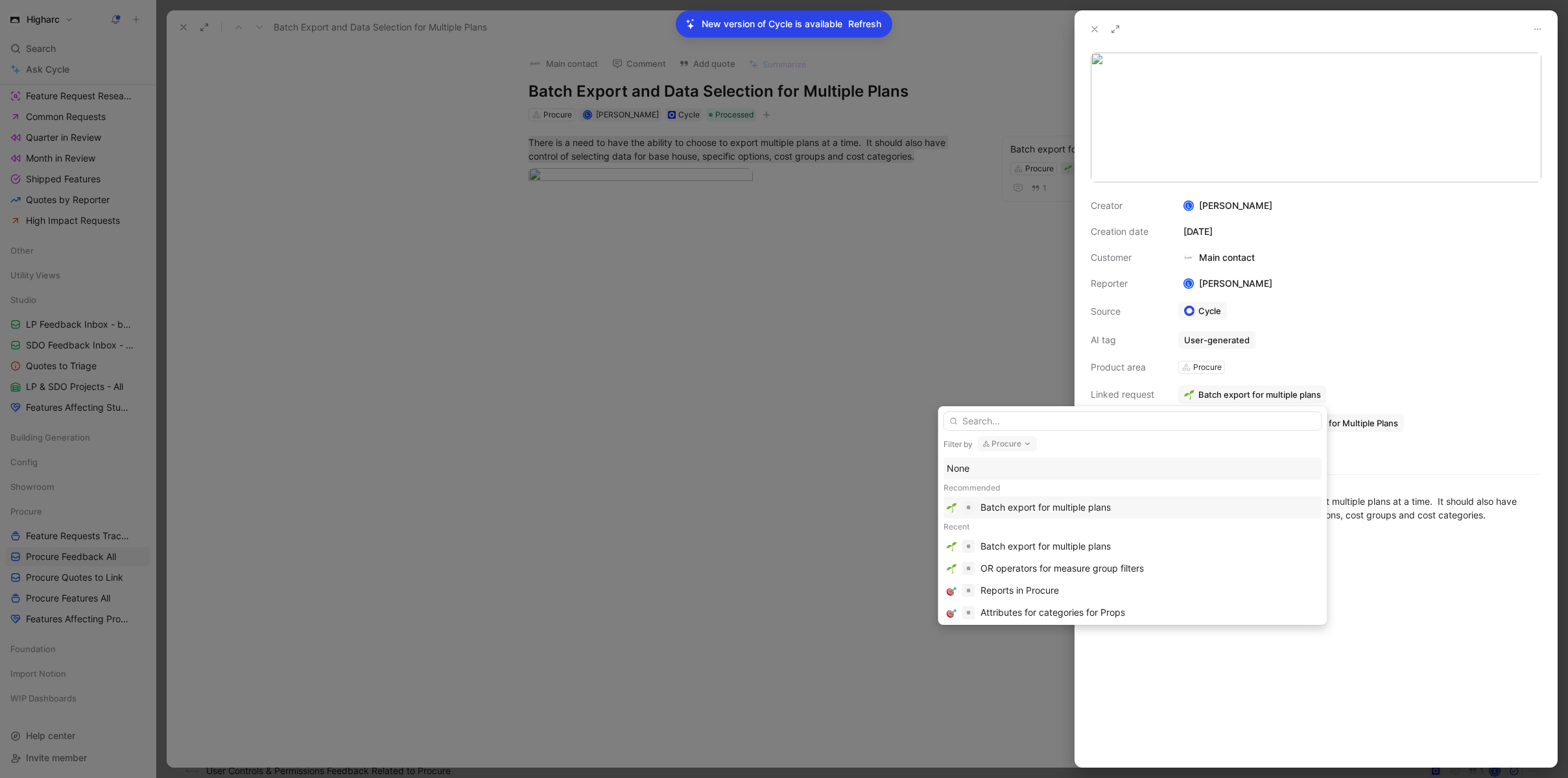
click at [1074, 512] on div "Batch export for multiple plans" at bounding box center [1045, 507] width 131 height 16
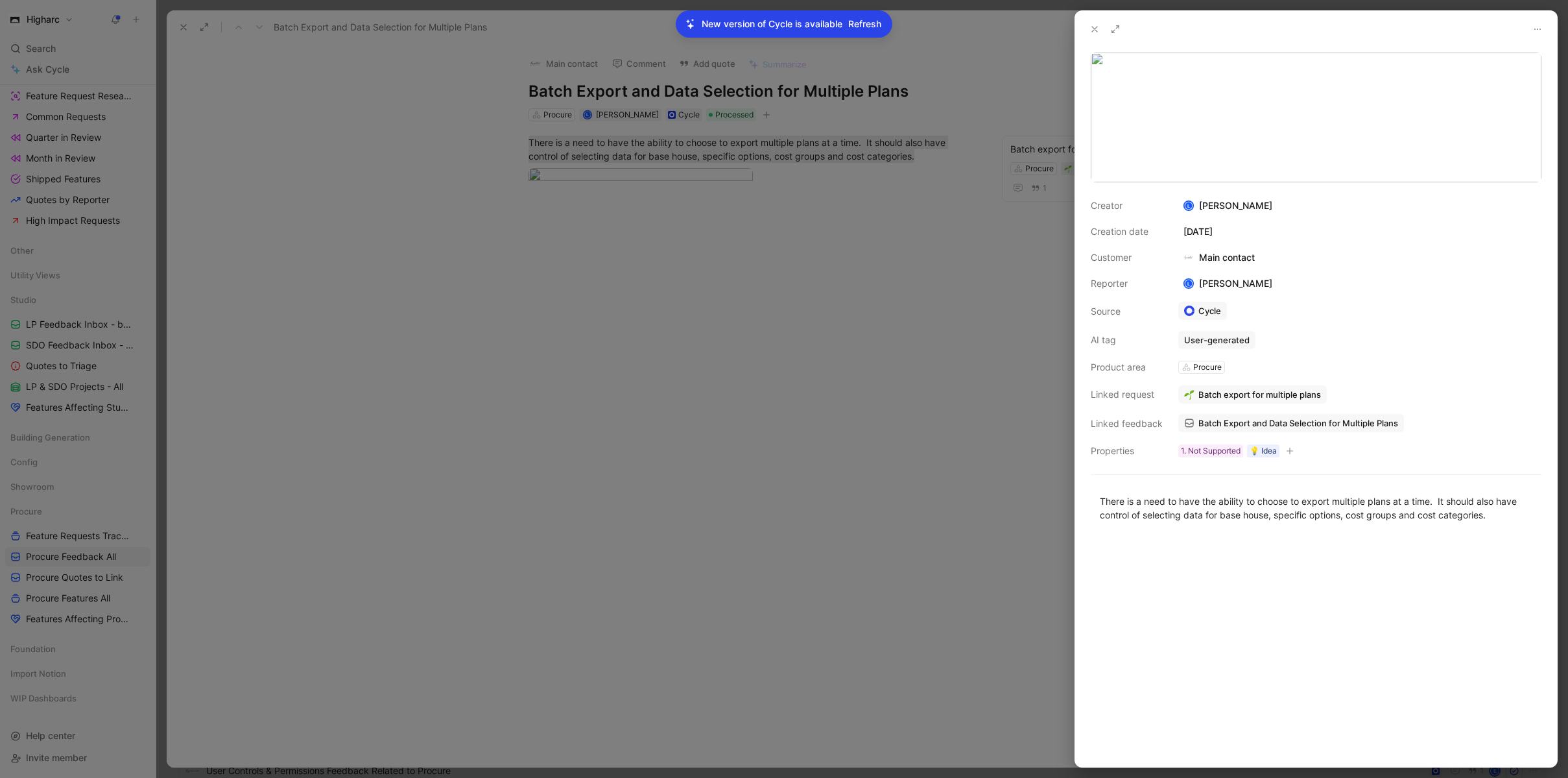
click at [1308, 392] on span "Batch export for multiple plans" at bounding box center [1260, 394] width 123 height 11
click at [1211, 372] on button "Open" at bounding box center [1204, 367] width 46 height 18
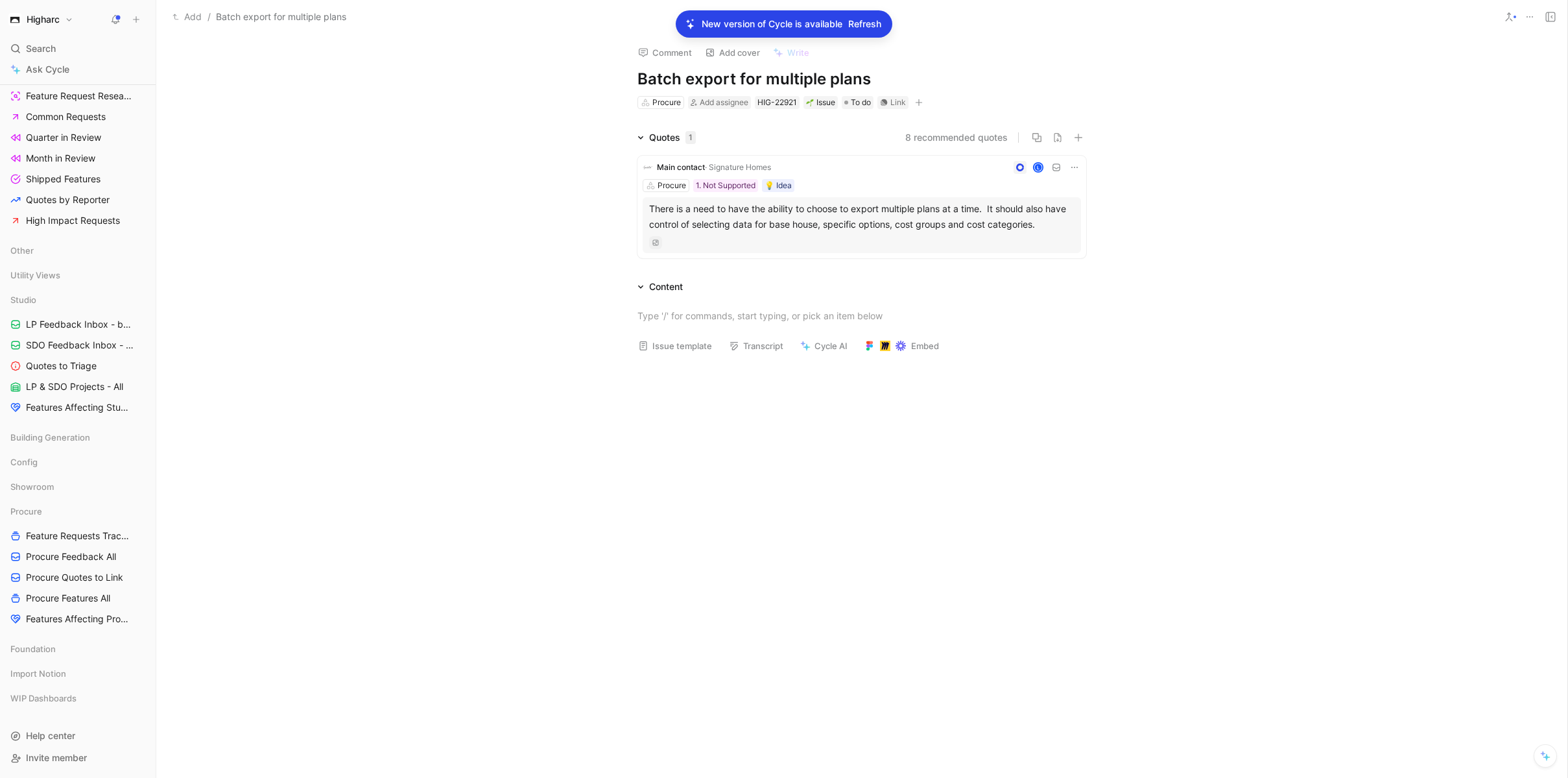
click at [688, 84] on h1 "Batch export for multiple plans" at bounding box center [862, 79] width 448 height 21
click at [348, 262] on div "Quotes 1 8 recommended quotes Main contact · Signature Homes L Procure 1. Not S…" at bounding box center [862, 196] width 1411 height 134
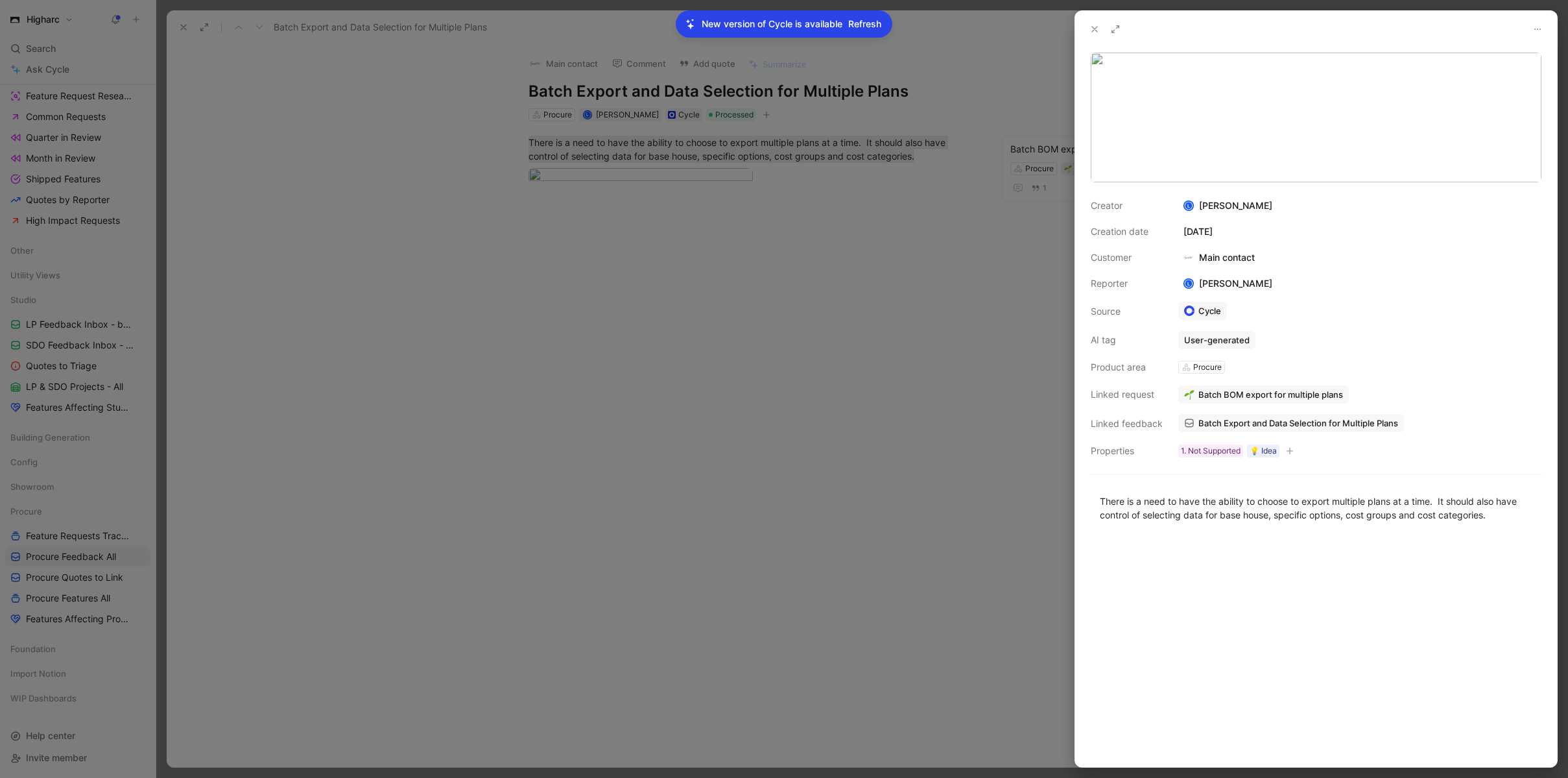
click at [369, 39] on div at bounding box center [784, 389] width 1568 height 778
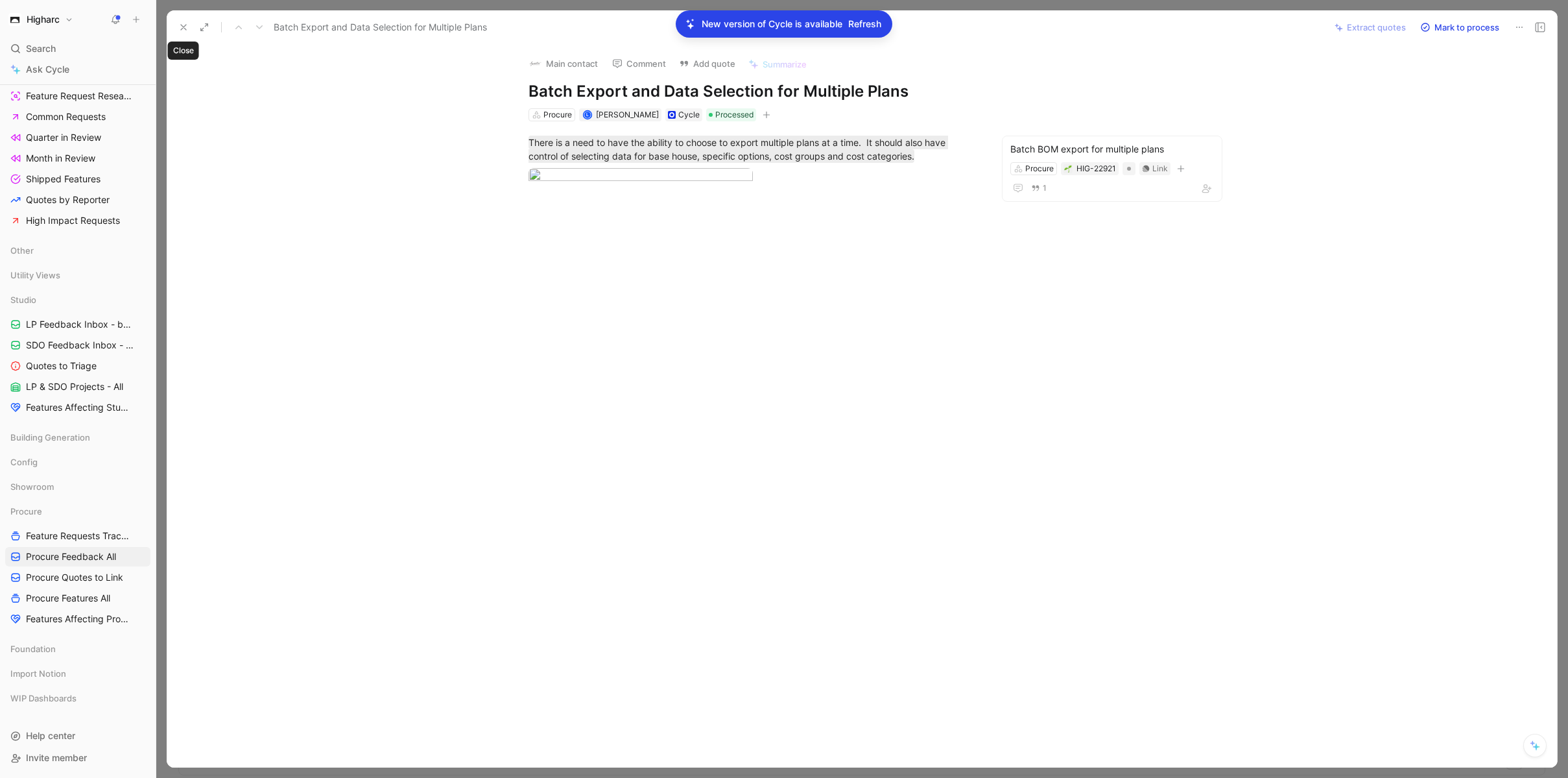
click at [179, 27] on icon at bounding box center [184, 27] width 11 height 11
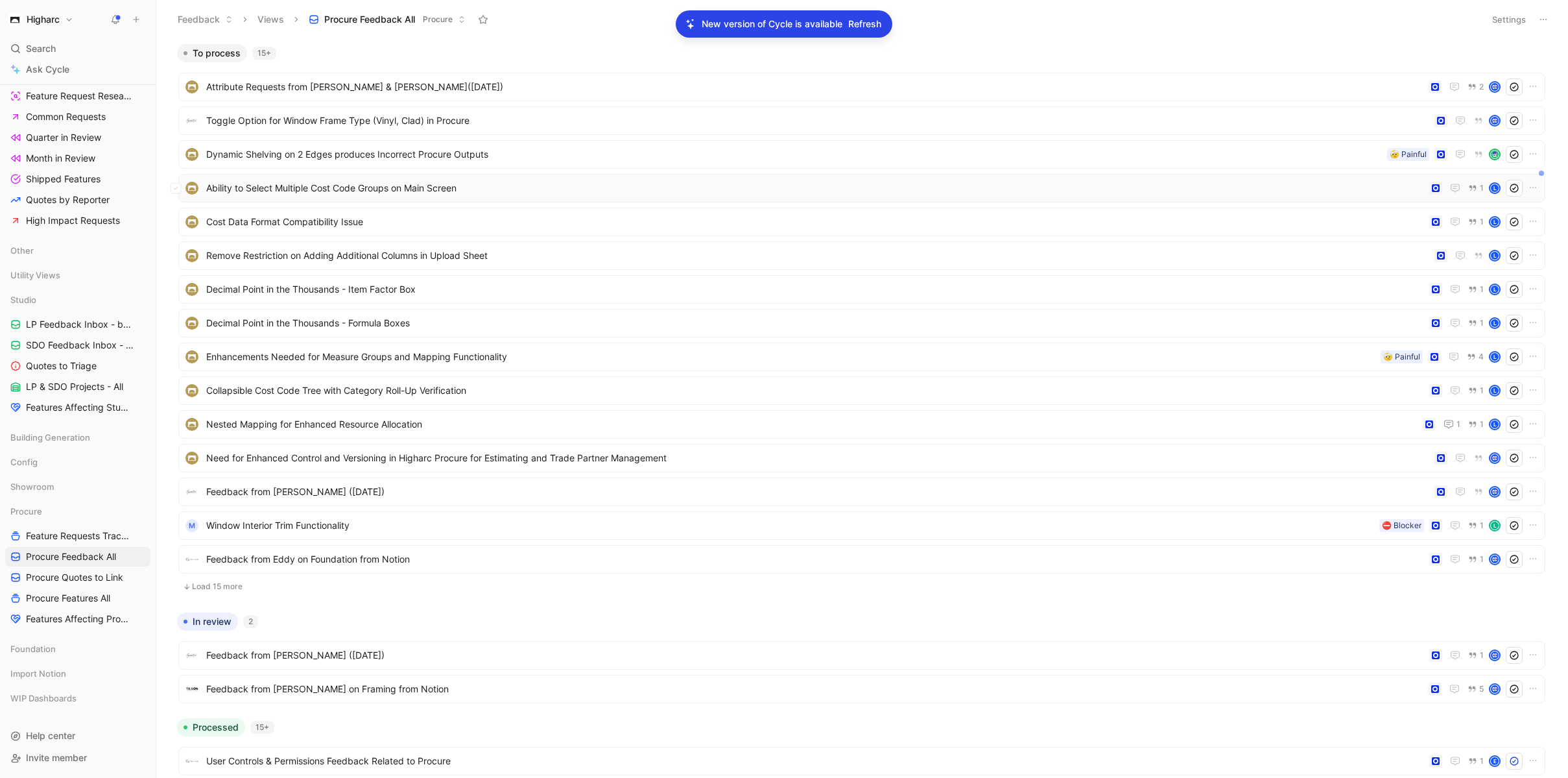
click at [505, 199] on div "Ability to Select Multiple Cost Code Groups on Main Screen 1 L" at bounding box center [862, 188] width 1367 height 29
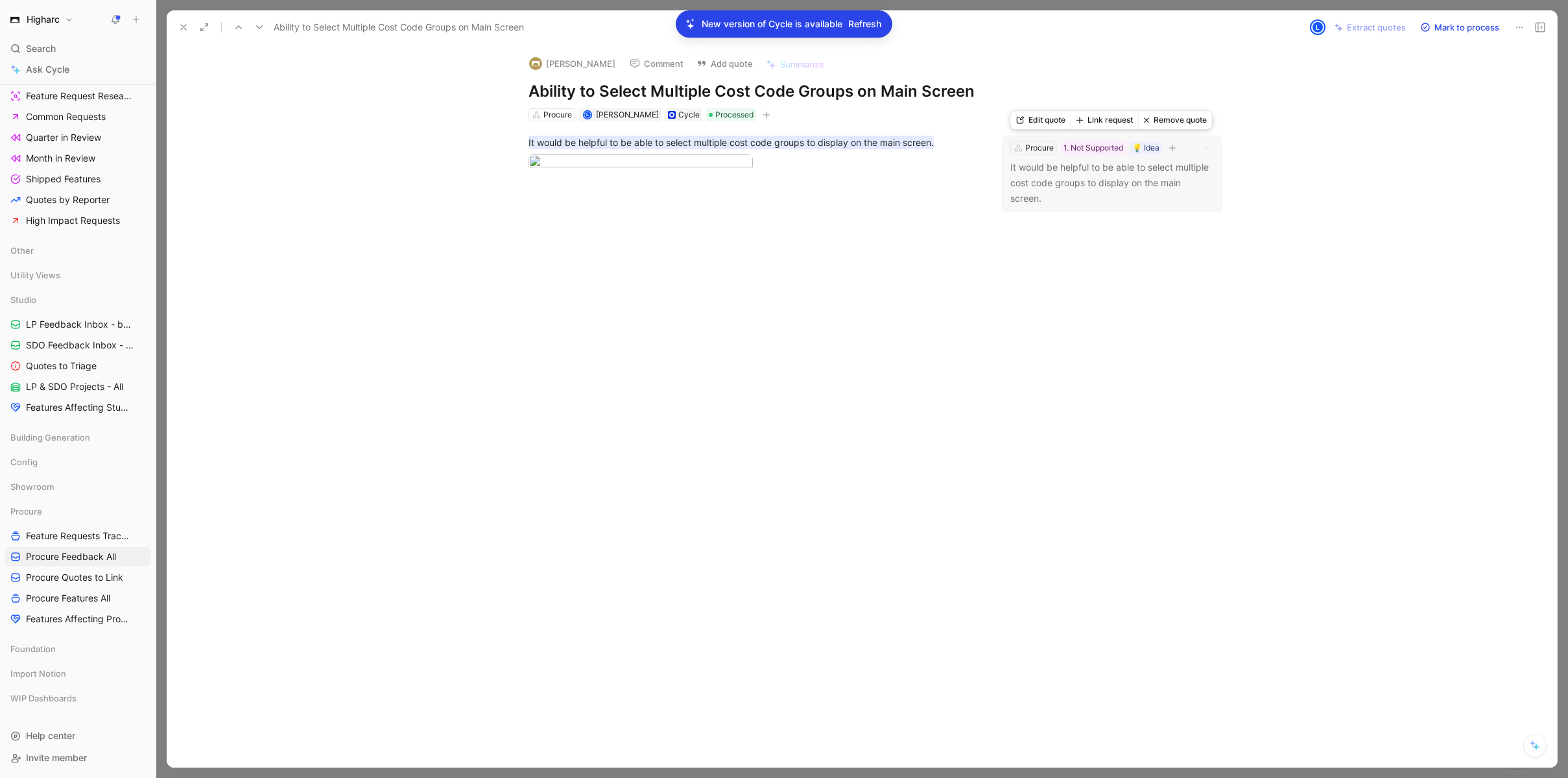
click at [1127, 184] on p "It would be helpful to be able to select multiple cost code groups to display o…" at bounding box center [1112, 182] width 203 height 46
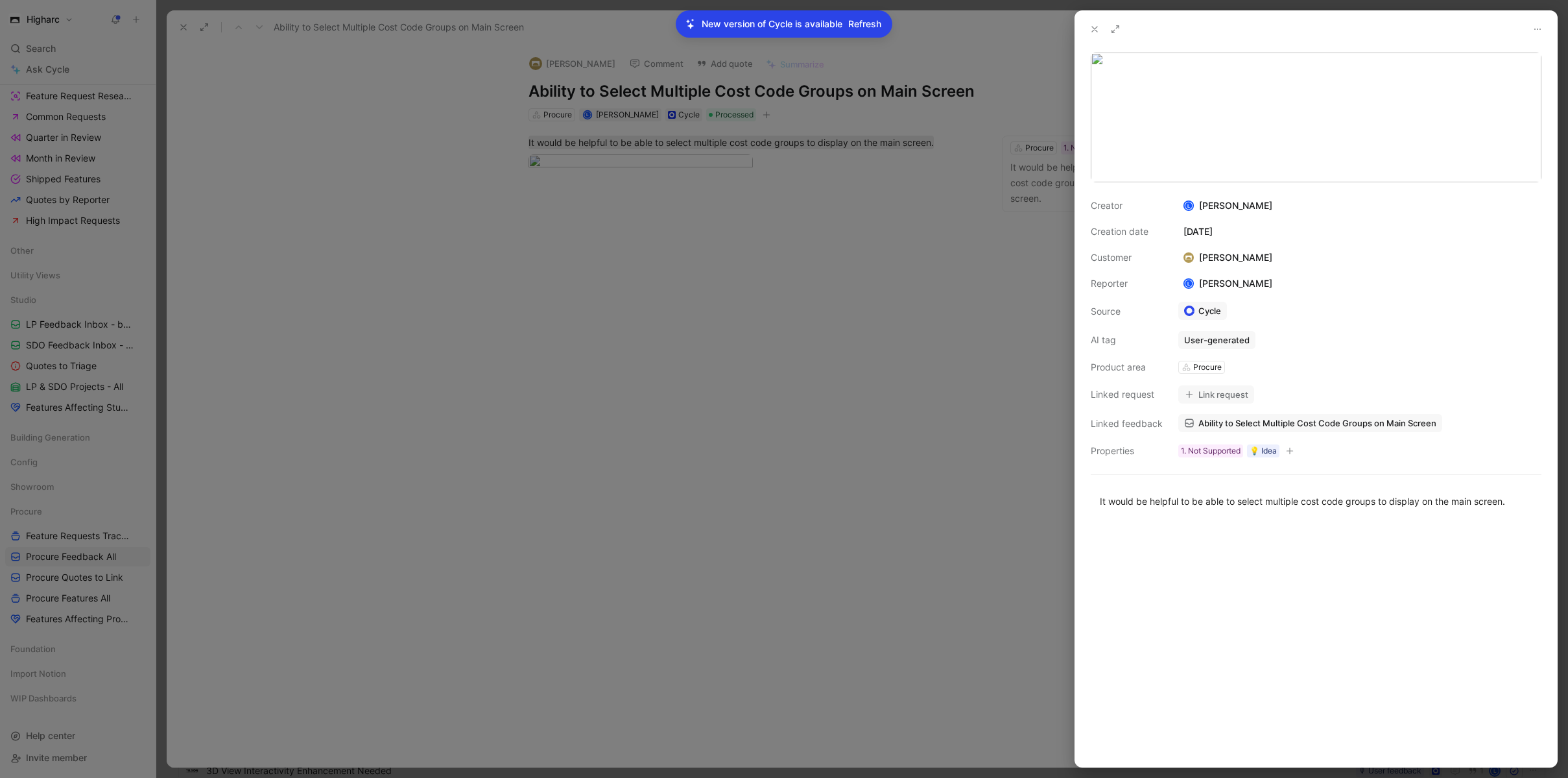
click at [1229, 392] on button "Link request" at bounding box center [1216, 394] width 76 height 18
click at [1091, 31] on icon at bounding box center [1095, 29] width 11 height 11
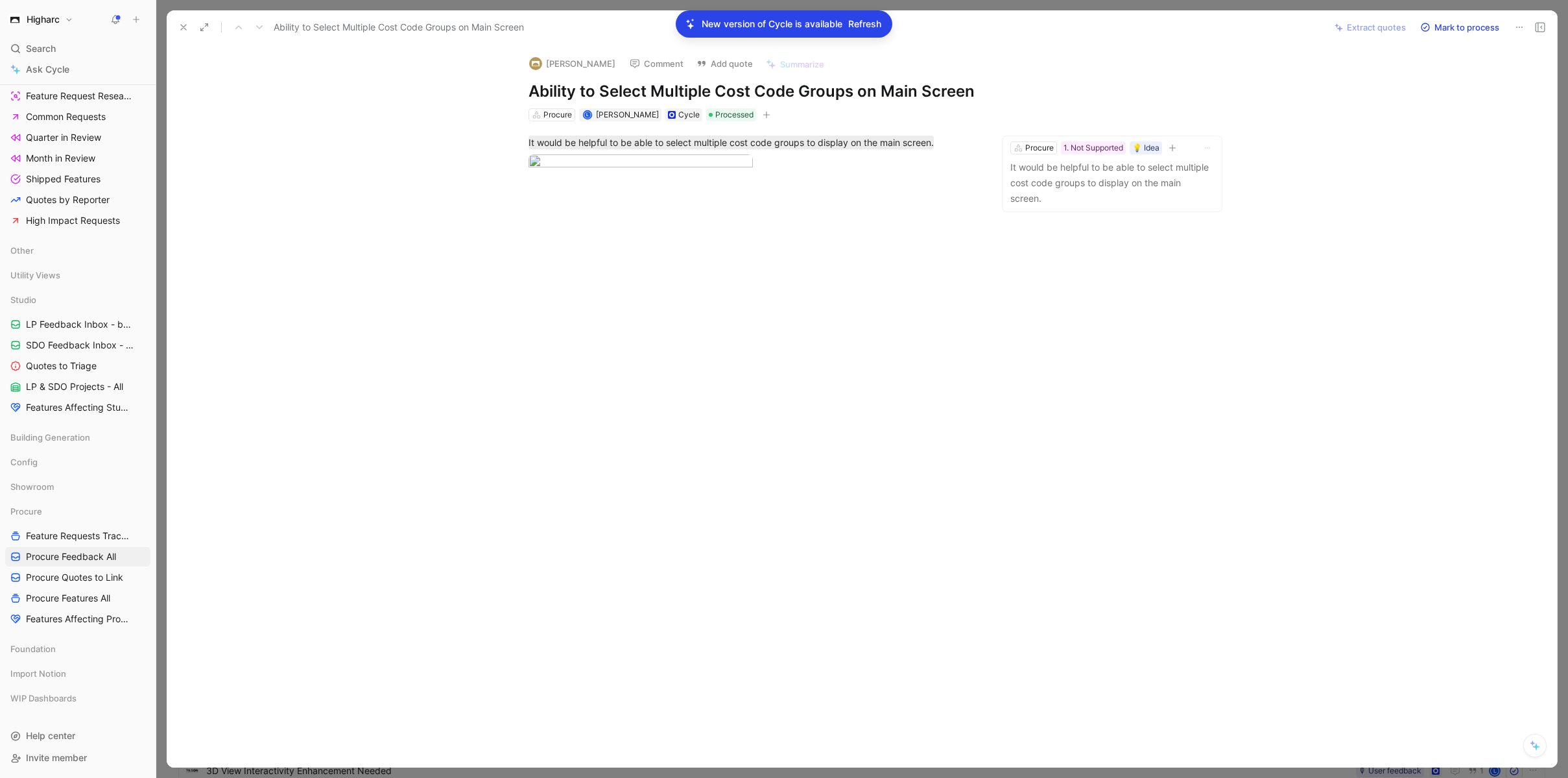
click at [182, 28] on use at bounding box center [183, 27] width 5 height 5
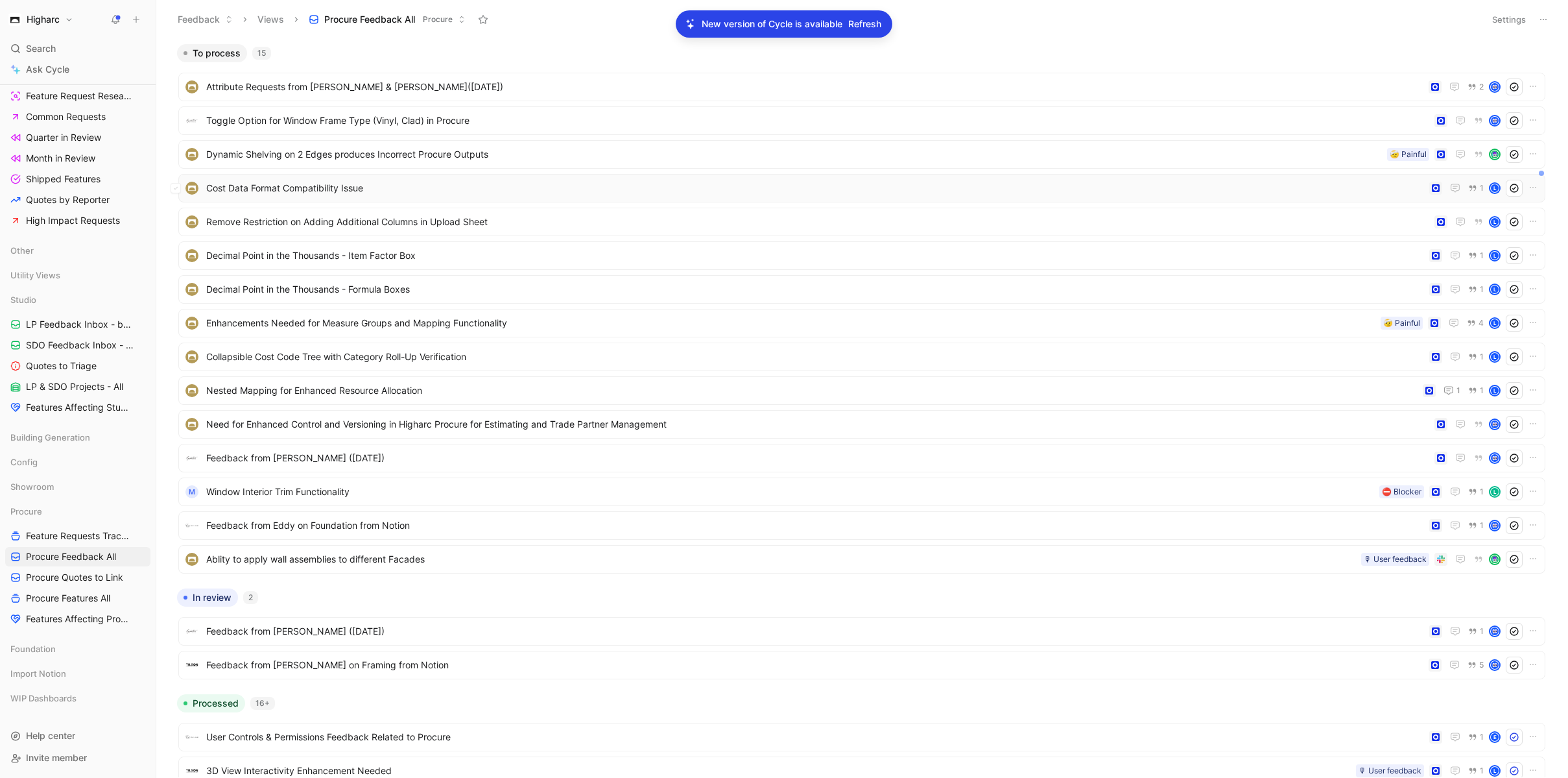
click at [382, 191] on span "Cost Data Format Compatibility Issue" at bounding box center [815, 188] width 1218 height 16
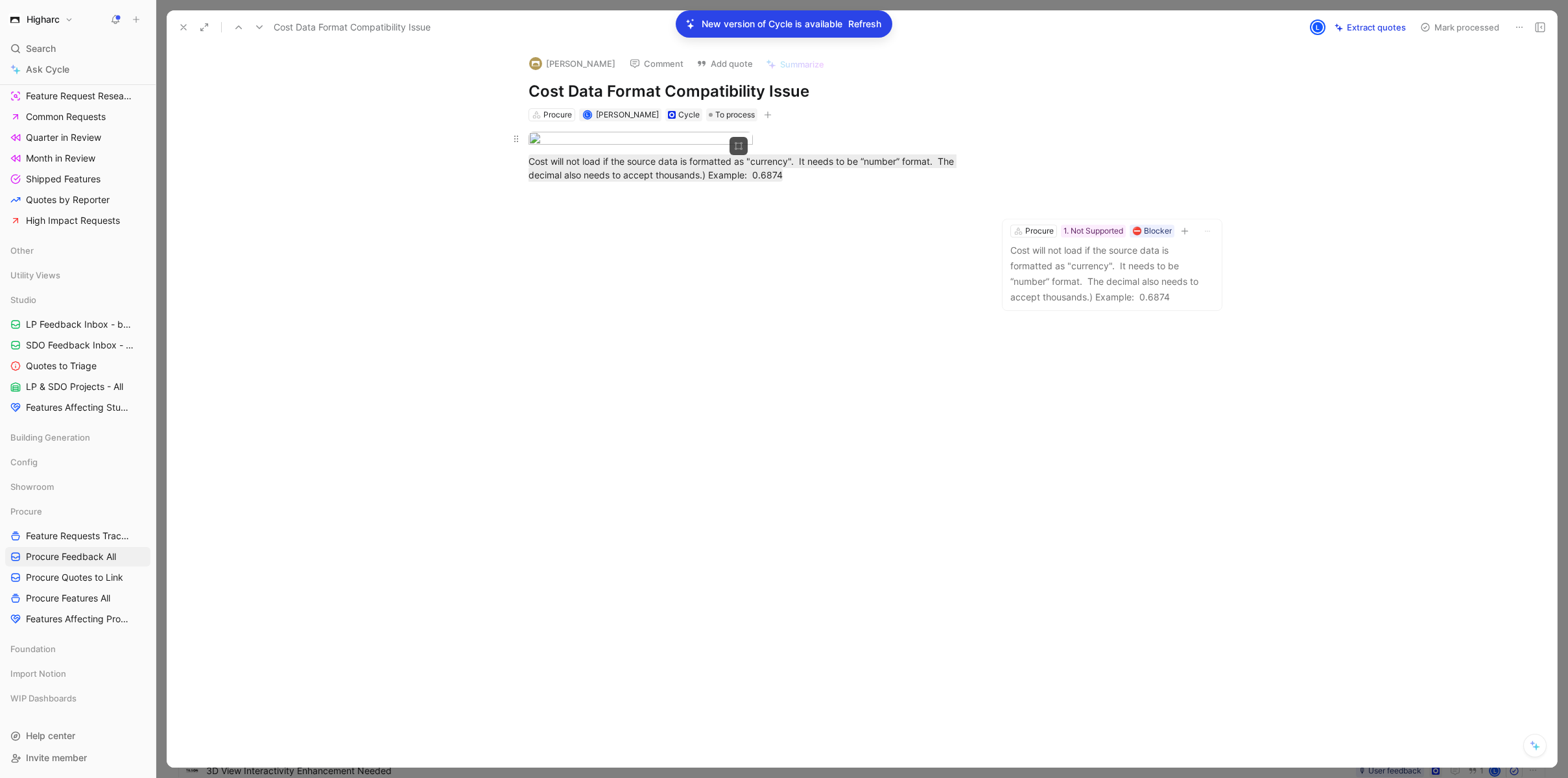
click at [645, 166] on body "Higharc Search ⌘ K Ask Cycle Workspace Home G then H Feedback G then F Requests…" at bounding box center [784, 389] width 1568 height 778
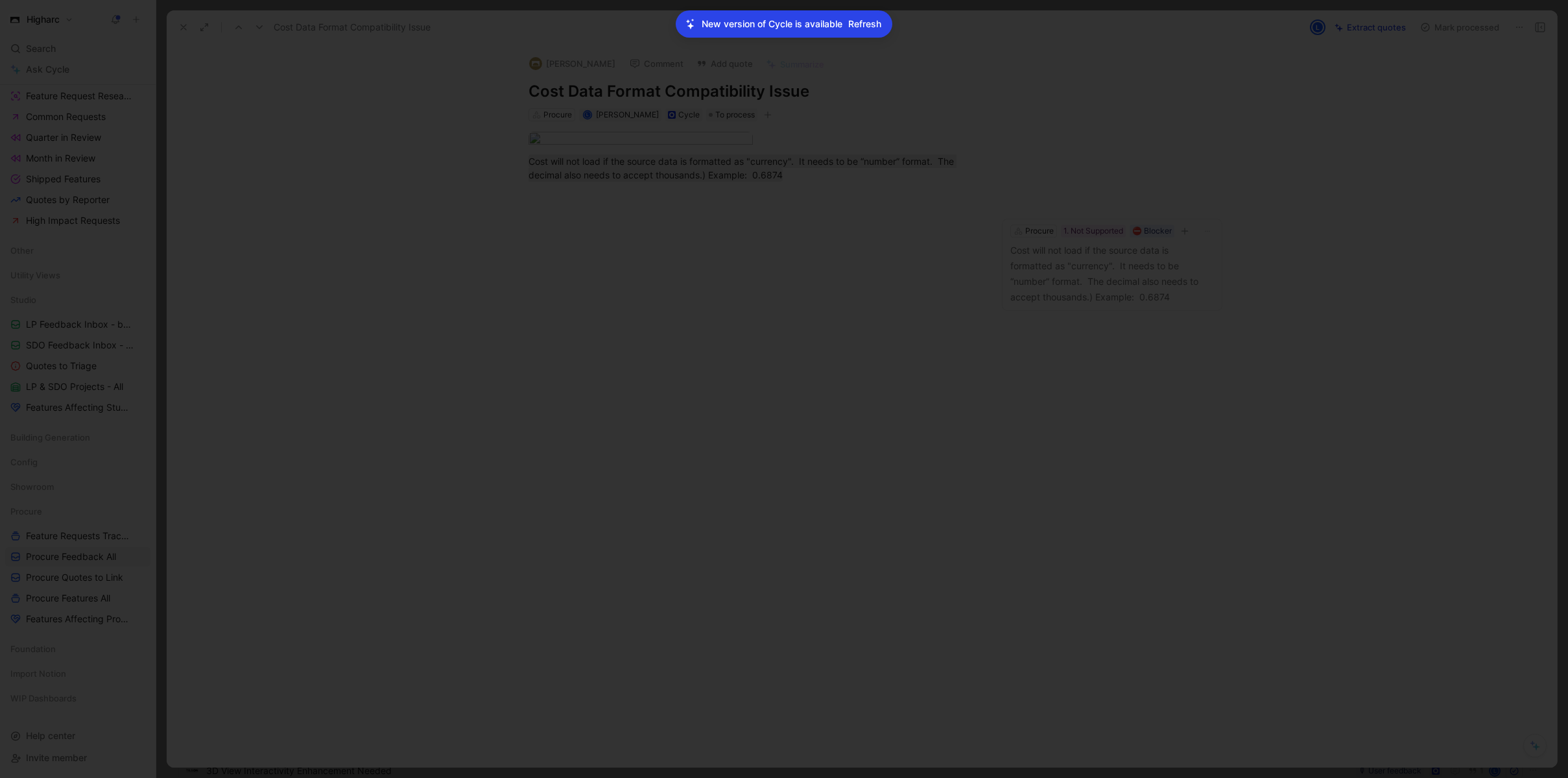
click at [1231, 777] on div at bounding box center [784, 778] width 1568 height 0
click at [1083, 289] on p "Cost will not load if the source data is formatted as "currency". It needs to b…" at bounding box center [1112, 274] width 203 height 62
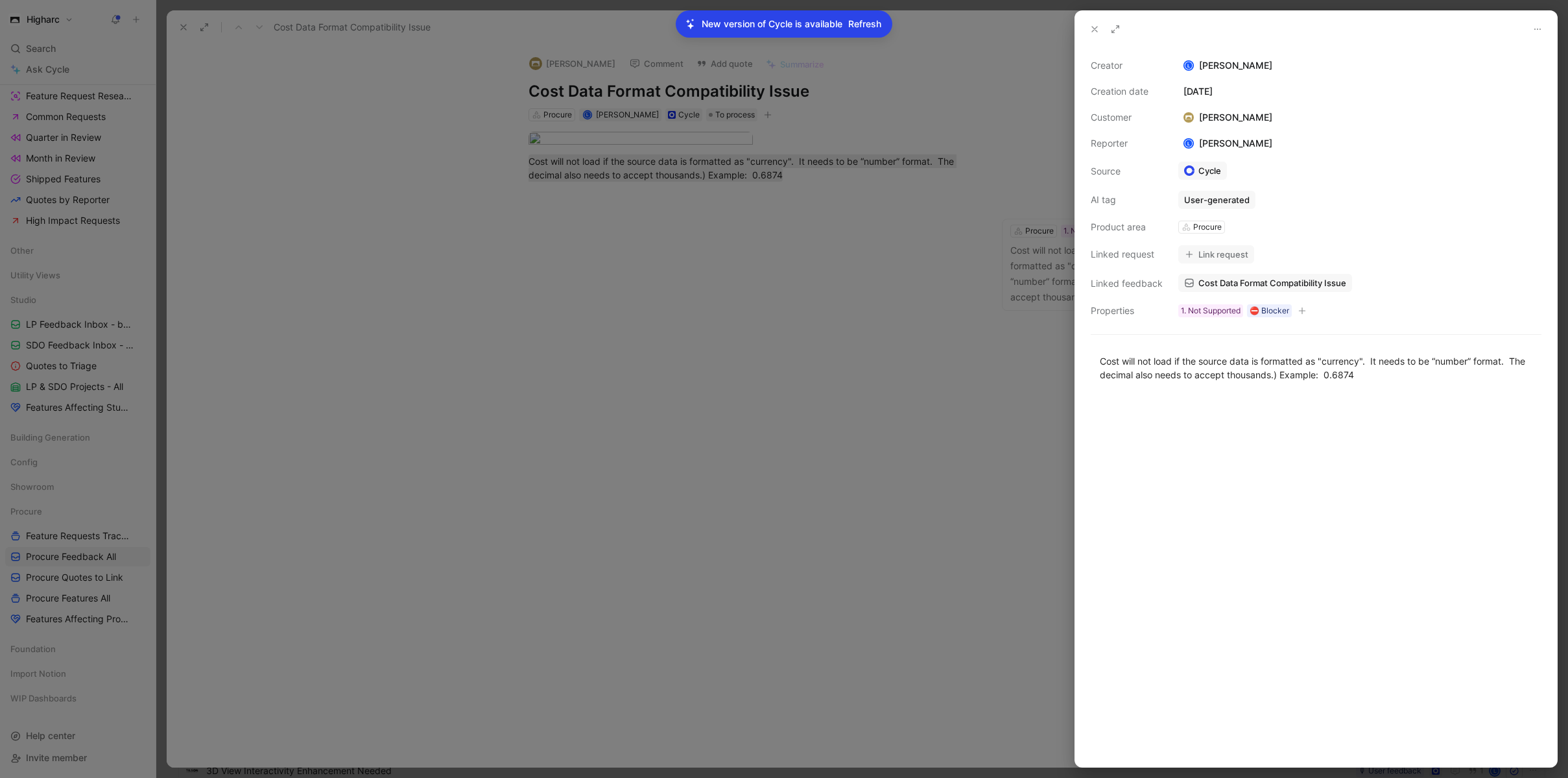
click at [1202, 253] on button "Link request" at bounding box center [1216, 254] width 76 height 18
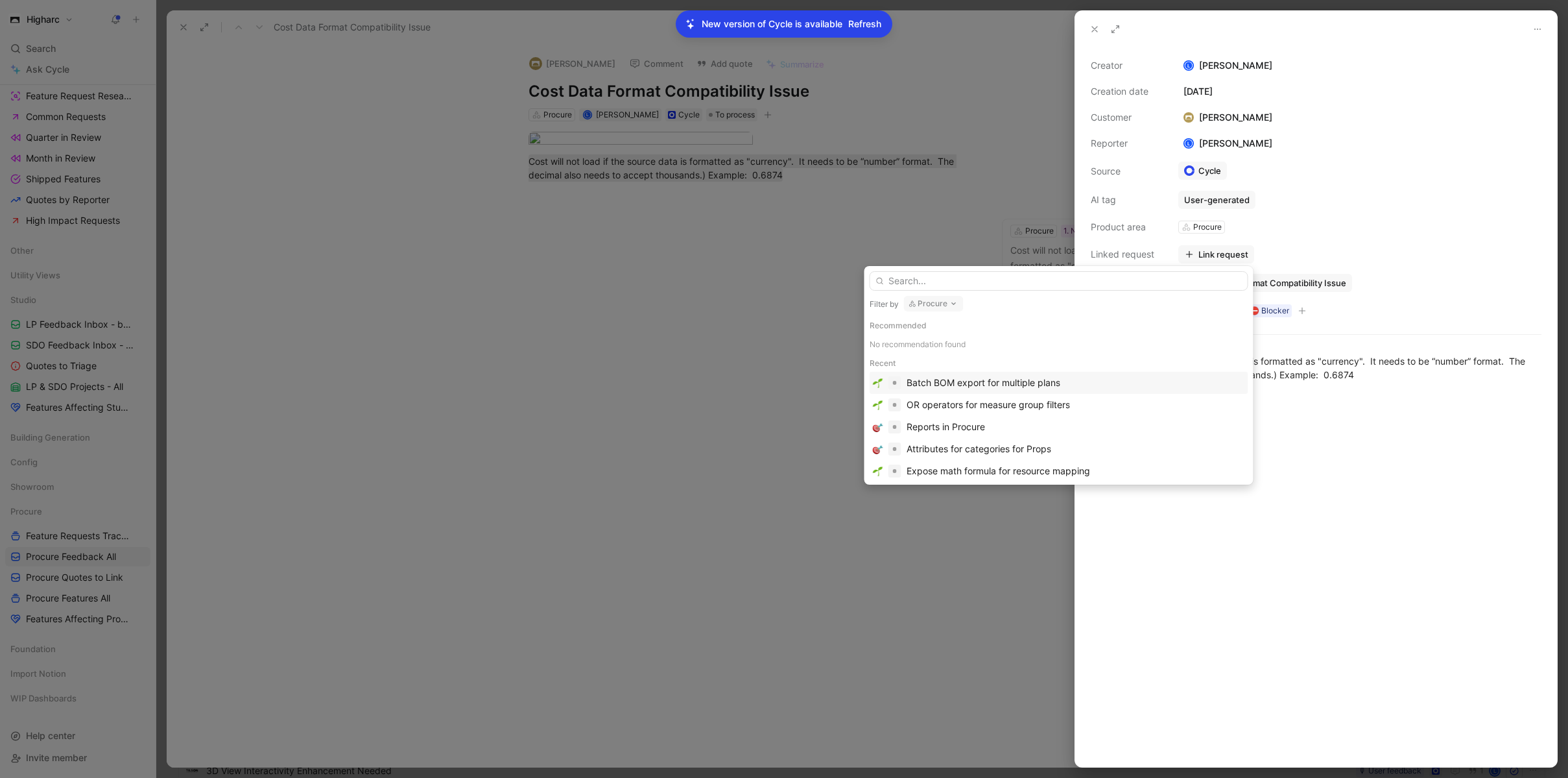
click at [987, 280] on input "text" at bounding box center [1059, 281] width 378 height 19
type input "F"
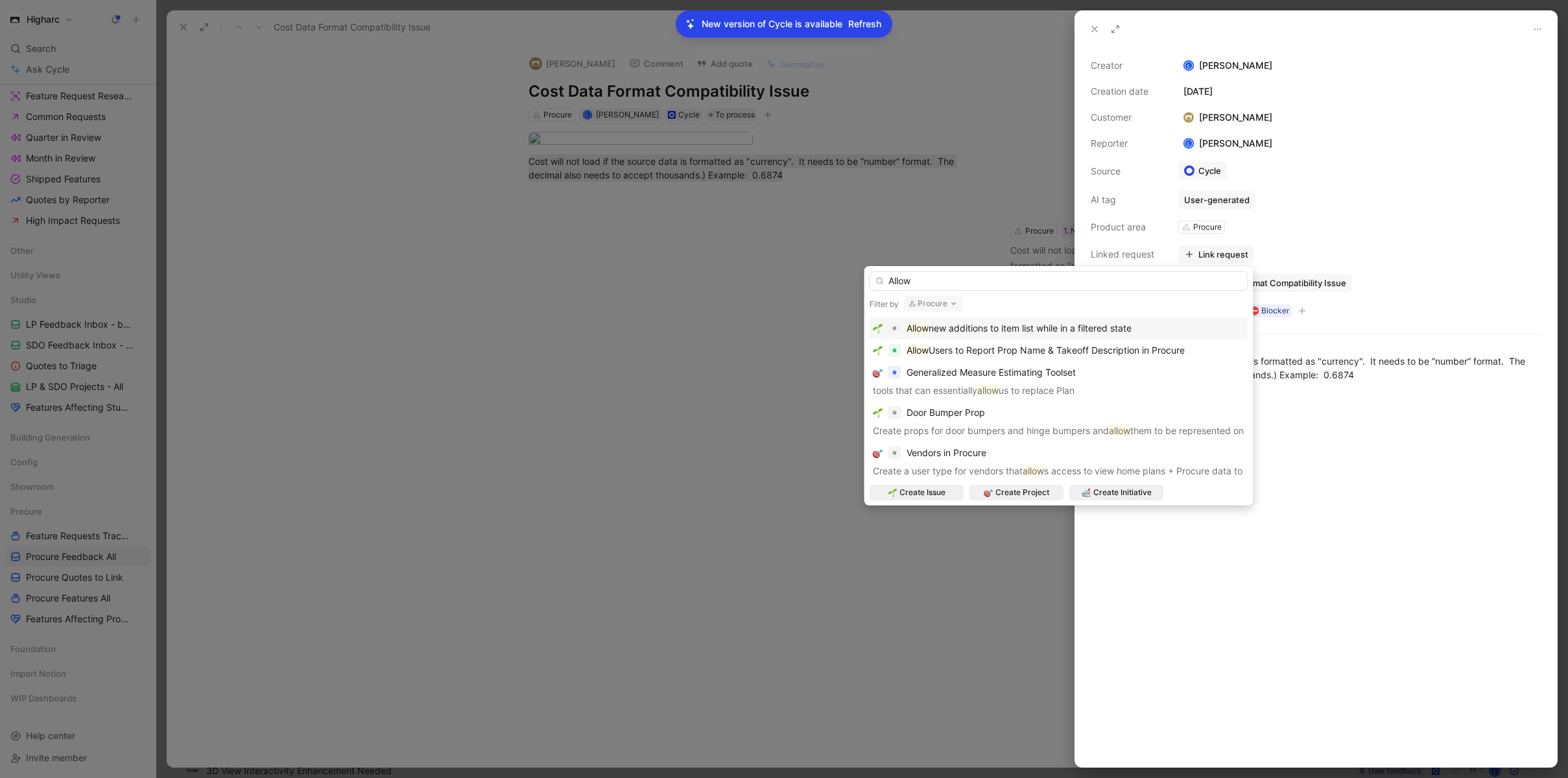
type input "Allow"
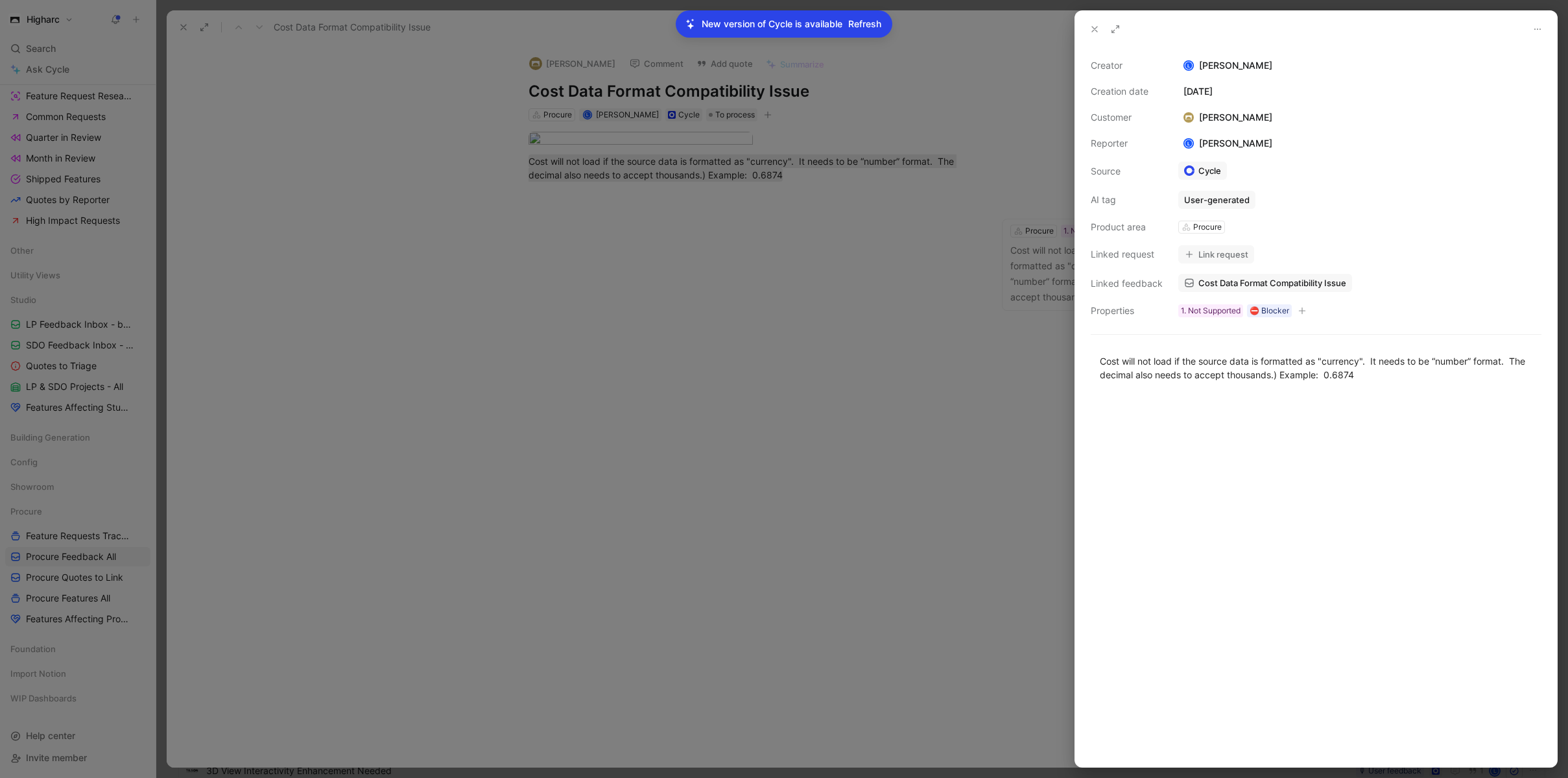
click at [654, 213] on div at bounding box center [784, 389] width 1568 height 778
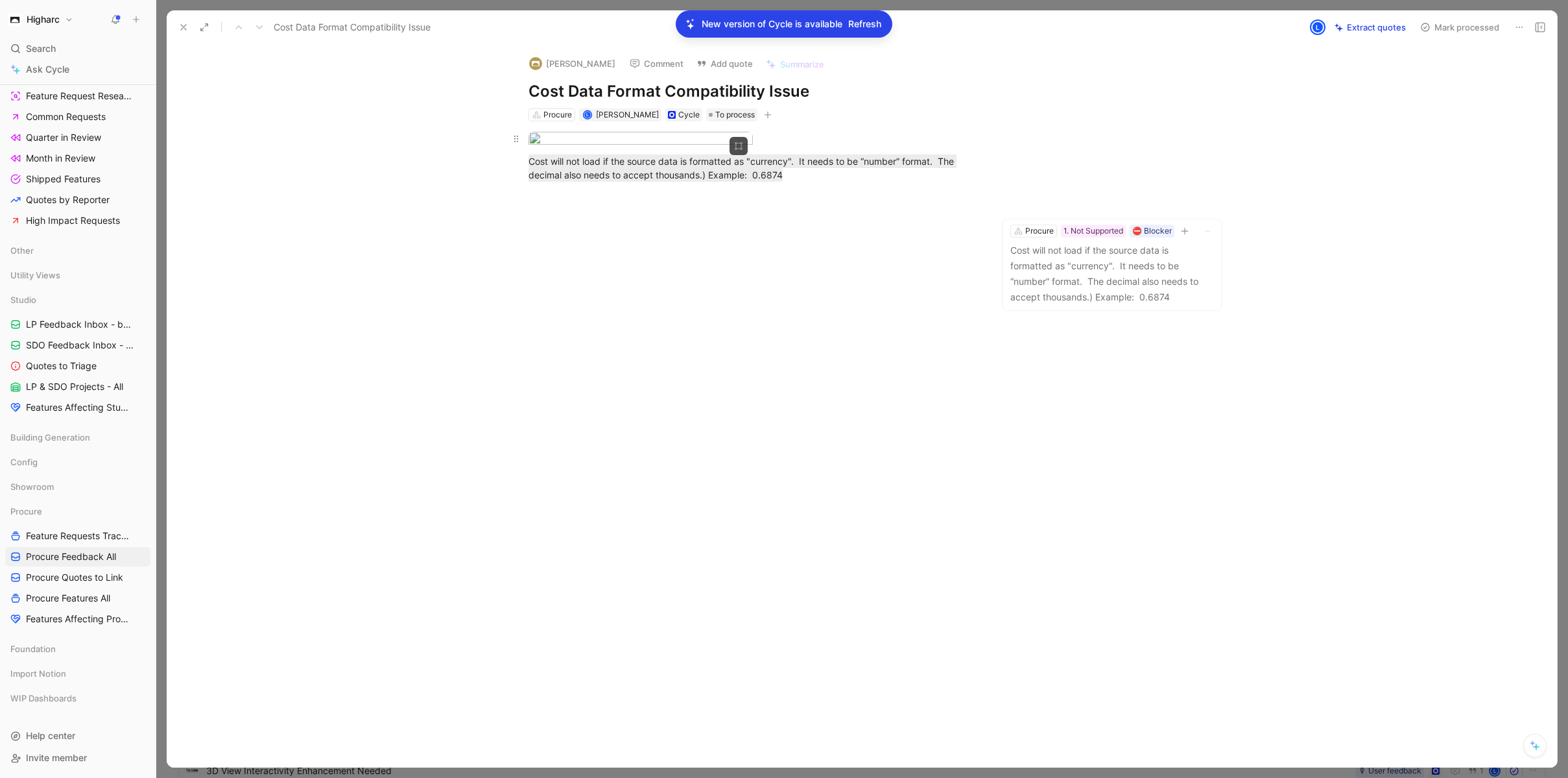
click at [675, 188] on body "Higharc Search ⌘ K Ask Cycle Workspace Home G then H Feedback G then F Requests…" at bounding box center [784, 389] width 1568 height 778
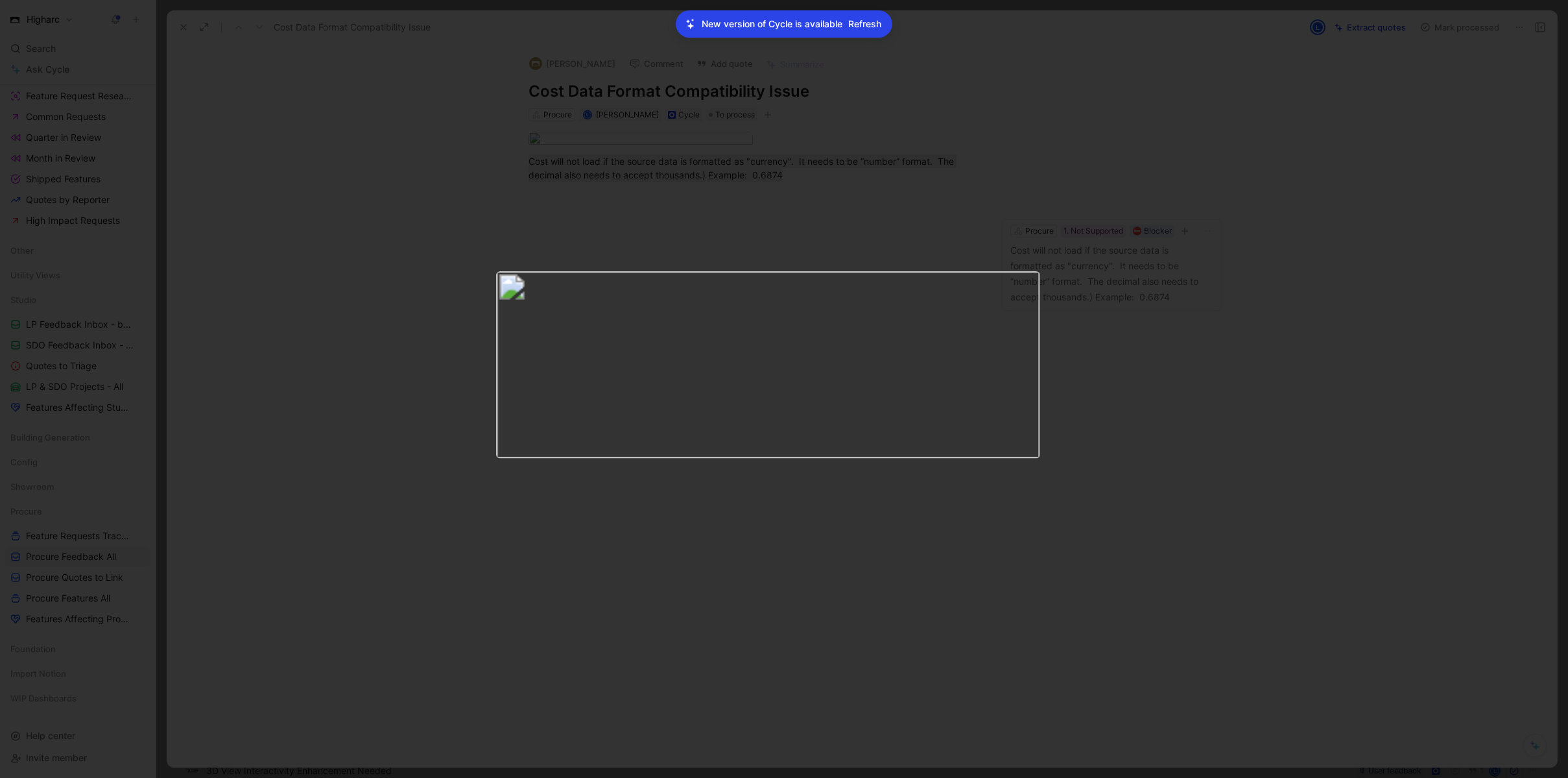
click at [734, 777] on div at bounding box center [784, 778] width 1568 height 0
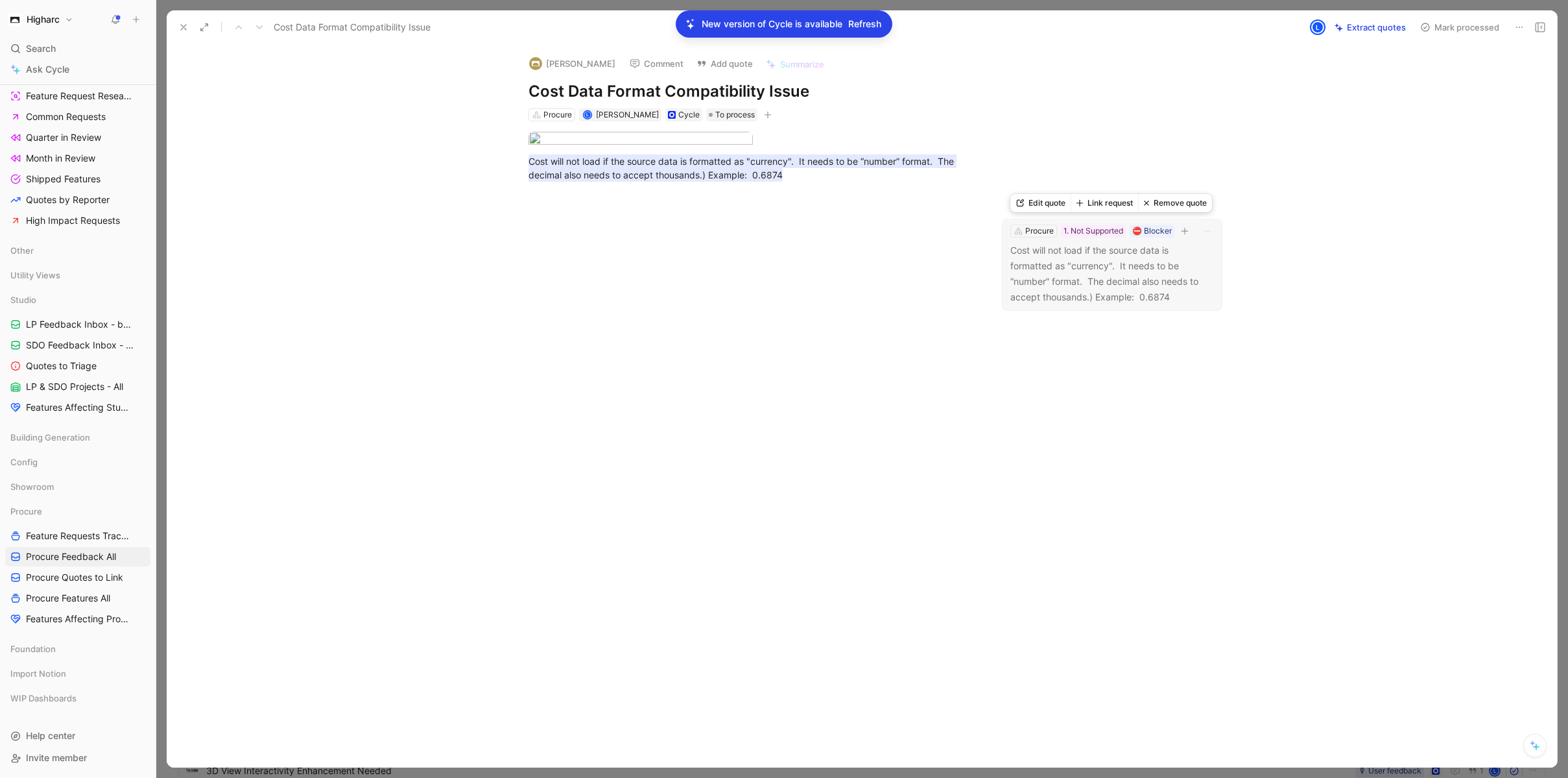
click at [1092, 205] on button "Link request" at bounding box center [1104, 203] width 67 height 18
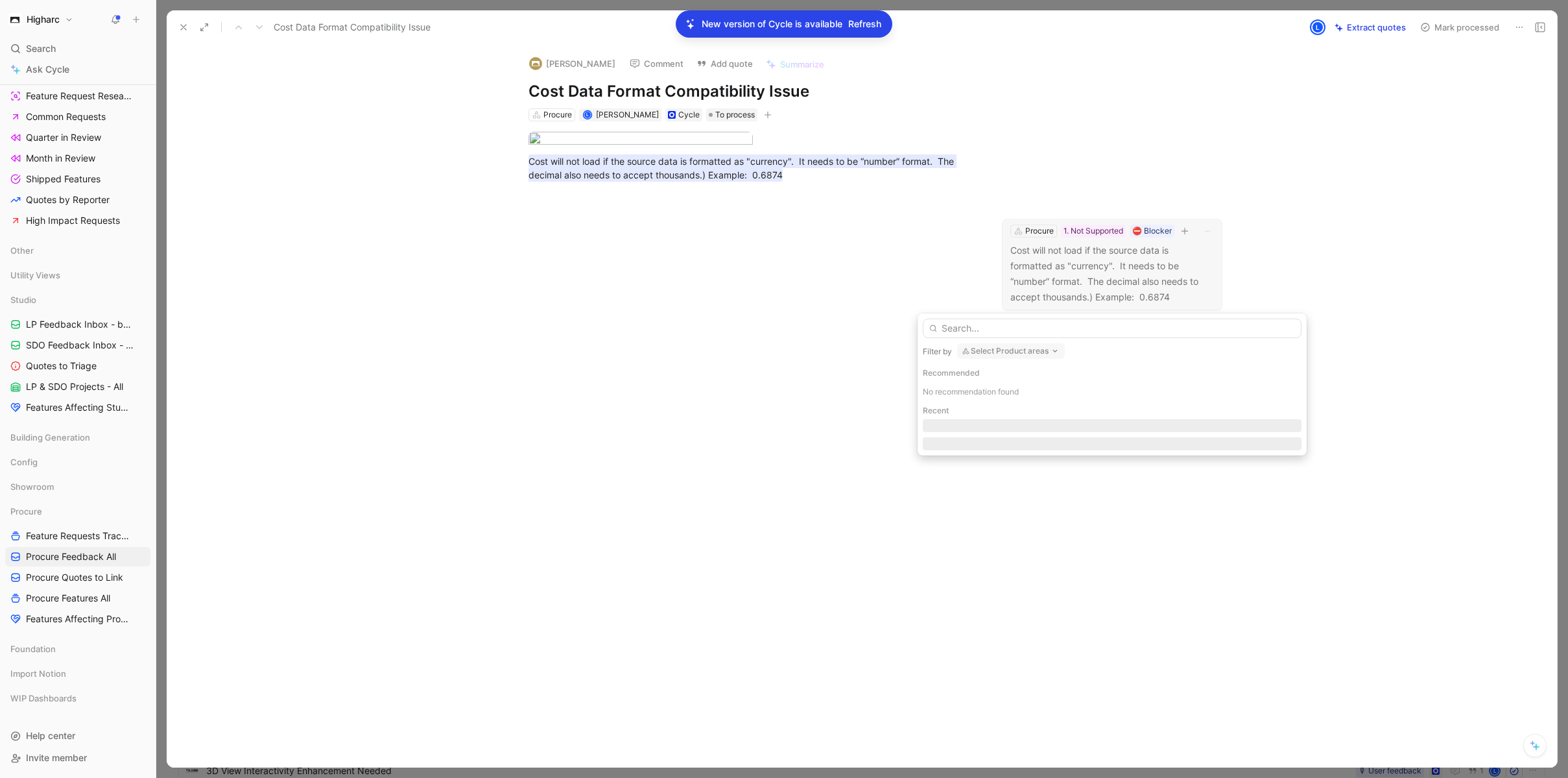
click at [1080, 332] on input "text" at bounding box center [1112, 328] width 378 height 19
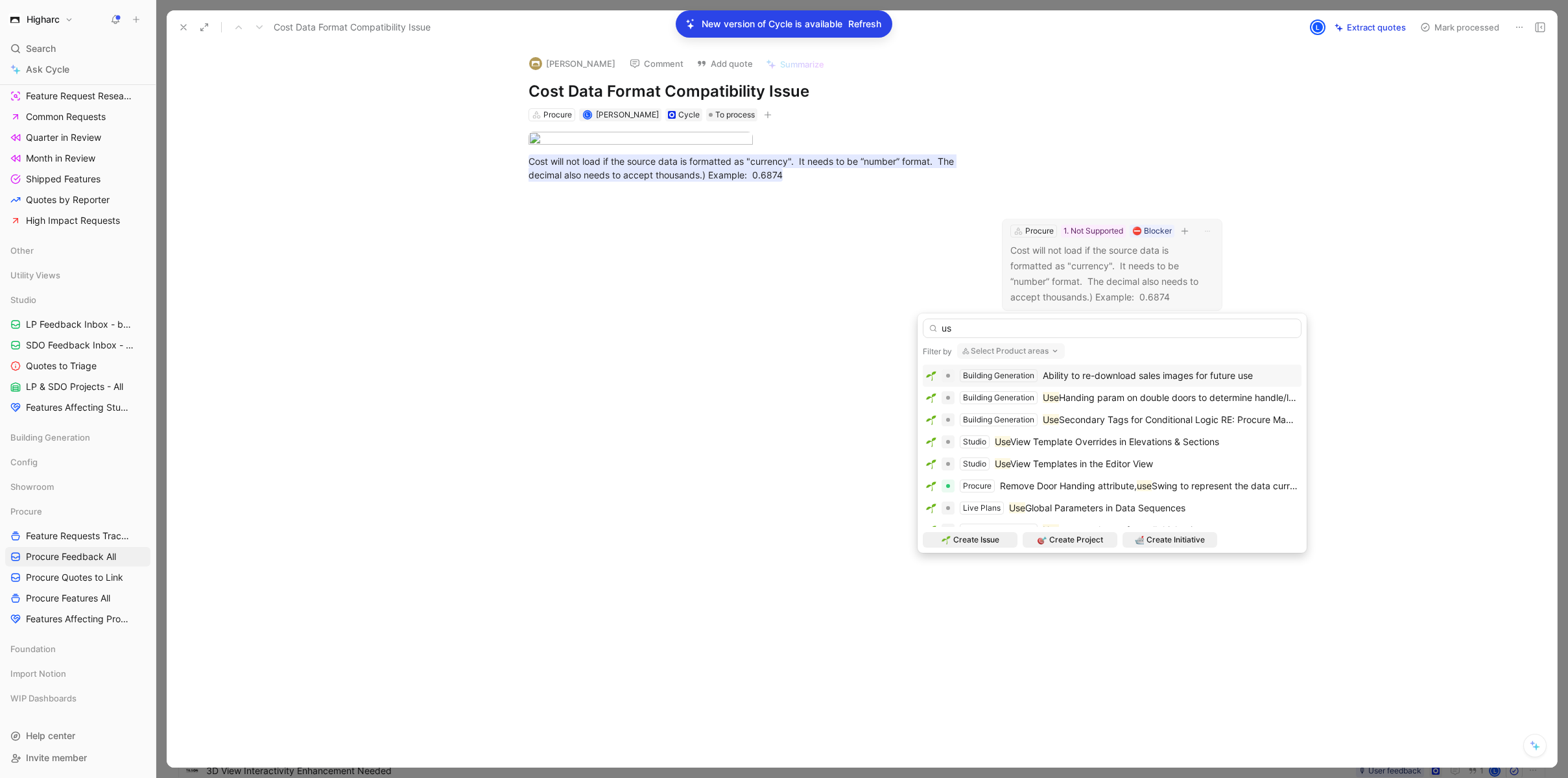
type input "u"
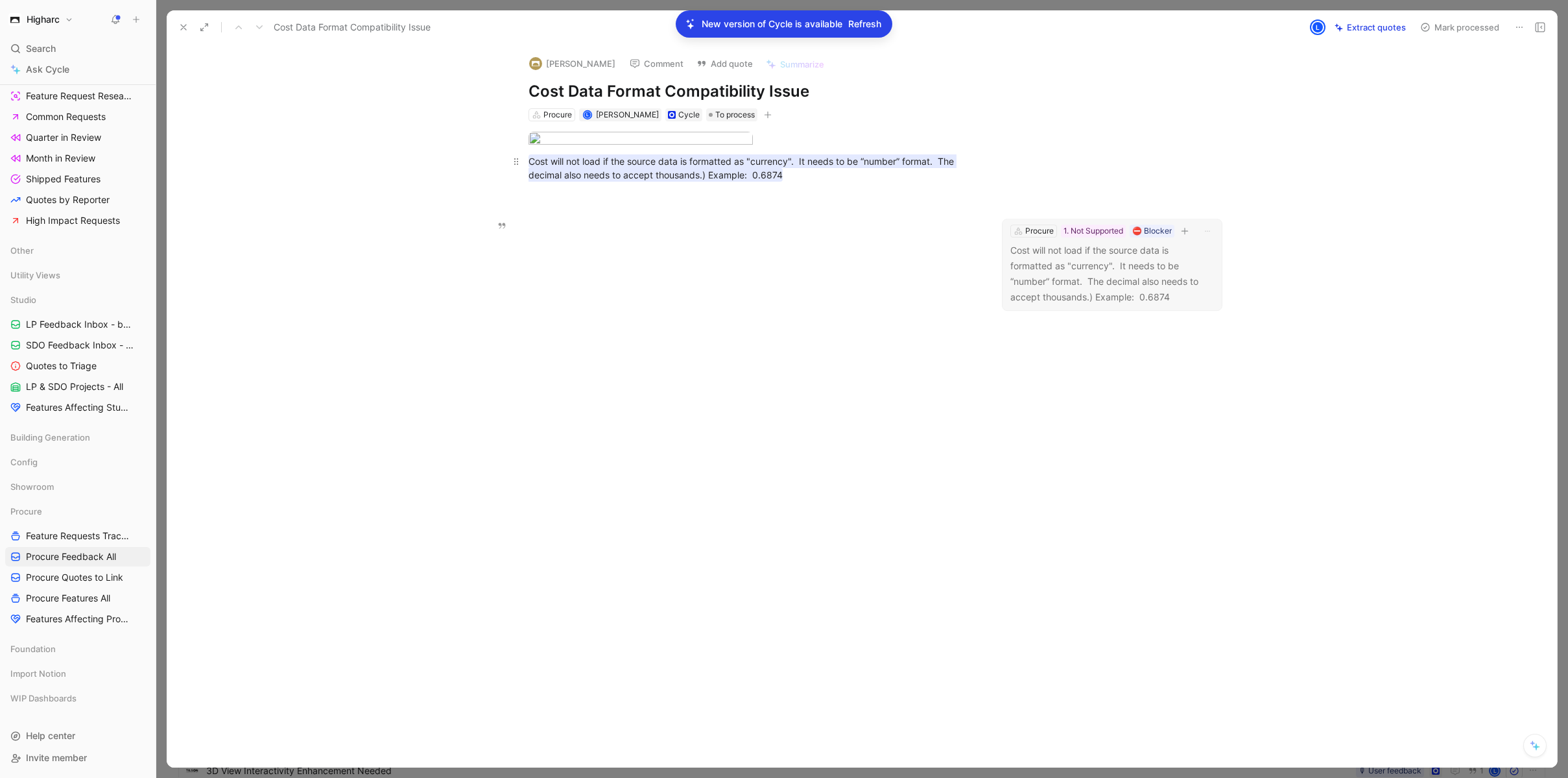
click at [814, 181] on div "Cost will not load if the source data is formatted as "currency". It needs to b…" at bounding box center [753, 168] width 448 height 27
click at [792, 186] on p "Cost will not load if the source data is formatted as "currency". It needs to b…" at bounding box center [753, 168] width 498 height 35
click at [186, 24] on icon at bounding box center [184, 27] width 11 height 11
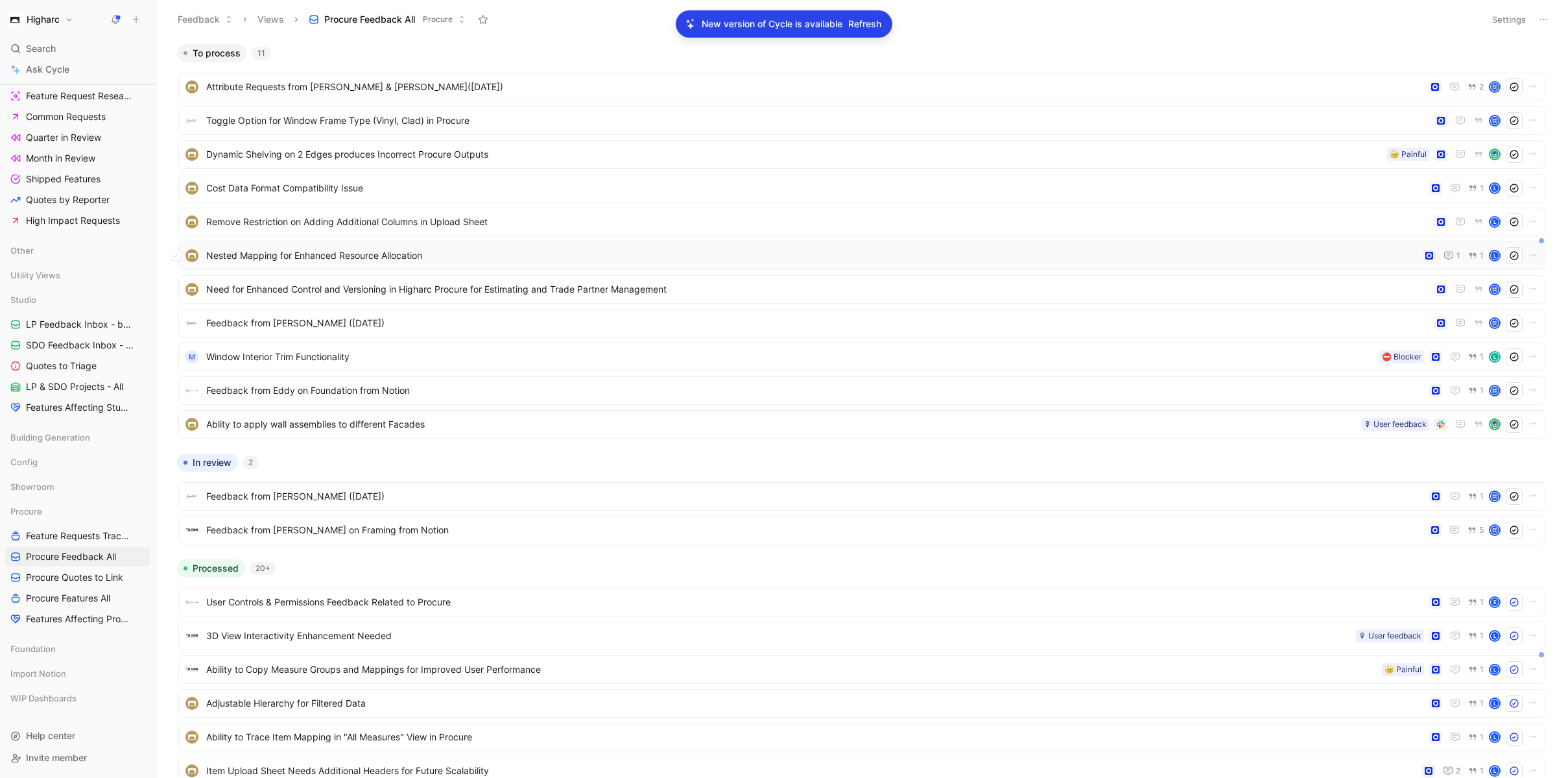
click at [561, 247] on div "Nested Mapping for Enhanced Resource Allocation 1 1 L" at bounding box center [862, 256] width 1358 height 17
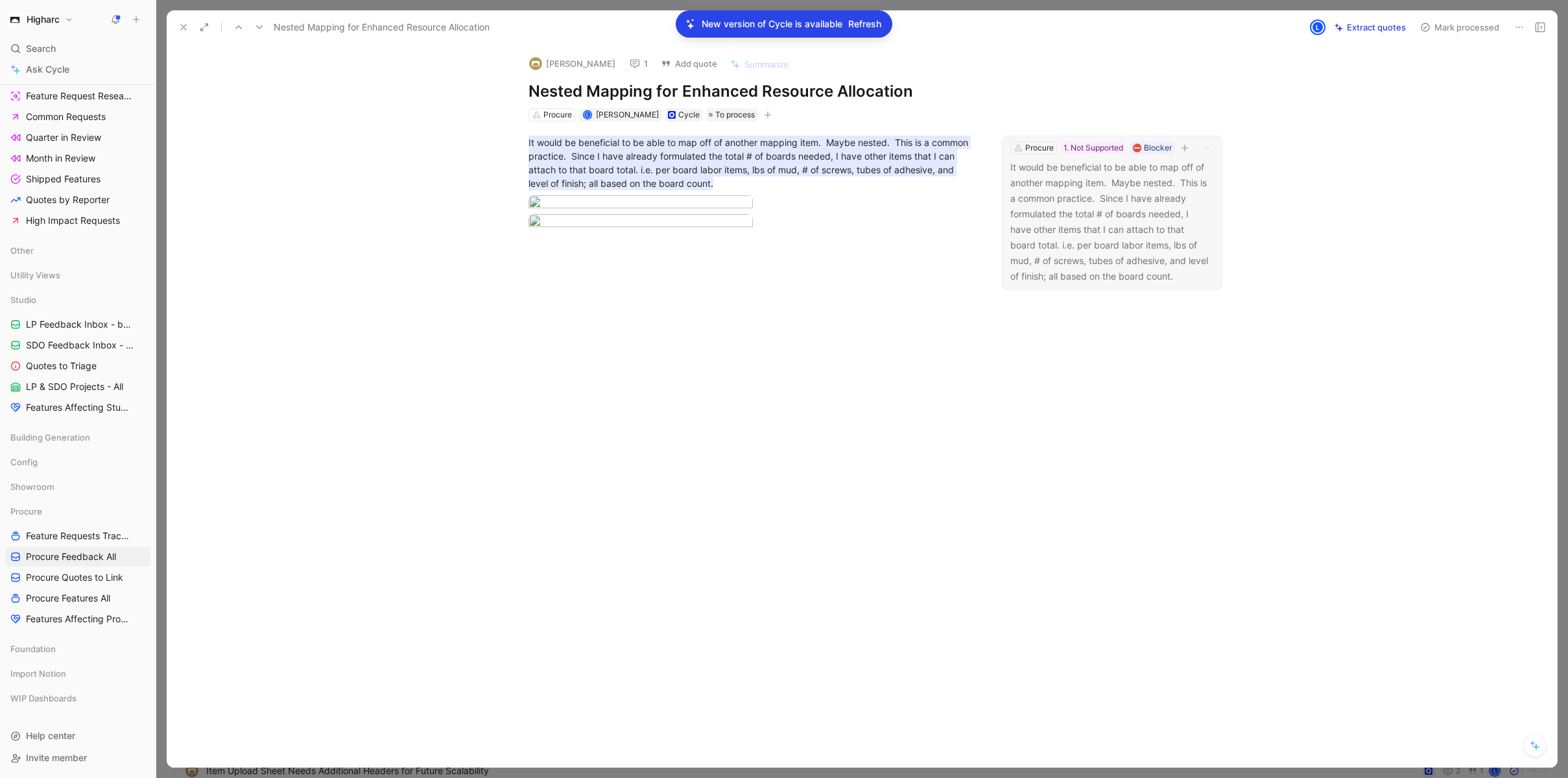
click at [1080, 211] on p "It would be beneficial to be able to map off of another mapping item. Maybe nes…" at bounding box center [1112, 221] width 203 height 124
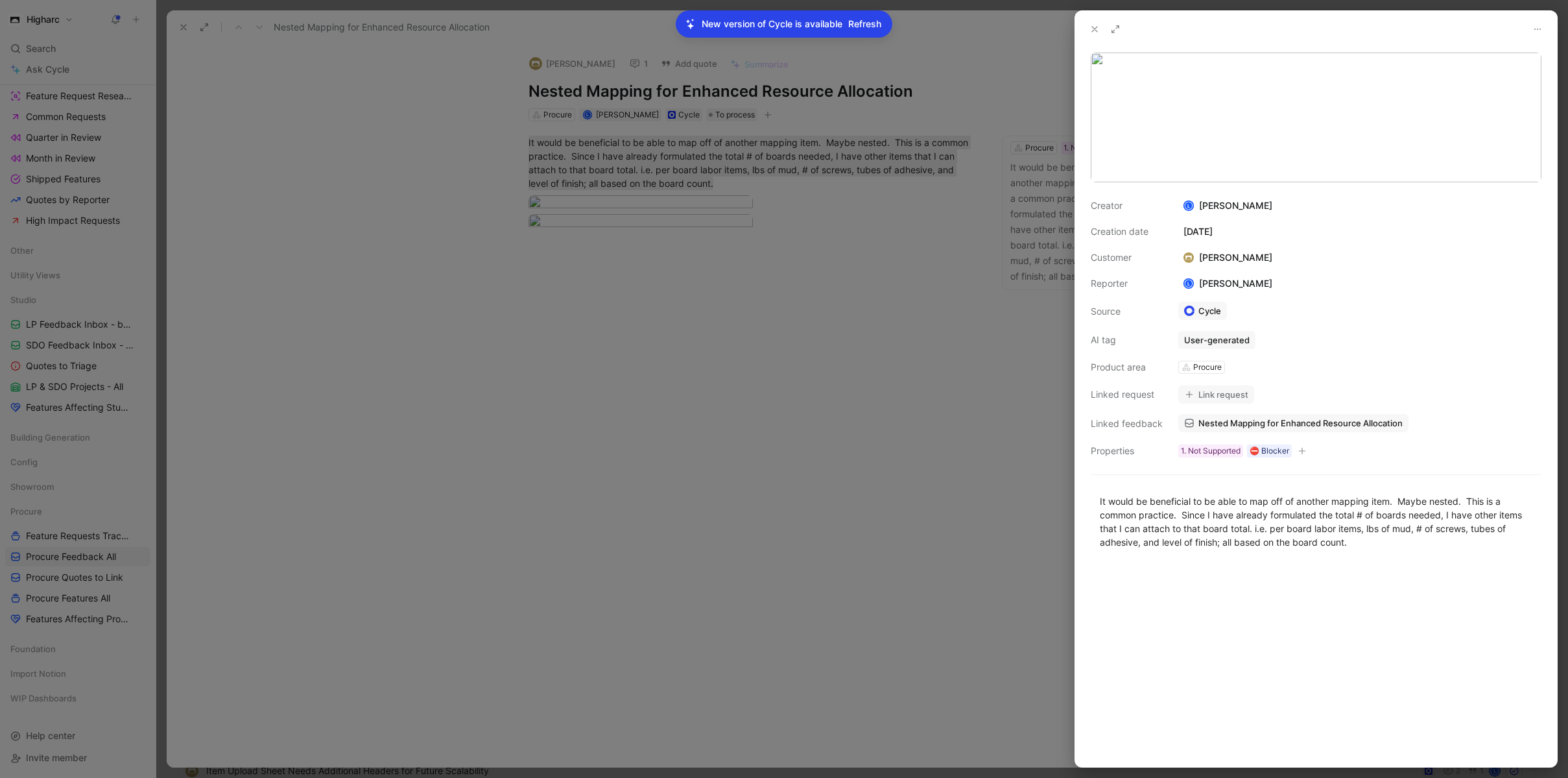
click at [1213, 397] on button "Link request" at bounding box center [1216, 394] width 76 height 18
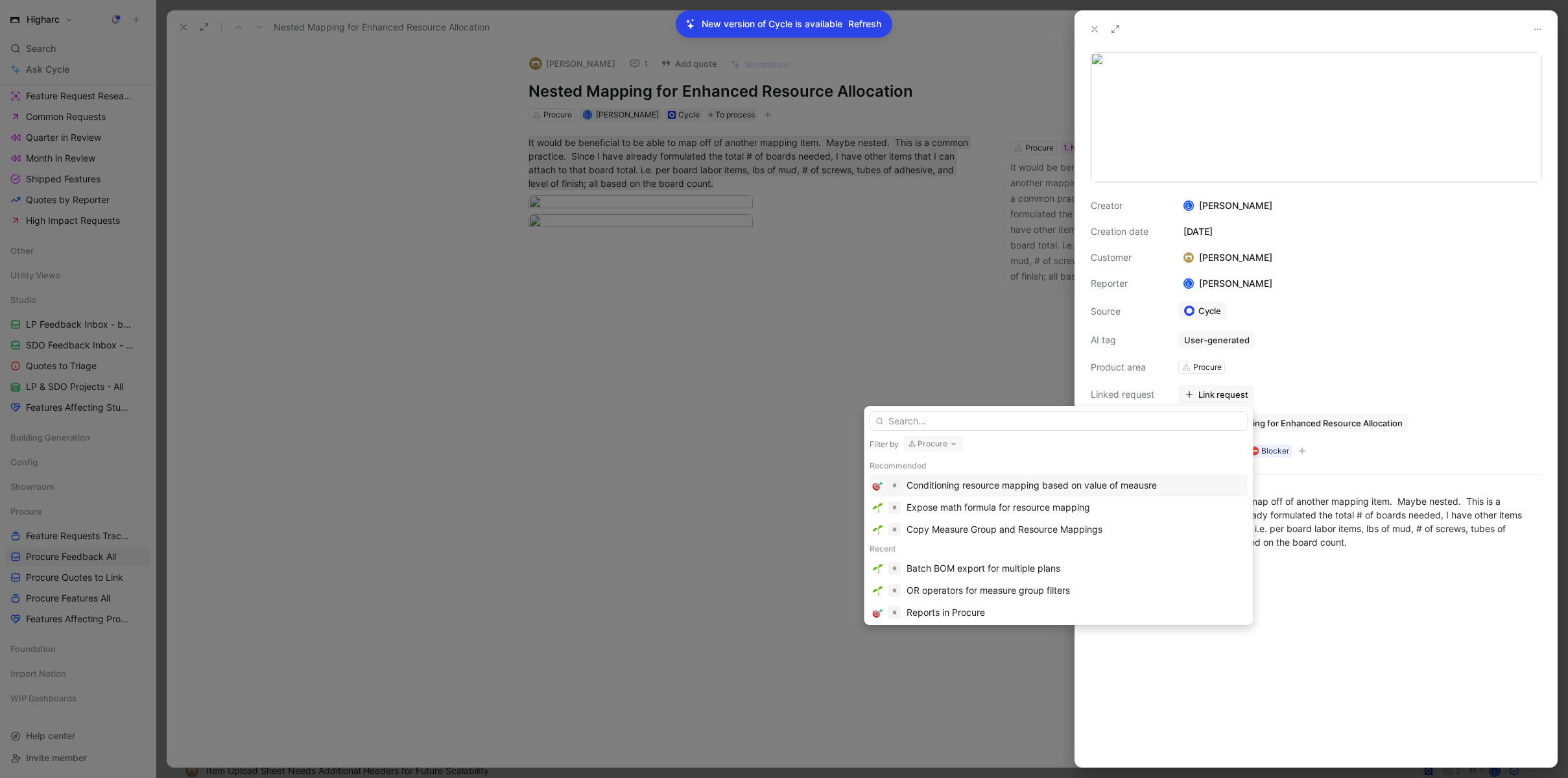
click at [950, 421] on input "text" at bounding box center [1059, 421] width 378 height 19
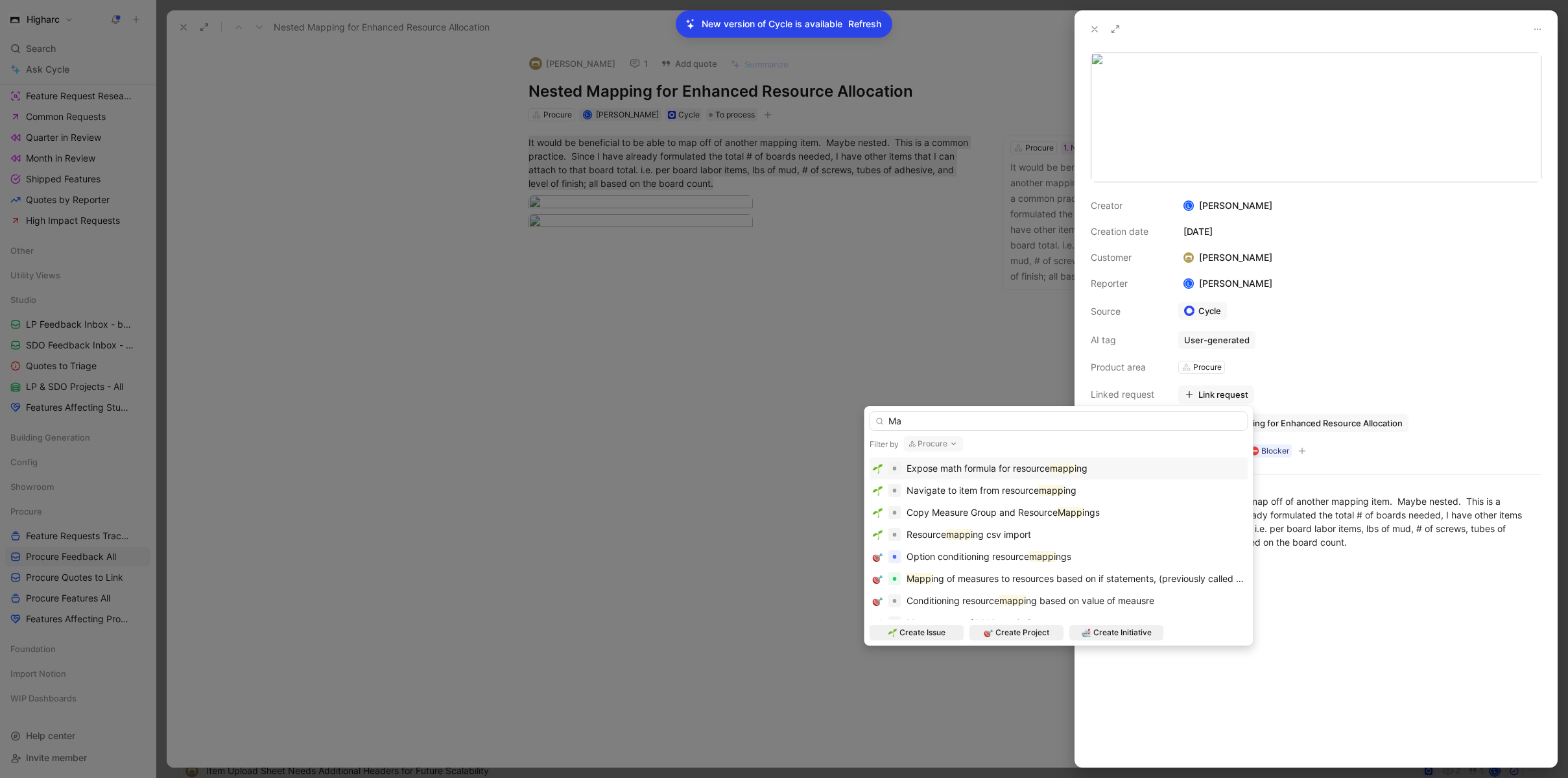
type input "M"
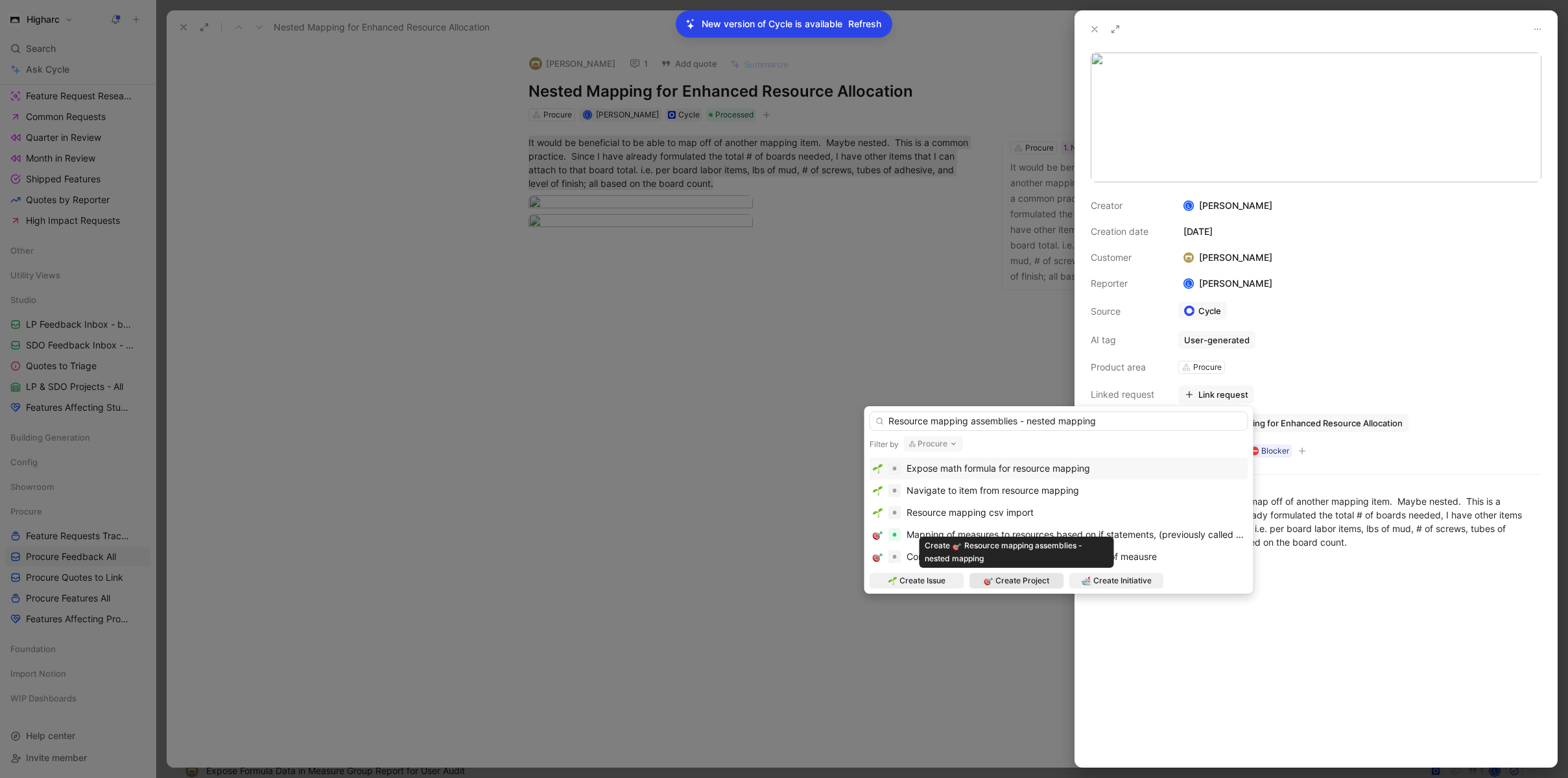
type input "Resource mapping assemblies - nested mapping"
click at [1015, 585] on span "Create Project" at bounding box center [1022, 581] width 54 height 13
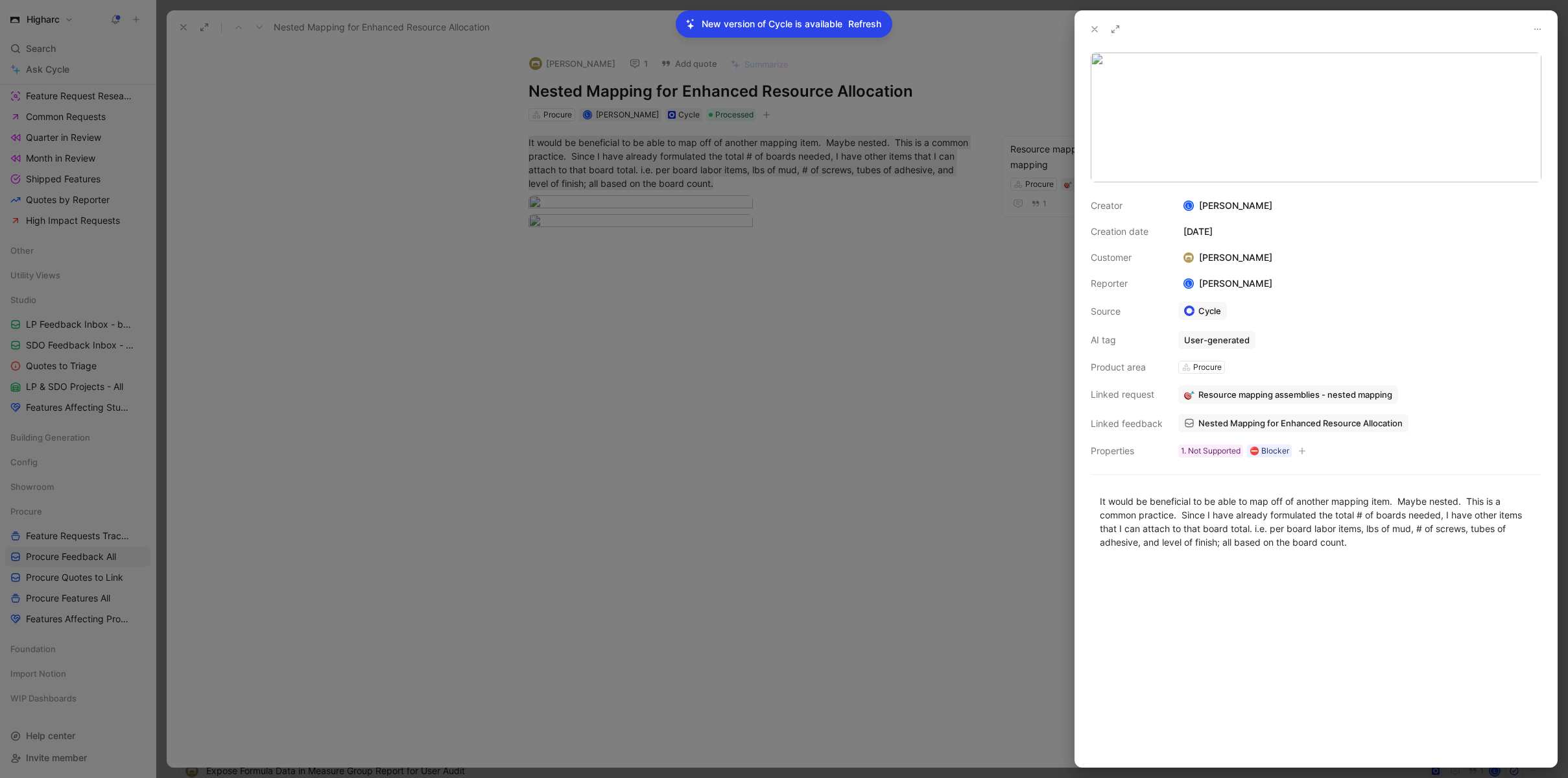
click at [289, 329] on div at bounding box center [784, 389] width 1568 height 778
